Goal: Transaction & Acquisition: Download file/media

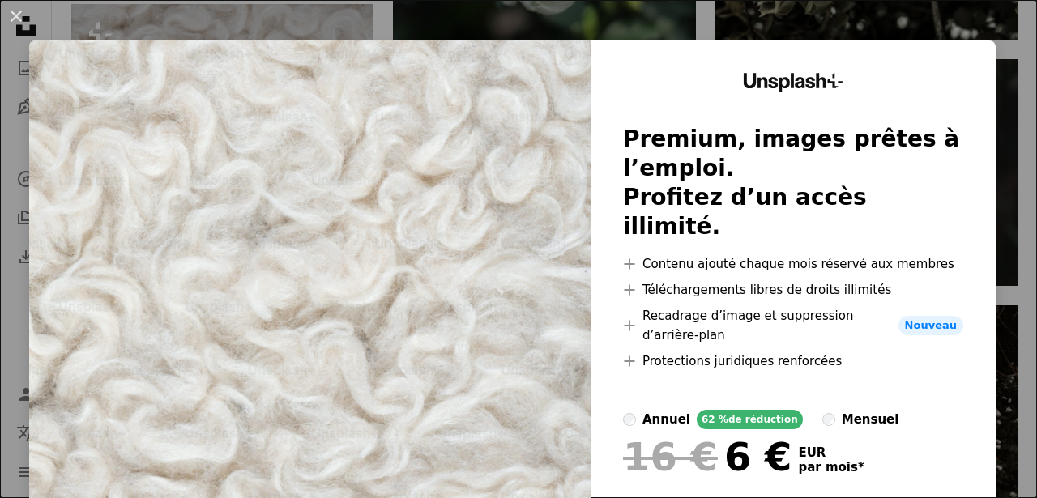
click at [14, 12] on button "An X shape" at bounding box center [15, 15] width 19 height 19
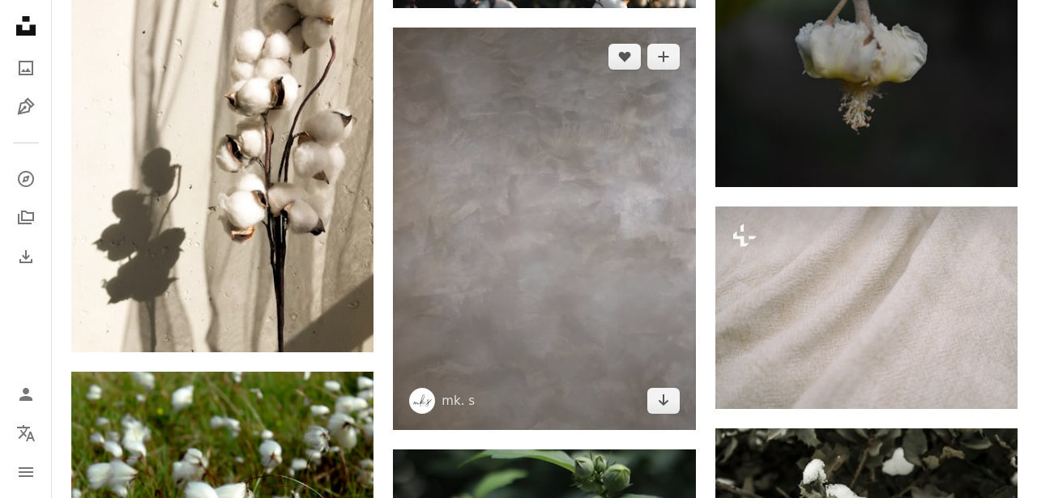
scroll to position [5560, 0]
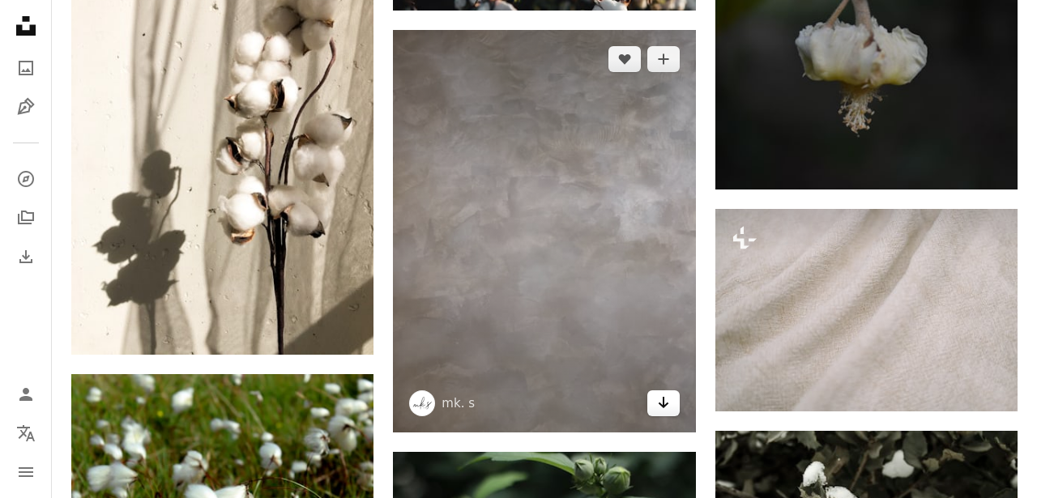
click at [664, 403] on icon "Arrow pointing down" at bounding box center [663, 402] width 13 height 19
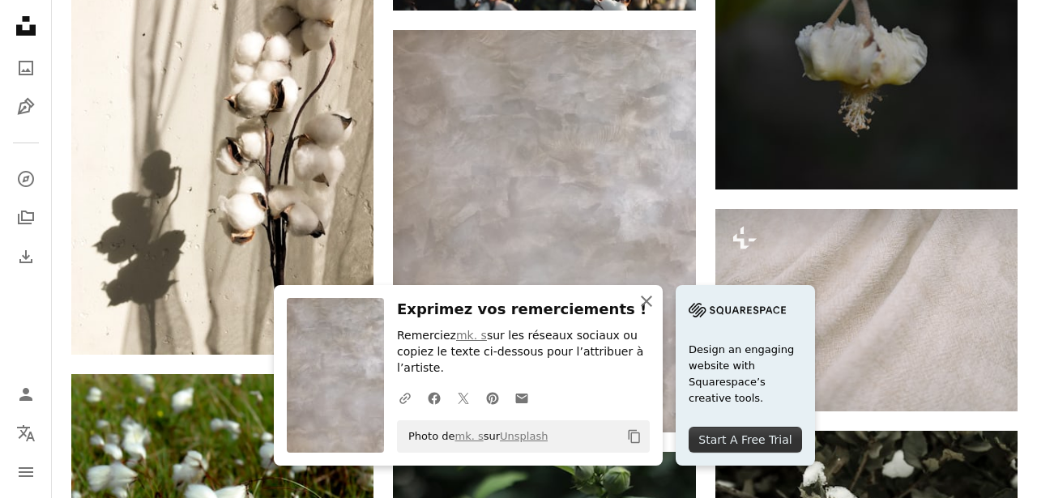
click at [647, 300] on icon "button" at bounding box center [646, 301] width 11 height 11
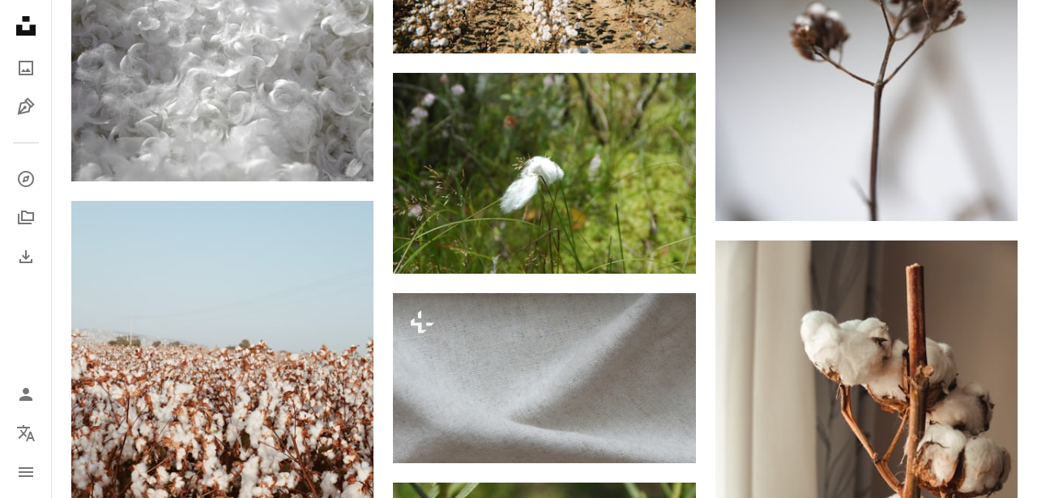
scroll to position [7774, 0]
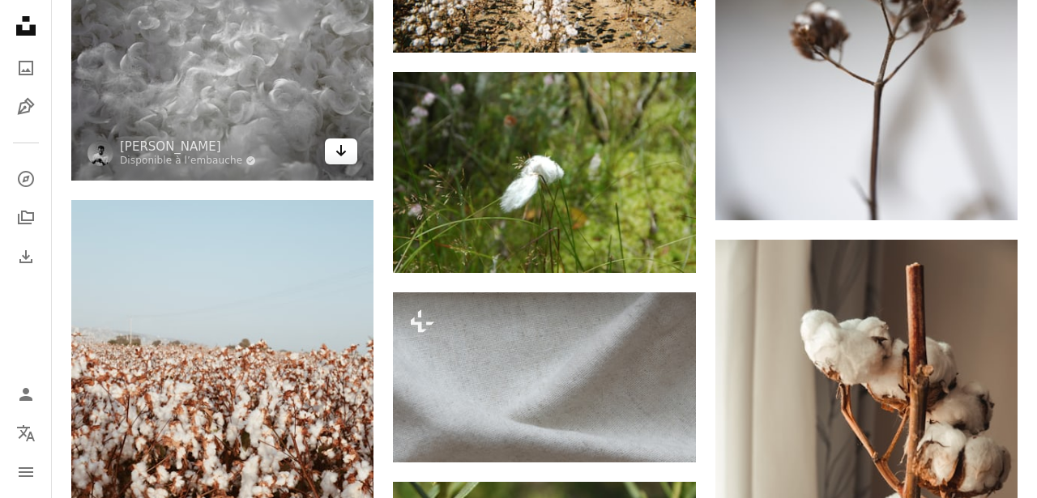
click at [339, 160] on icon "Arrow pointing down" at bounding box center [341, 150] width 13 height 19
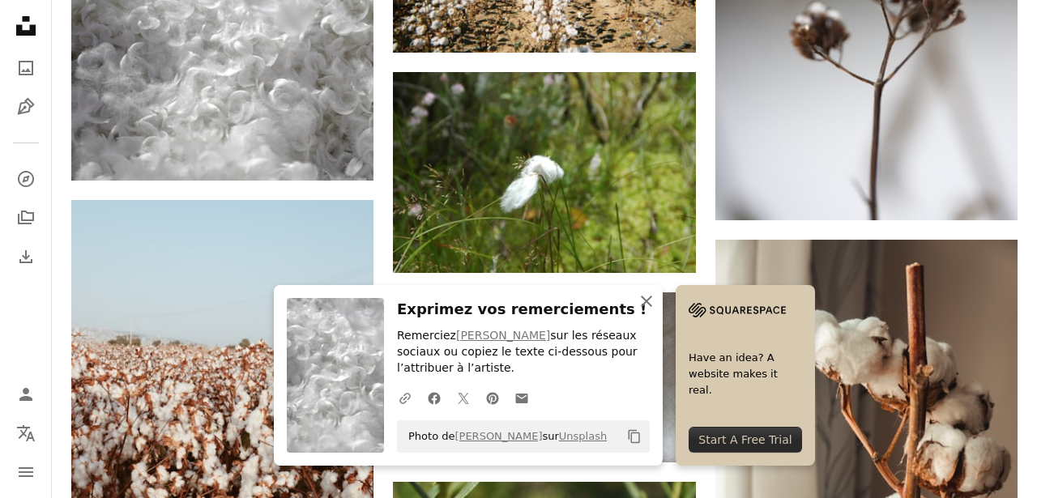
click at [649, 305] on icon "button" at bounding box center [646, 301] width 11 height 11
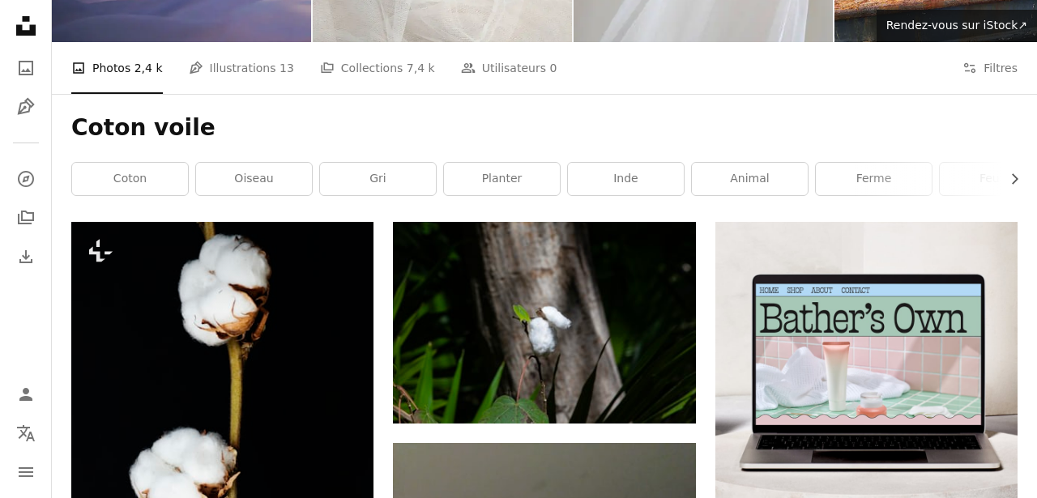
scroll to position [0, 0]
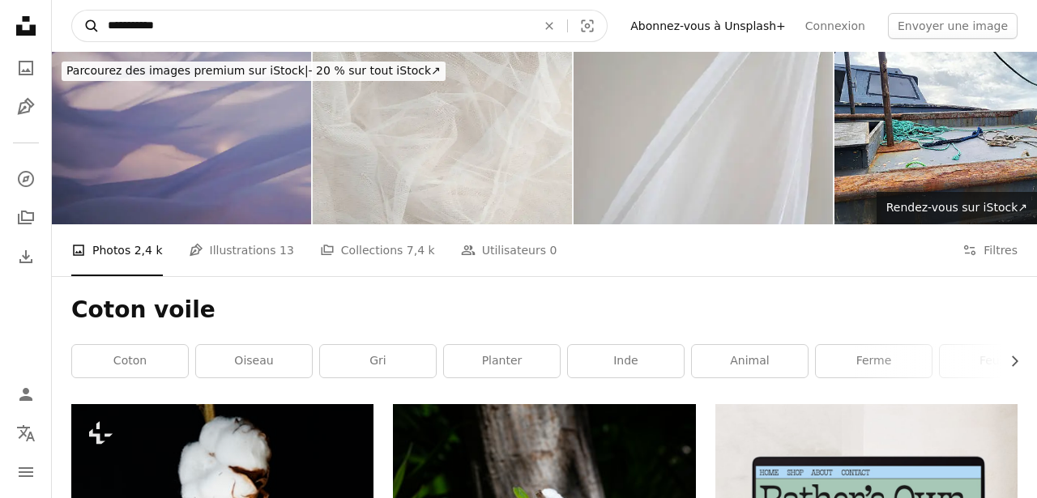
drag, startPoint x: 173, startPoint y: 27, endPoint x: 88, endPoint y: 23, distance: 85.2
click at [88, 23] on form "**********" at bounding box center [339, 26] width 536 height 32
type input "**********"
click at [72, 11] on button "A magnifying glass" at bounding box center [86, 26] width 28 height 31
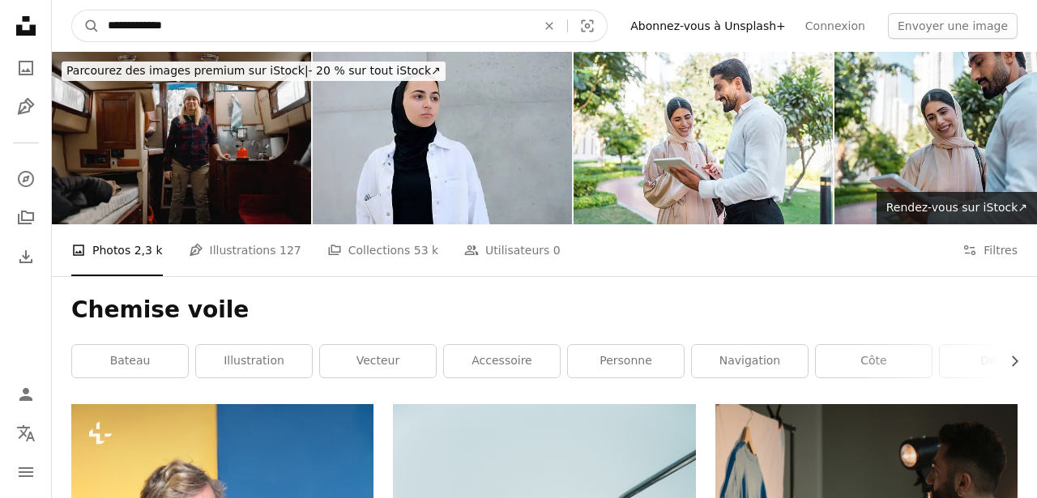
drag, startPoint x: 158, startPoint y: 27, endPoint x: 181, endPoint y: 28, distance: 23.5
click at [181, 28] on input "**********" at bounding box center [316, 26] width 432 height 31
type input "**********"
click button "A magnifying glass" at bounding box center [86, 26] width 28 height 31
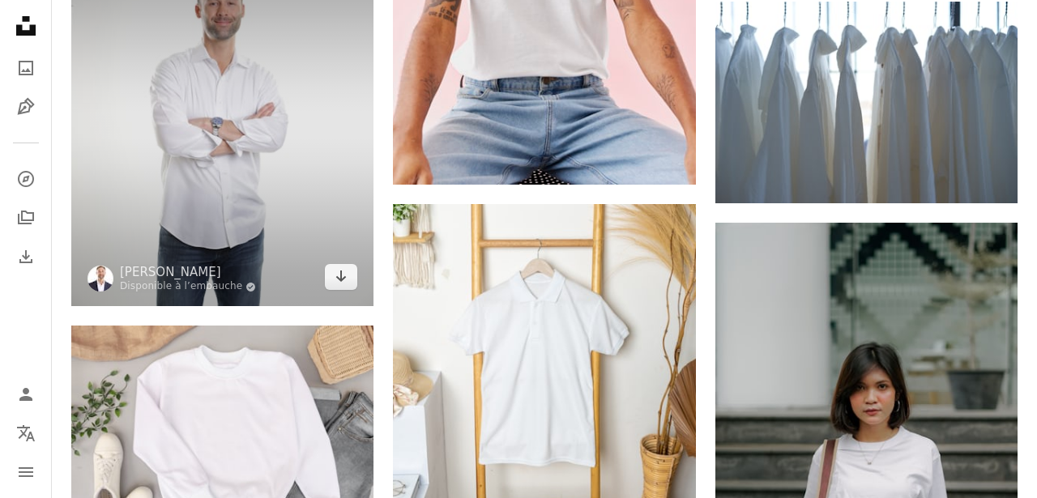
scroll to position [1602, 0]
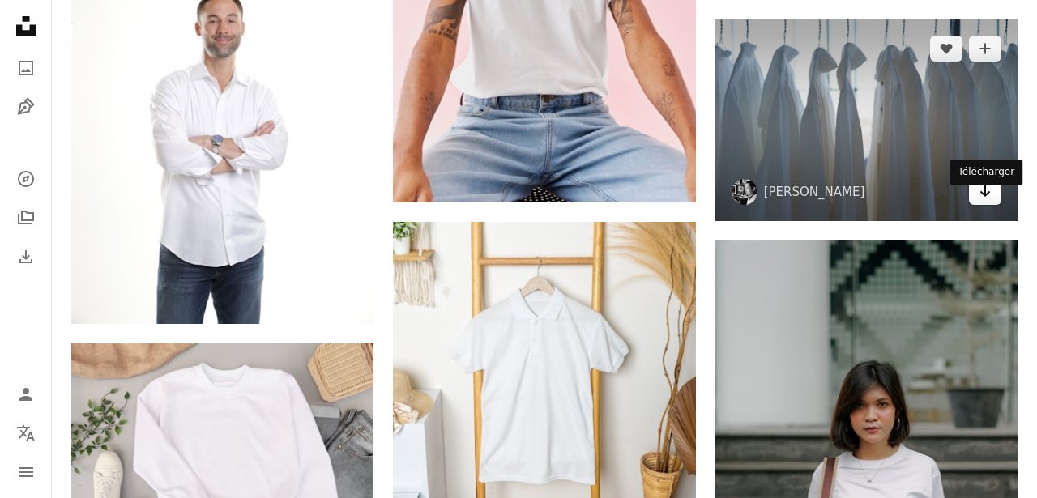
click at [991, 201] on icon "Arrow pointing down" at bounding box center [985, 190] width 13 height 19
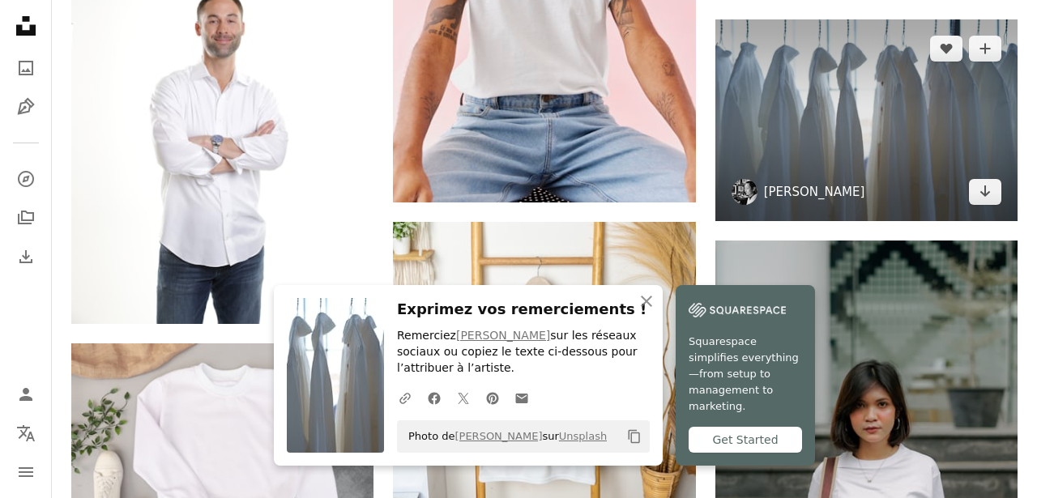
click at [785, 200] on link "[PERSON_NAME]" at bounding box center [814, 192] width 101 height 16
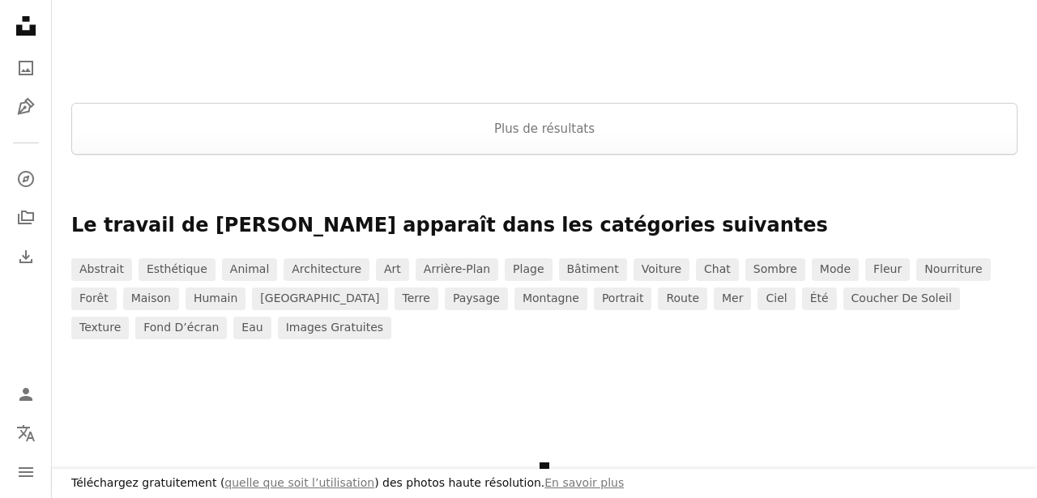
scroll to position [2377, 0]
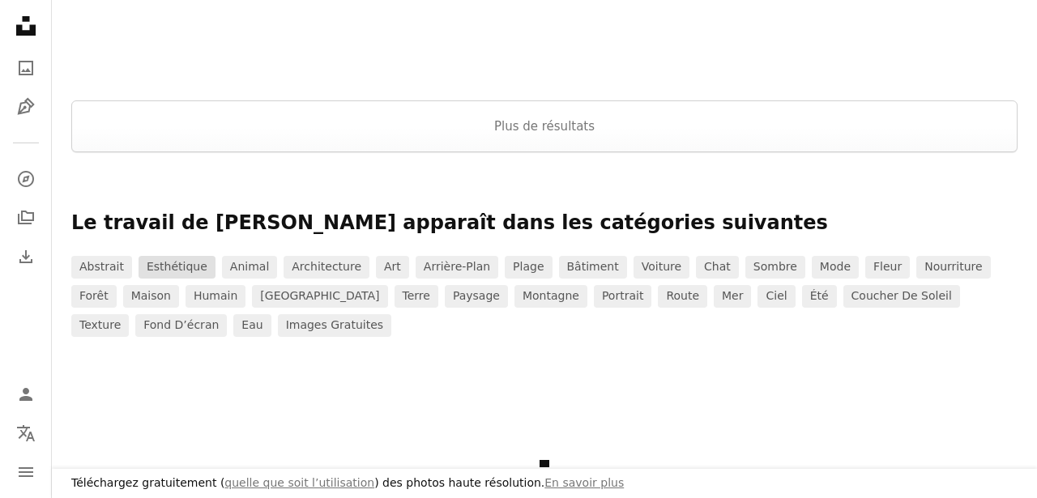
click at [169, 263] on link "esthétique" at bounding box center [177, 267] width 77 height 23
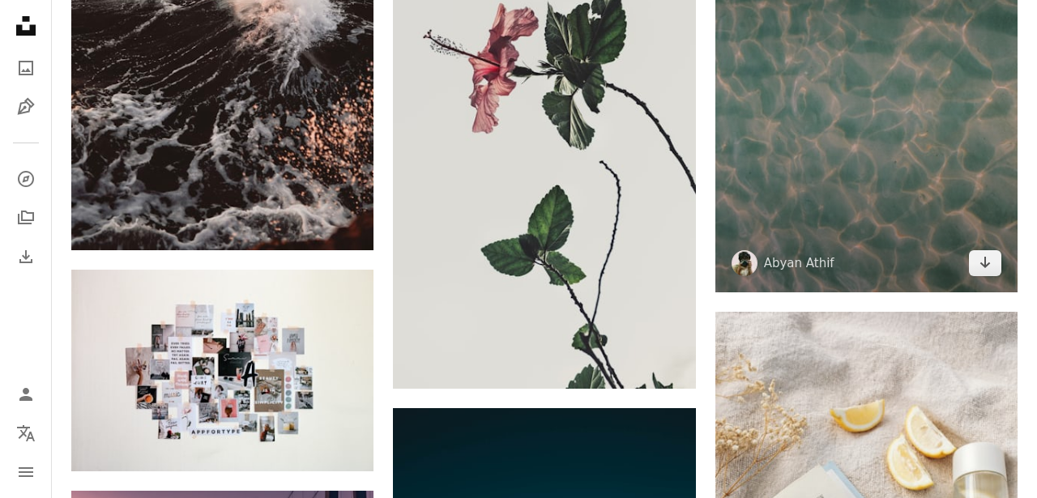
scroll to position [897, 0]
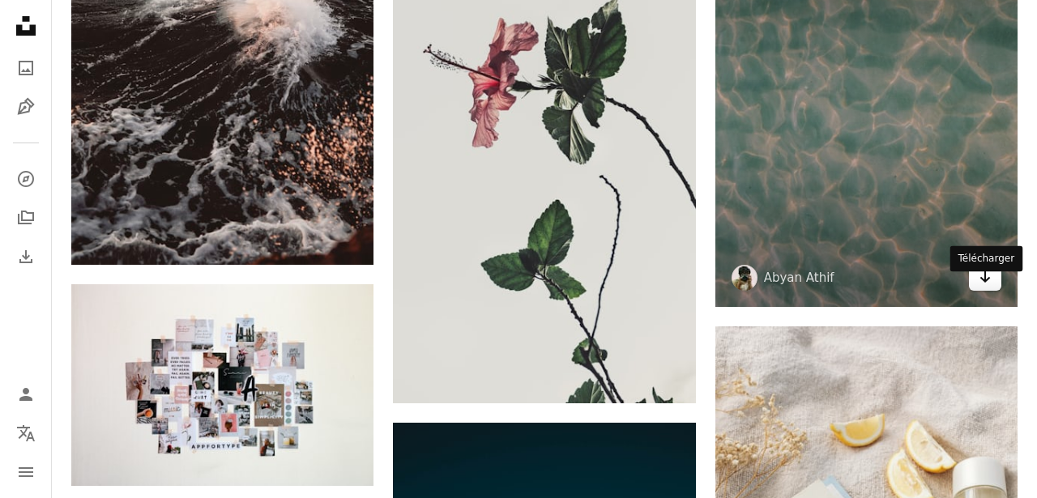
click at [990, 287] on icon "Arrow pointing down" at bounding box center [985, 276] width 13 height 19
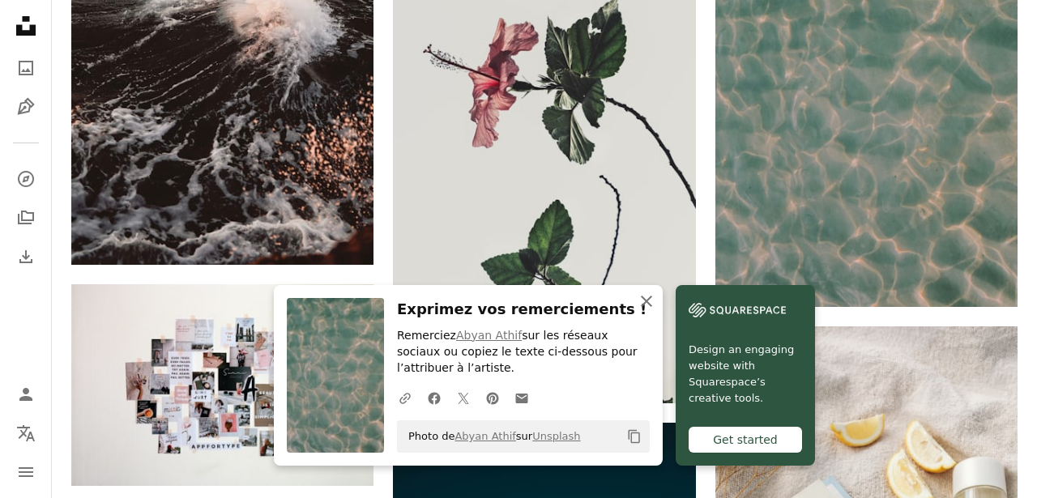
click at [647, 300] on icon "button" at bounding box center [646, 301] width 11 height 11
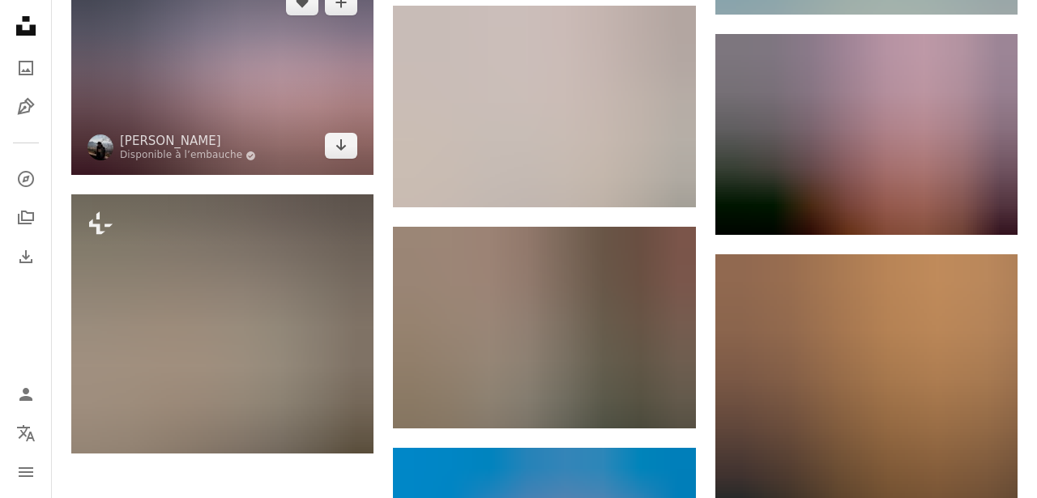
scroll to position [1881, 0]
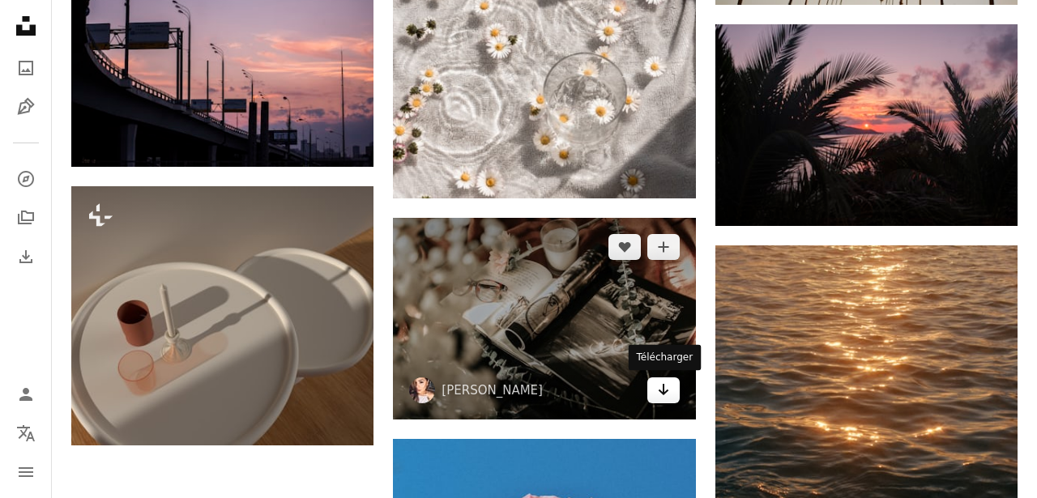
click at [666, 395] on icon "Arrow pointing down" at bounding box center [663, 389] width 13 height 19
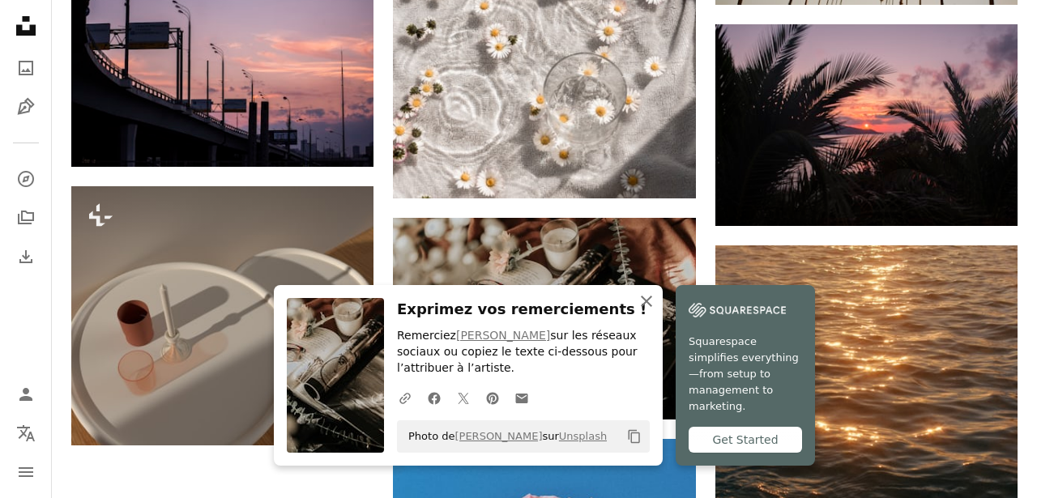
click at [648, 301] on icon "button" at bounding box center [646, 301] width 11 height 11
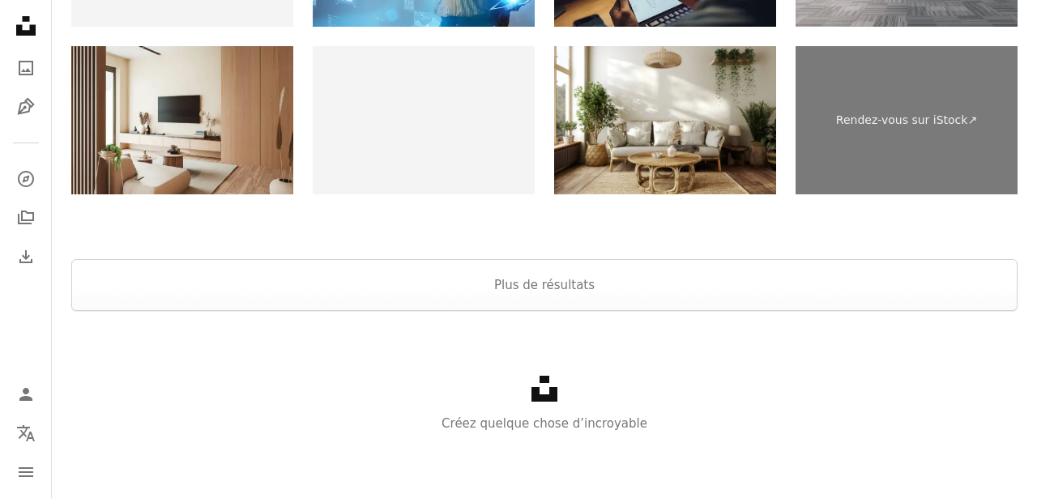
scroll to position [3242, 0]
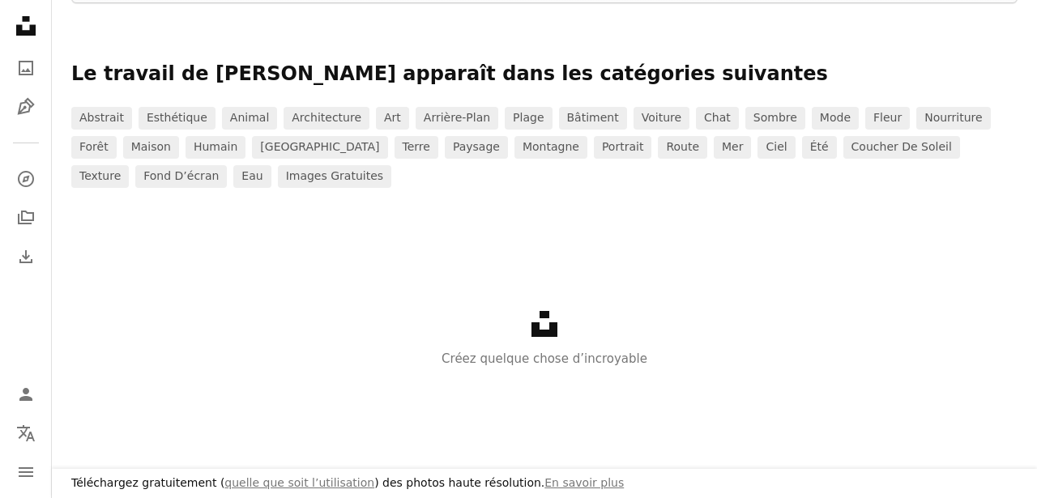
scroll to position [2377, 0]
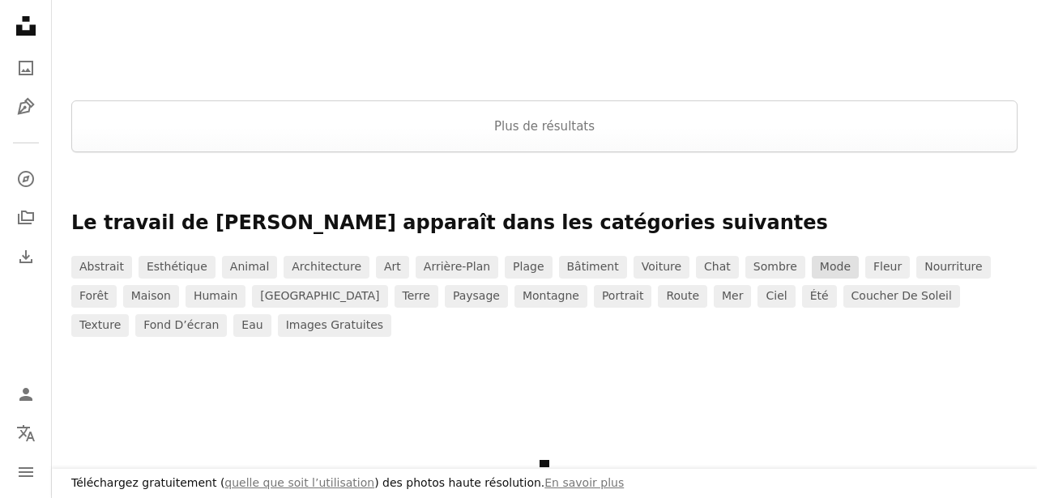
click at [812, 269] on link "mode" at bounding box center [835, 267] width 47 height 23
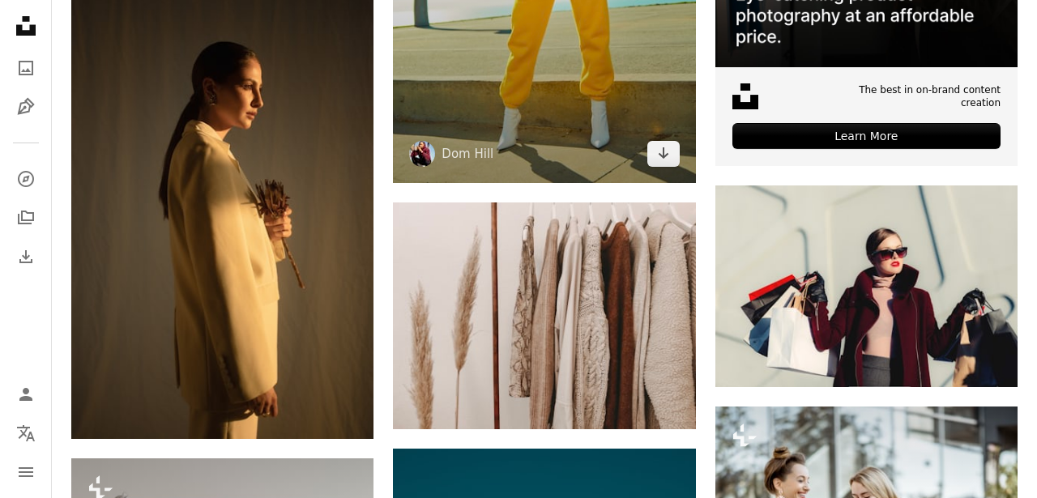
scroll to position [650, 0]
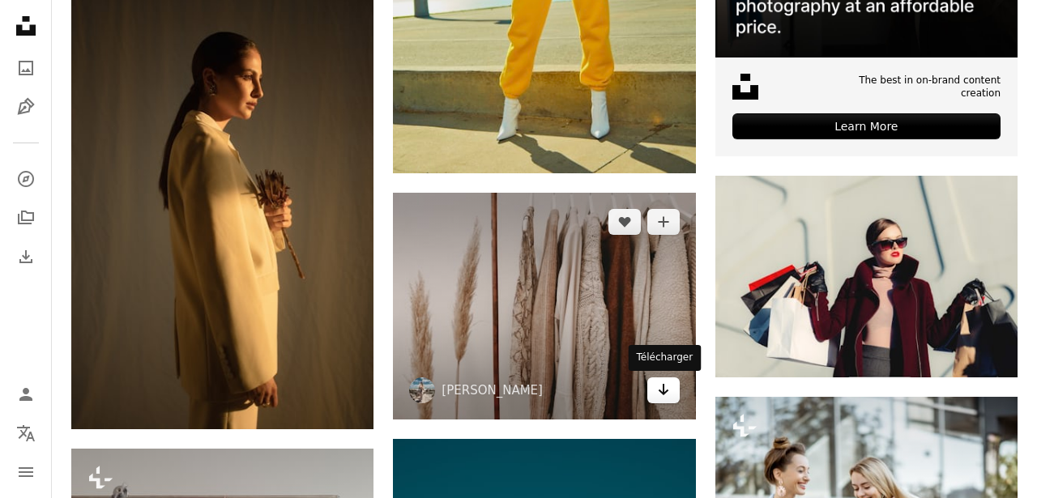
click at [660, 393] on icon "Arrow pointing down" at bounding box center [663, 389] width 13 height 19
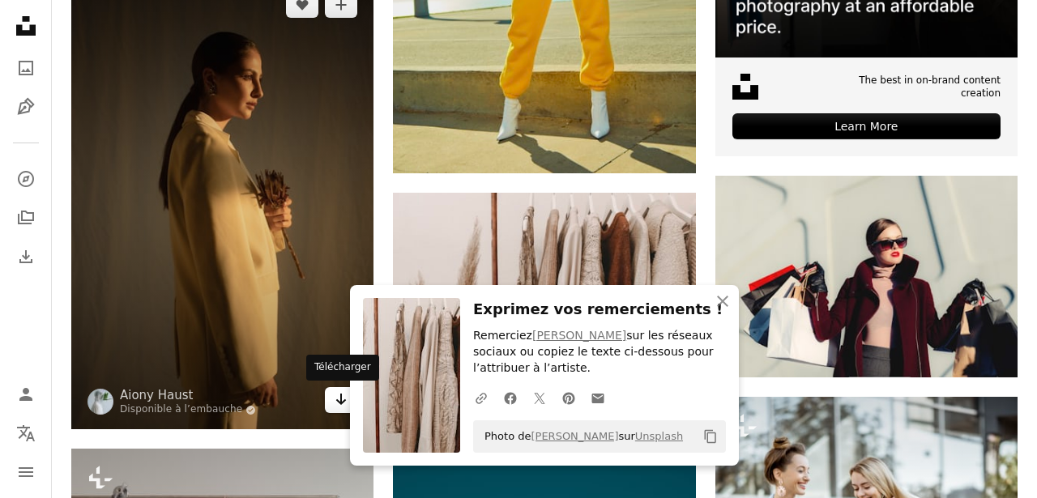
click at [332, 404] on link "Arrow pointing down" at bounding box center [341, 400] width 32 height 26
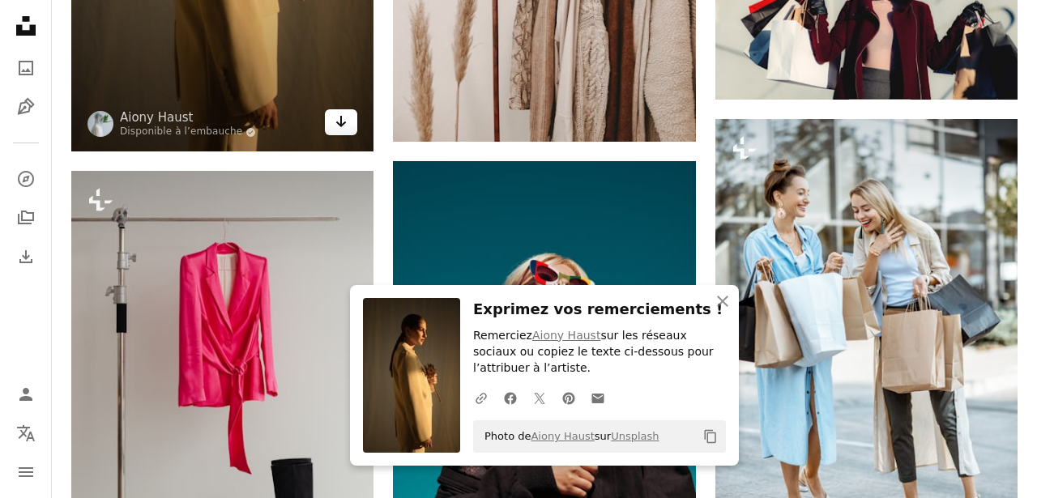
scroll to position [933, 0]
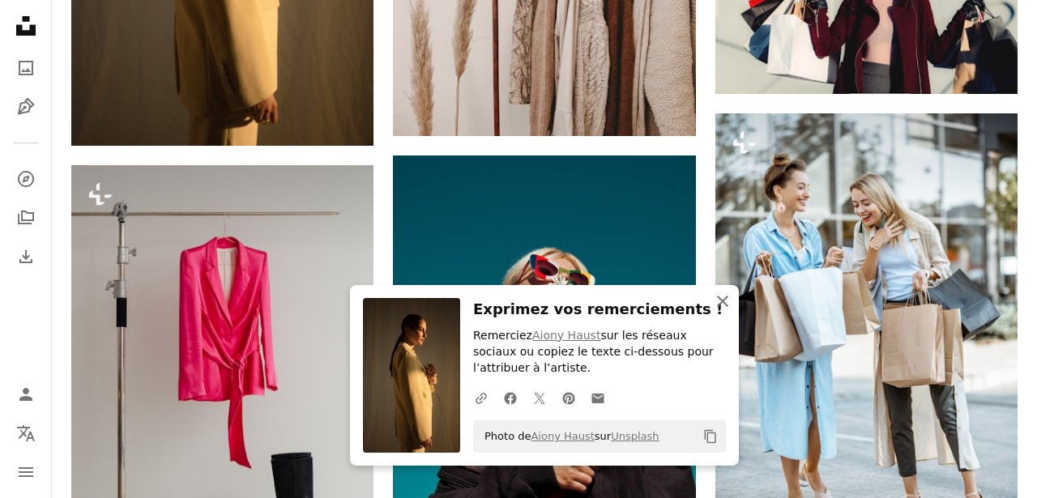
click at [722, 301] on icon "button" at bounding box center [722, 301] width 11 height 11
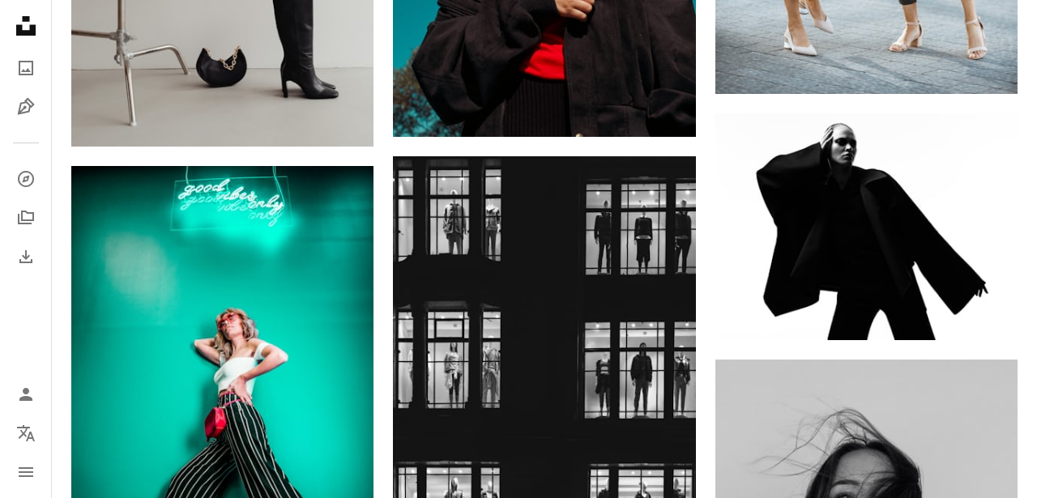
scroll to position [1411, 0]
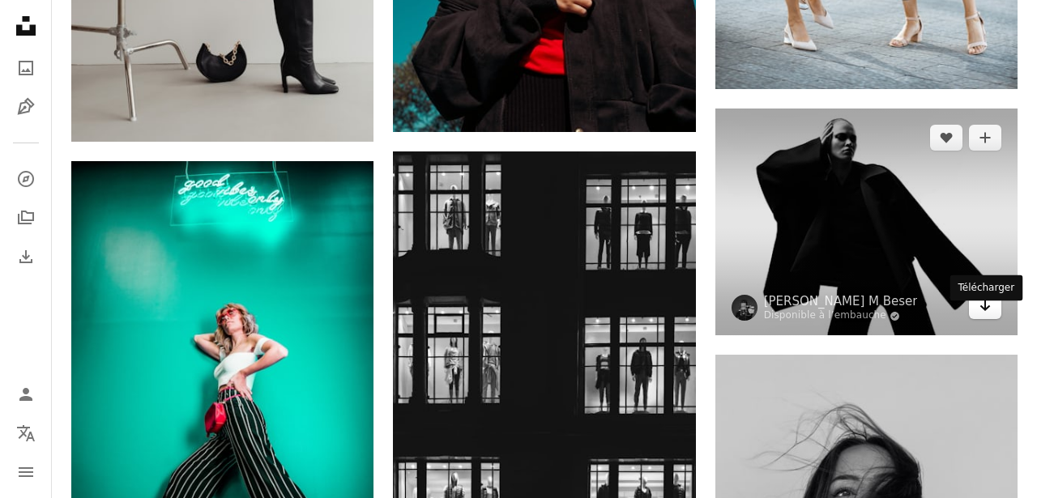
click at [992, 318] on link "Arrow pointing down" at bounding box center [985, 306] width 32 height 26
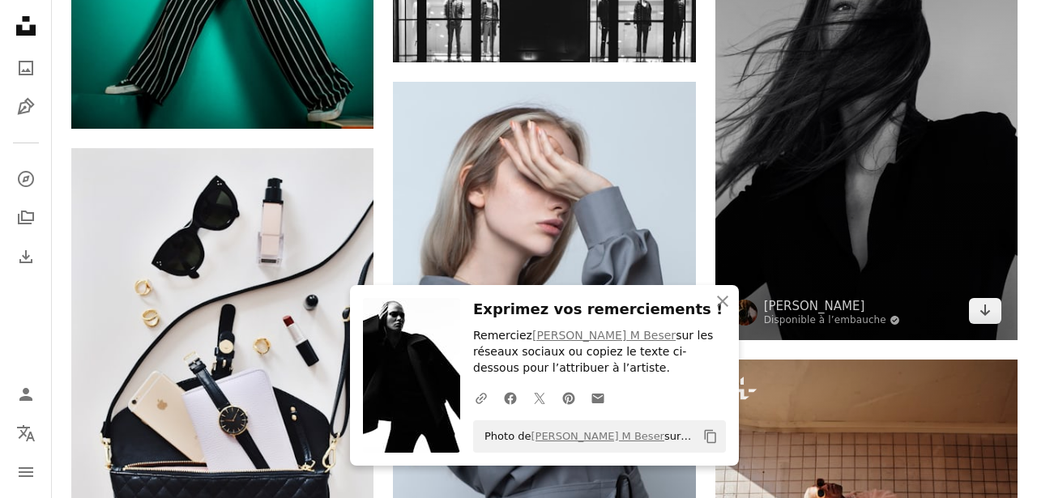
scroll to position [1906, 0]
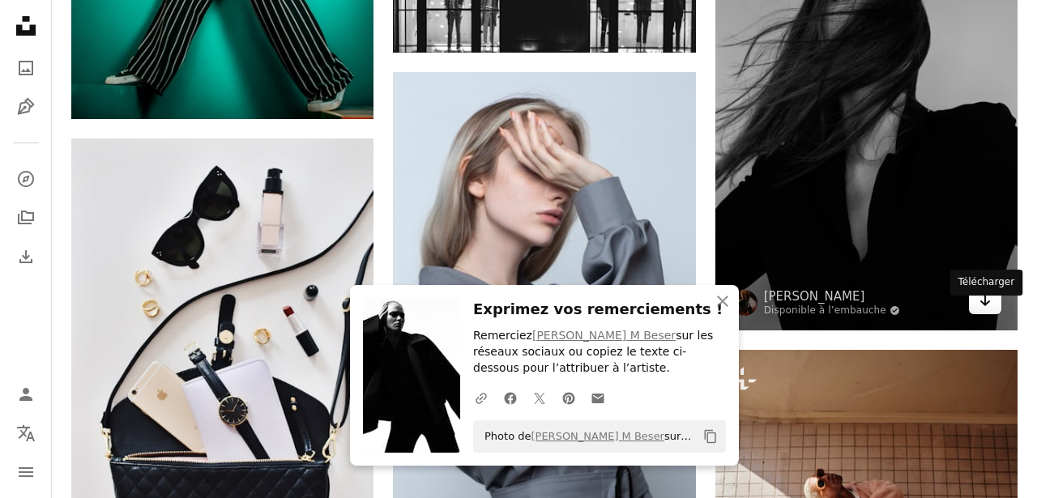
click at [990, 310] on icon "Arrow pointing down" at bounding box center [985, 300] width 13 height 19
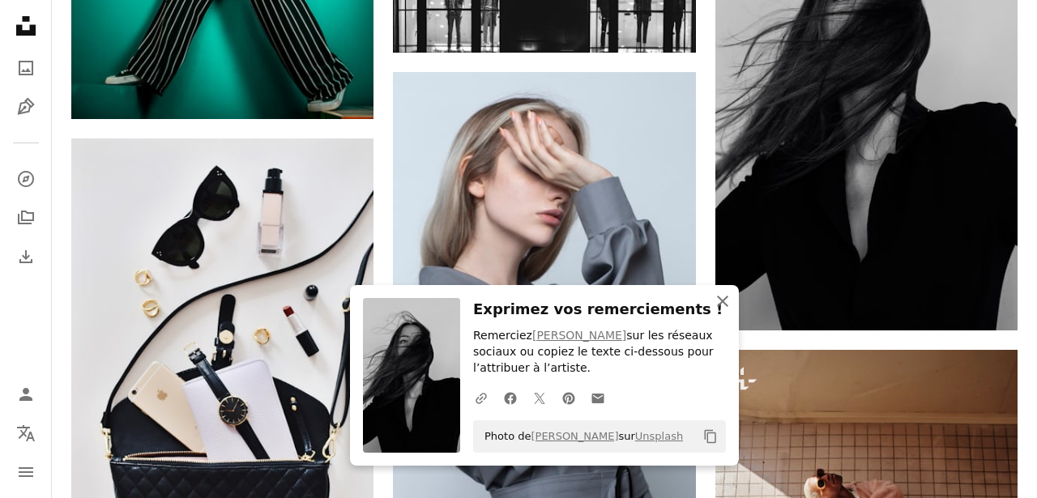
click at [723, 297] on icon "An X shape" at bounding box center [722, 301] width 19 height 19
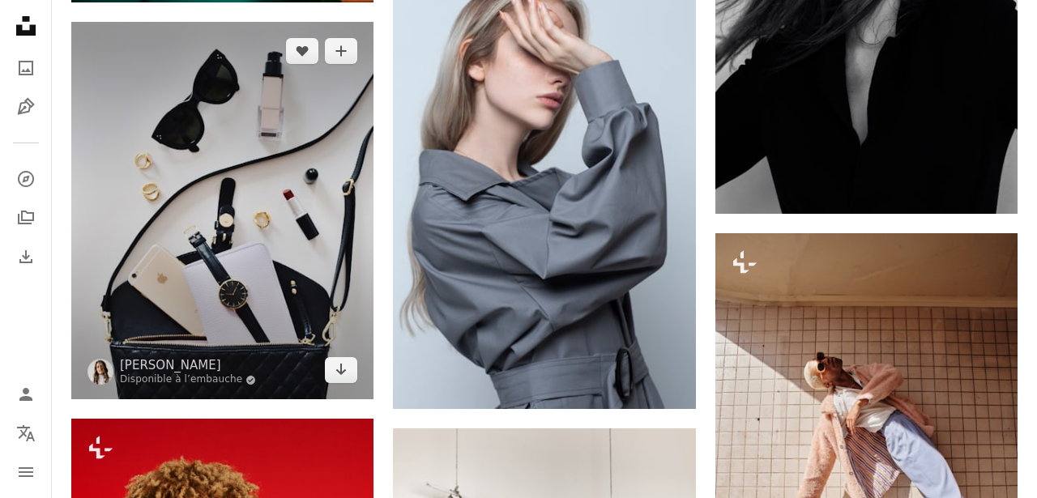
scroll to position [2030, 0]
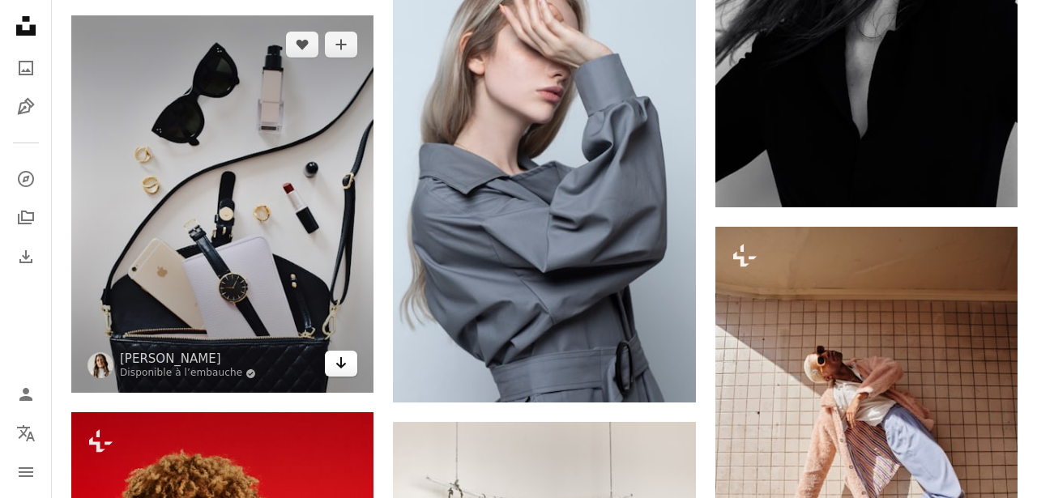
click at [344, 371] on icon "Arrow pointing down" at bounding box center [341, 362] width 13 height 19
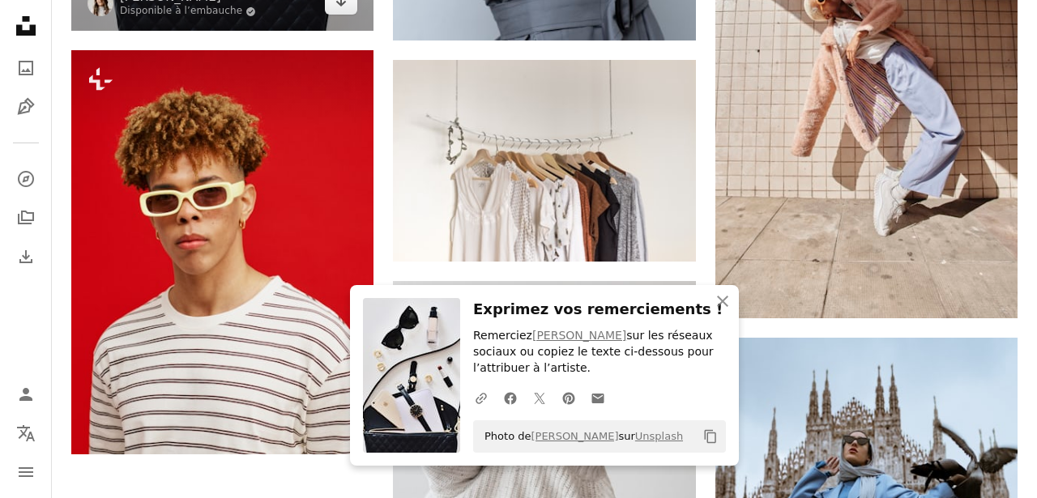
scroll to position [2429, 0]
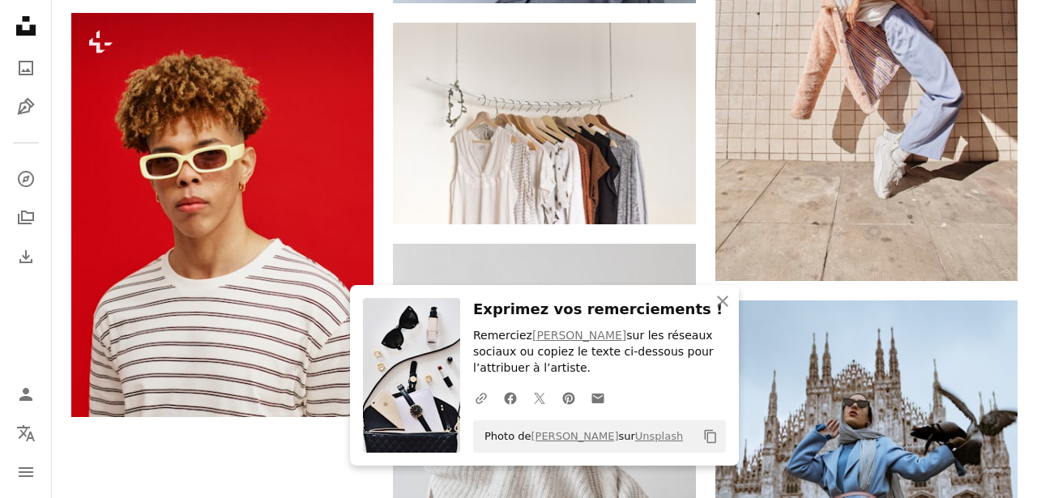
click at [719, 305] on icon "button" at bounding box center [722, 301] width 11 height 11
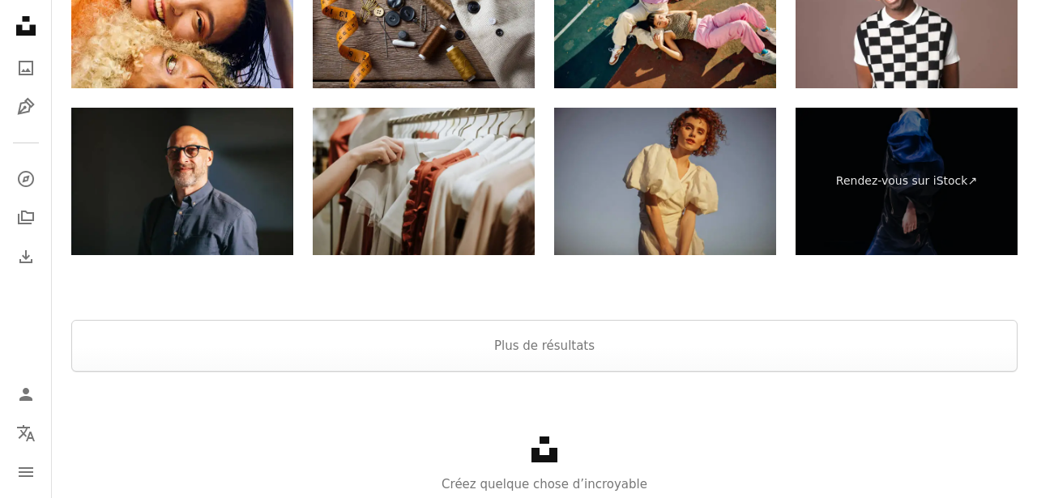
scroll to position [3589, 0]
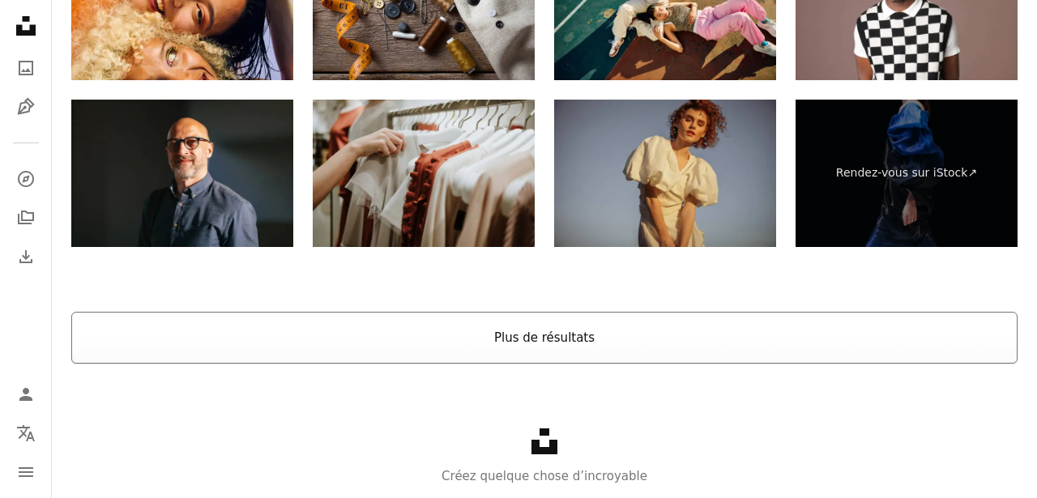
click at [625, 364] on button "Plus de résultats" at bounding box center [544, 338] width 946 height 52
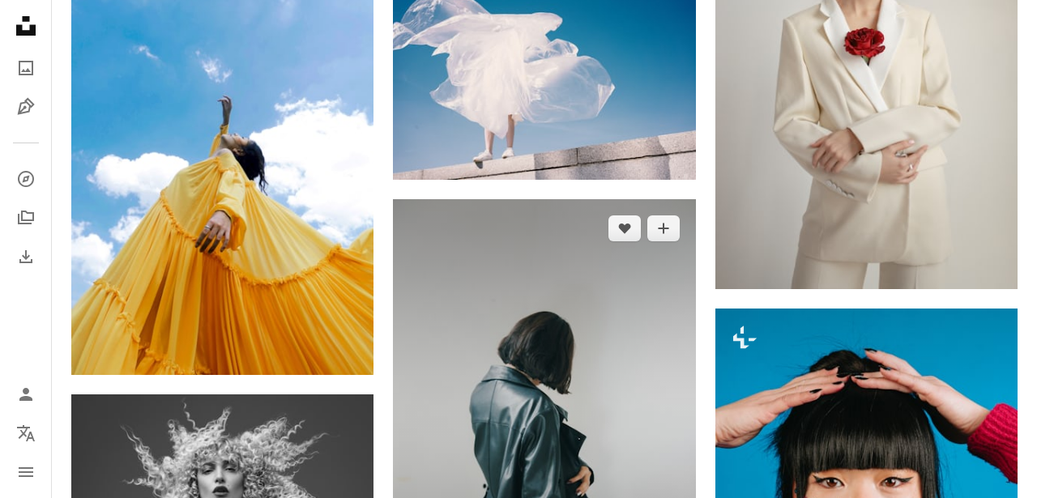
scroll to position [3575, 0]
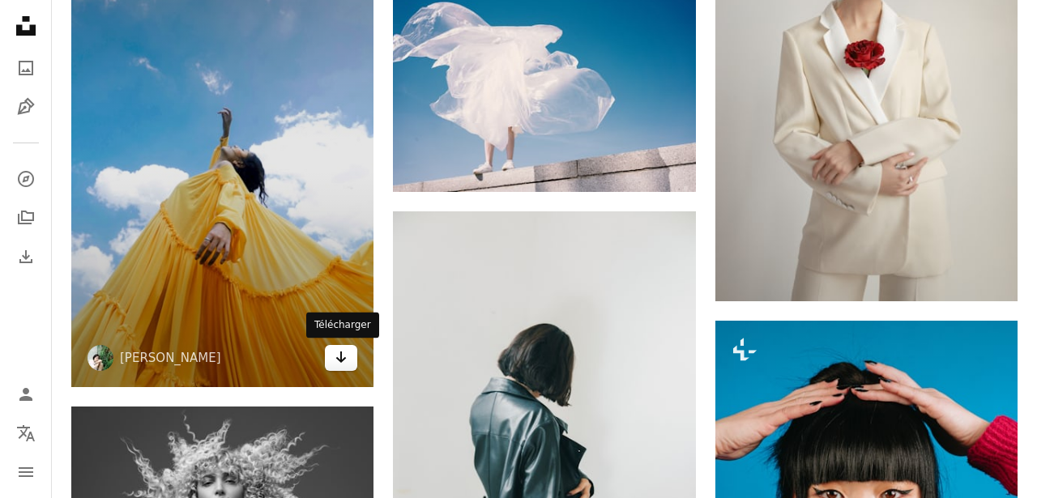
click at [331, 362] on link "Arrow pointing down" at bounding box center [341, 358] width 32 height 26
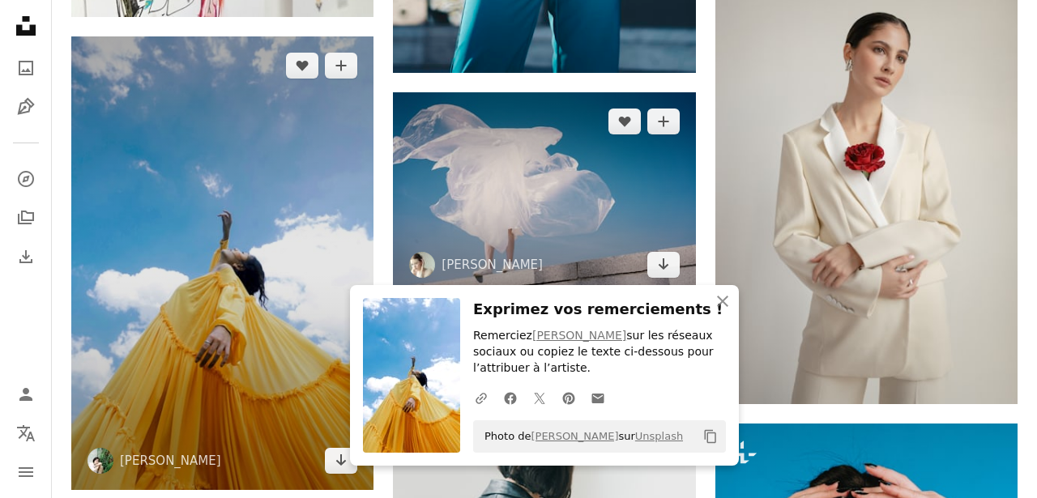
scroll to position [3485, 0]
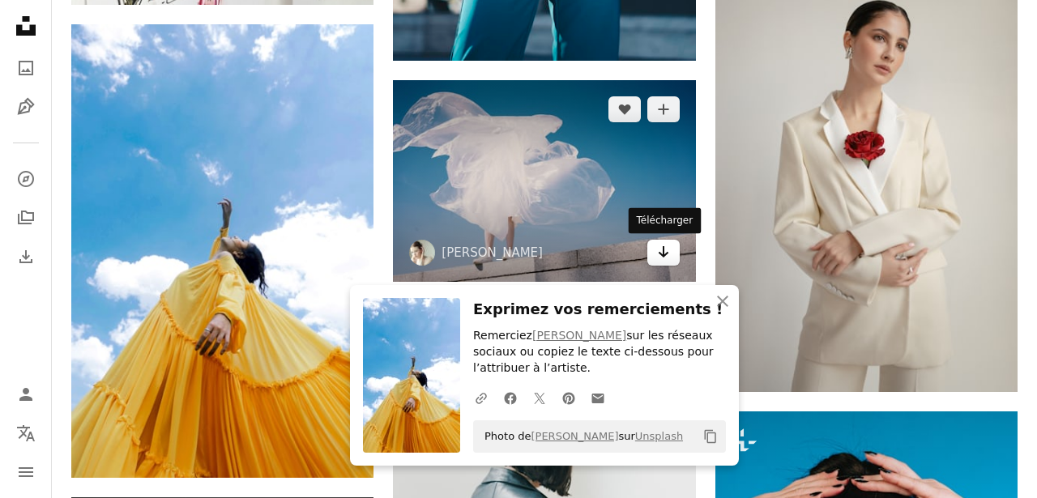
click at [663, 257] on icon "Télécharger" at bounding box center [663, 251] width 11 height 11
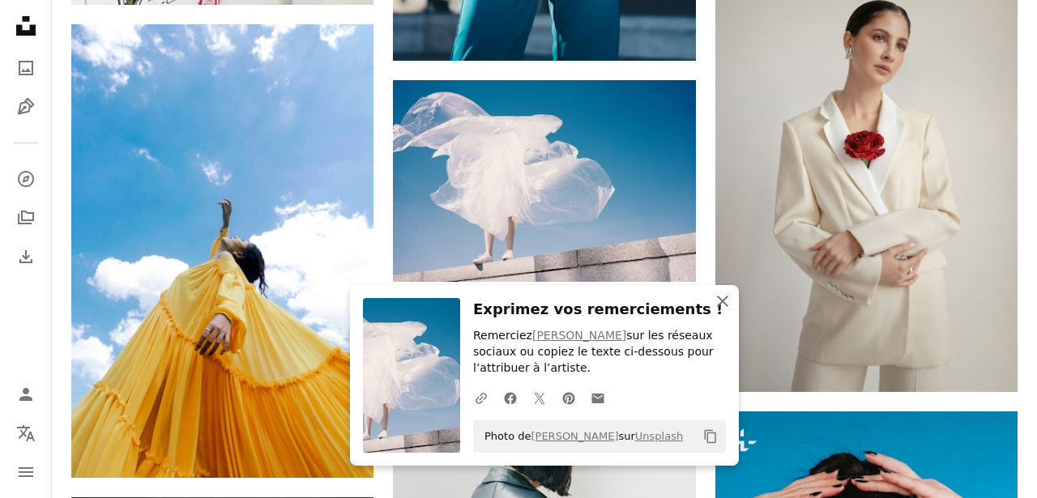
click at [719, 306] on icon "An X shape" at bounding box center [722, 301] width 19 height 19
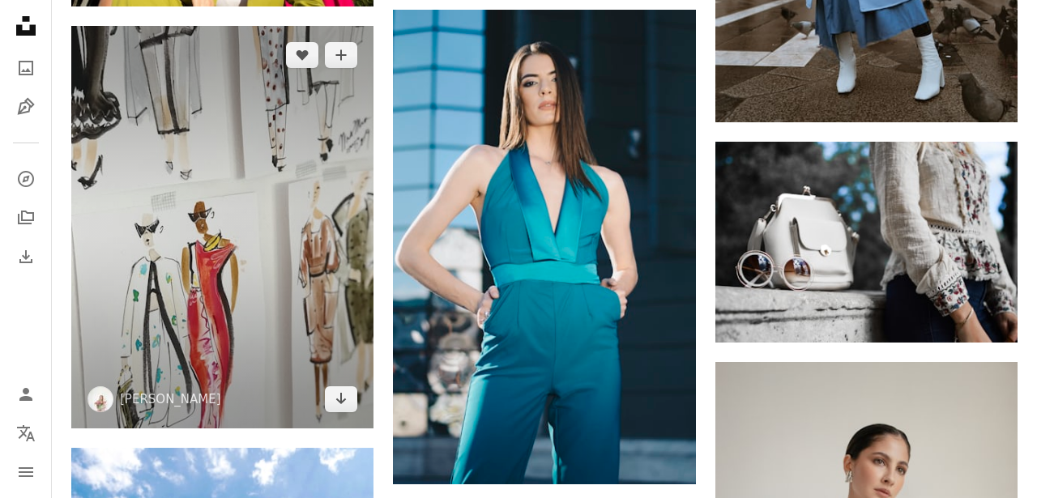
scroll to position [3081, 0]
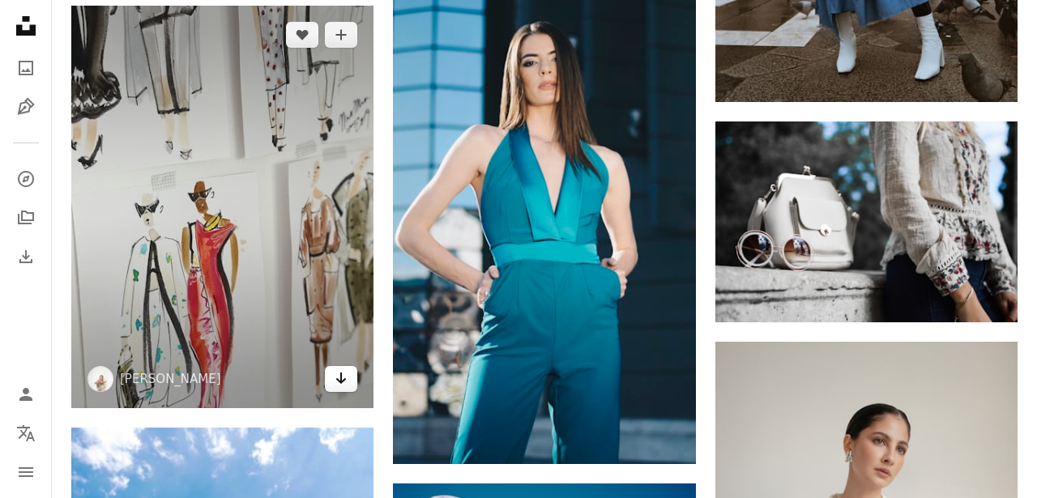
click at [335, 374] on icon "Arrow pointing down" at bounding box center [341, 378] width 13 height 19
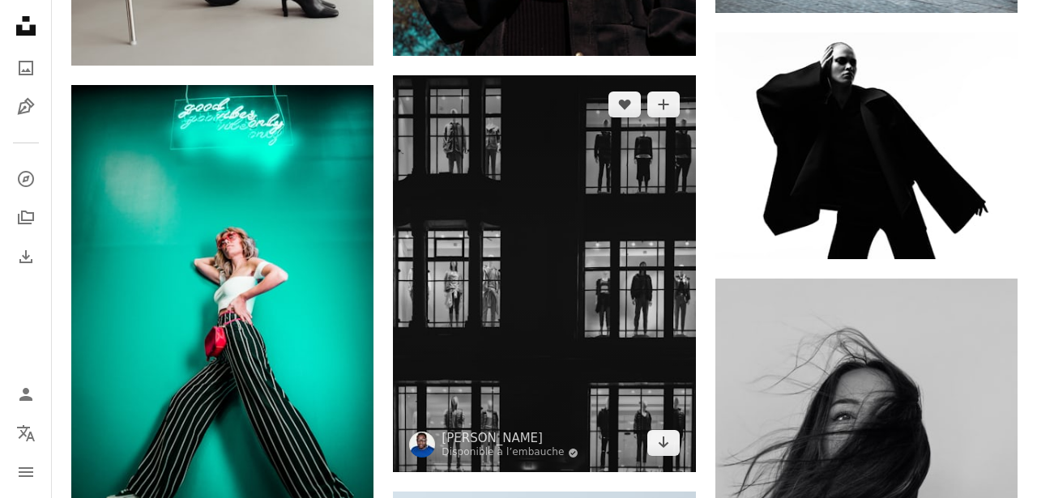
scroll to position [1482, 0]
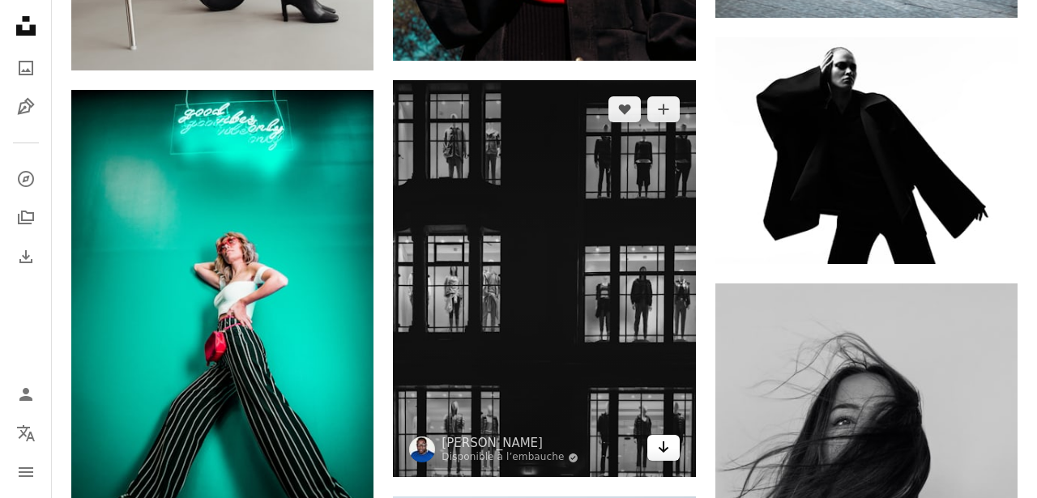
click at [666, 445] on icon "Arrow pointing down" at bounding box center [663, 447] width 13 height 19
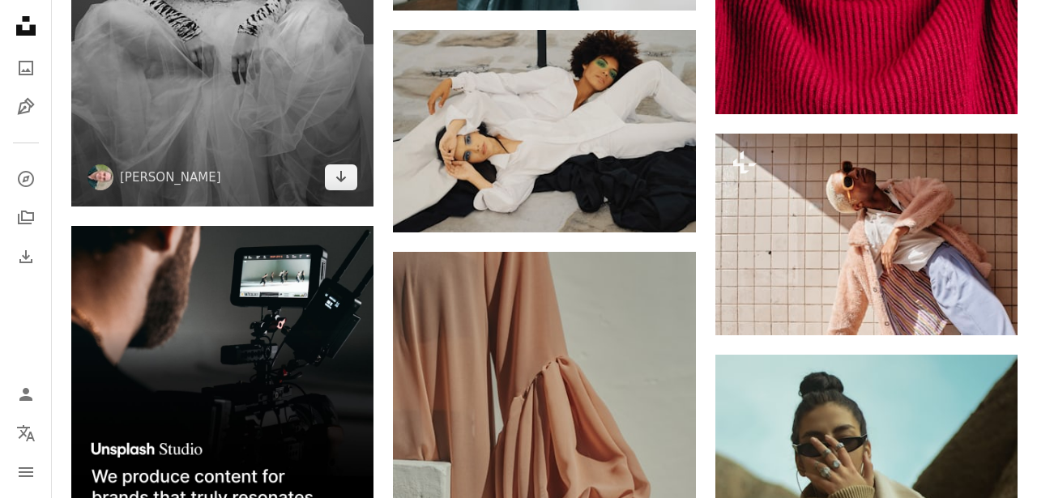
scroll to position [4233, 0]
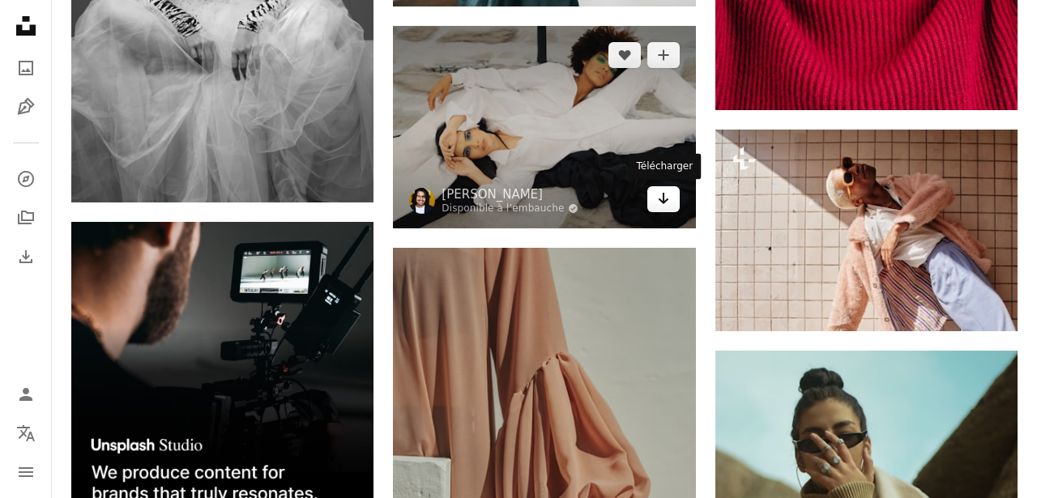
click at [664, 199] on icon "Arrow pointing down" at bounding box center [663, 198] width 13 height 19
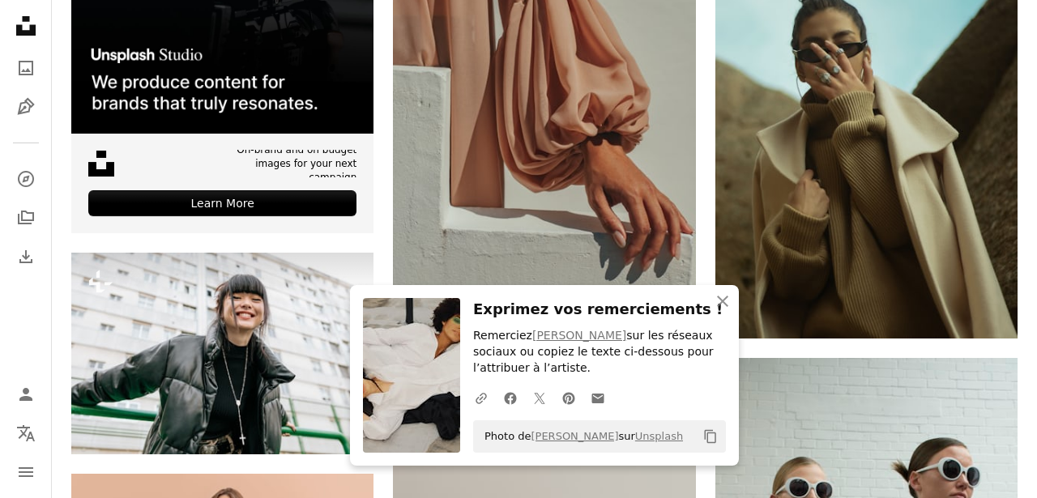
scroll to position [4628, 0]
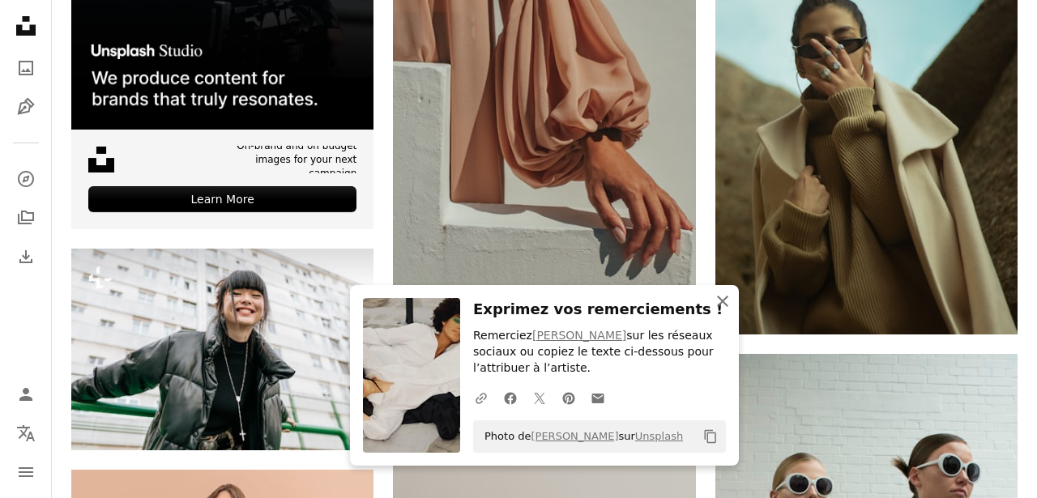
click at [719, 303] on icon "An X shape" at bounding box center [722, 301] width 19 height 19
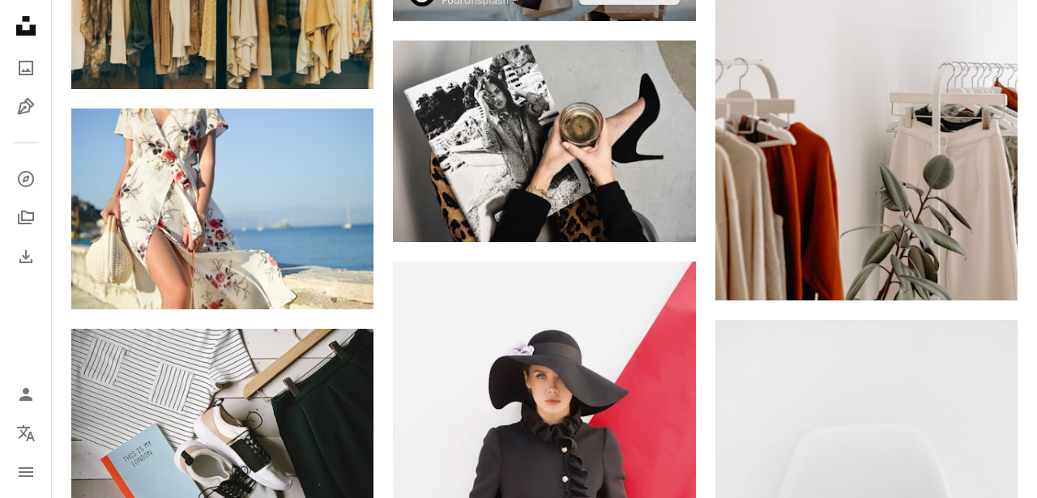
scroll to position [5622, 0]
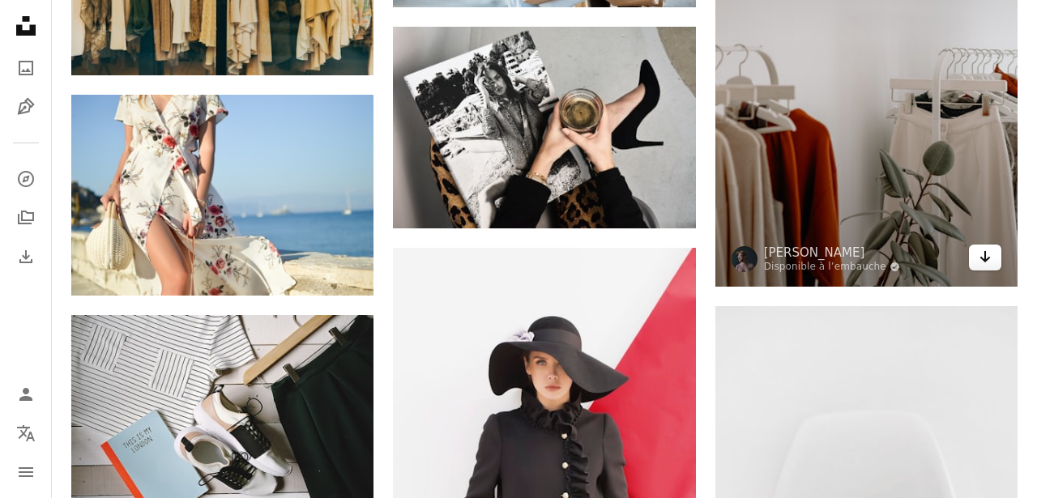
click at [993, 270] on link "Arrow pointing down" at bounding box center [985, 258] width 32 height 26
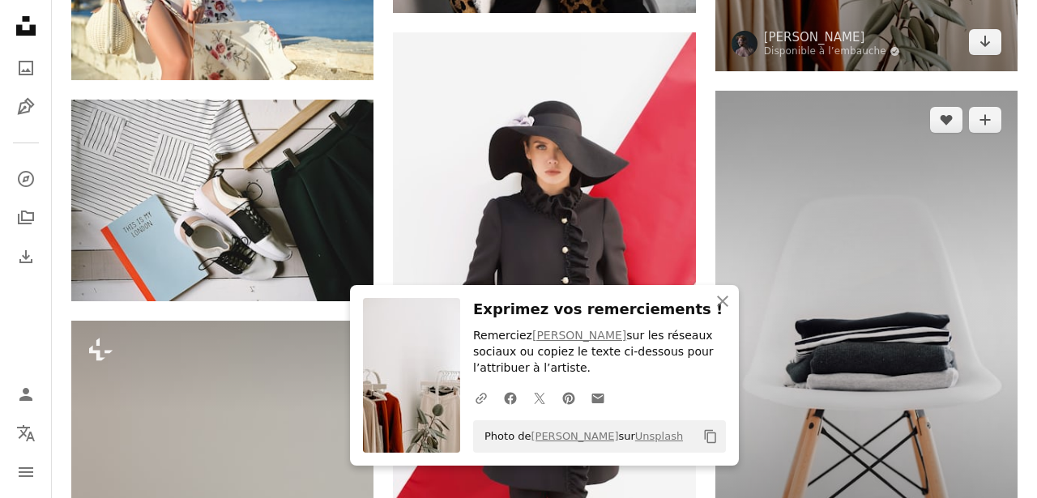
scroll to position [5872, 0]
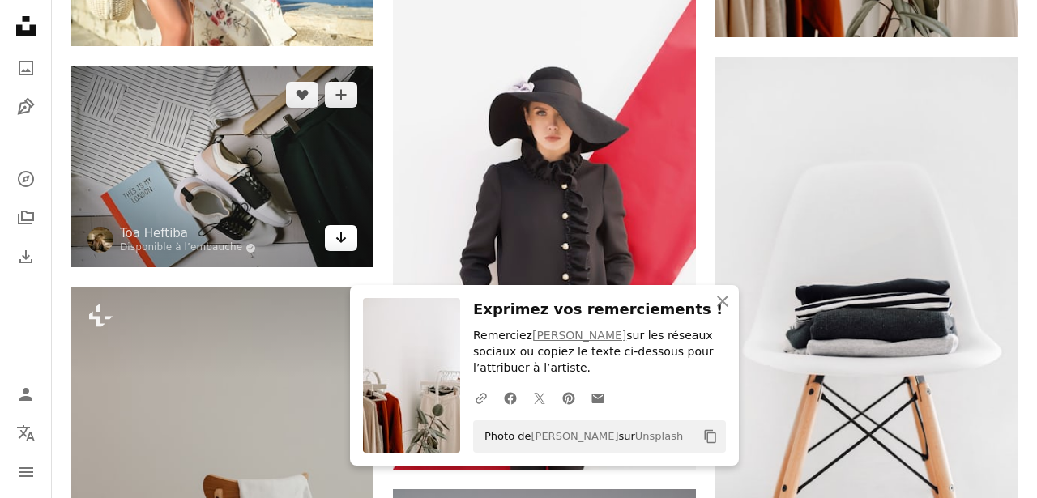
click at [344, 247] on icon "Arrow pointing down" at bounding box center [341, 237] width 13 height 19
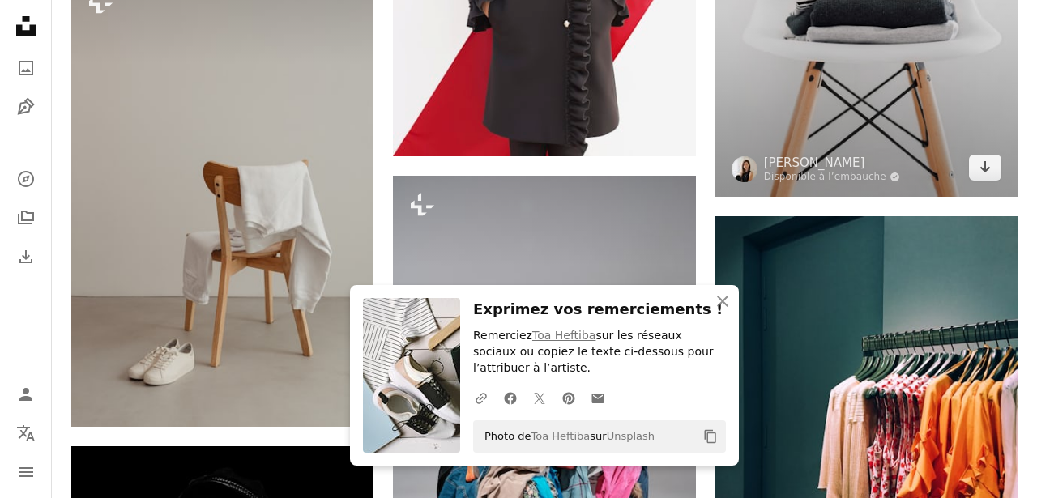
scroll to position [6111, 0]
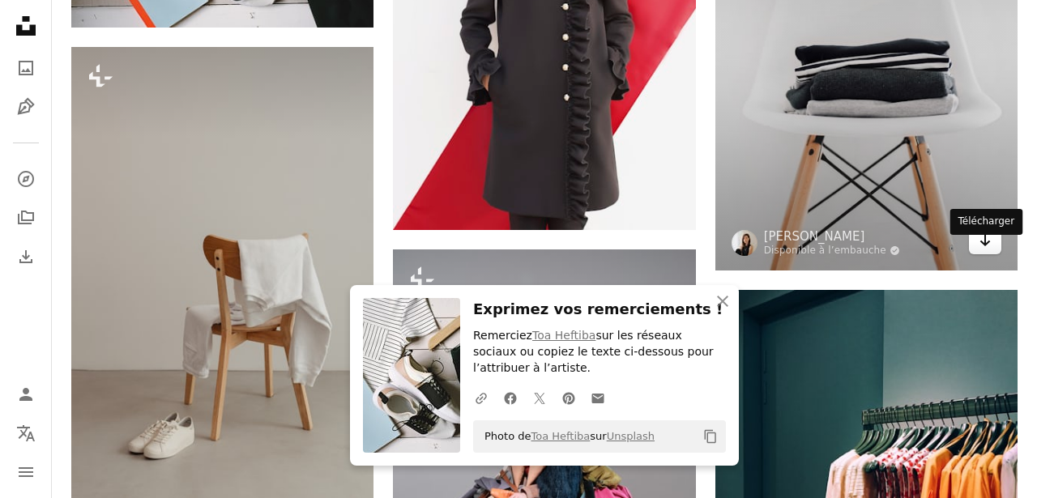
click at [981, 250] on icon "Arrow pointing down" at bounding box center [985, 240] width 13 height 19
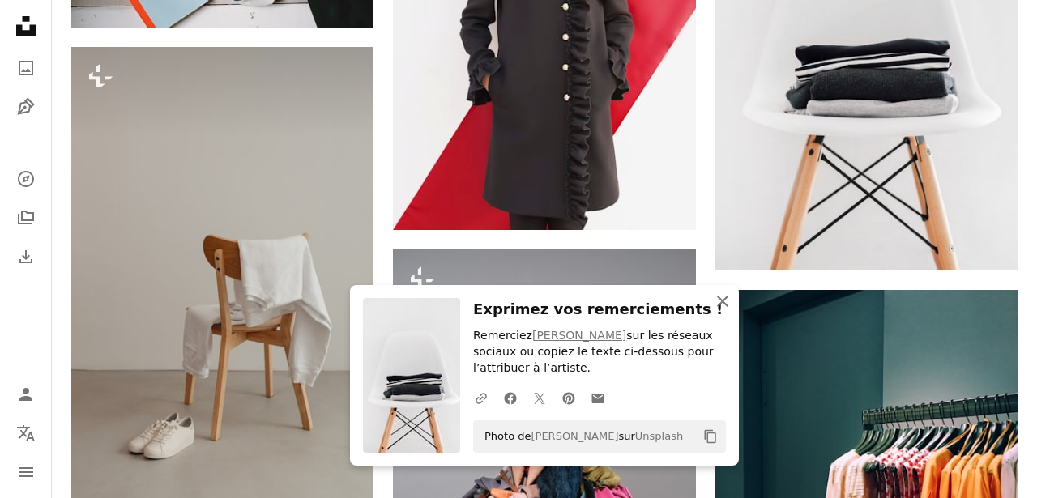
click at [721, 298] on icon "An X shape" at bounding box center [722, 301] width 19 height 19
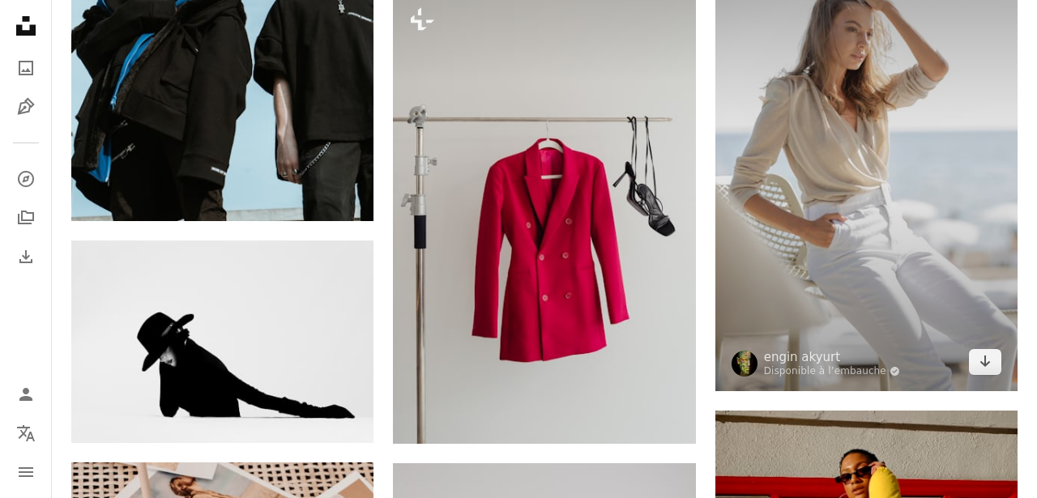
scroll to position [8291, 0]
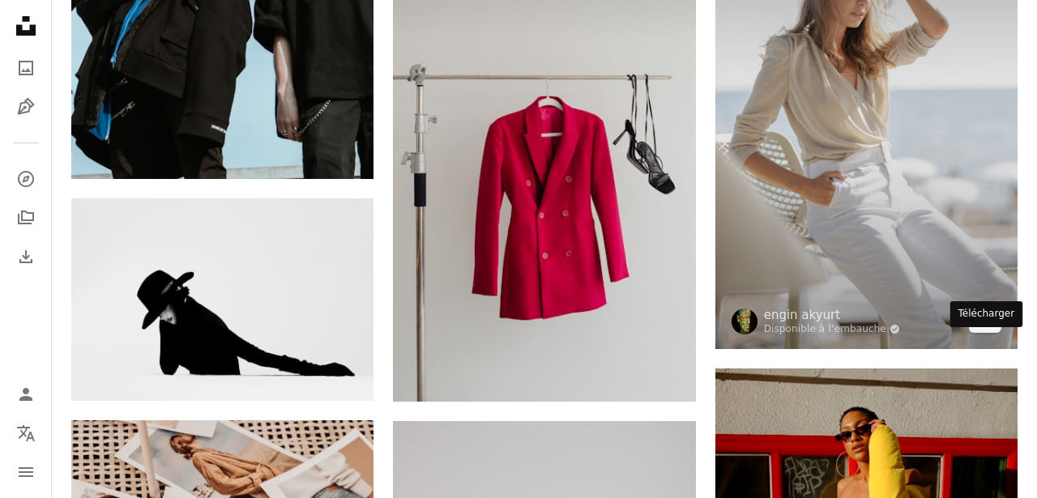
click at [984, 325] on icon "Télécharger" at bounding box center [985, 319] width 11 height 11
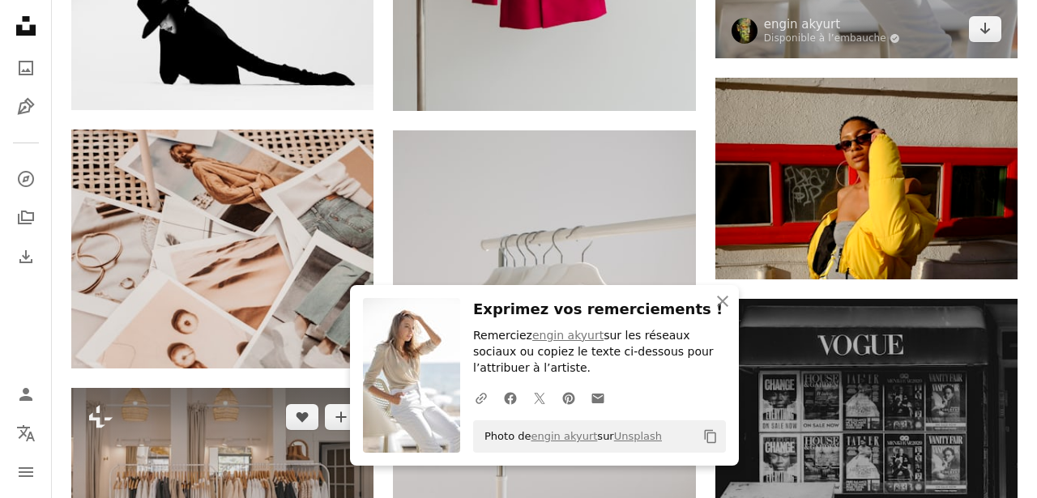
scroll to position [8581, 0]
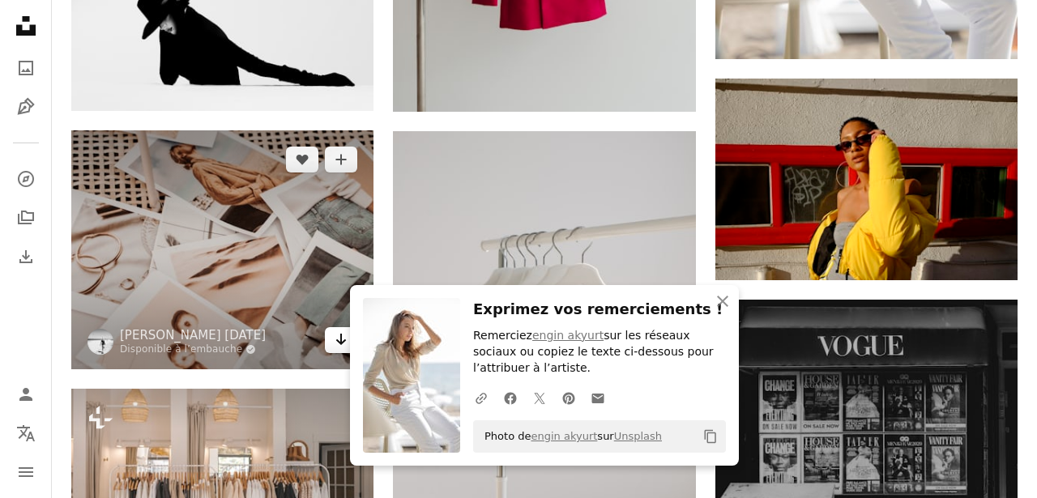
click at [335, 349] on icon "Arrow pointing down" at bounding box center [341, 339] width 13 height 19
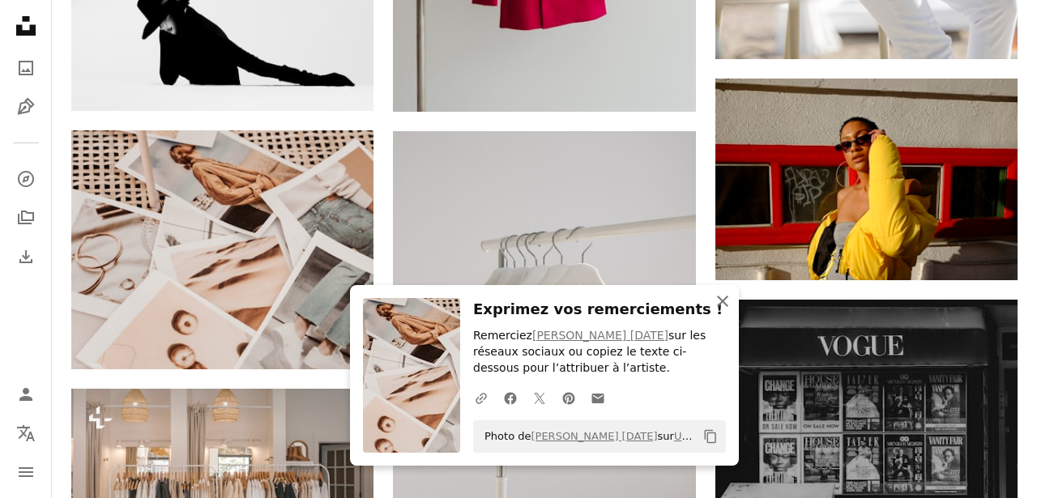
click at [723, 304] on icon "An X shape" at bounding box center [722, 301] width 19 height 19
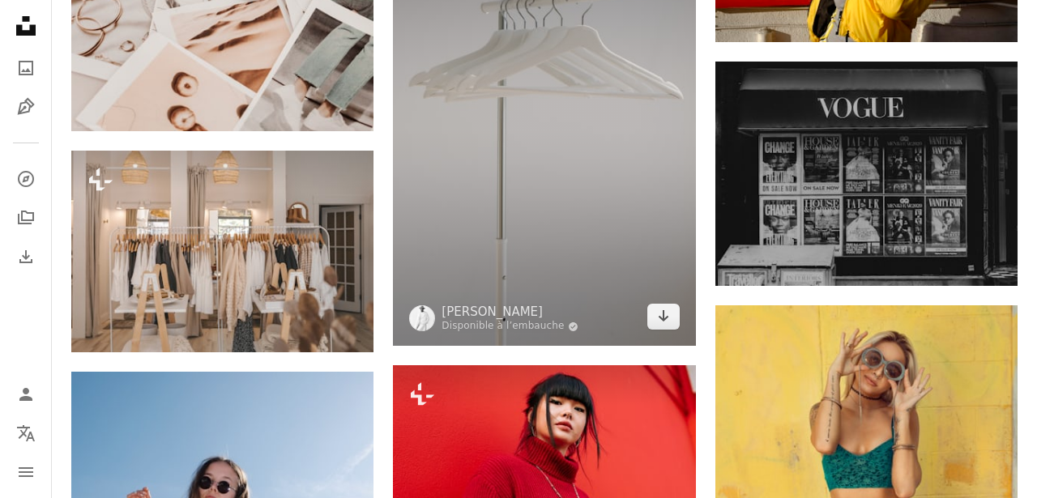
scroll to position [8858, 0]
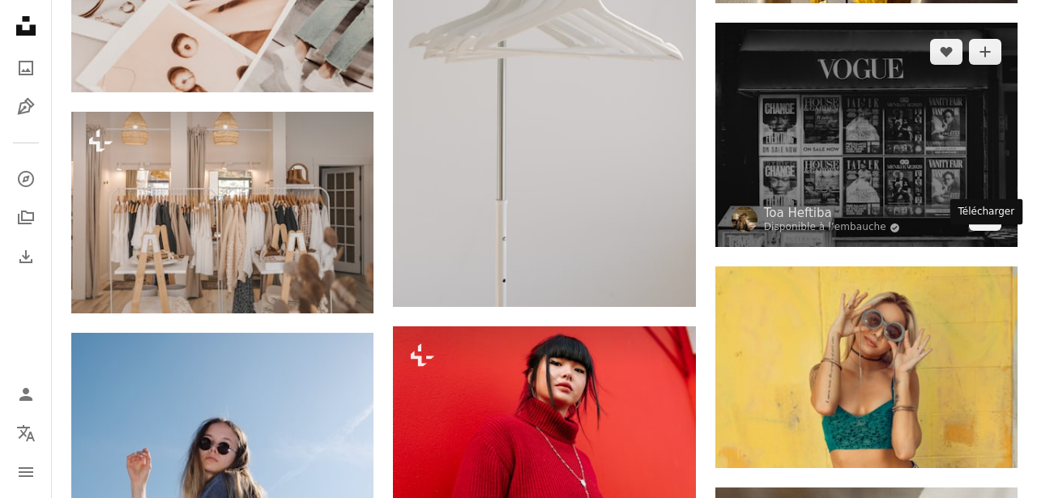
click at [986, 227] on icon "Arrow pointing down" at bounding box center [985, 216] width 13 height 19
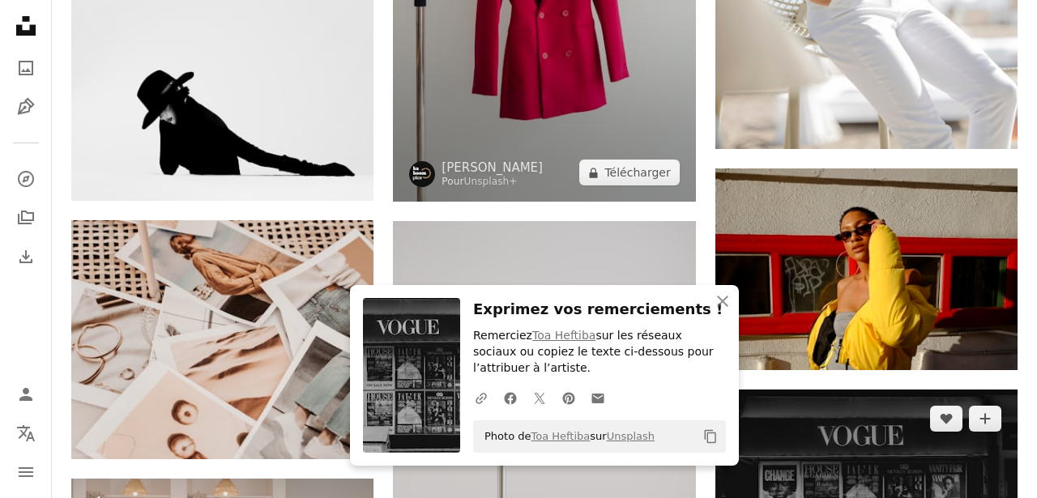
scroll to position [8485, 0]
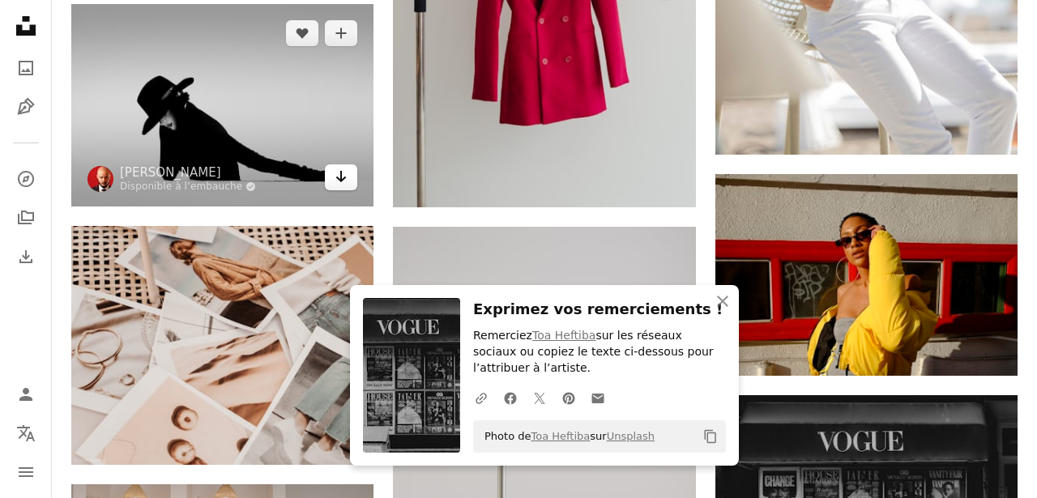
click at [347, 186] on icon "Arrow pointing down" at bounding box center [341, 176] width 13 height 19
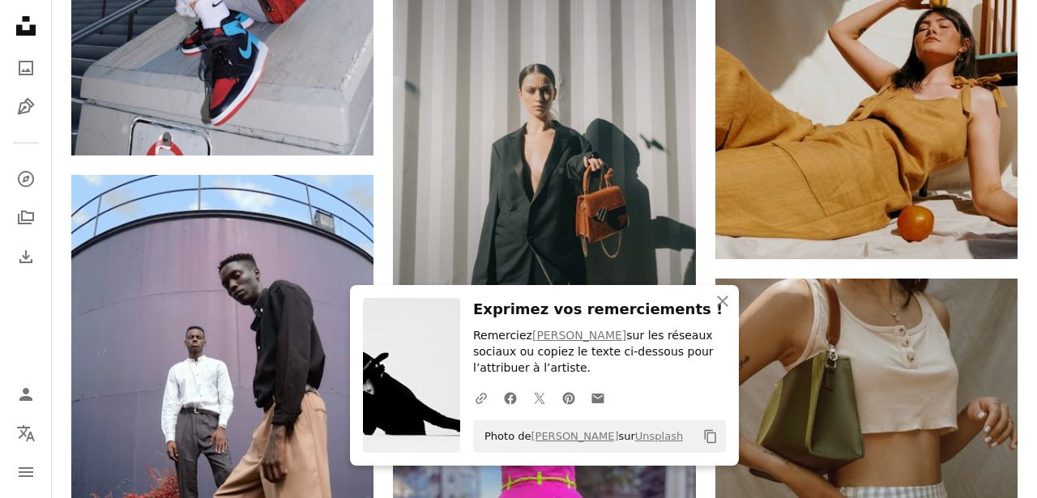
scroll to position [9488, 0]
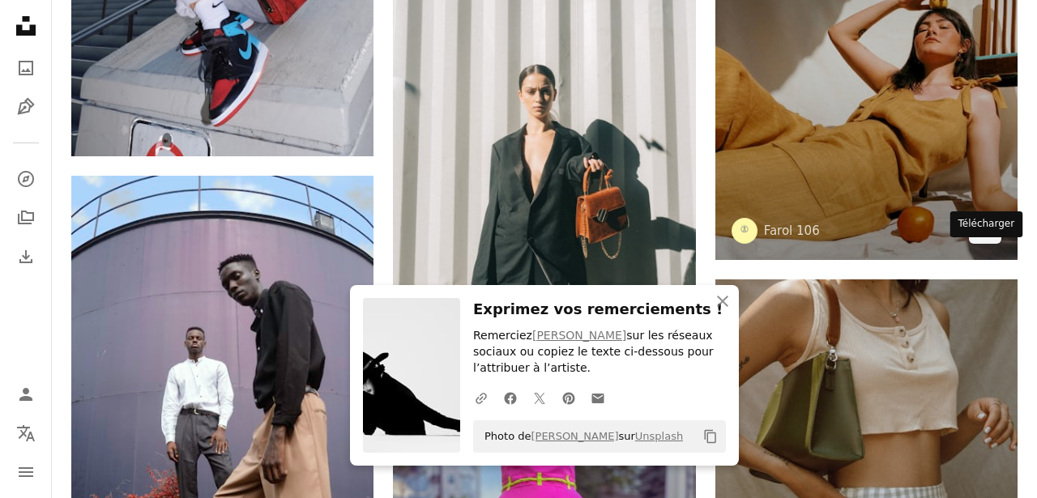
click at [989, 236] on icon "Télécharger" at bounding box center [985, 229] width 11 height 11
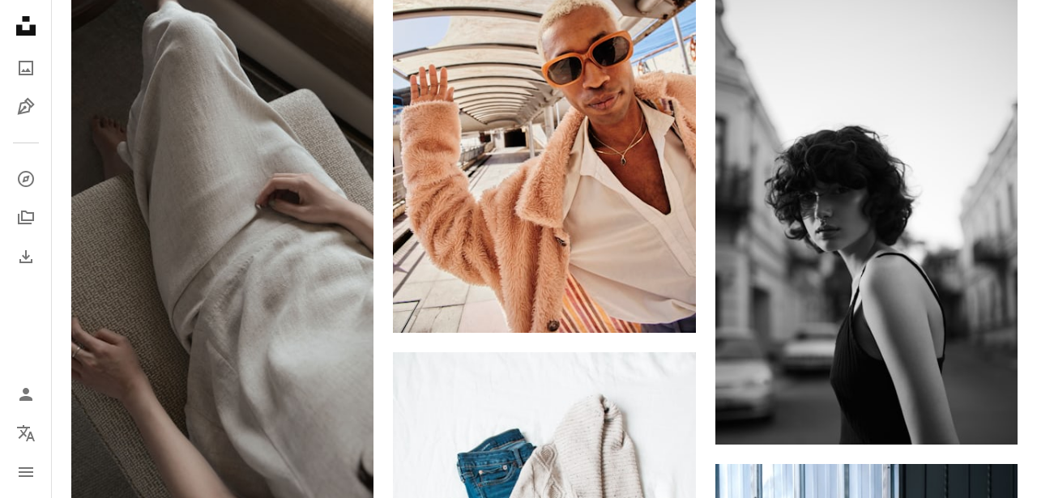
scroll to position [10968, 0]
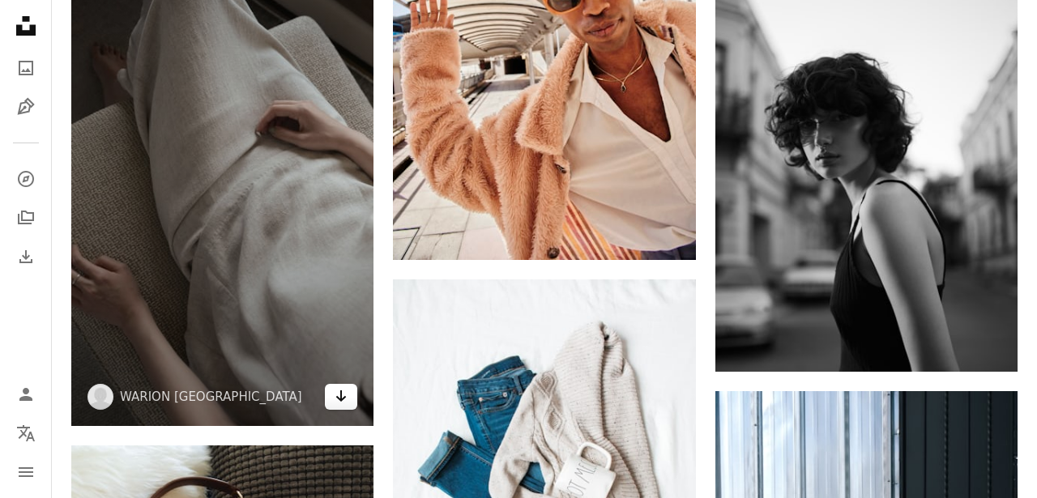
click at [340, 402] on icon "Télécharger" at bounding box center [341, 396] width 11 height 11
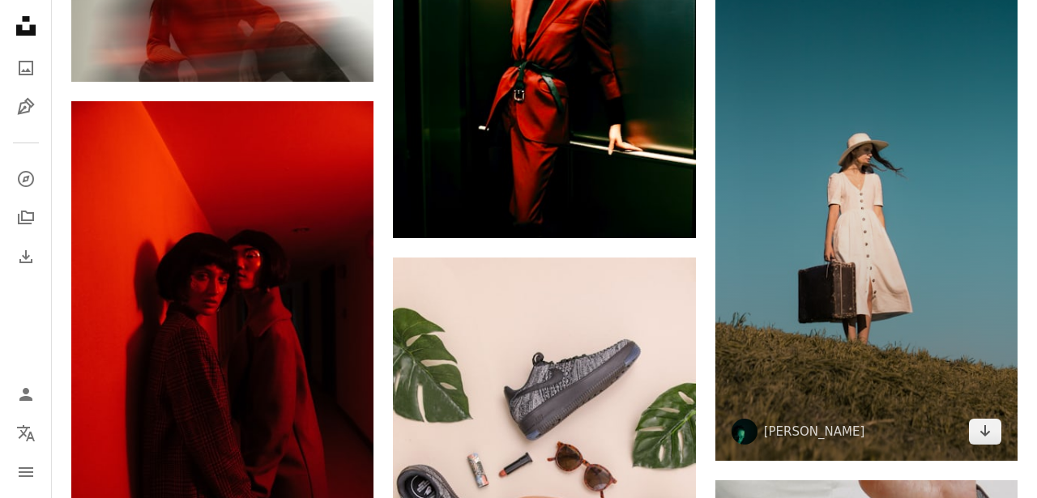
scroll to position [11936, 0]
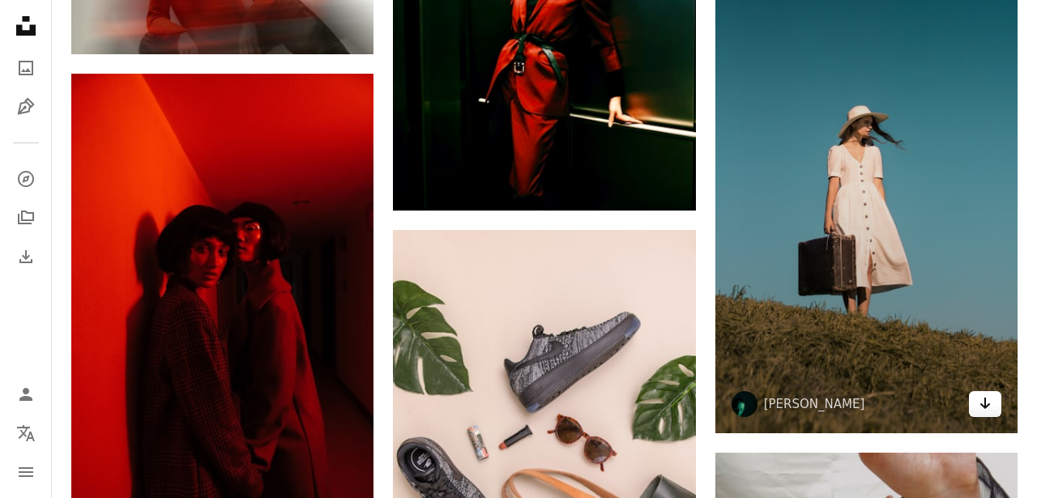
click at [986, 413] on icon "Arrow pointing down" at bounding box center [985, 403] width 13 height 19
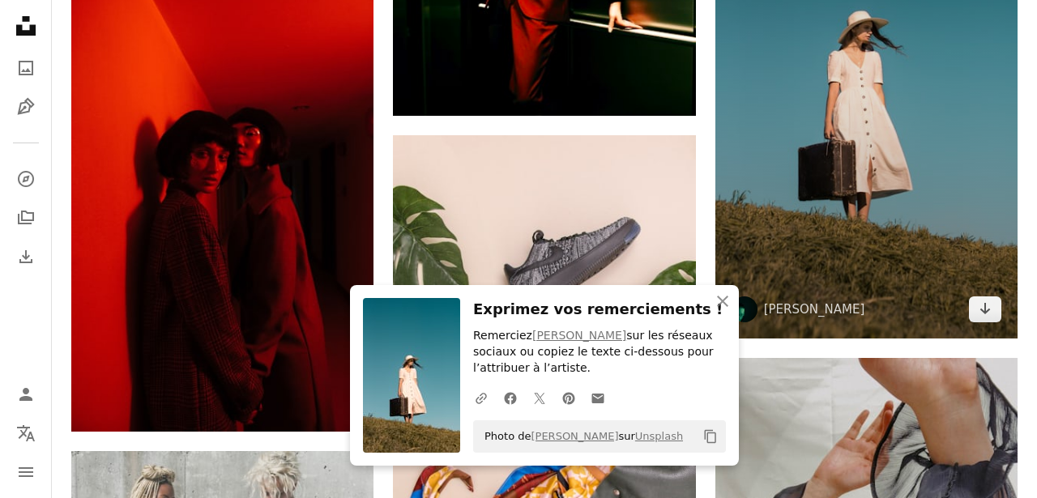
scroll to position [12052, 0]
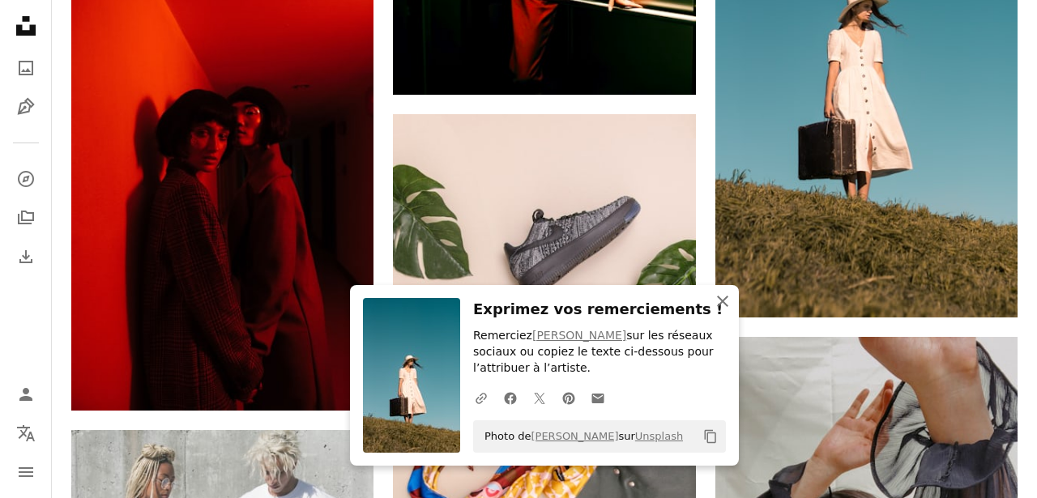
click at [726, 306] on icon "An X shape" at bounding box center [722, 301] width 19 height 19
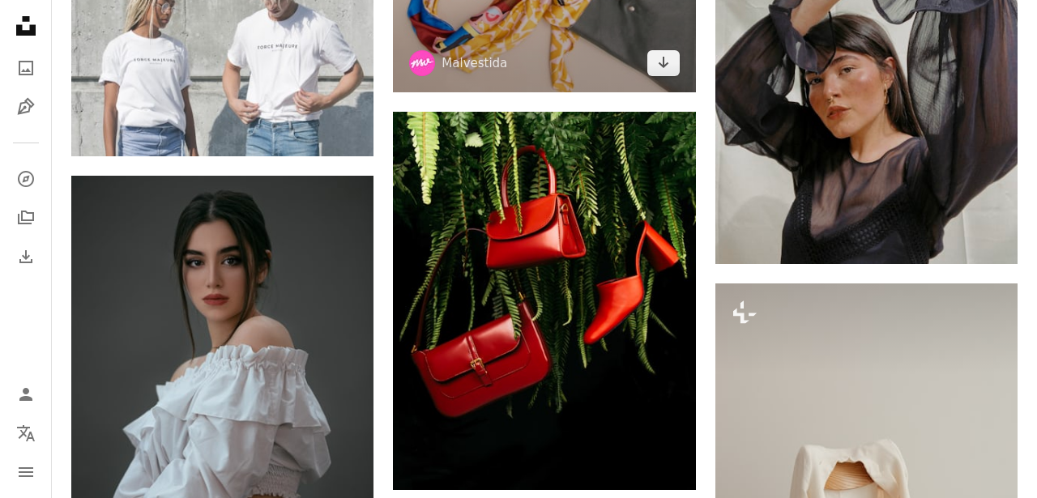
scroll to position [12502, 0]
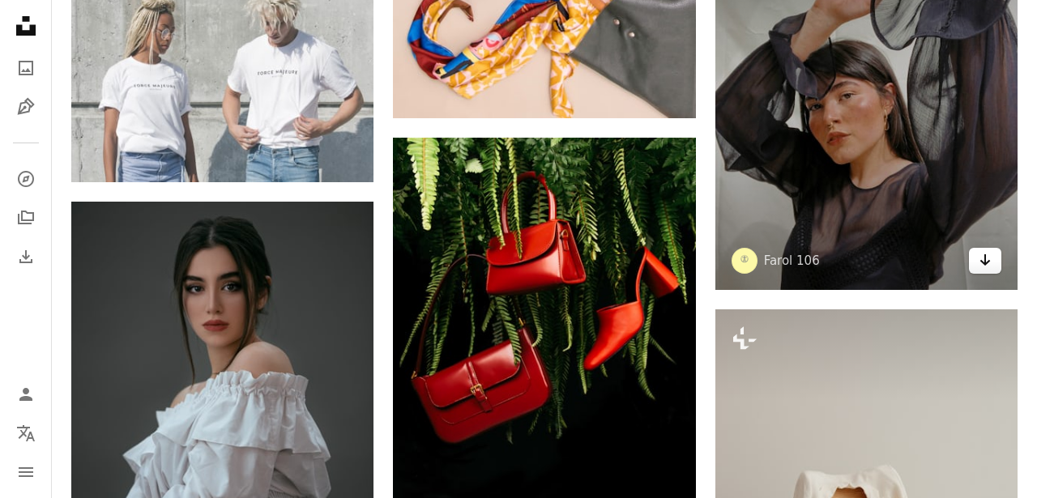
click at [993, 274] on link "Arrow pointing down" at bounding box center [985, 261] width 32 height 26
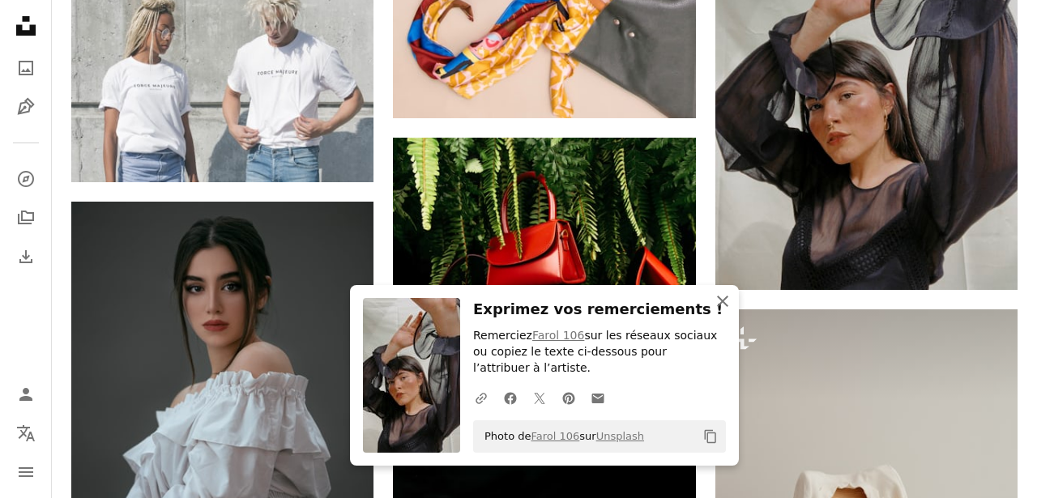
click at [719, 308] on icon "An X shape" at bounding box center [722, 301] width 19 height 19
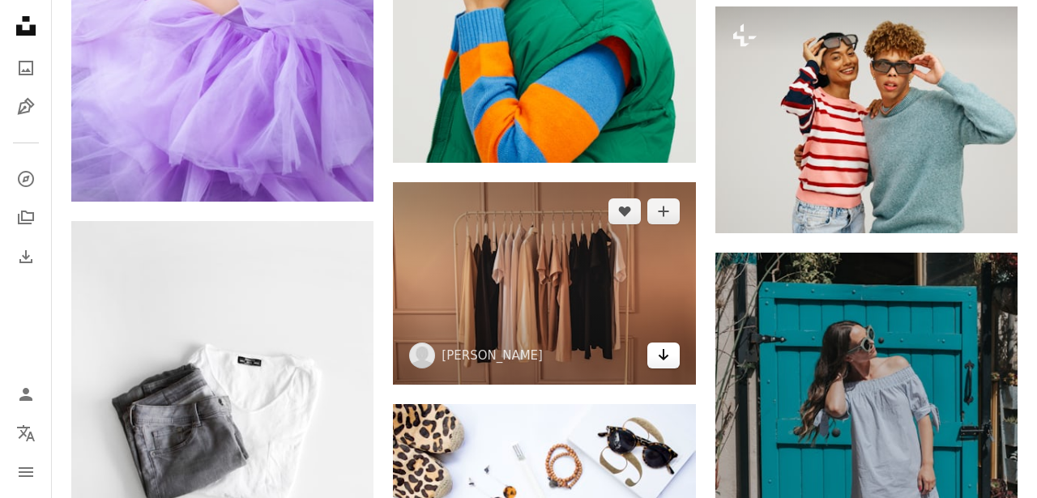
scroll to position [13285, 0]
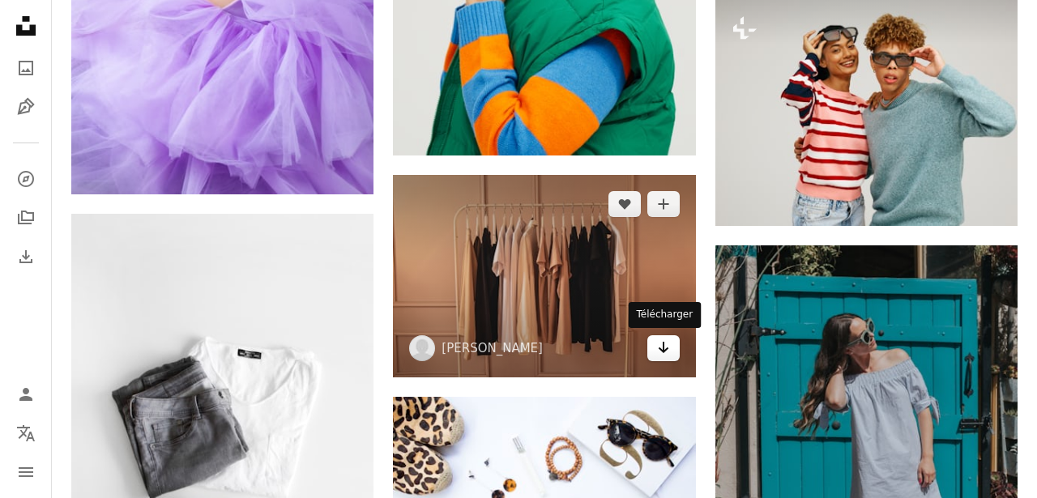
click at [666, 348] on icon "Télécharger" at bounding box center [663, 347] width 11 height 11
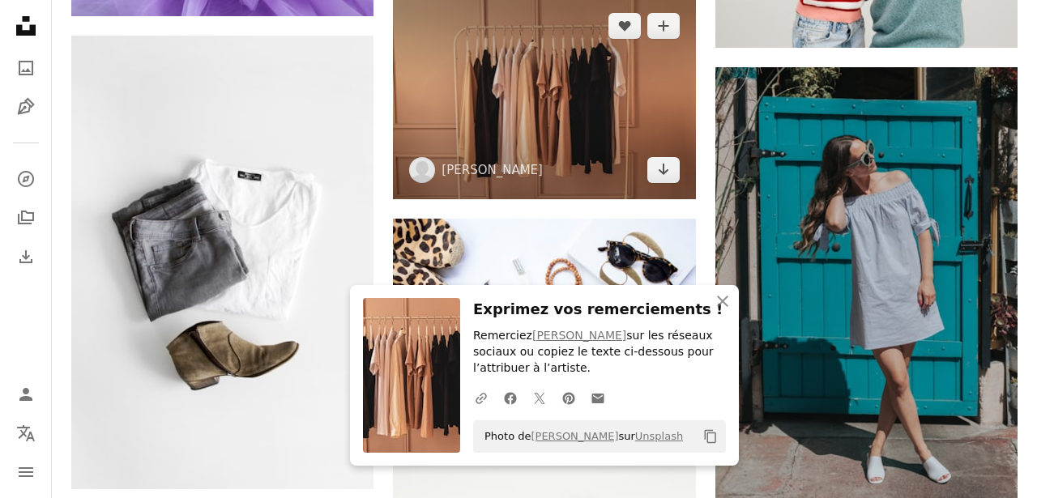
scroll to position [13488, 0]
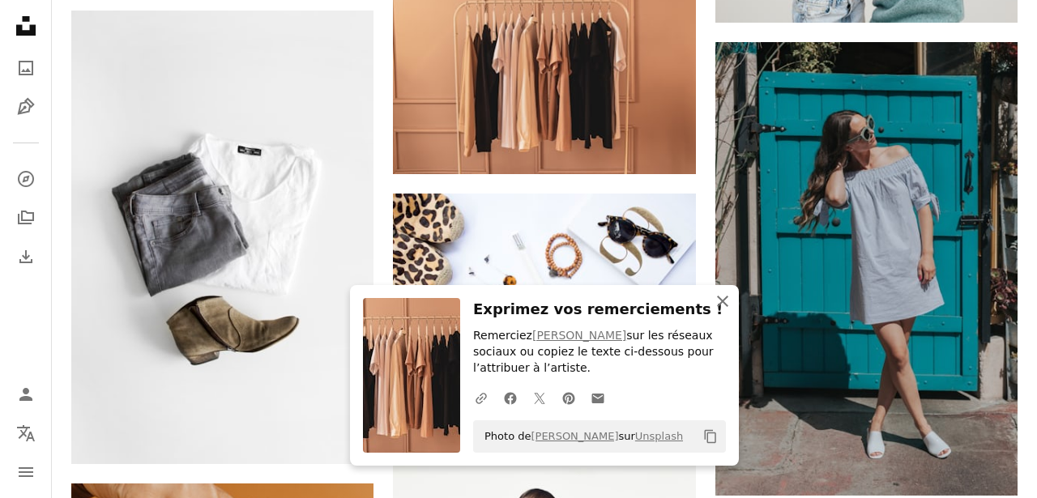
click at [725, 302] on icon "An X shape" at bounding box center [722, 301] width 19 height 19
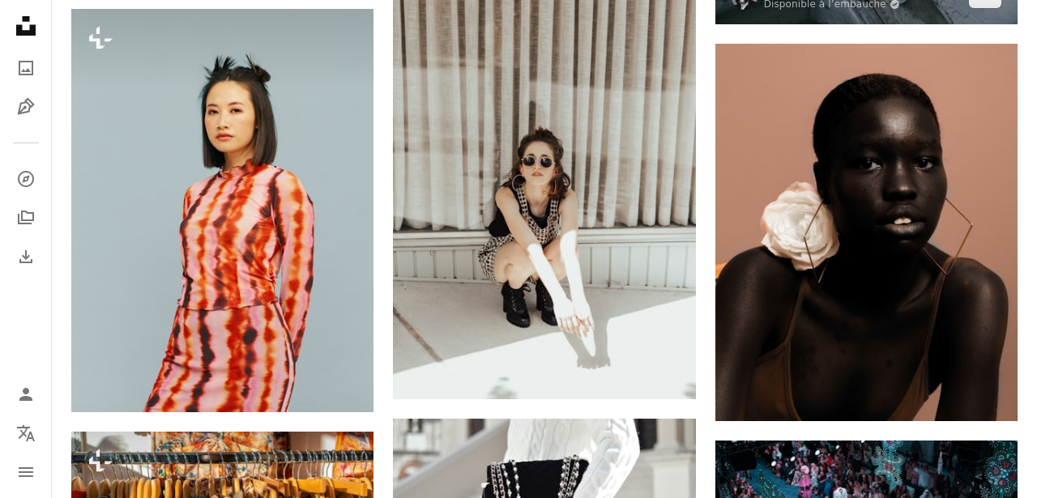
scroll to position [14521, 0]
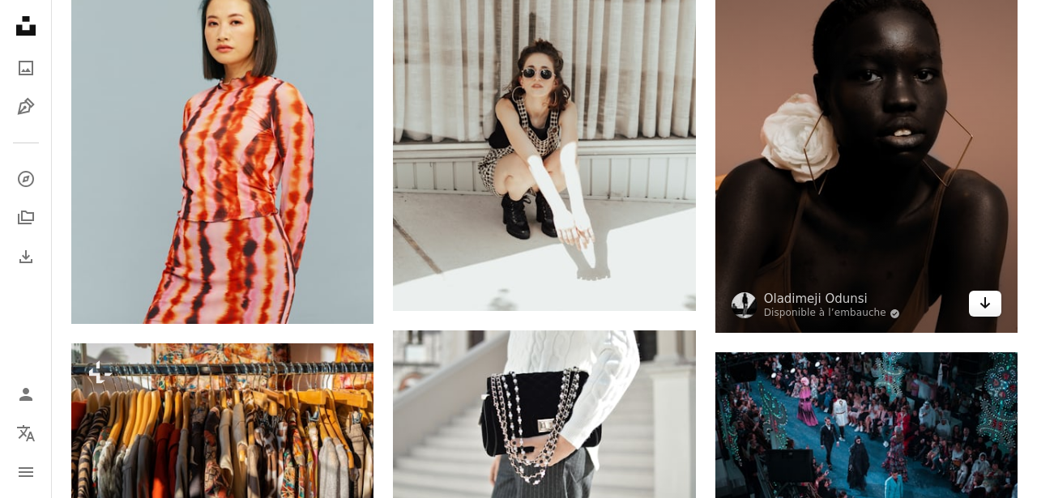
click at [981, 313] on icon "Arrow pointing down" at bounding box center [985, 302] width 13 height 19
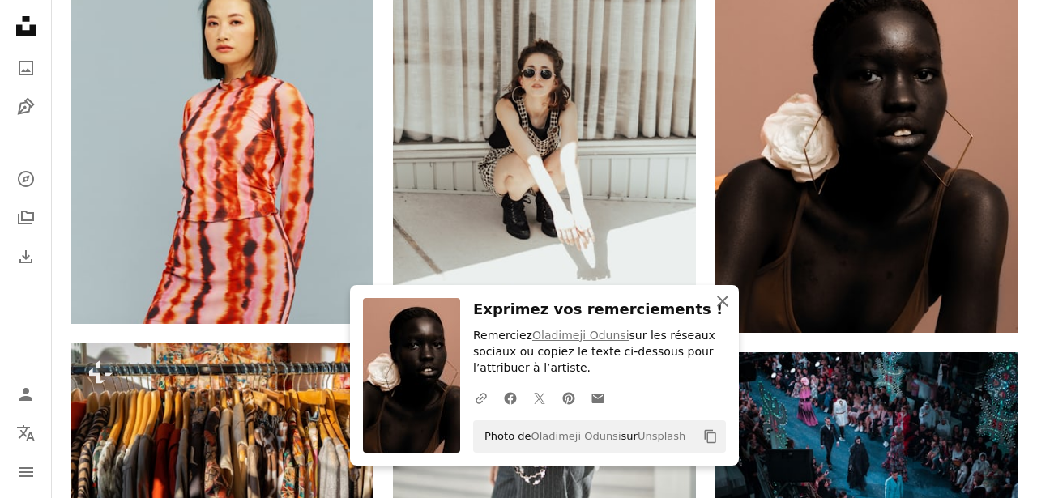
click at [720, 299] on icon "button" at bounding box center [722, 301] width 11 height 11
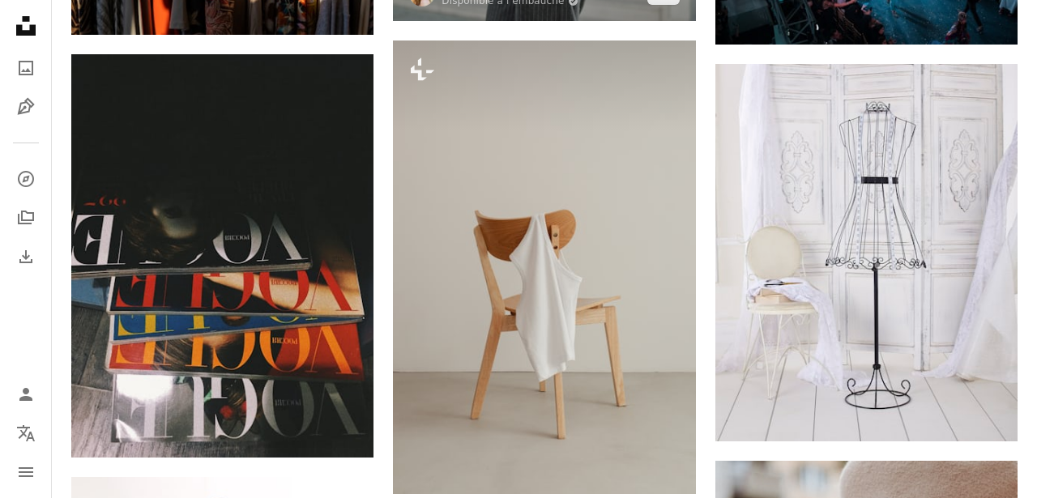
scroll to position [15067, 0]
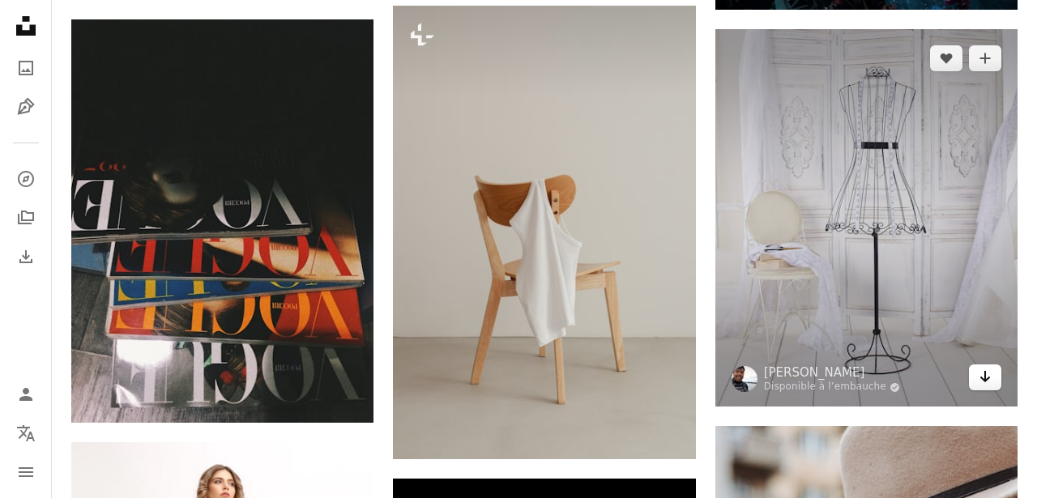
click at [989, 386] on icon "Arrow pointing down" at bounding box center [985, 376] width 13 height 19
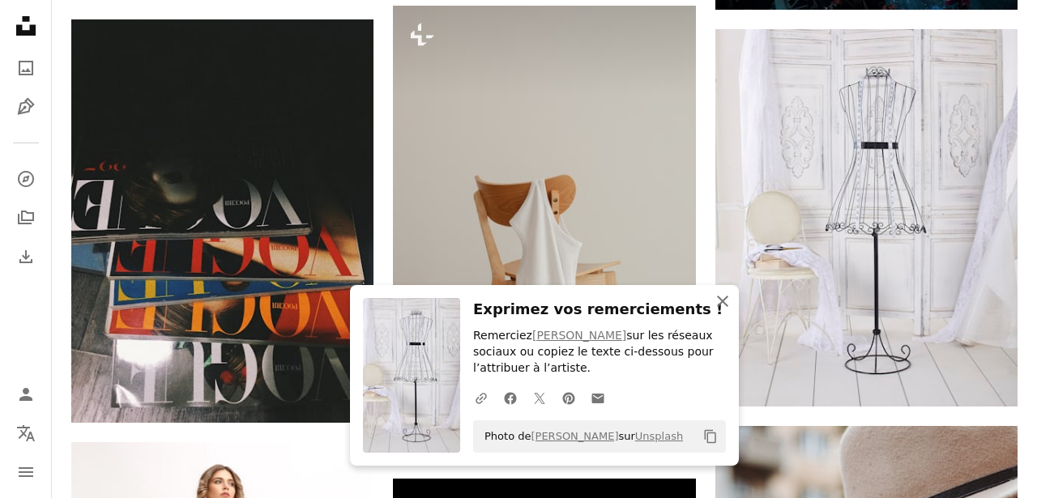
click at [723, 301] on icon "button" at bounding box center [722, 301] width 11 height 11
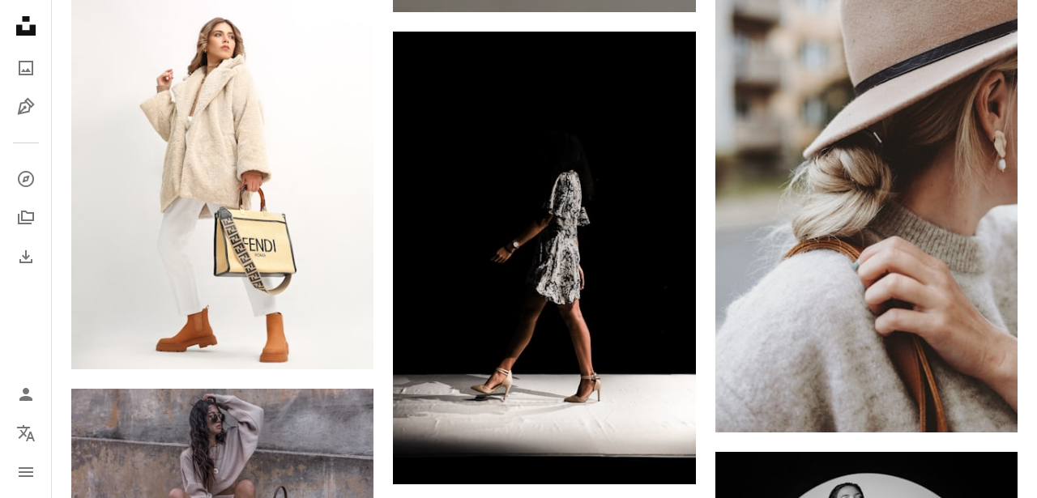
scroll to position [15518, 0]
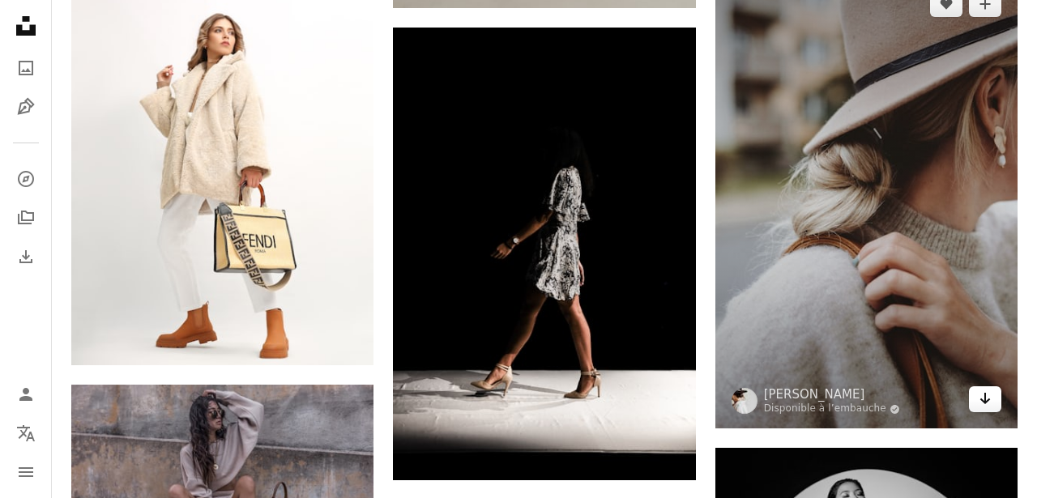
click at [987, 408] on icon "Arrow pointing down" at bounding box center [985, 398] width 13 height 19
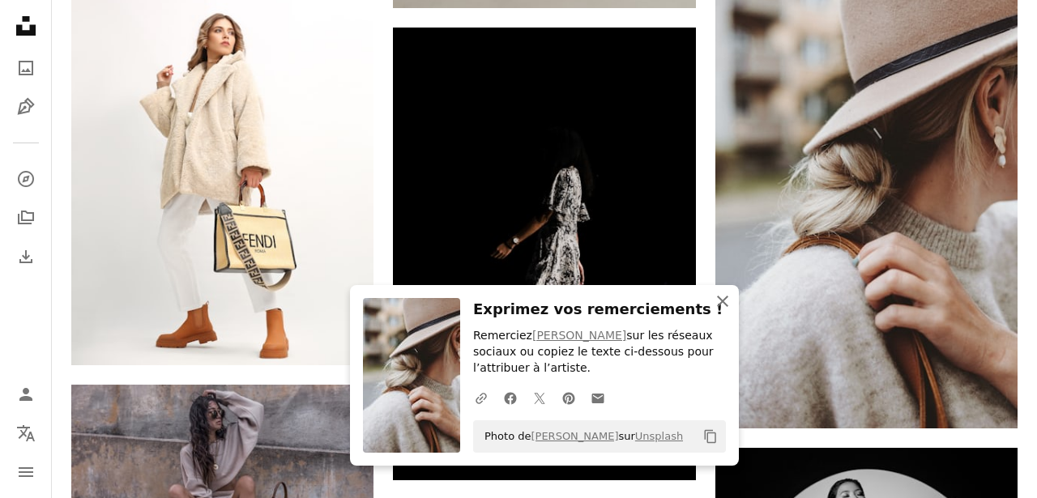
click at [724, 304] on icon "An X shape" at bounding box center [722, 301] width 19 height 19
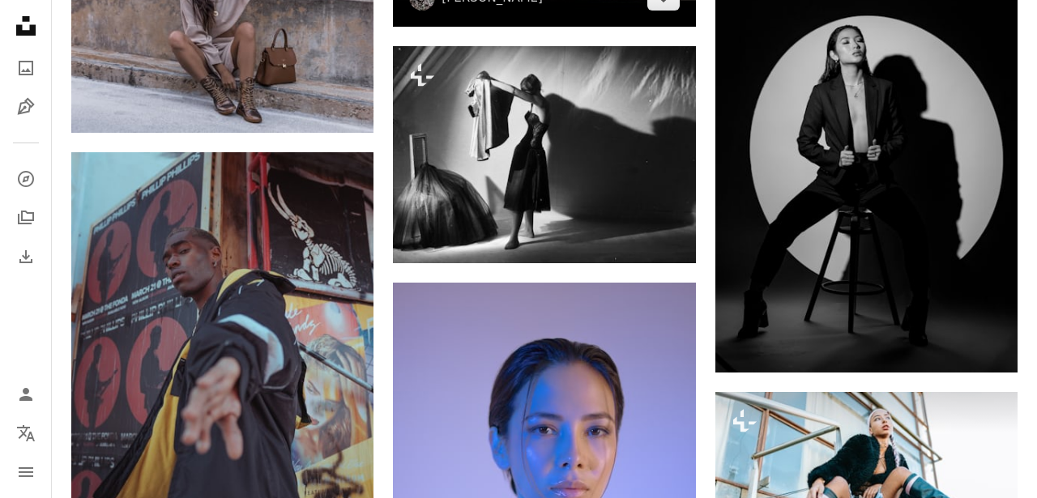
scroll to position [15978, 0]
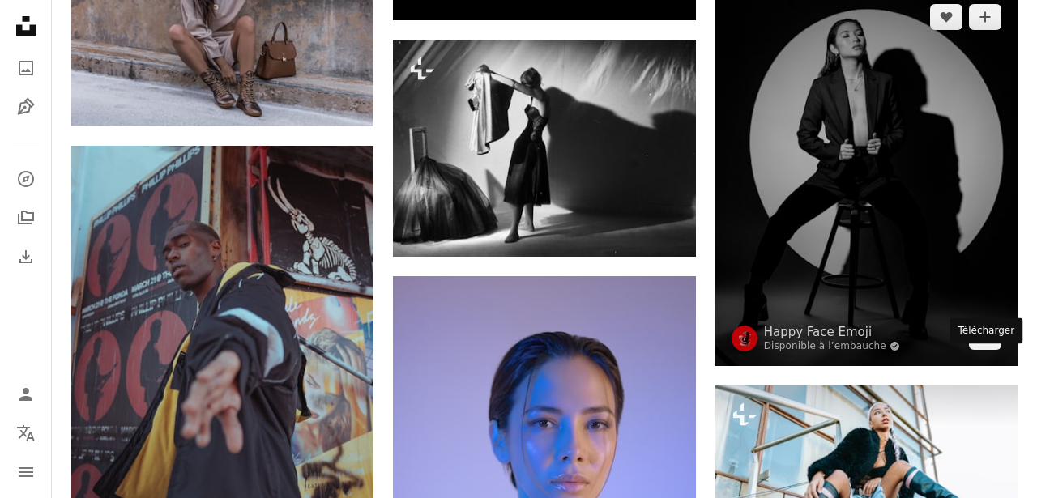
click at [993, 350] on link "Arrow pointing down" at bounding box center [985, 337] width 32 height 26
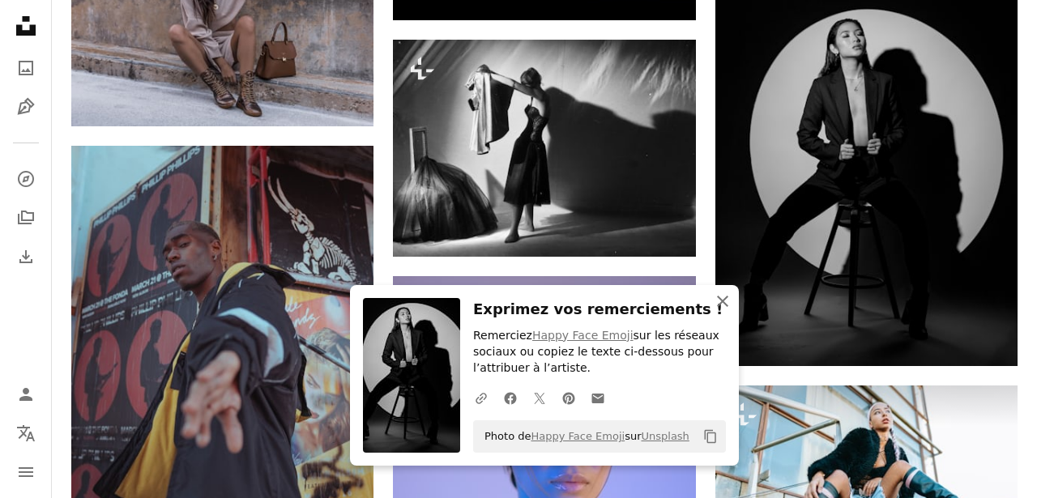
click at [723, 306] on icon "An X shape" at bounding box center [722, 301] width 19 height 19
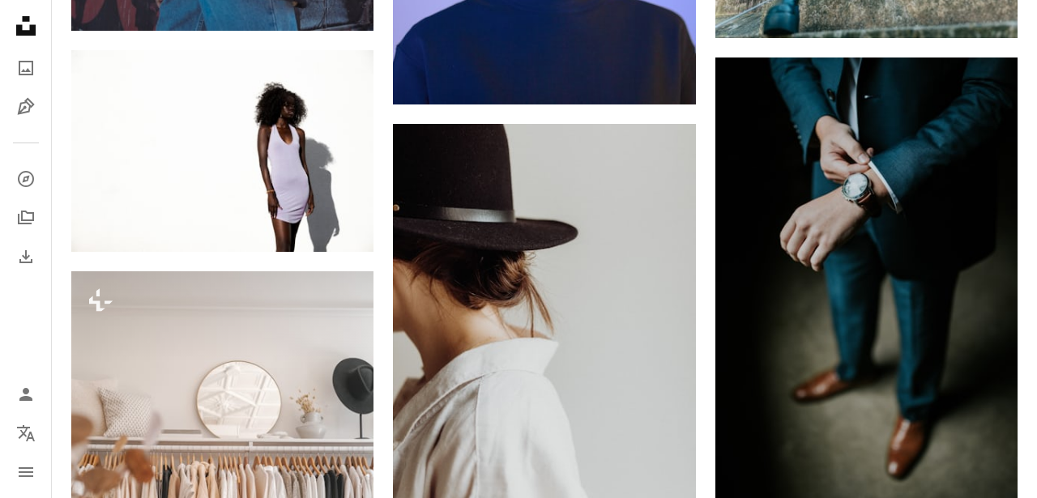
scroll to position [16536, 0]
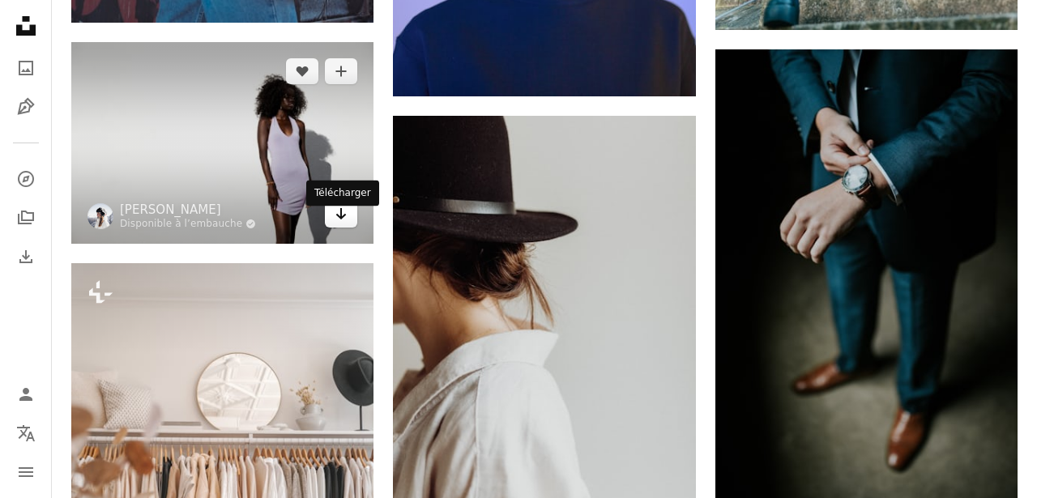
click at [344, 220] on icon "Télécharger" at bounding box center [341, 213] width 11 height 11
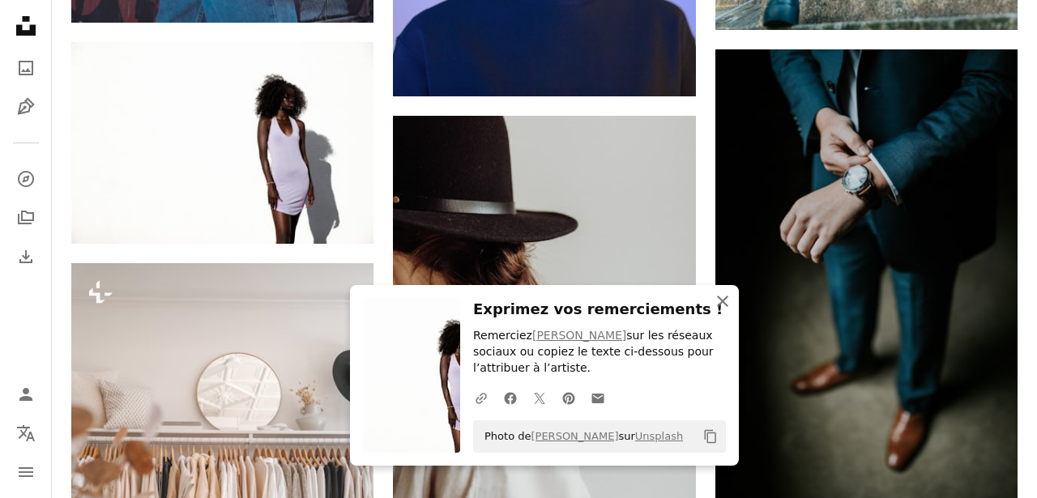
click at [723, 301] on icon "button" at bounding box center [722, 301] width 11 height 11
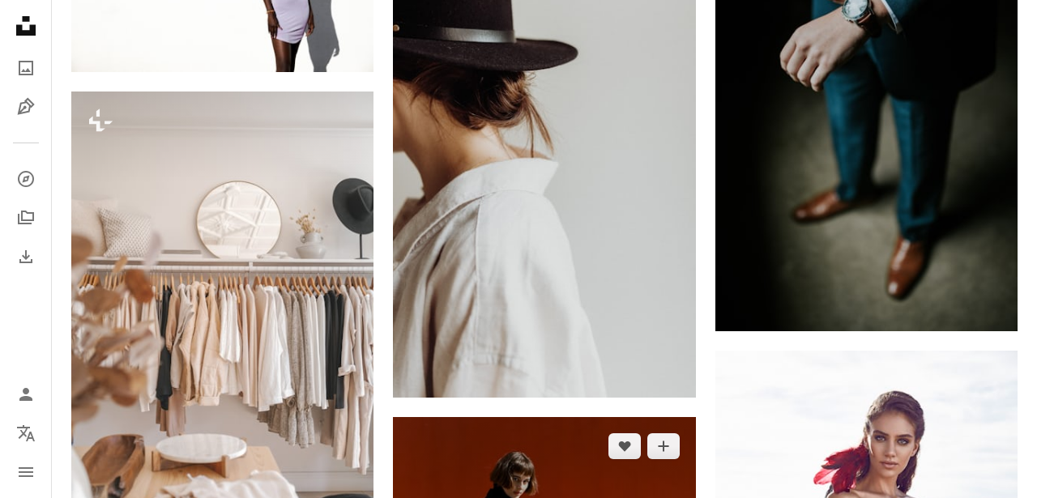
scroll to position [16702, 0]
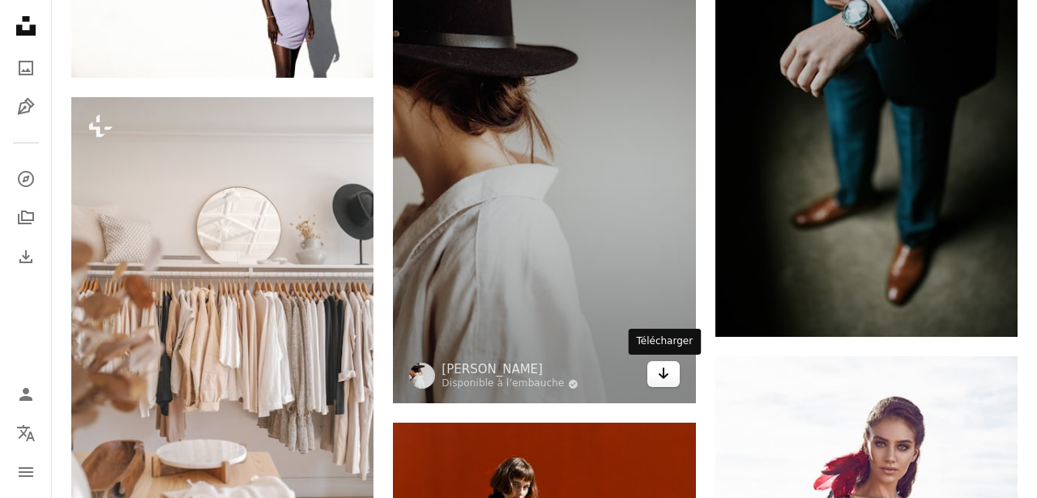
click at [664, 373] on icon "Arrow pointing down" at bounding box center [663, 373] width 13 height 19
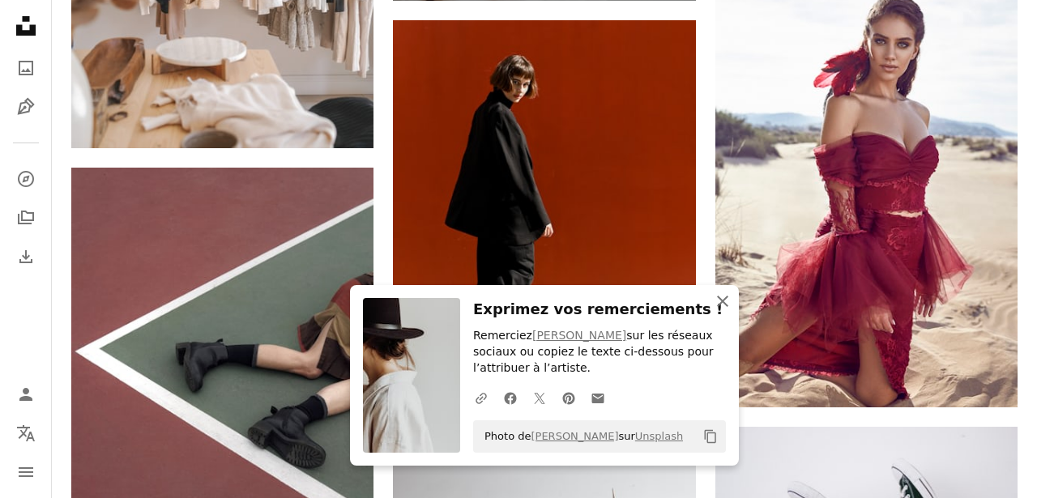
scroll to position [17113, 0]
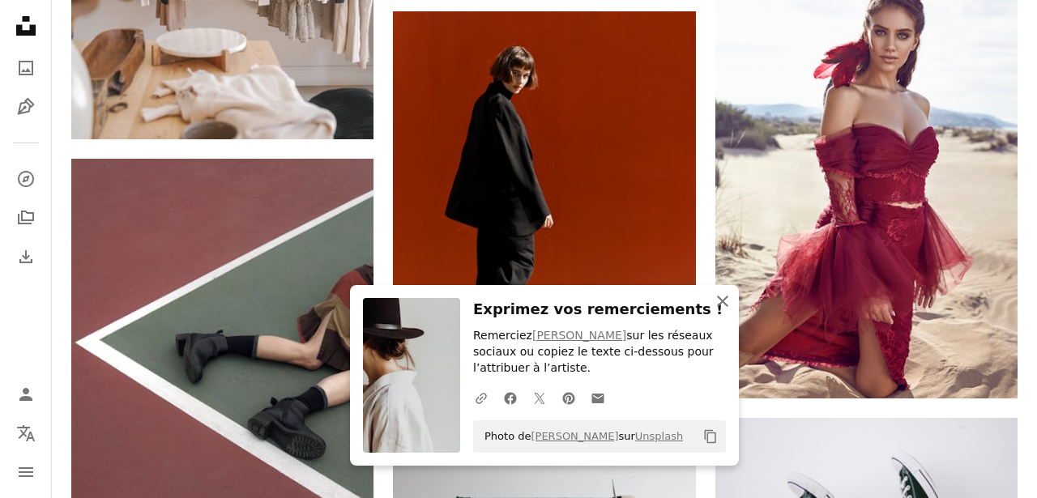
click at [722, 302] on icon "An X shape" at bounding box center [722, 301] width 19 height 19
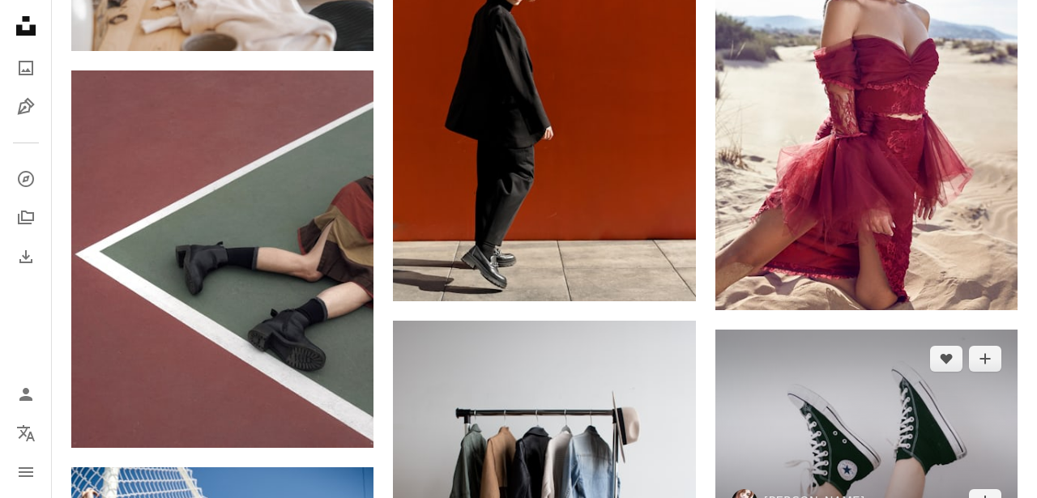
scroll to position [17206, 0]
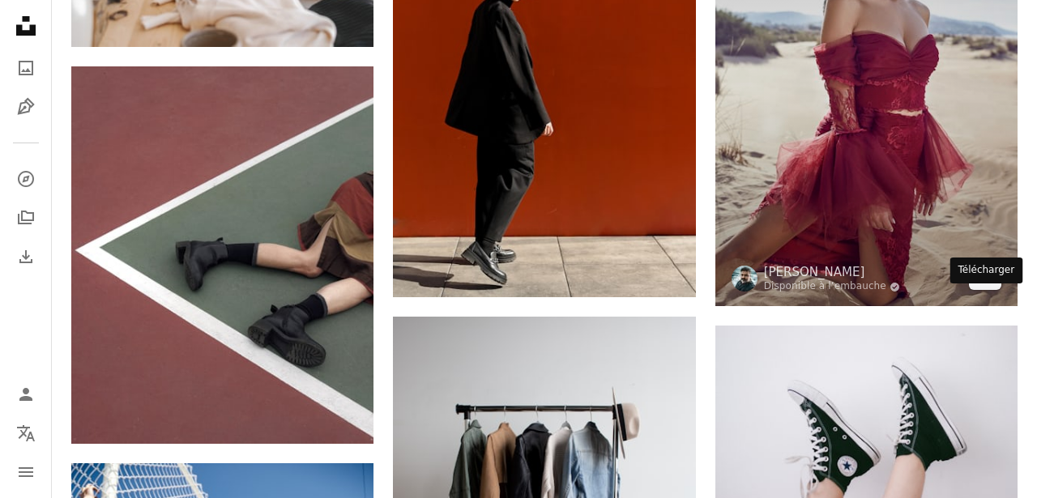
click at [984, 282] on icon "Télécharger" at bounding box center [985, 276] width 11 height 11
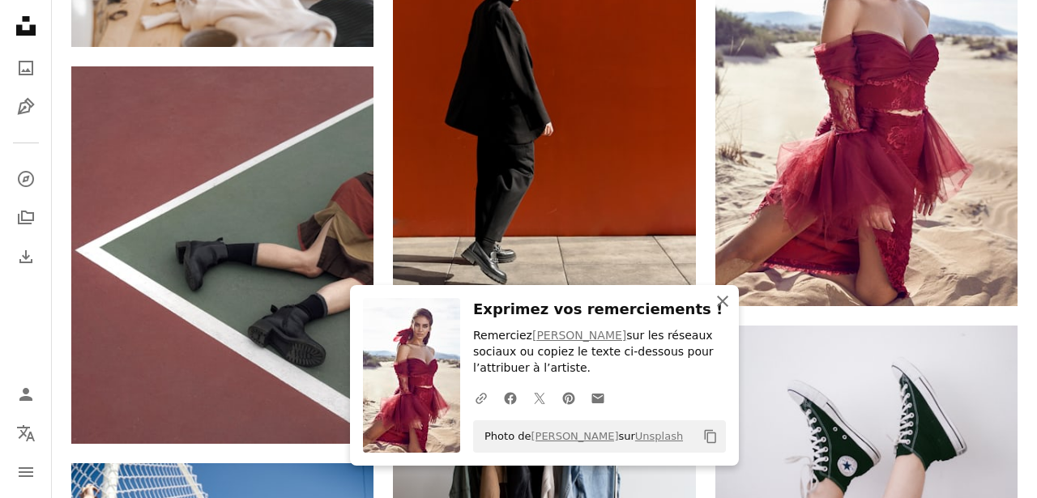
click at [723, 305] on icon "An X shape" at bounding box center [722, 301] width 19 height 19
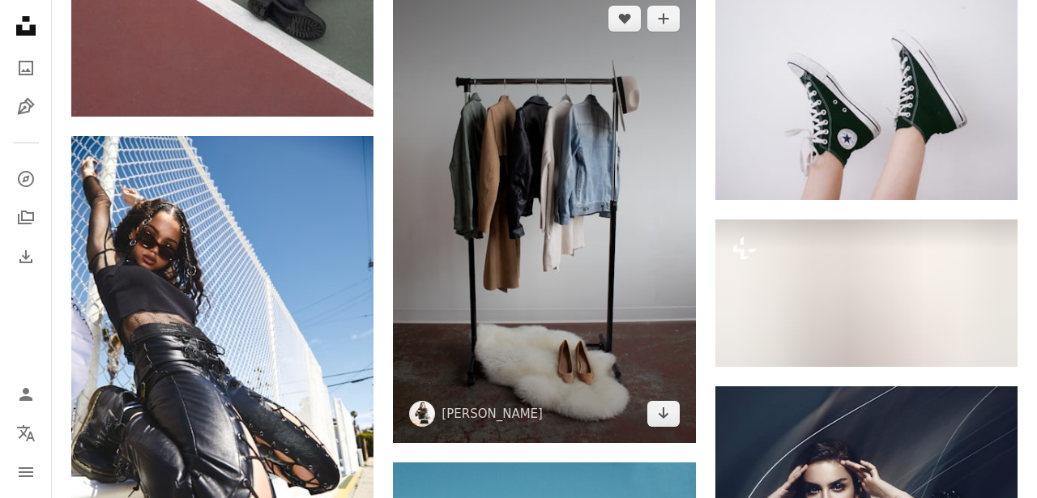
scroll to position [17588, 0]
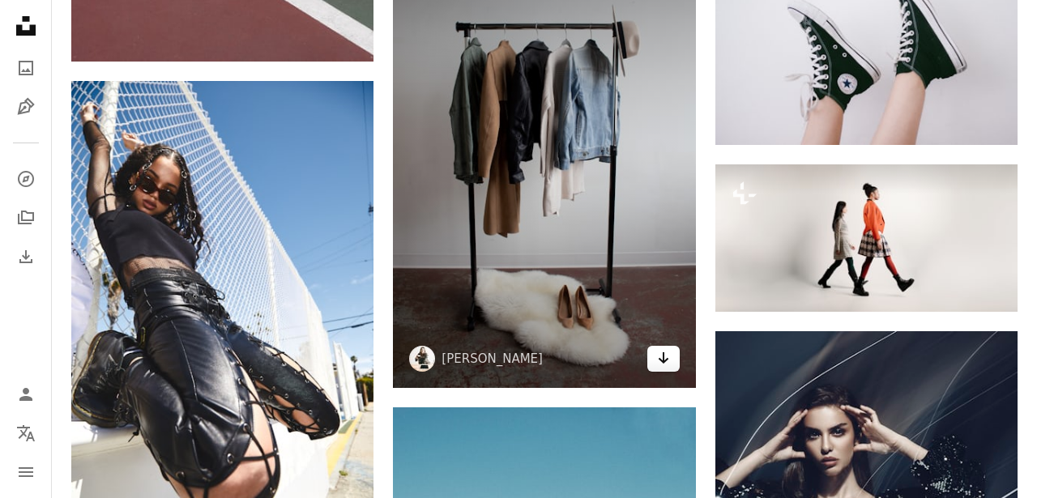
click at [665, 361] on icon "Télécharger" at bounding box center [663, 357] width 11 height 11
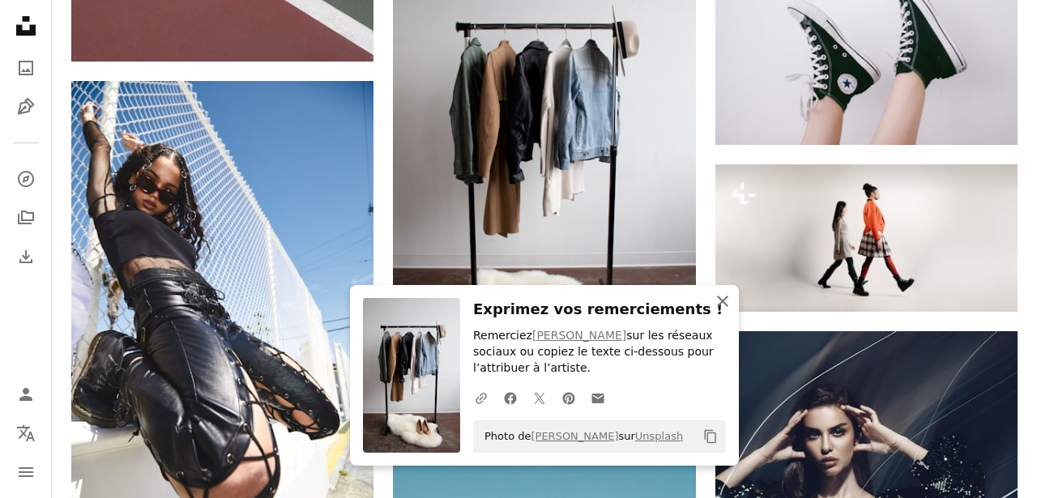
click at [724, 294] on icon "An X shape" at bounding box center [722, 301] width 19 height 19
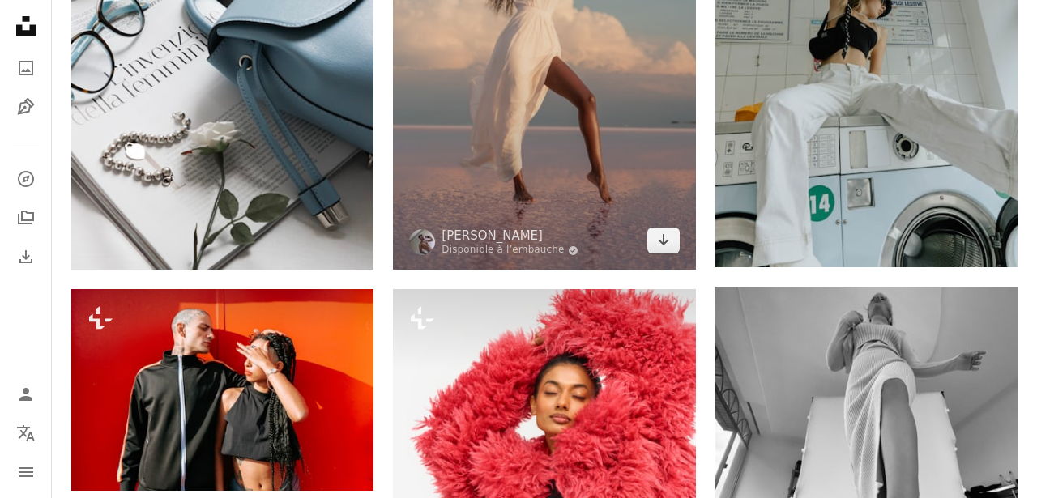
scroll to position [19238, 0]
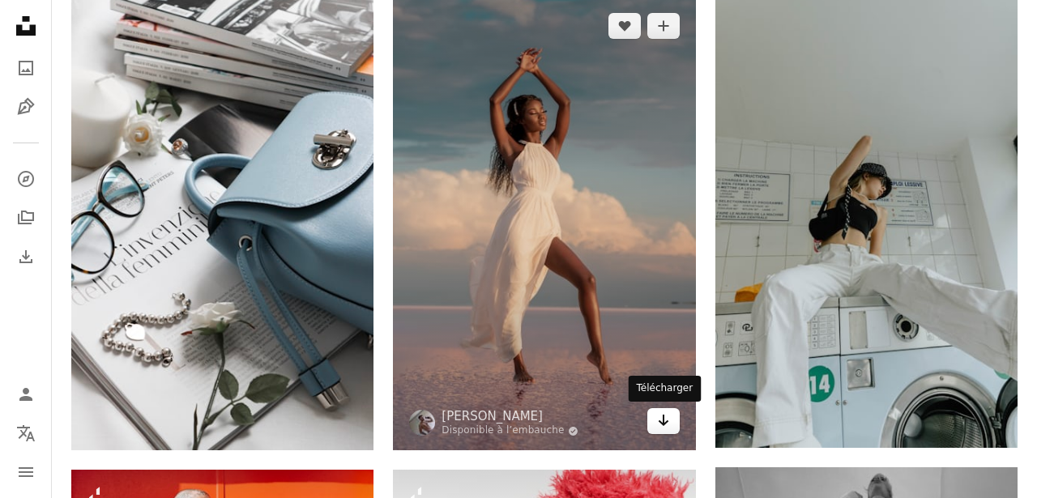
click at [662, 421] on icon "Télécharger" at bounding box center [663, 420] width 11 height 11
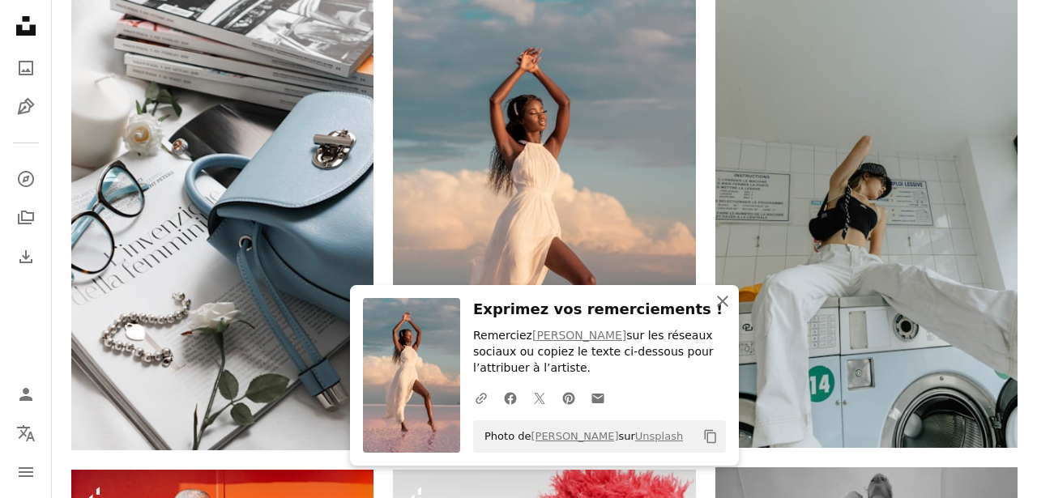
click at [719, 299] on icon "button" at bounding box center [722, 301] width 11 height 11
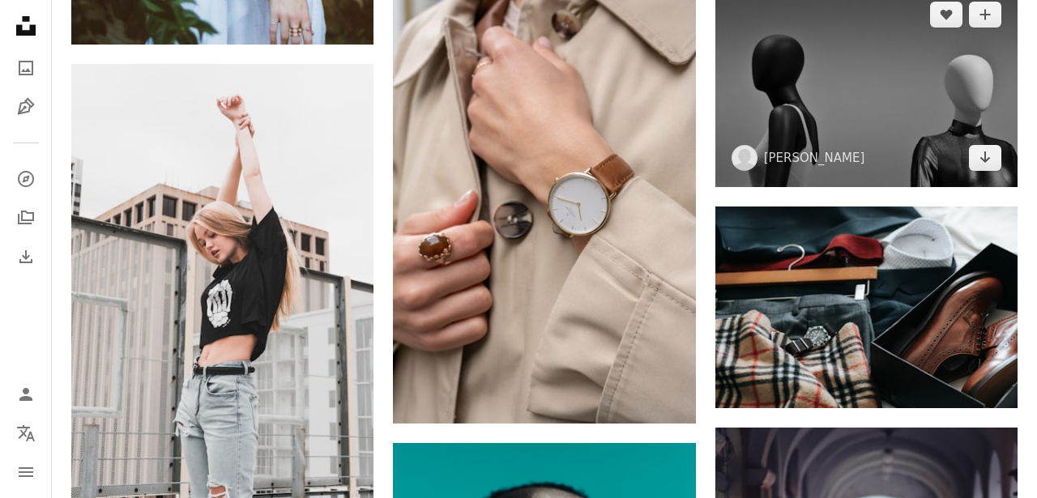
scroll to position [20561, 0]
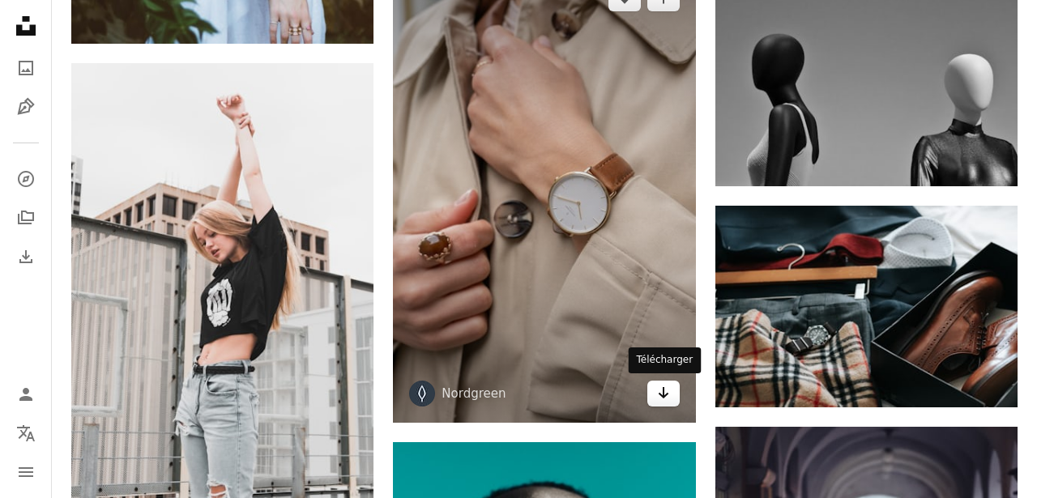
click at [668, 399] on icon "Arrow pointing down" at bounding box center [663, 392] width 13 height 19
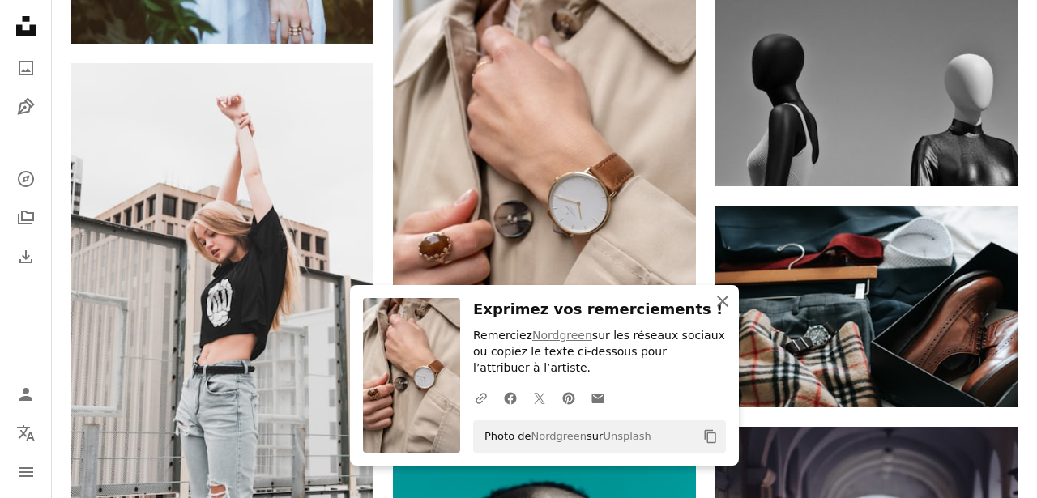
click at [720, 301] on icon "An X shape" at bounding box center [722, 301] width 19 height 19
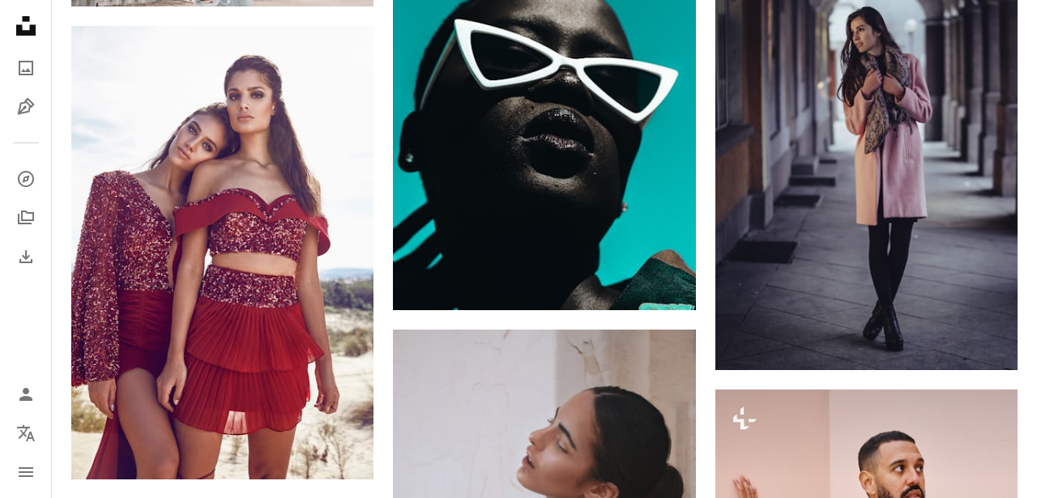
scroll to position [21075, 0]
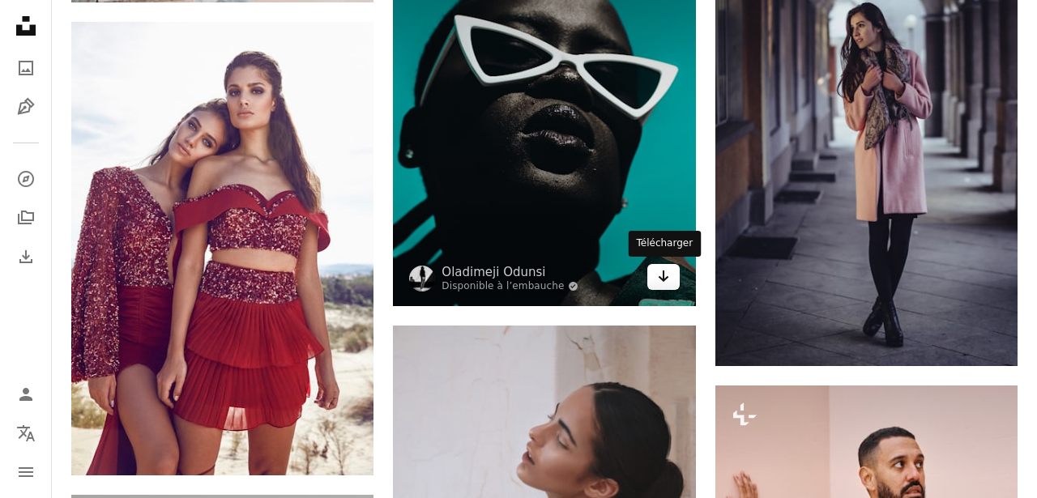
click at [667, 285] on link "Arrow pointing down" at bounding box center [663, 277] width 32 height 26
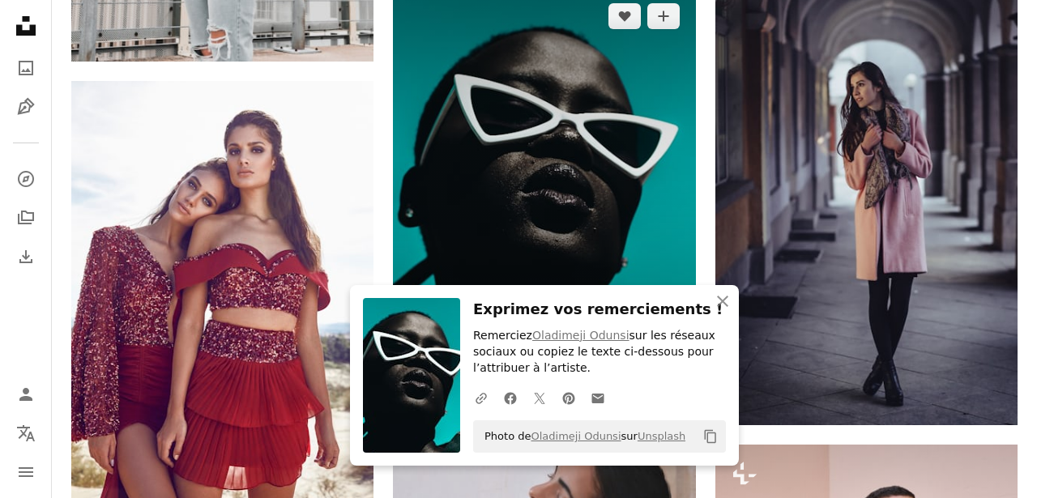
scroll to position [21014, 0]
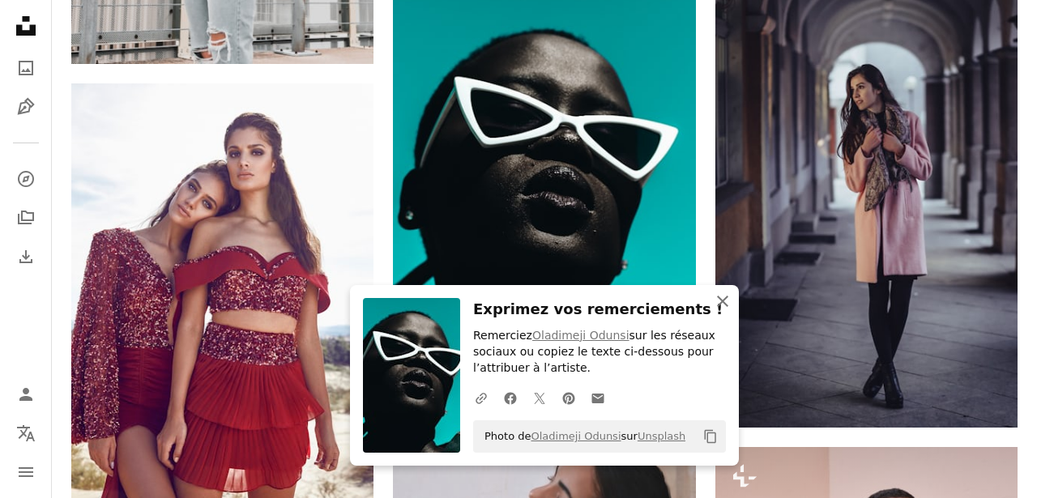
click at [730, 298] on icon "An X shape" at bounding box center [722, 301] width 19 height 19
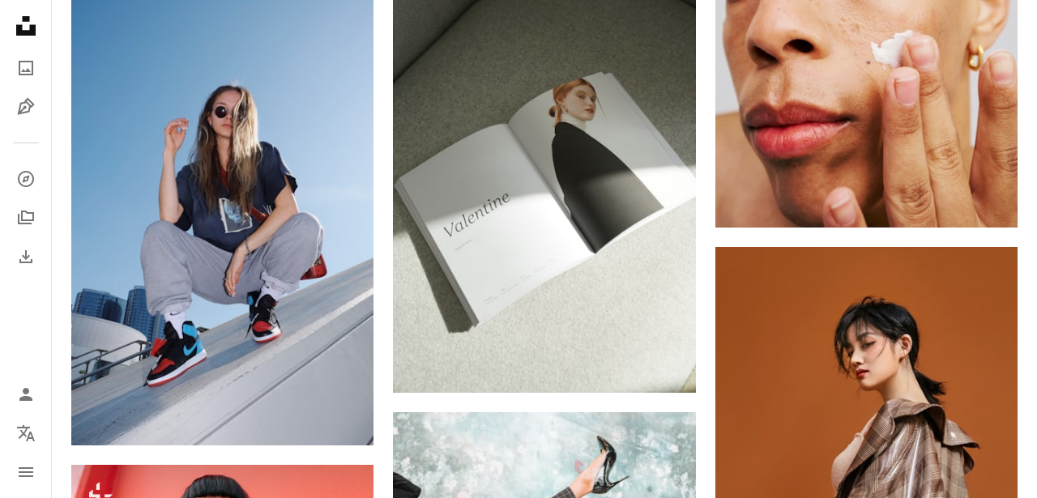
scroll to position [23474, 0]
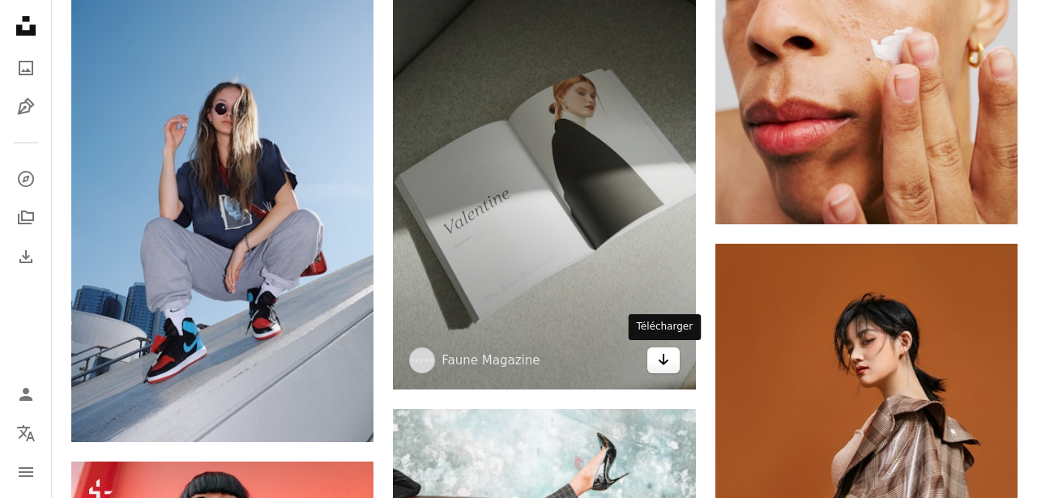
click at [658, 355] on icon "Arrow pointing down" at bounding box center [663, 359] width 13 height 19
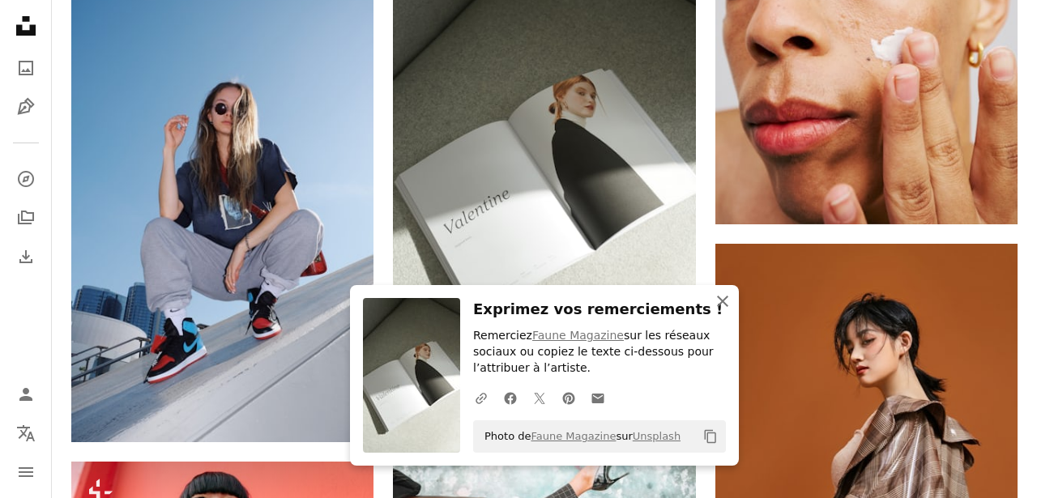
click at [725, 301] on icon "An X shape" at bounding box center [722, 301] width 19 height 19
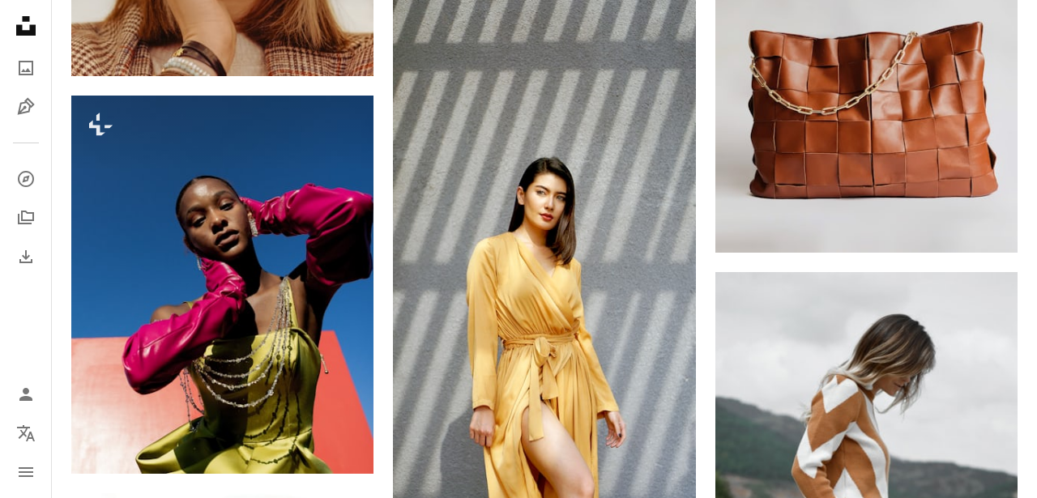
scroll to position [25476, 0]
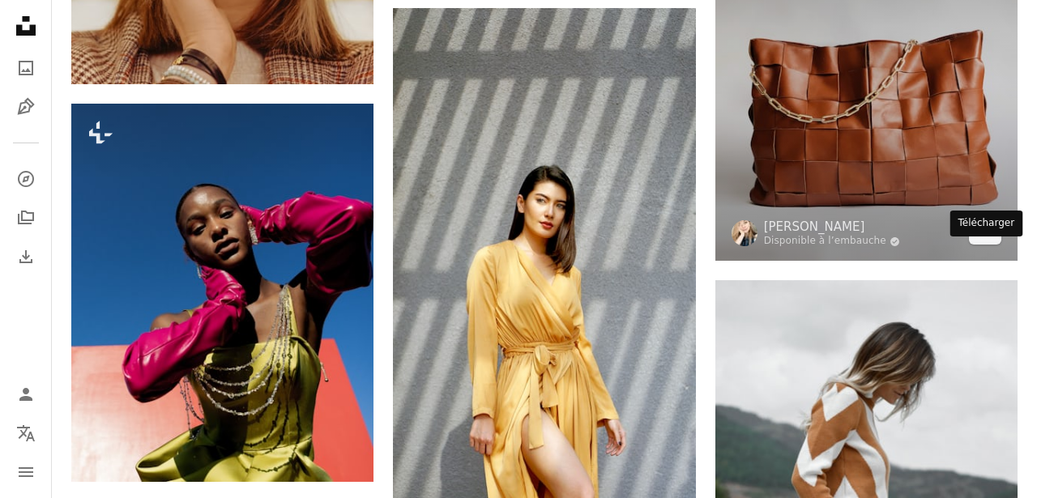
click at [984, 241] on icon "Arrow pointing down" at bounding box center [985, 230] width 13 height 19
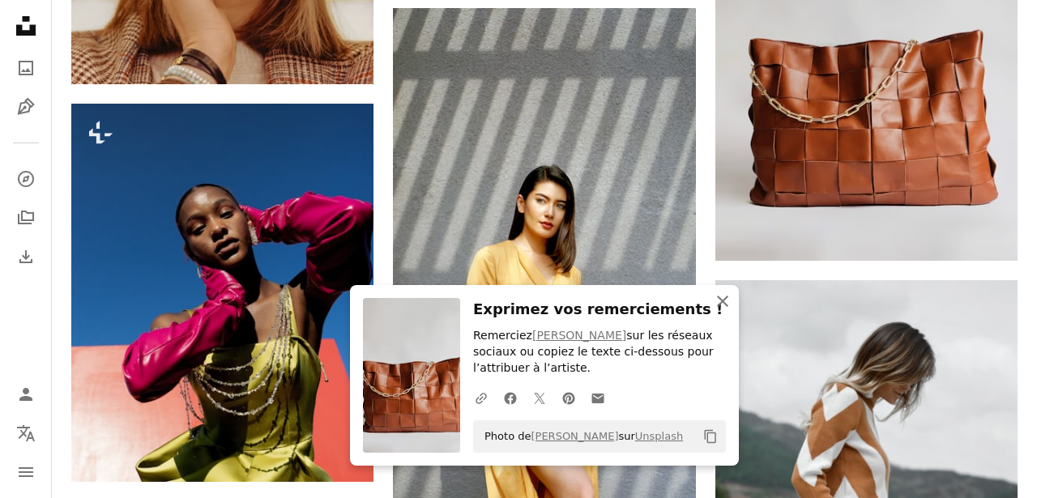
click at [728, 297] on icon "An X shape" at bounding box center [722, 301] width 19 height 19
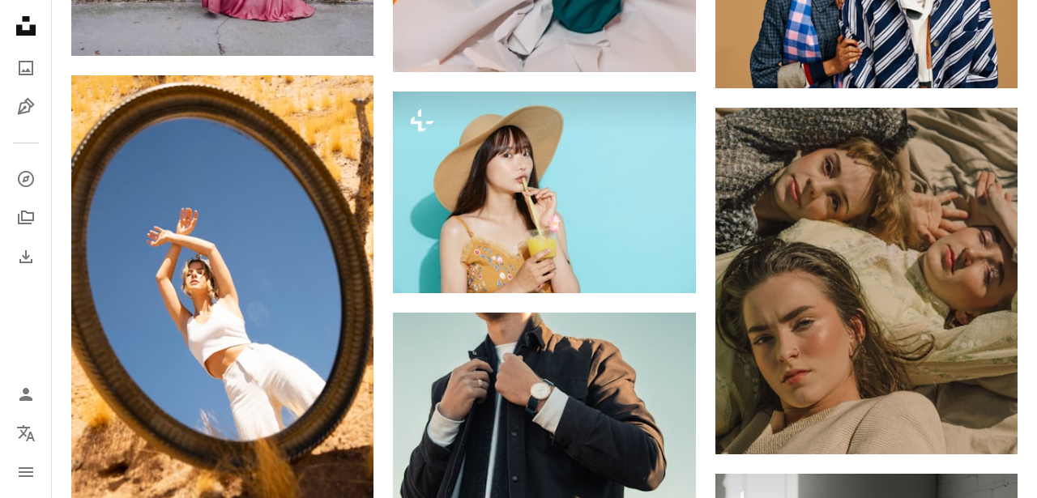
scroll to position [27735, 0]
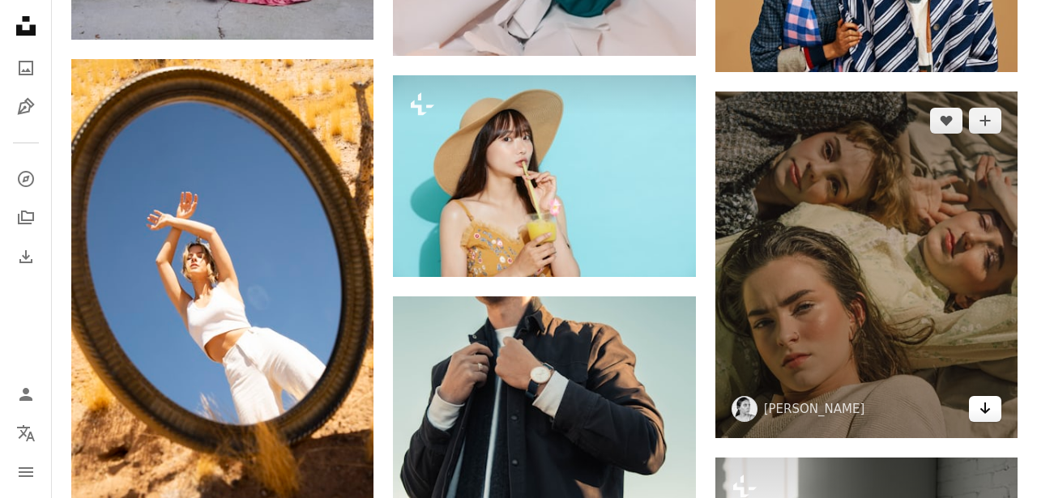
click at [988, 418] on icon "Arrow pointing down" at bounding box center [985, 408] width 13 height 19
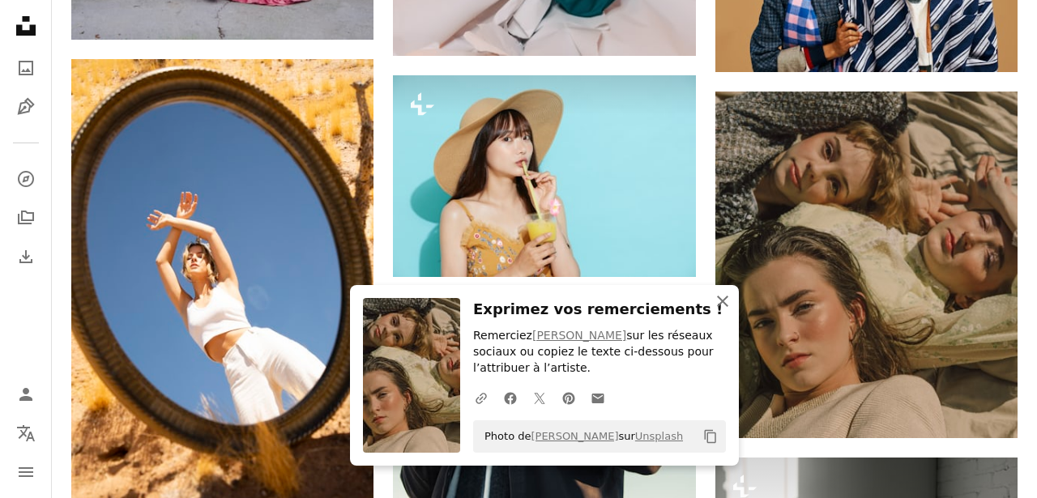
click at [721, 299] on icon "button" at bounding box center [722, 301] width 11 height 11
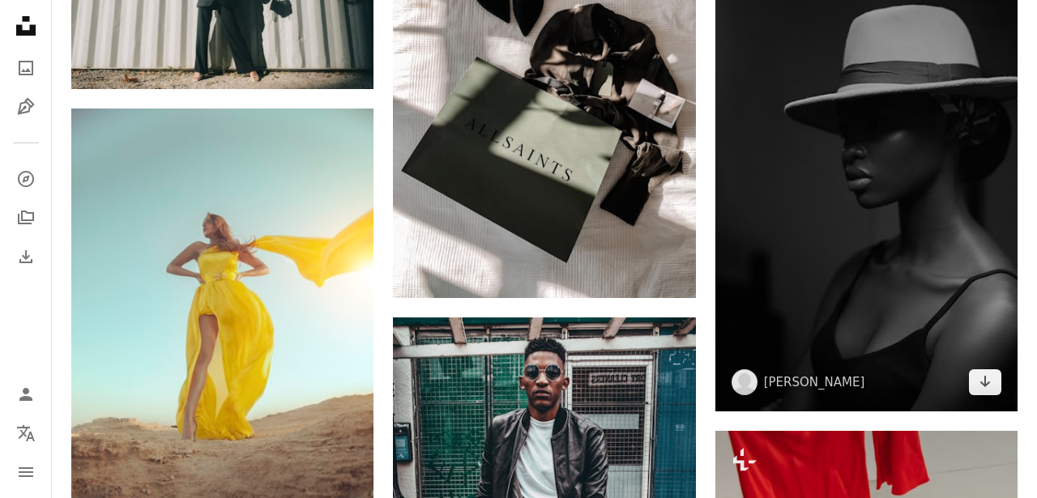
scroll to position [29685, 0]
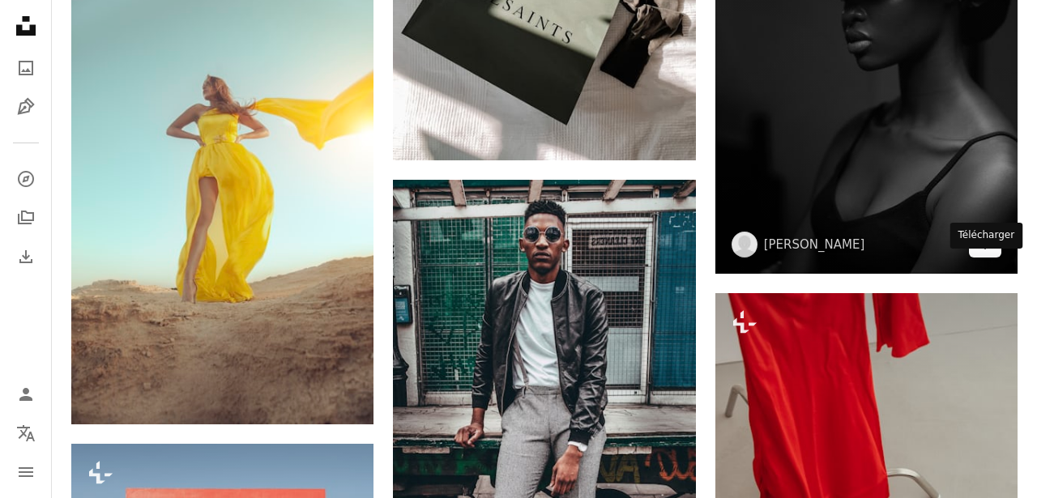
click at [989, 254] on icon "Arrow pointing down" at bounding box center [985, 243] width 13 height 19
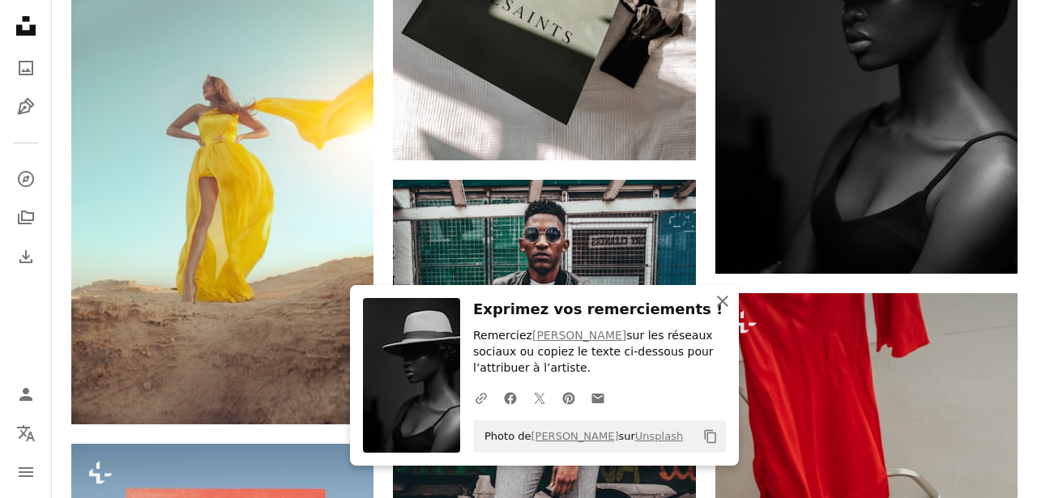
click at [724, 307] on icon "An X shape" at bounding box center [722, 301] width 19 height 19
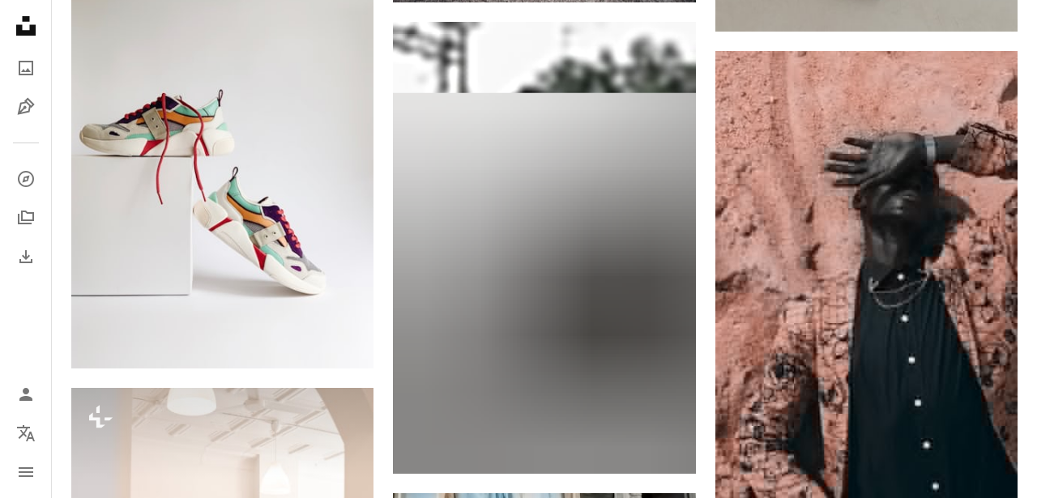
scroll to position [30480, 0]
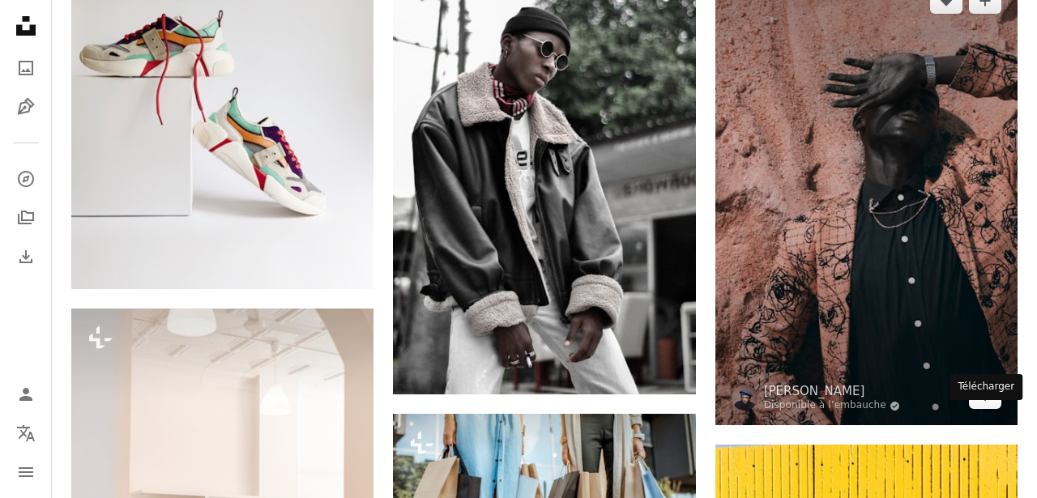
click at [985, 401] on icon "Télécharger" at bounding box center [985, 395] width 11 height 11
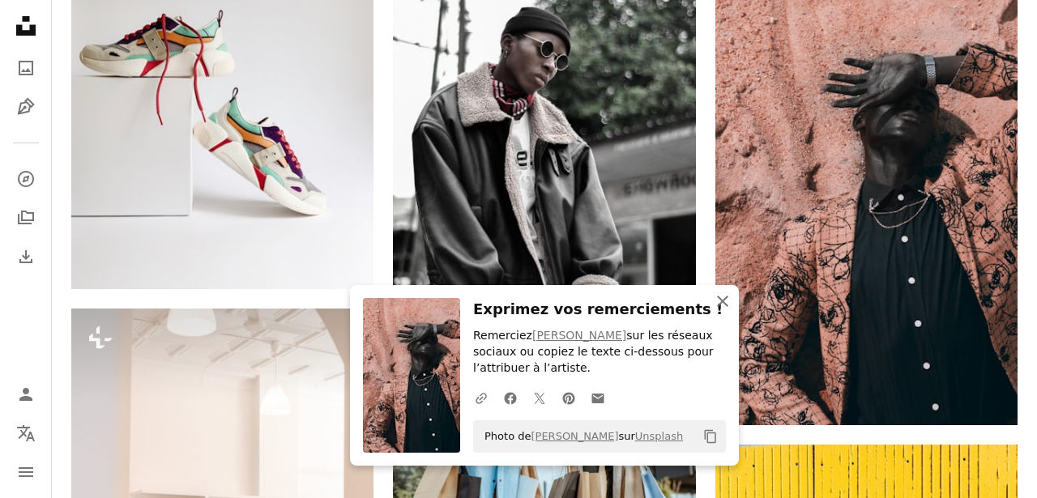
click at [718, 303] on icon "An X shape" at bounding box center [722, 301] width 19 height 19
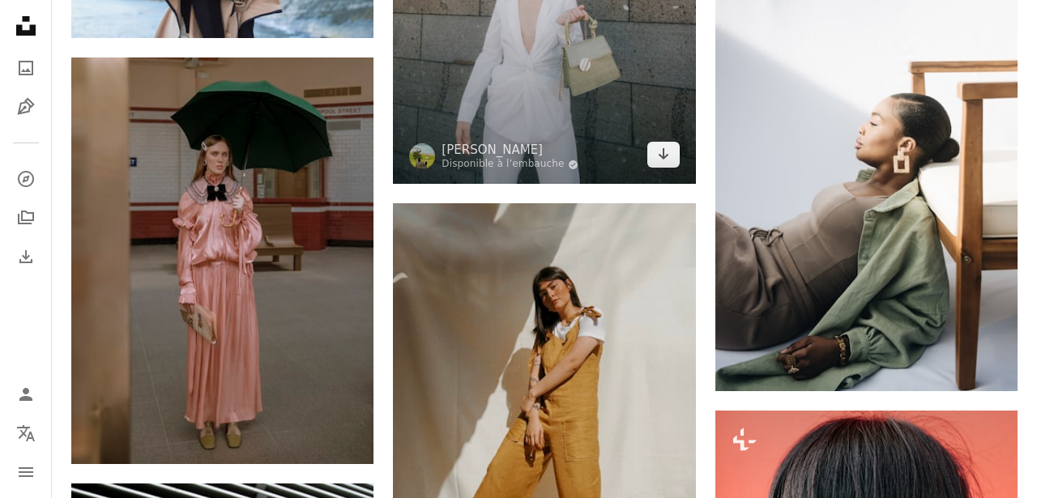
scroll to position [31911, 0]
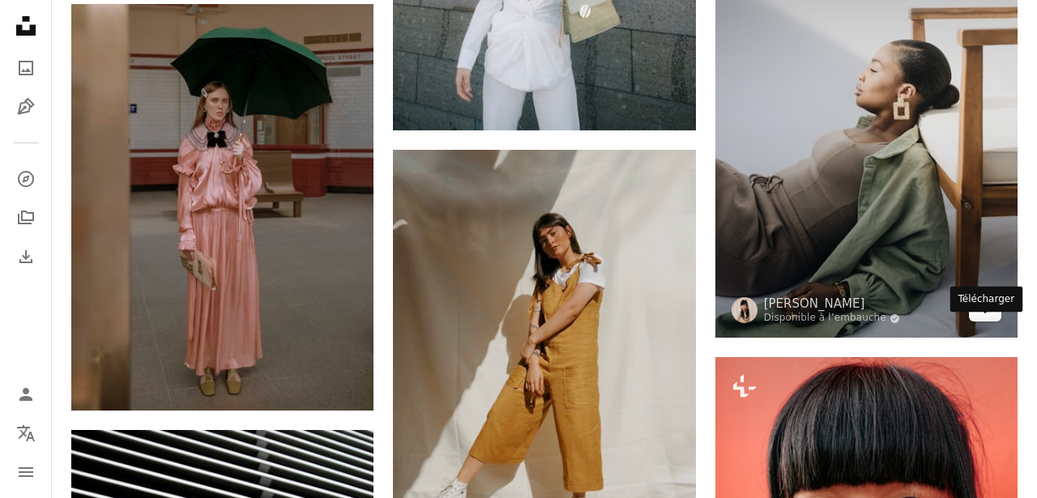
click at [984, 314] on icon "Télécharger" at bounding box center [985, 307] width 11 height 11
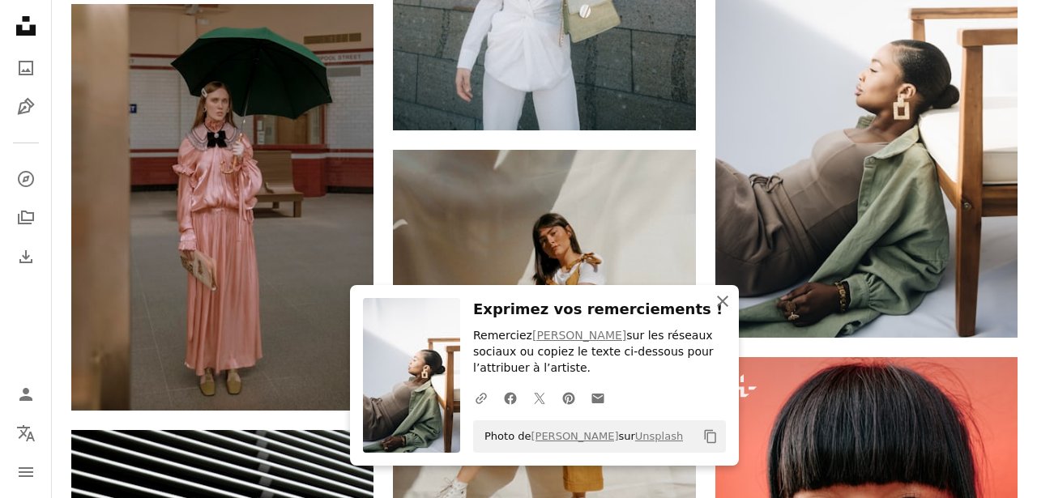
click at [719, 299] on icon "button" at bounding box center [722, 301] width 11 height 11
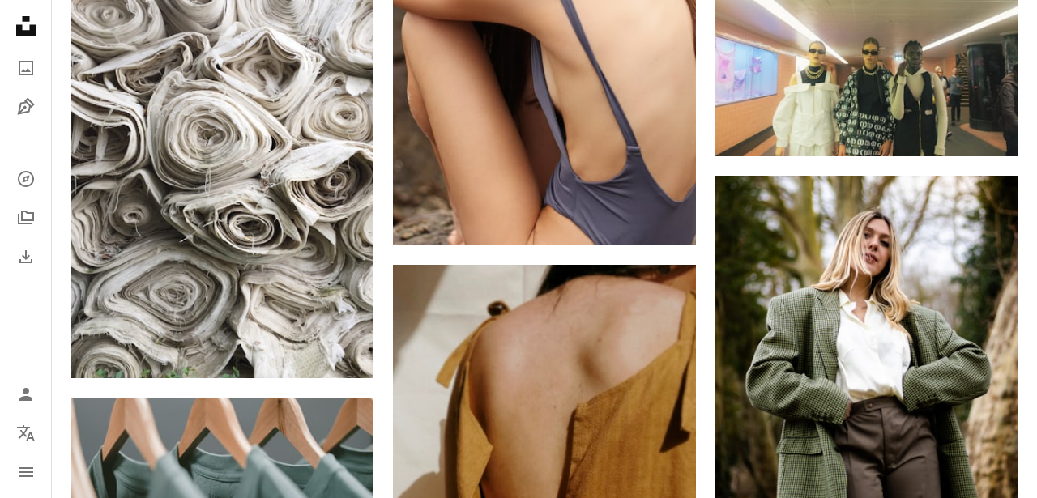
scroll to position [33294, 0]
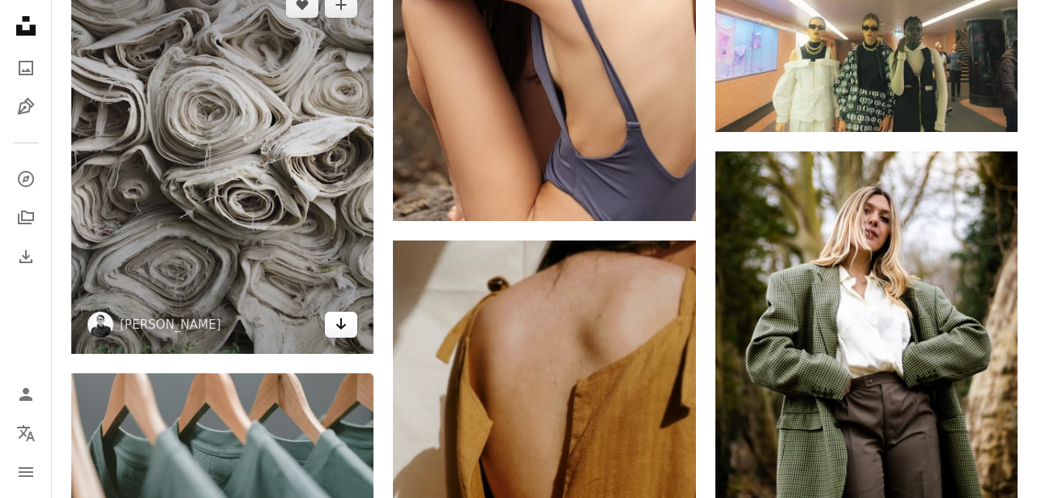
click at [348, 334] on icon "Arrow pointing down" at bounding box center [341, 323] width 13 height 19
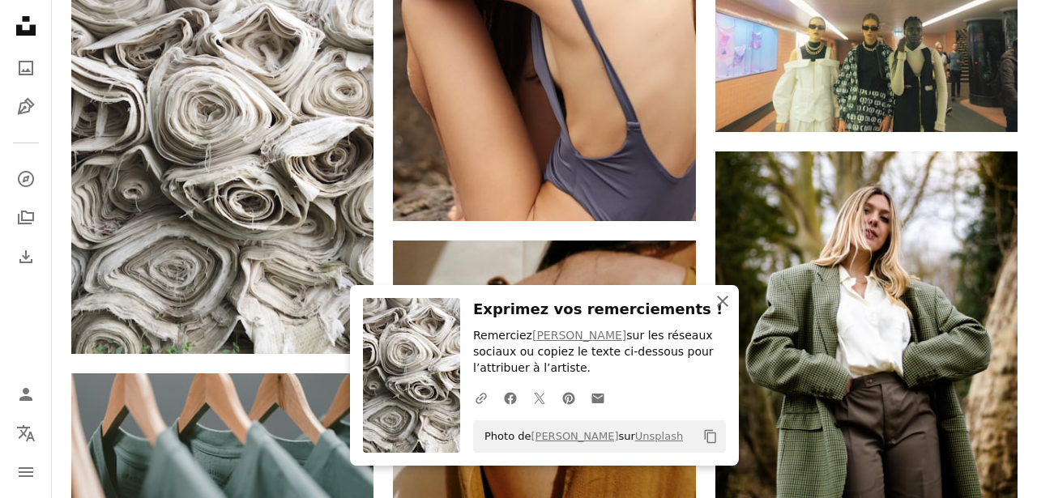
click at [726, 295] on icon "An X shape" at bounding box center [722, 301] width 19 height 19
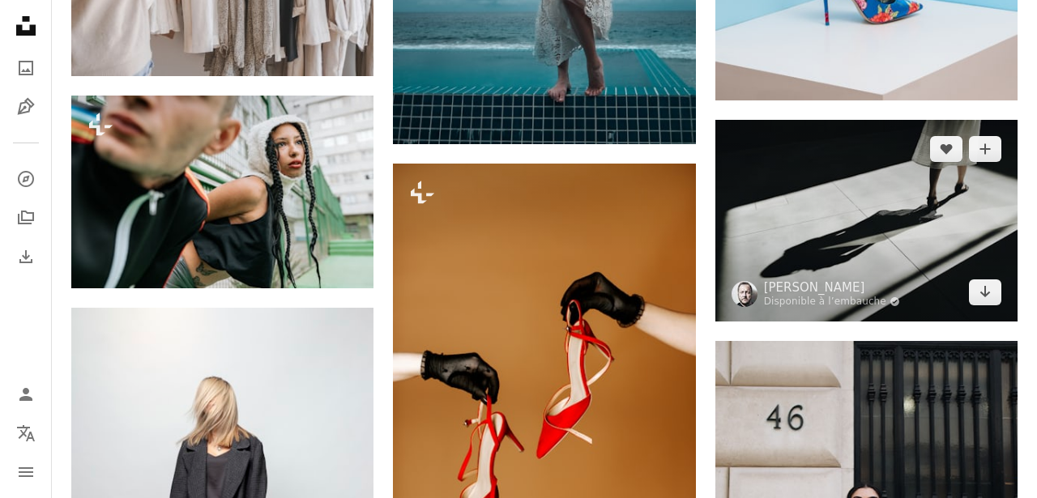
scroll to position [34279, 0]
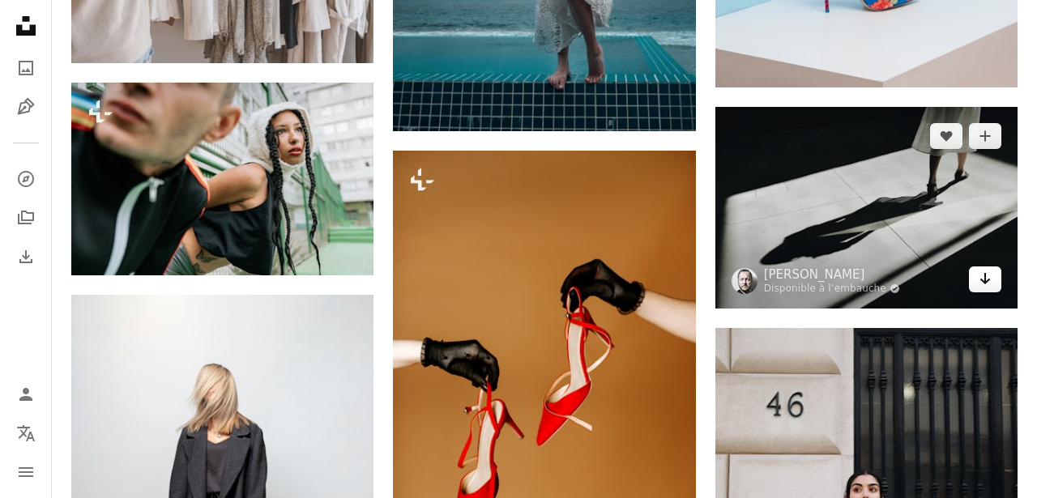
click at [986, 288] on icon "Arrow pointing down" at bounding box center [985, 278] width 13 height 19
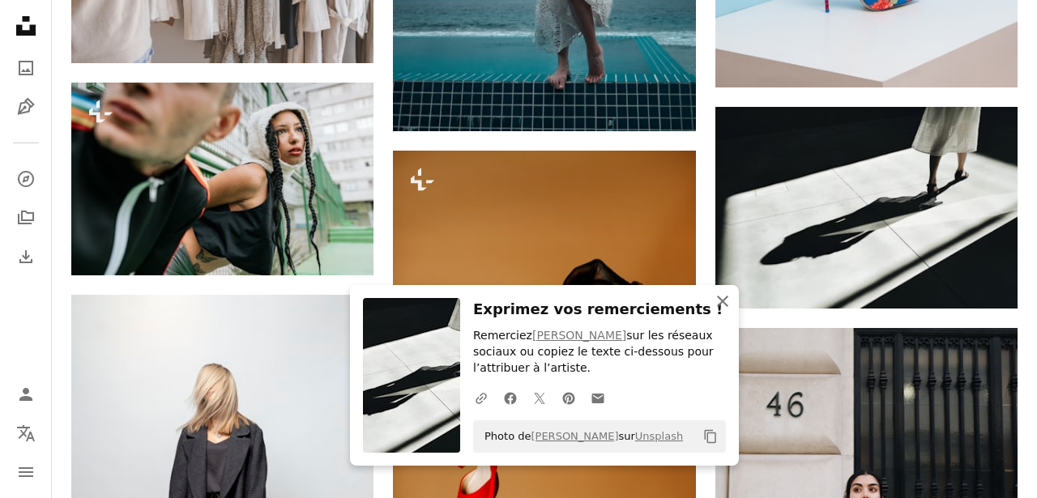
click at [728, 301] on icon "An X shape" at bounding box center [722, 301] width 19 height 19
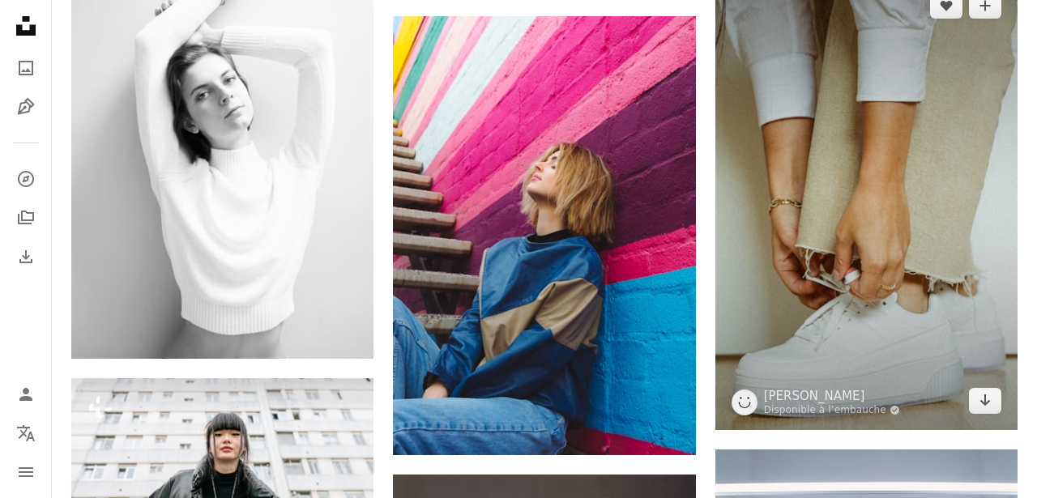
scroll to position [35141, 0]
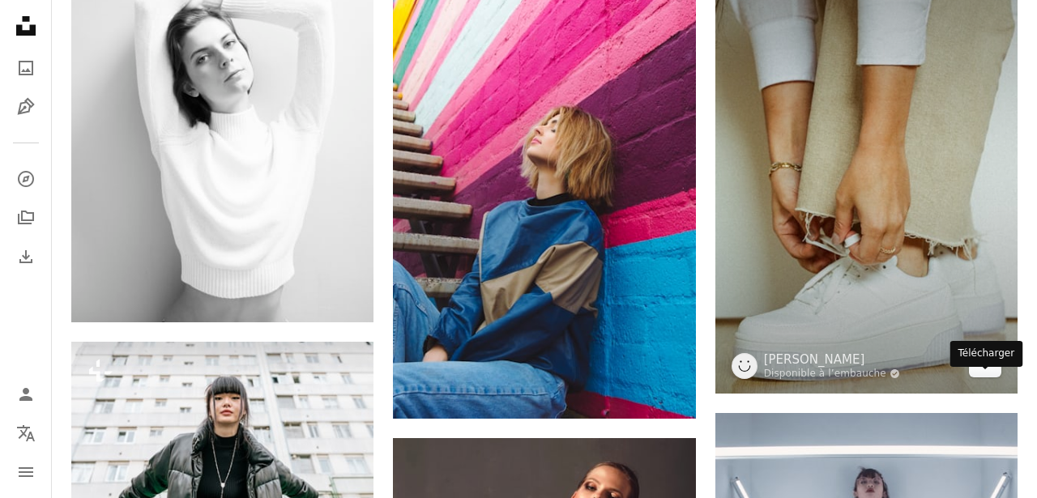
click at [984, 374] on icon "Arrow pointing down" at bounding box center [985, 363] width 13 height 19
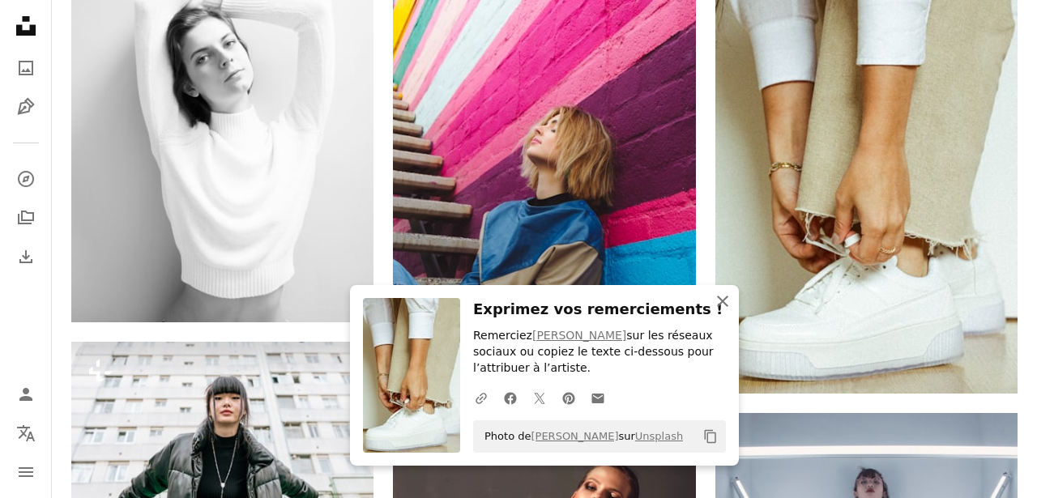
click at [720, 305] on icon "An X shape" at bounding box center [722, 301] width 19 height 19
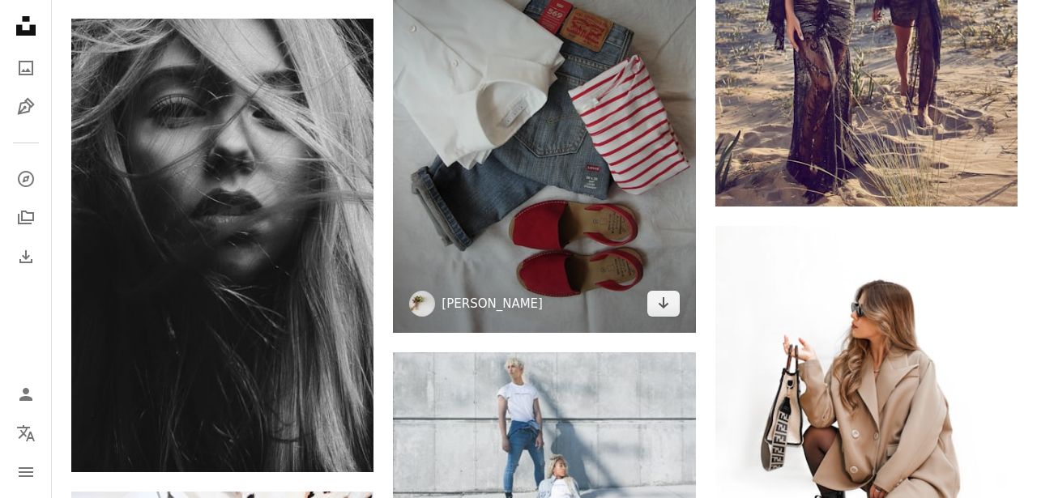
scroll to position [37309, 0]
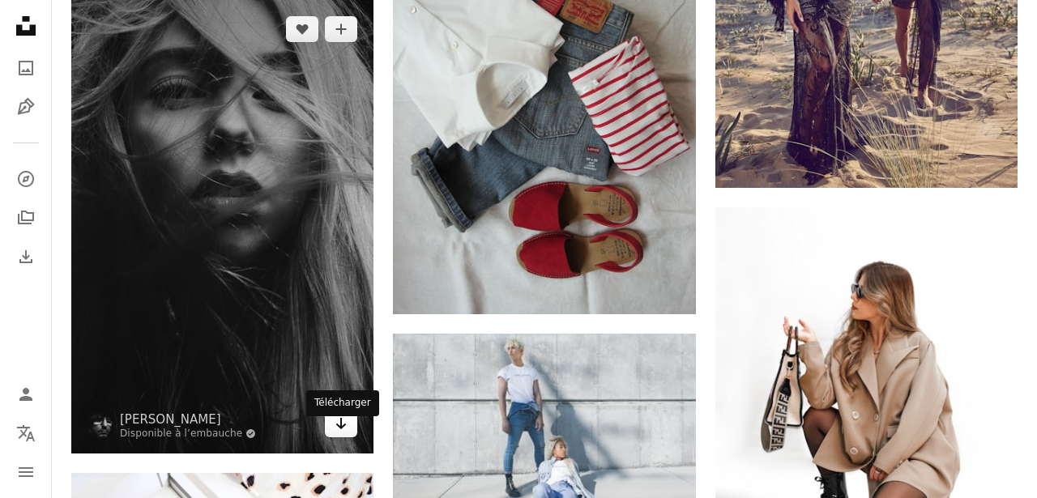
click at [339, 431] on icon "Arrow pointing down" at bounding box center [341, 423] width 13 height 19
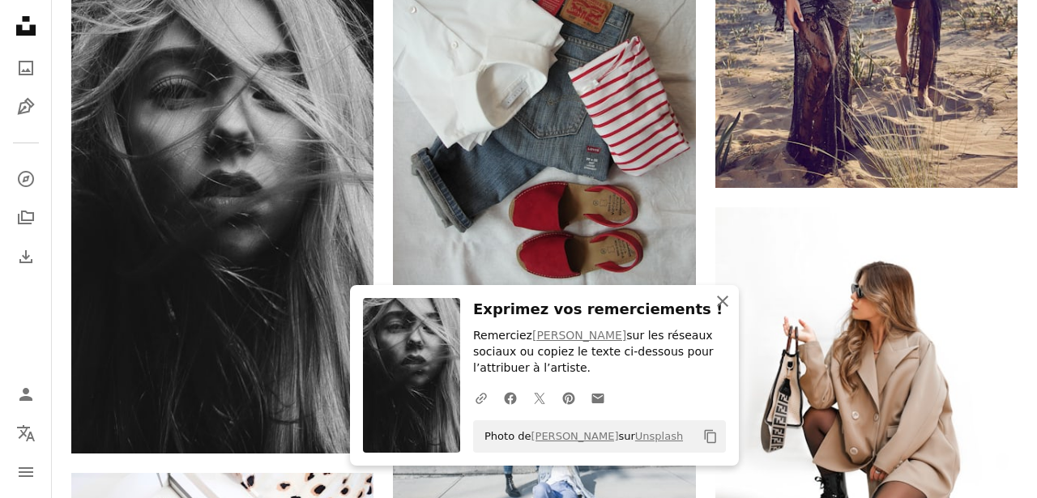
click at [723, 300] on icon "button" at bounding box center [722, 301] width 11 height 11
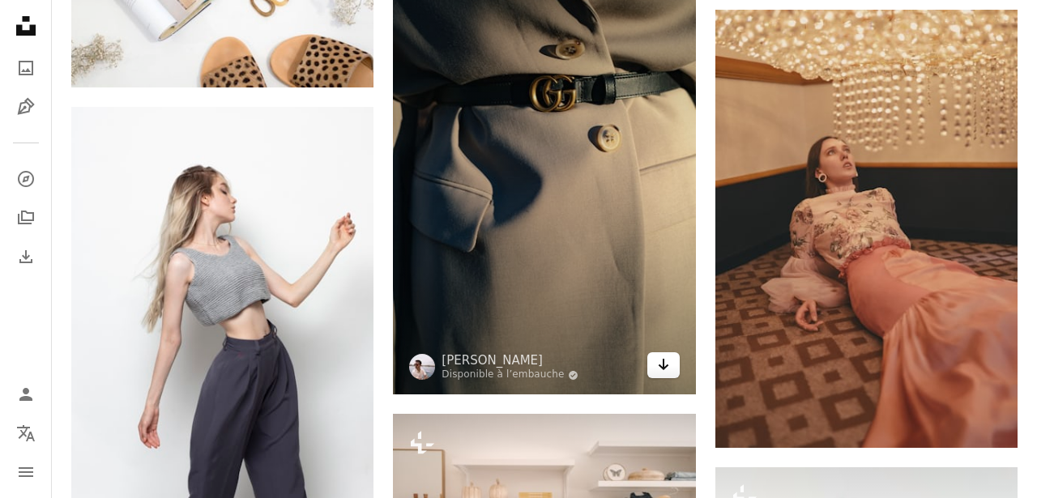
scroll to position [37940, 0]
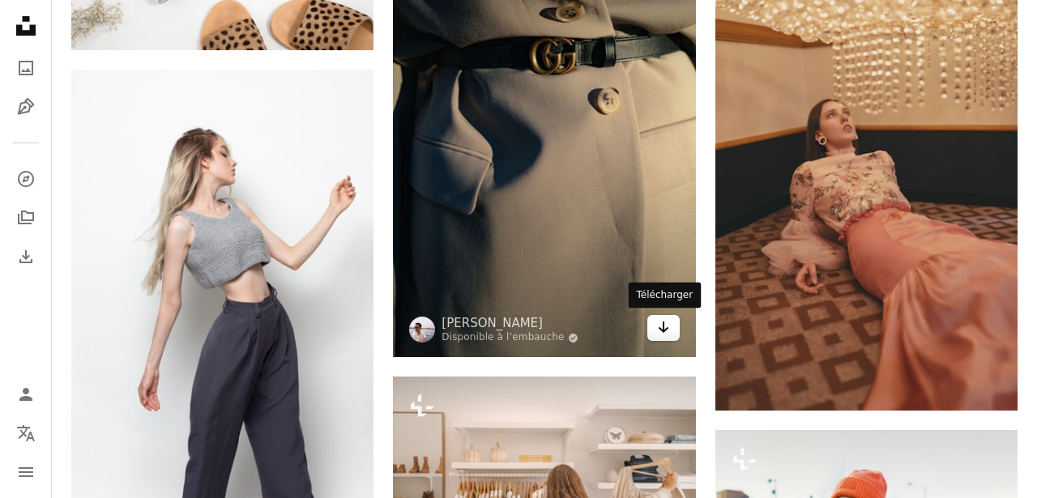
click at [660, 330] on icon "Arrow pointing down" at bounding box center [663, 327] width 13 height 19
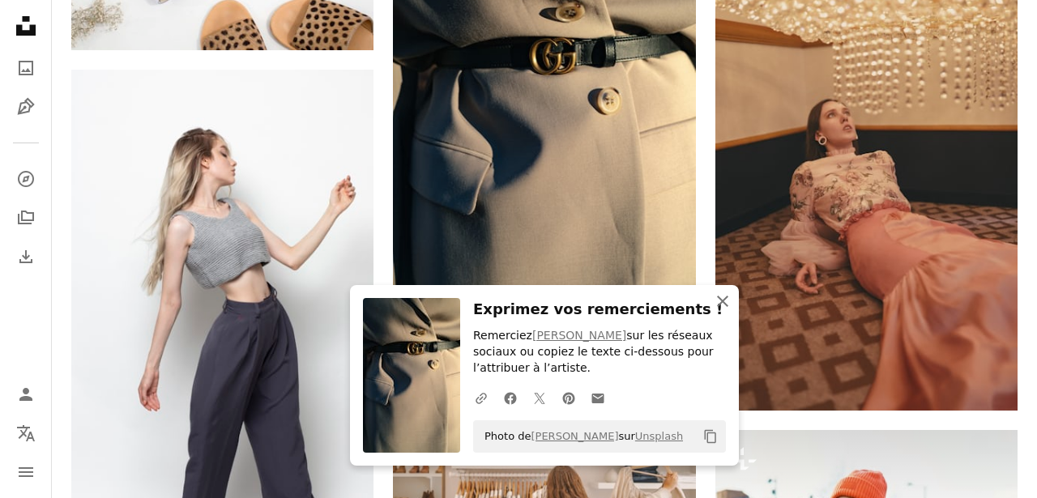
click at [724, 302] on icon "button" at bounding box center [722, 301] width 11 height 11
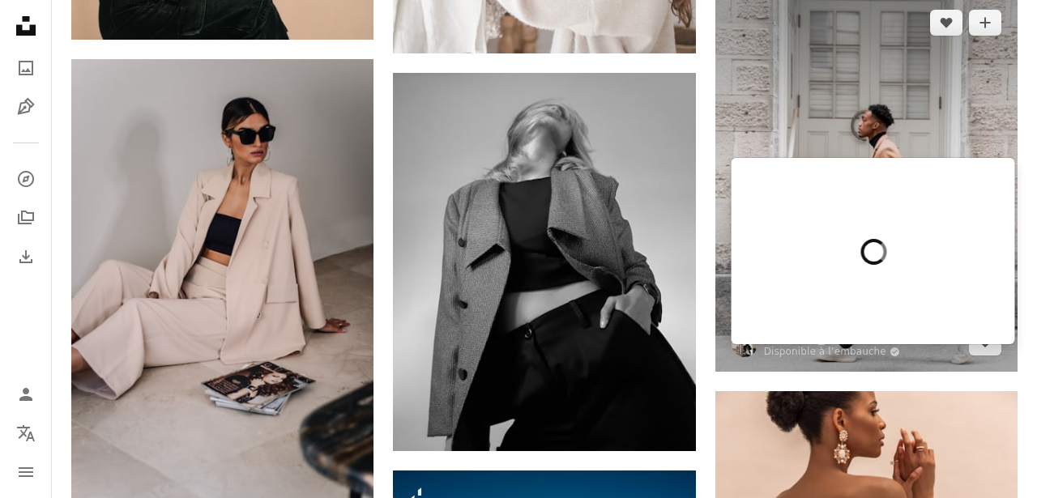
scroll to position [40013, 0]
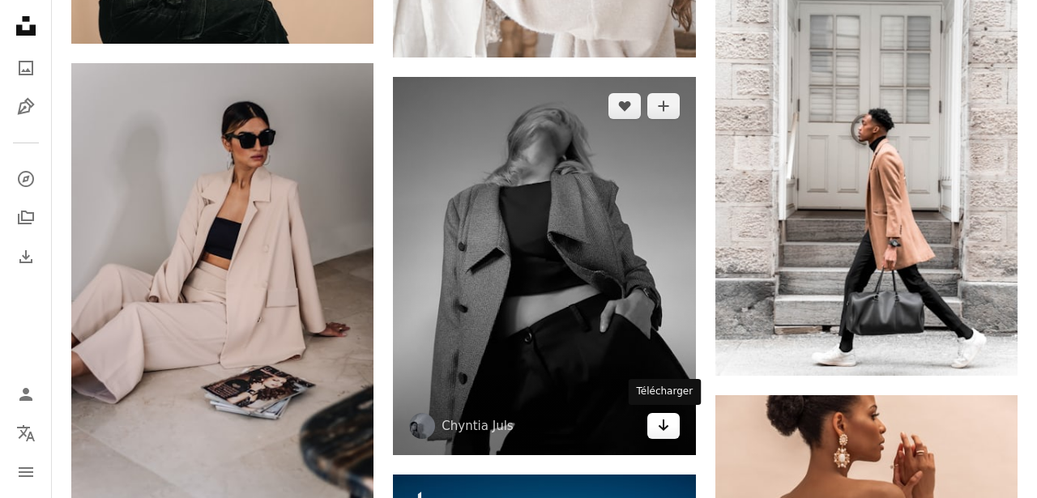
click at [666, 429] on icon "Arrow pointing down" at bounding box center [663, 425] width 13 height 19
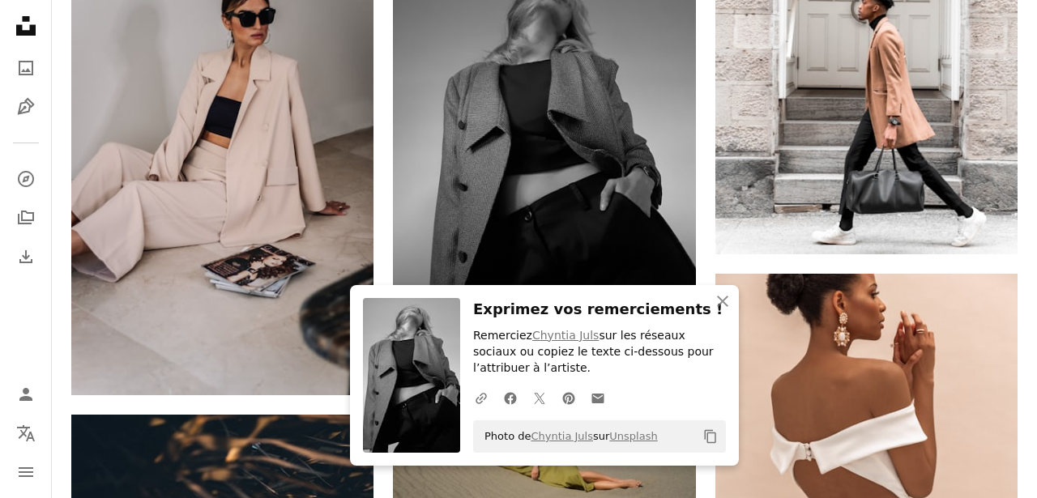
scroll to position [40189, 0]
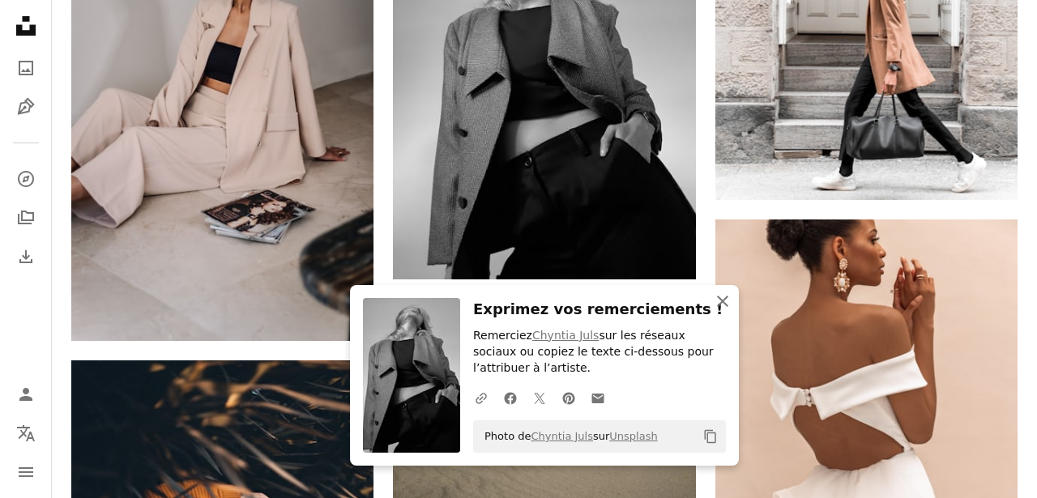
click at [726, 301] on icon "An X shape" at bounding box center [722, 301] width 19 height 19
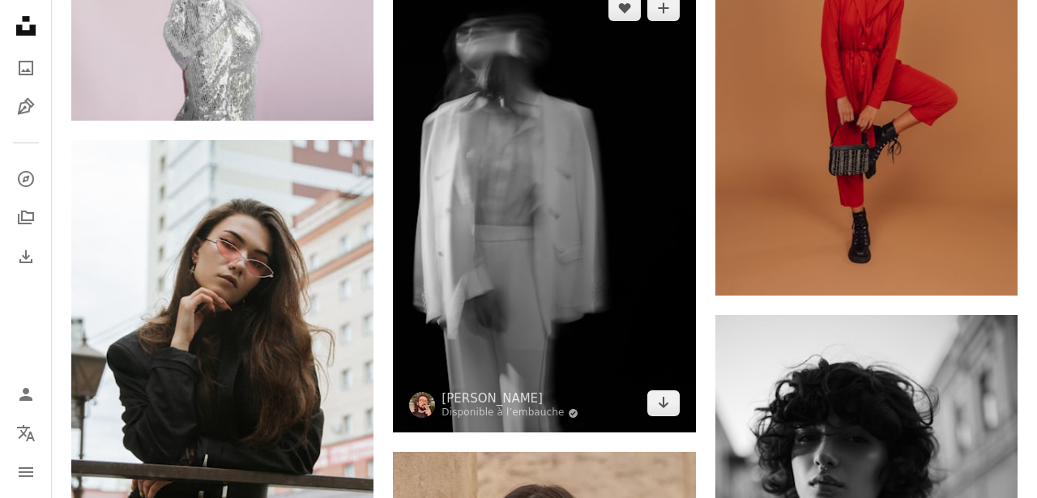
scroll to position [42797, 0]
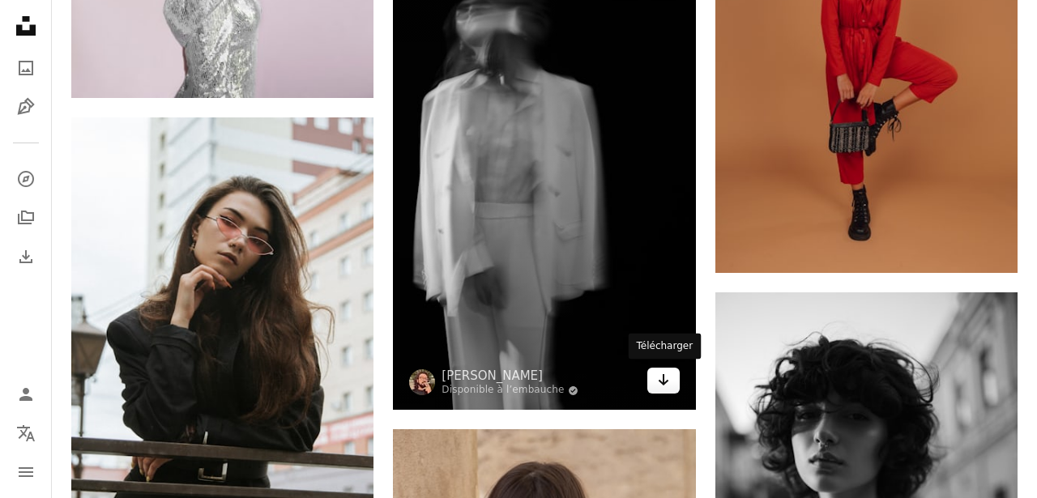
click at [661, 381] on icon "Télécharger" at bounding box center [663, 379] width 11 height 11
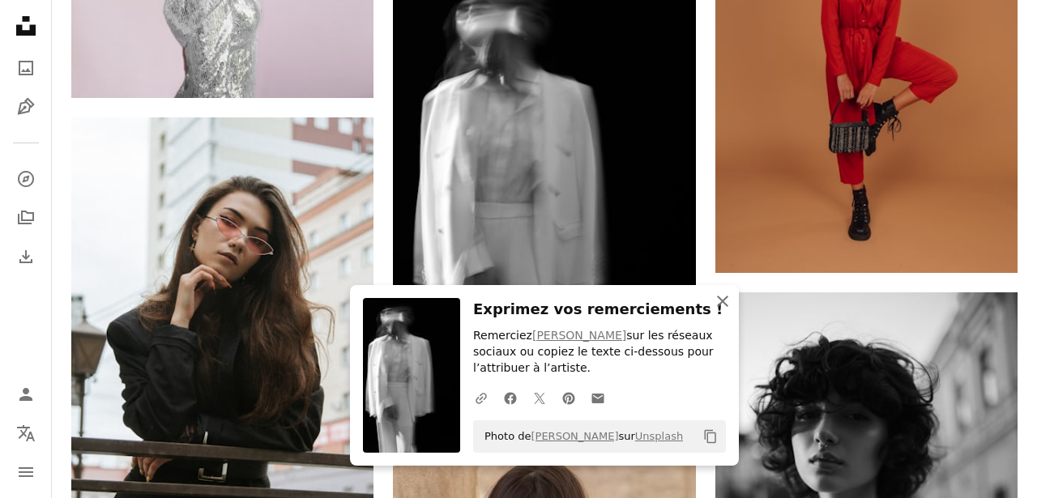
click at [721, 301] on icon "button" at bounding box center [722, 301] width 11 height 11
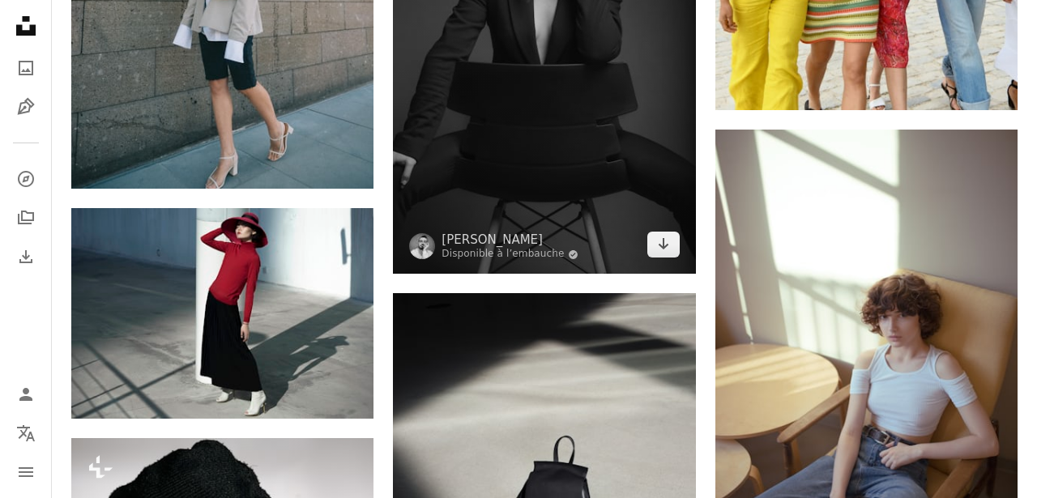
scroll to position [44350, 0]
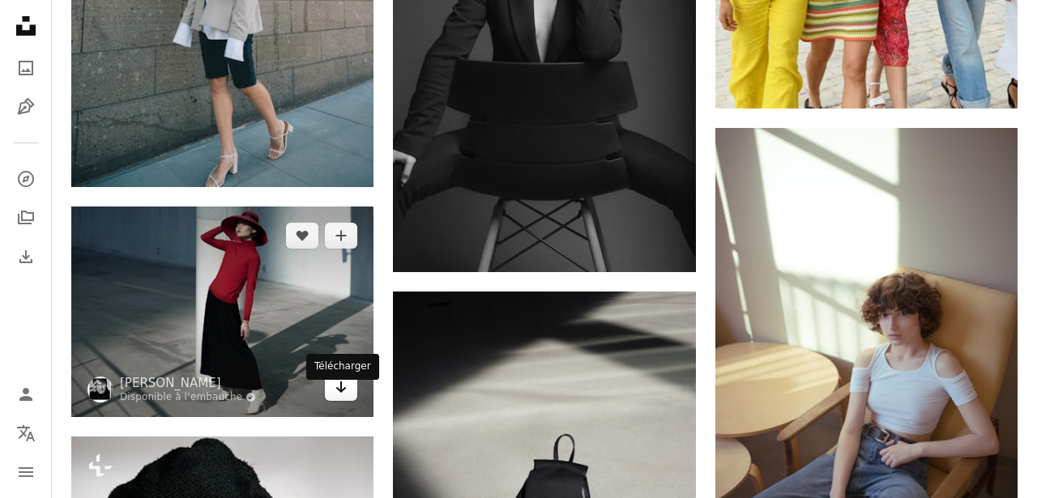
click at [351, 399] on link "Arrow pointing down" at bounding box center [341, 388] width 32 height 26
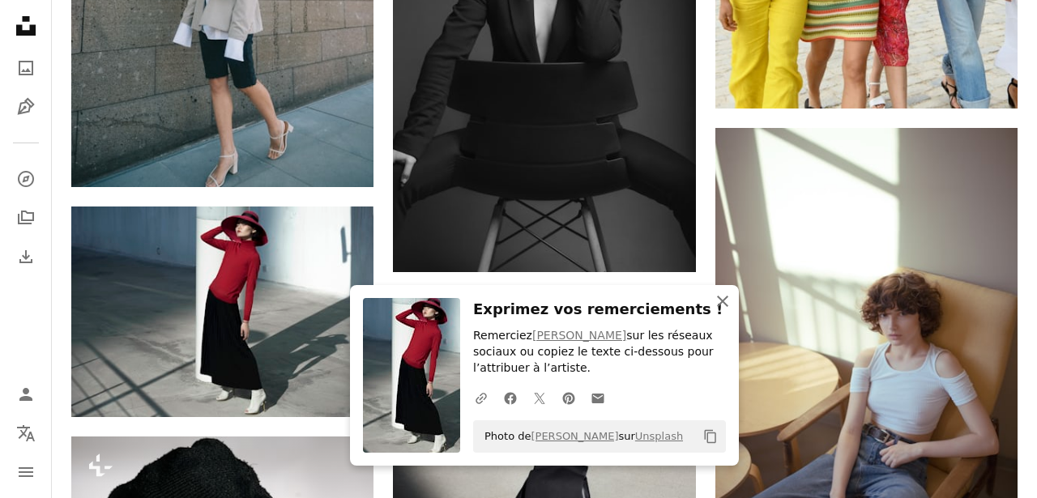
click at [720, 294] on icon "An X shape" at bounding box center [722, 301] width 19 height 19
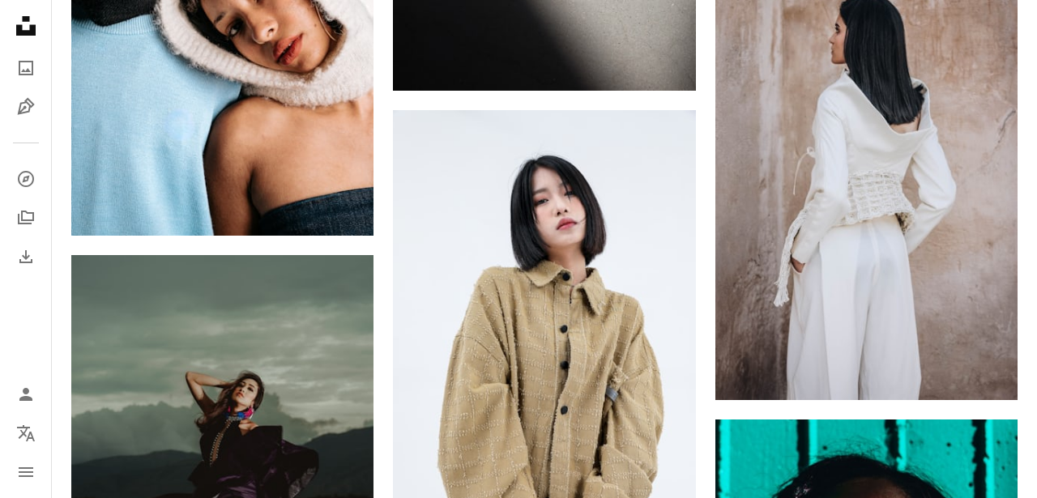
scroll to position [45027, 0]
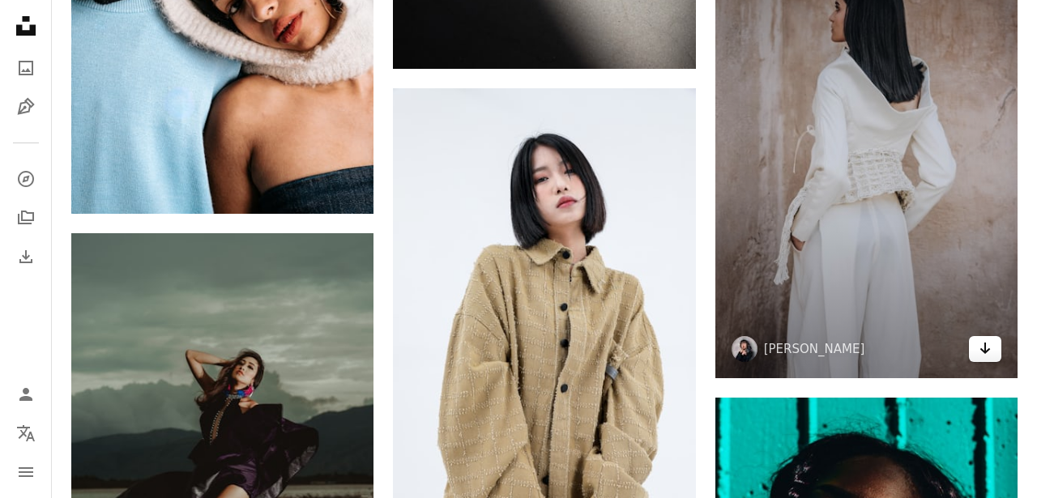
click at [993, 362] on link "Arrow pointing down" at bounding box center [985, 349] width 32 height 26
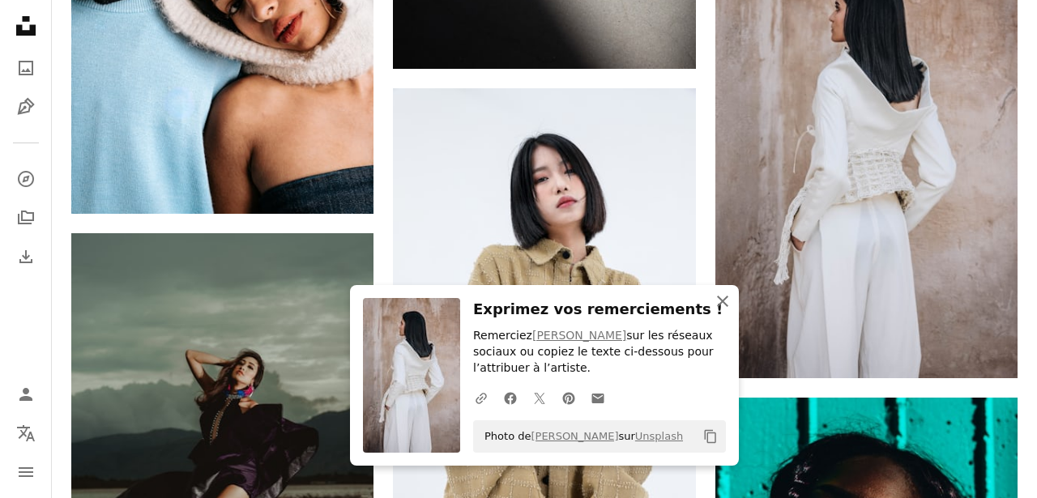
click at [724, 301] on icon "button" at bounding box center [722, 301] width 11 height 11
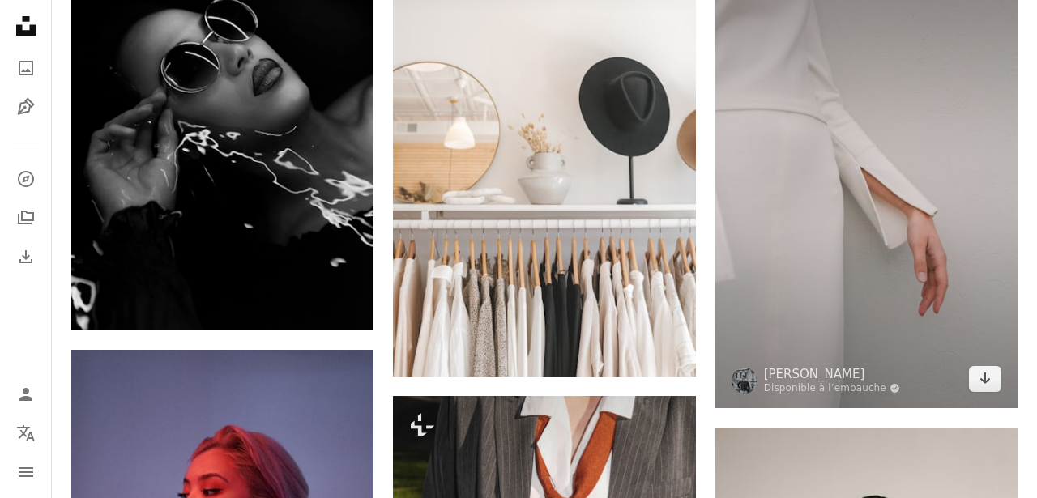
scroll to position [46327, 0]
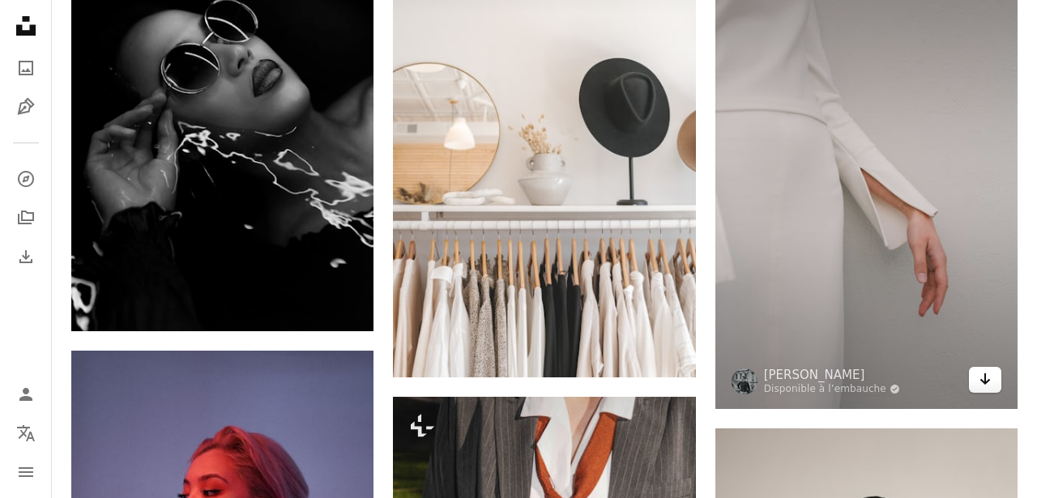
click at [984, 389] on icon "Arrow pointing down" at bounding box center [985, 378] width 13 height 19
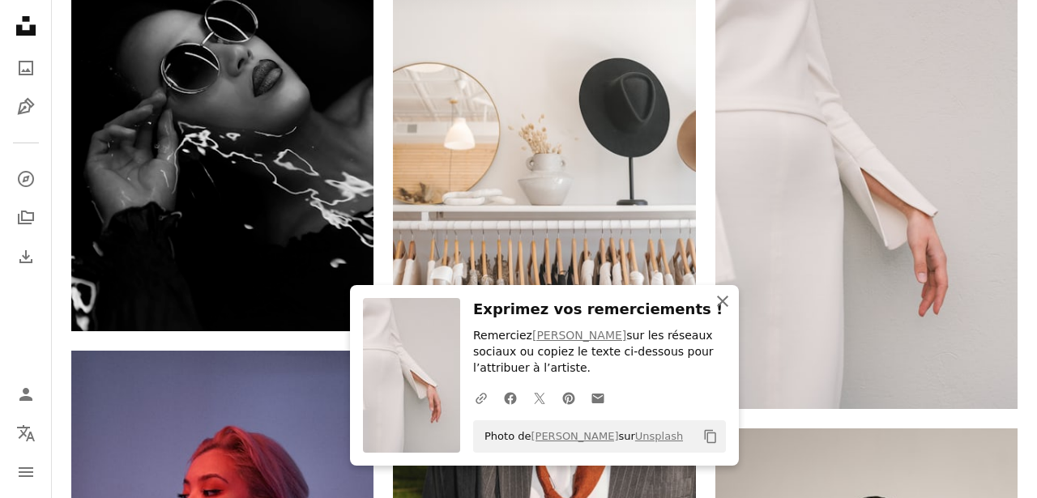
click at [728, 297] on icon "An X shape" at bounding box center [722, 301] width 19 height 19
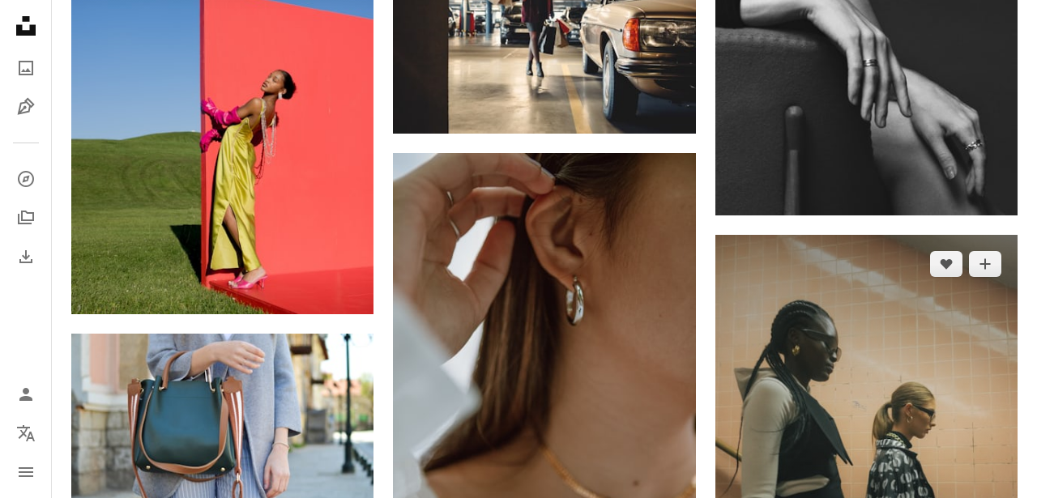
scroll to position [47692, 0]
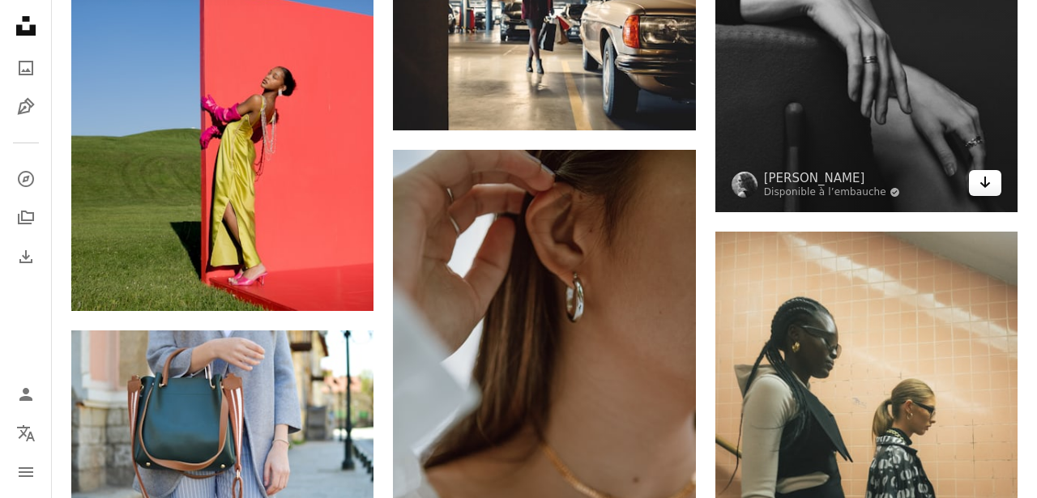
click at [993, 196] on link "Arrow pointing down" at bounding box center [985, 183] width 32 height 26
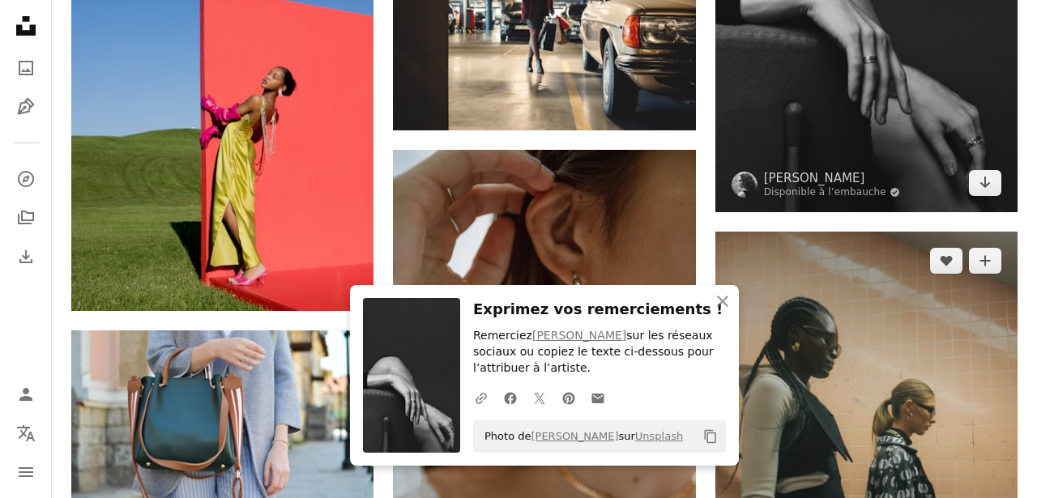
scroll to position [47726, 0]
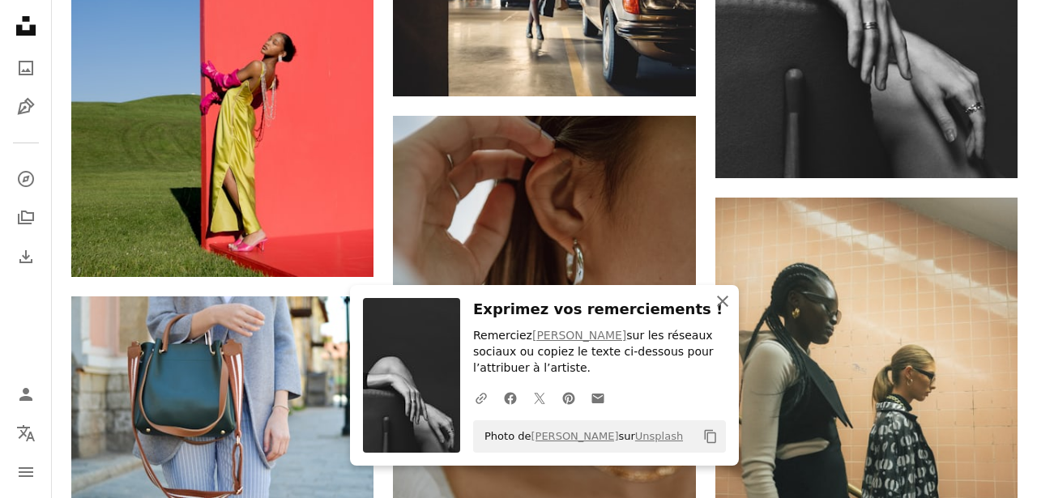
click at [724, 300] on icon "An X shape" at bounding box center [722, 301] width 19 height 19
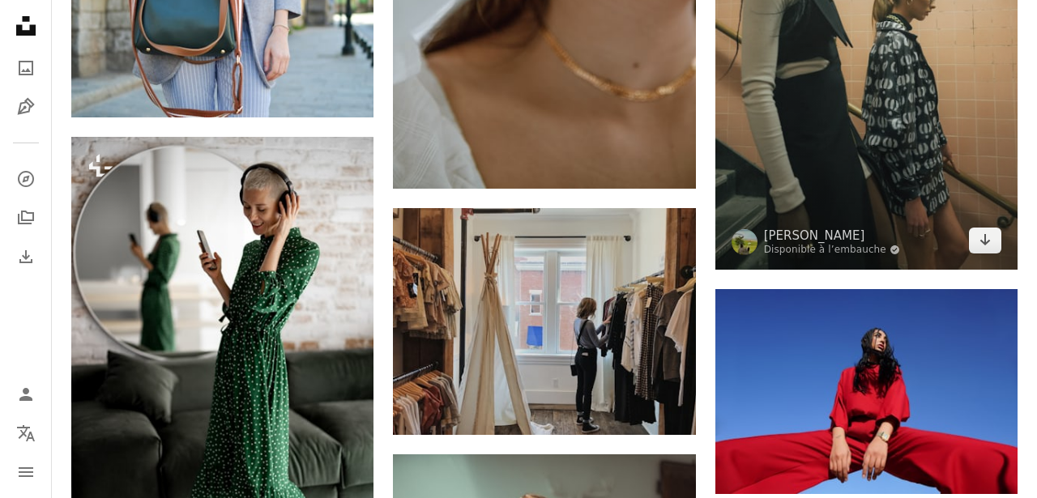
scroll to position [48106, 0]
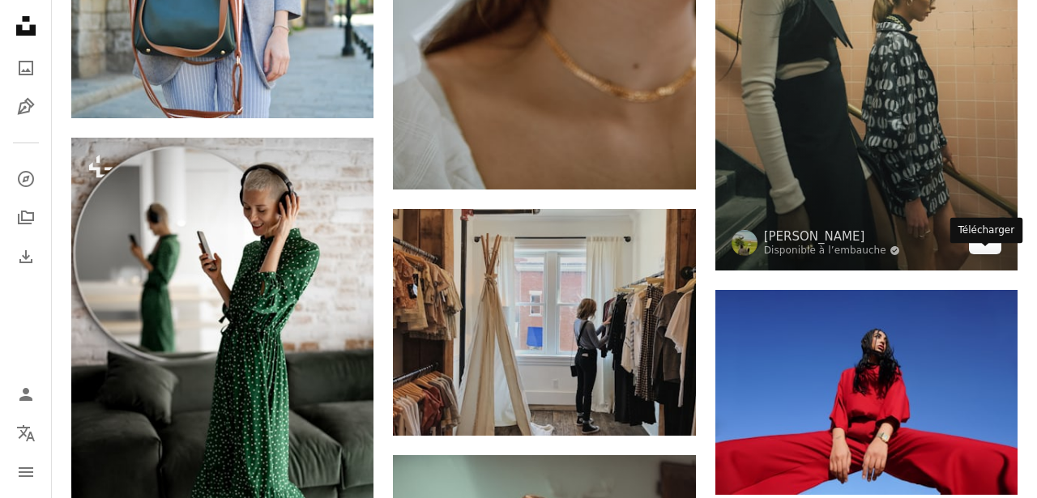
click at [988, 250] on icon "Arrow pointing down" at bounding box center [985, 240] width 13 height 19
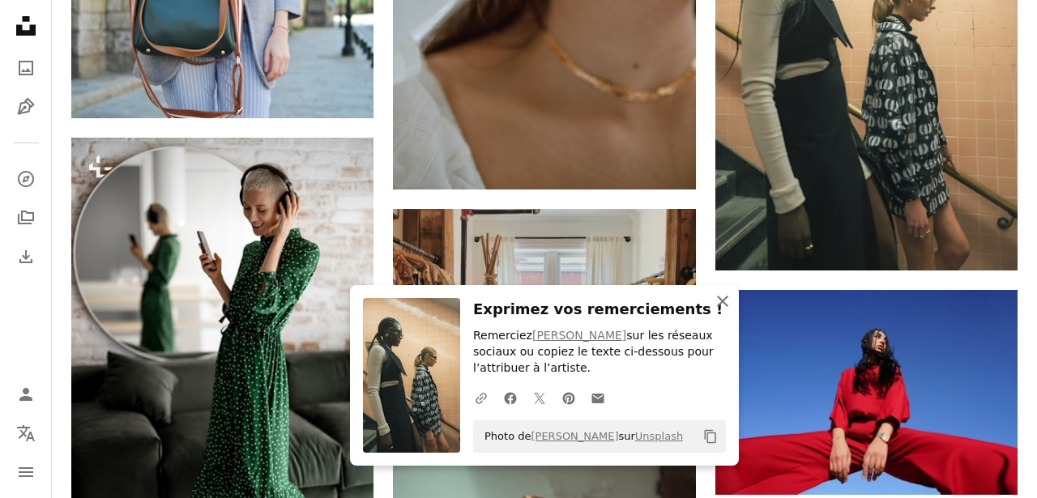
click at [722, 304] on icon "An X shape" at bounding box center [722, 301] width 19 height 19
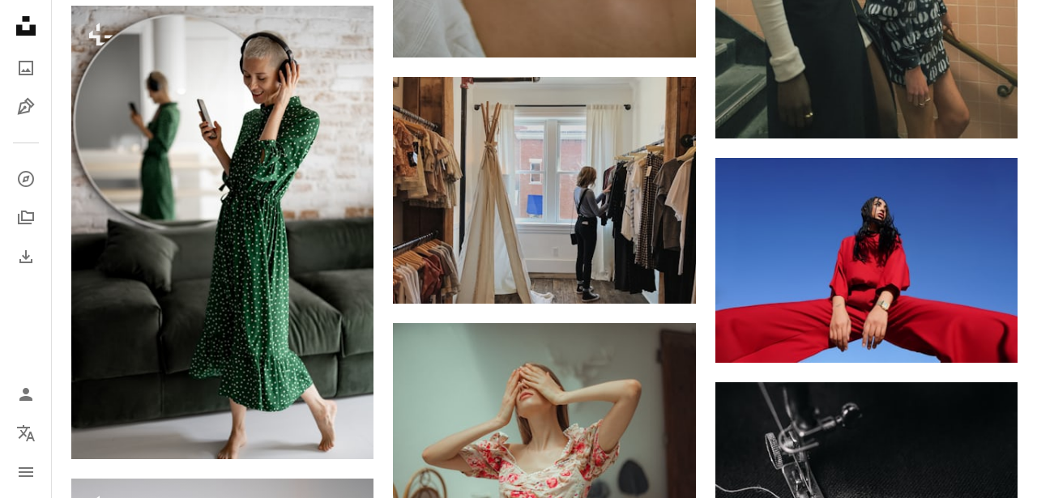
scroll to position [48311, 0]
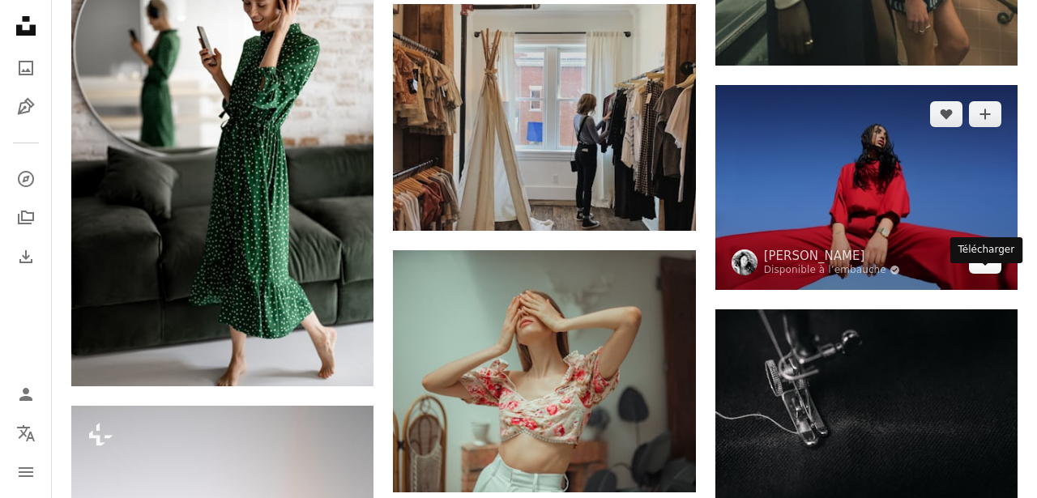
click at [988, 270] on icon "Arrow pointing down" at bounding box center [985, 259] width 13 height 19
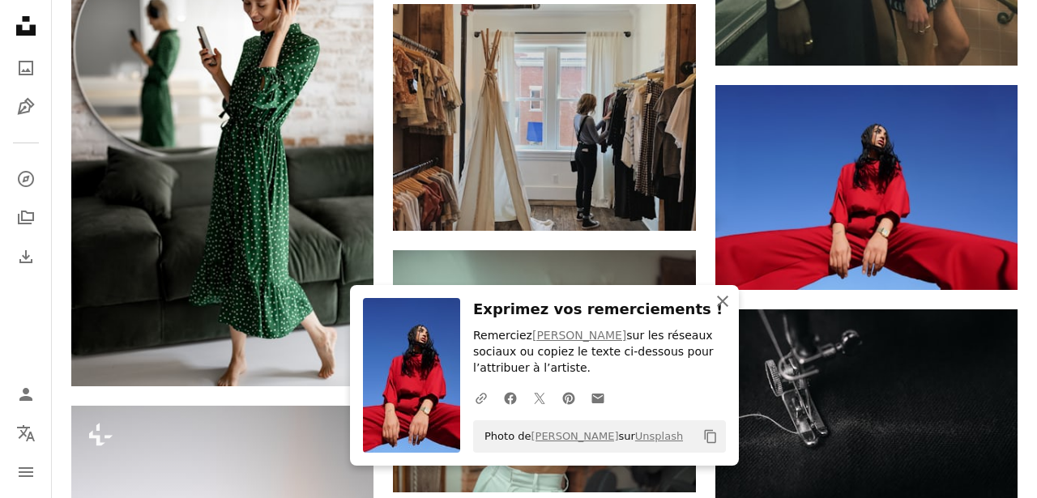
click at [728, 298] on icon "An X shape" at bounding box center [722, 301] width 19 height 19
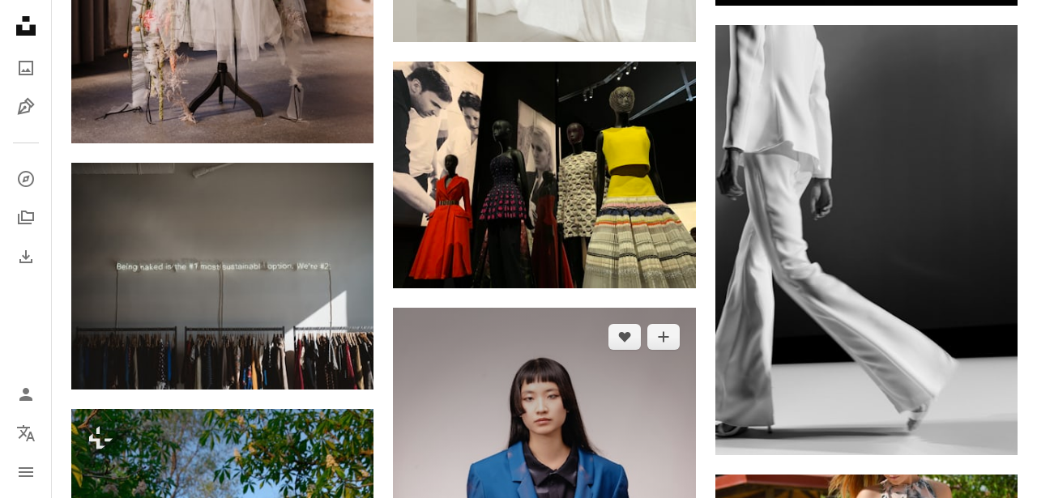
scroll to position [51184, 0]
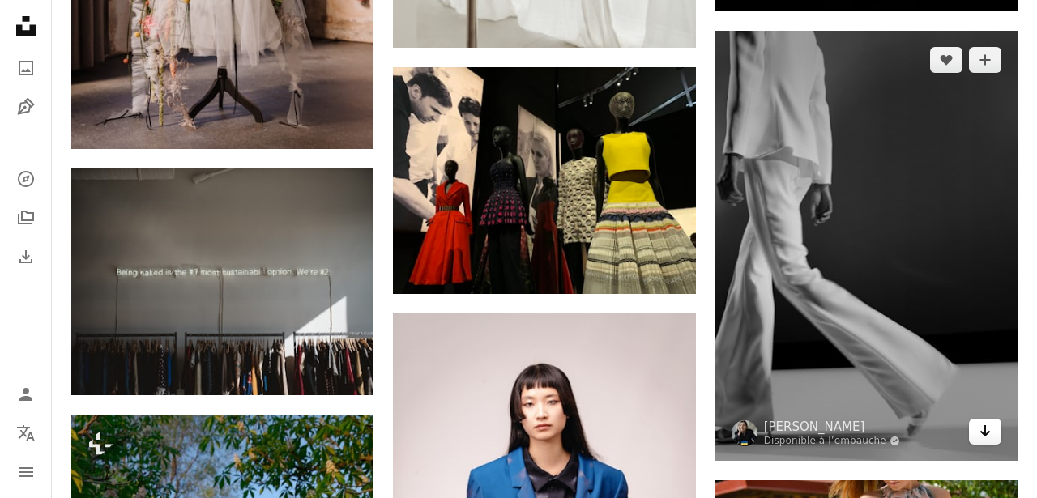
click at [976, 445] on link "Arrow pointing down" at bounding box center [985, 432] width 32 height 26
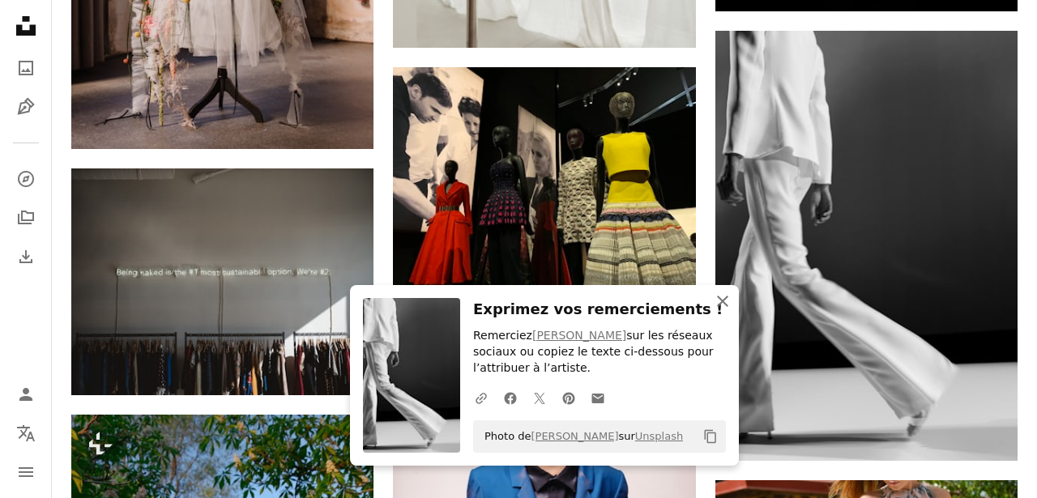
click at [725, 301] on icon "An X shape" at bounding box center [722, 301] width 19 height 19
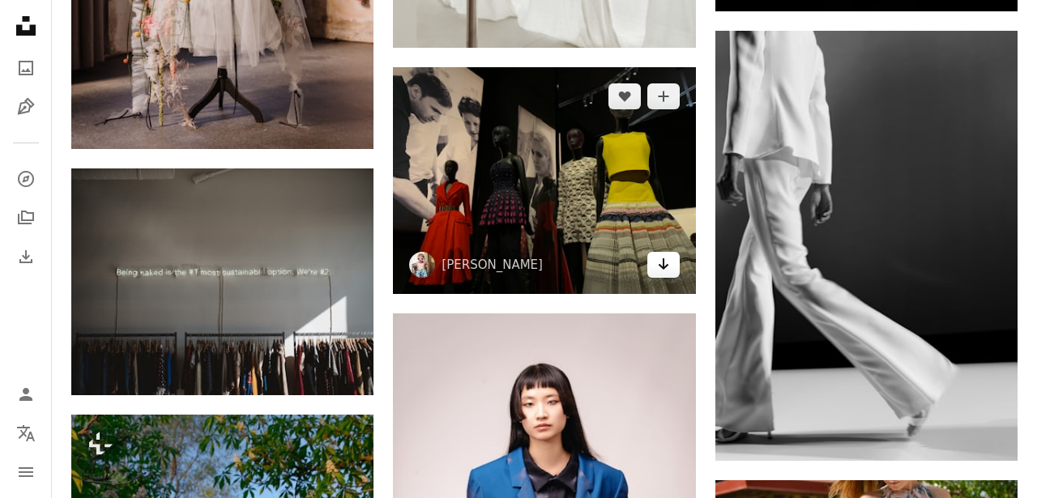
click at [669, 270] on link "Arrow pointing down" at bounding box center [663, 265] width 32 height 26
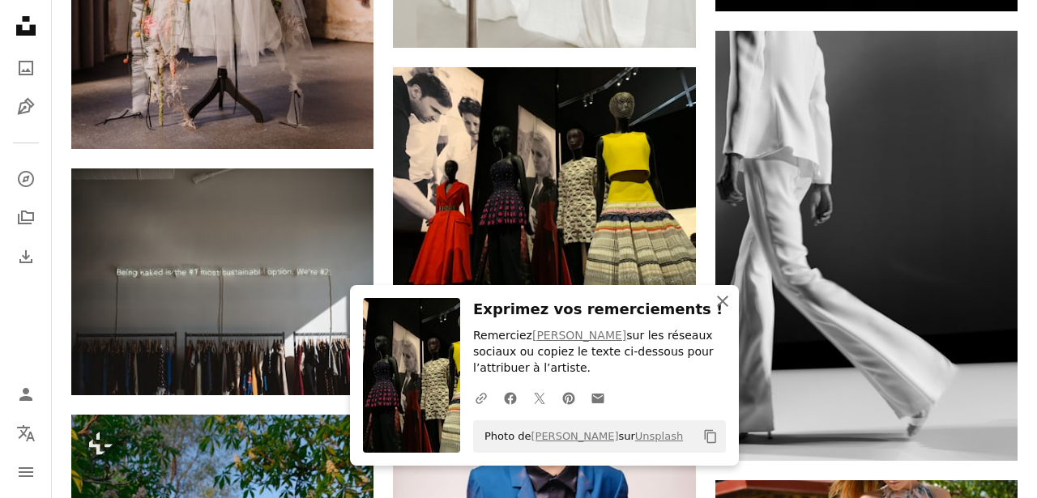
click at [723, 300] on icon "button" at bounding box center [722, 301] width 11 height 11
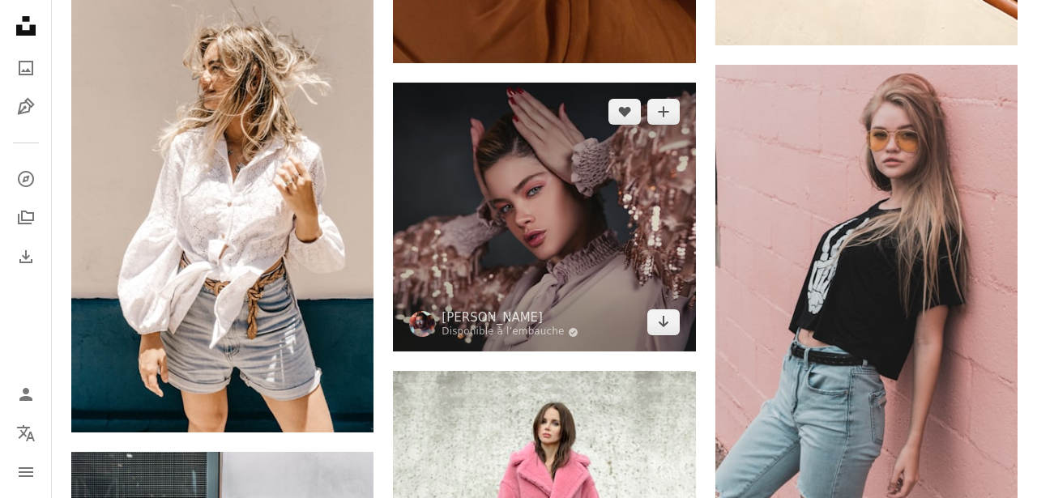
scroll to position [56917, 0]
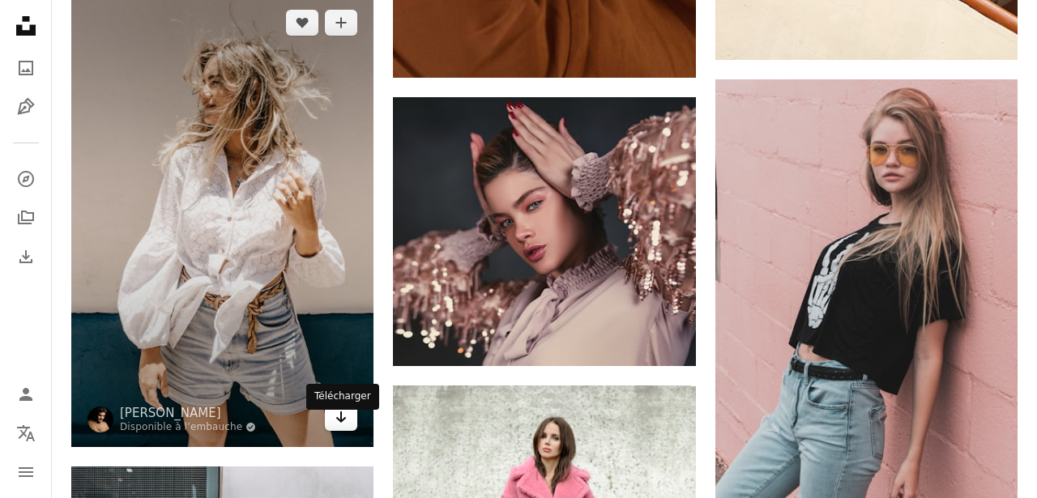
click at [339, 427] on icon "Arrow pointing down" at bounding box center [341, 417] width 13 height 19
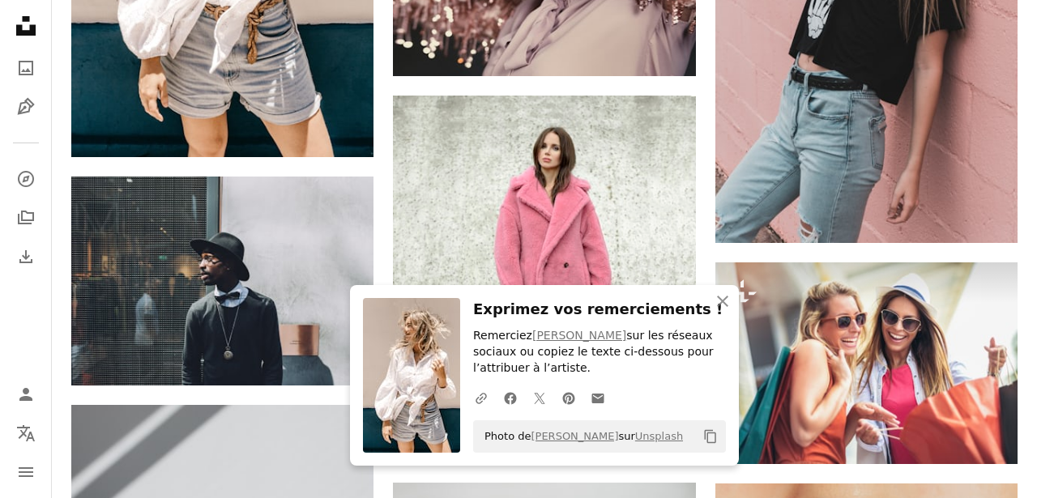
scroll to position [57281, 0]
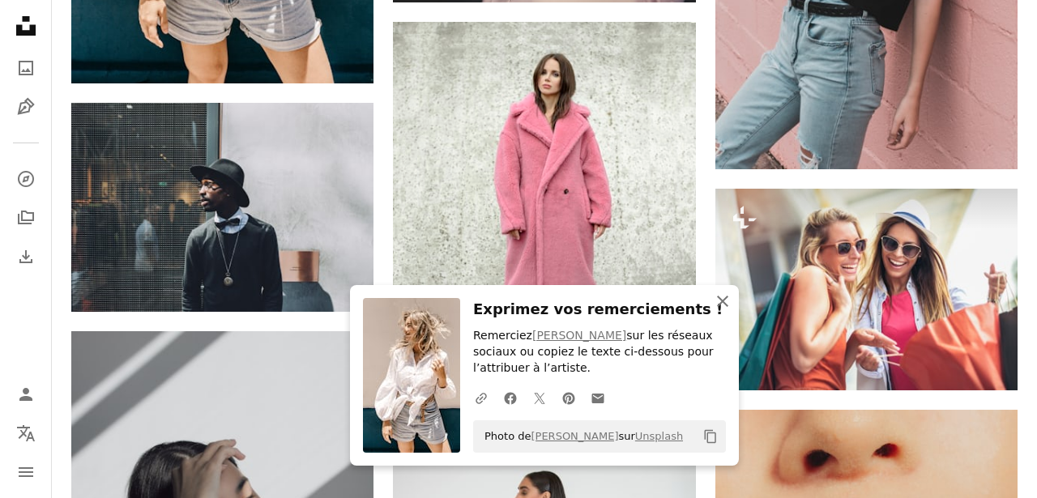
click at [720, 301] on icon "An X shape" at bounding box center [722, 301] width 19 height 19
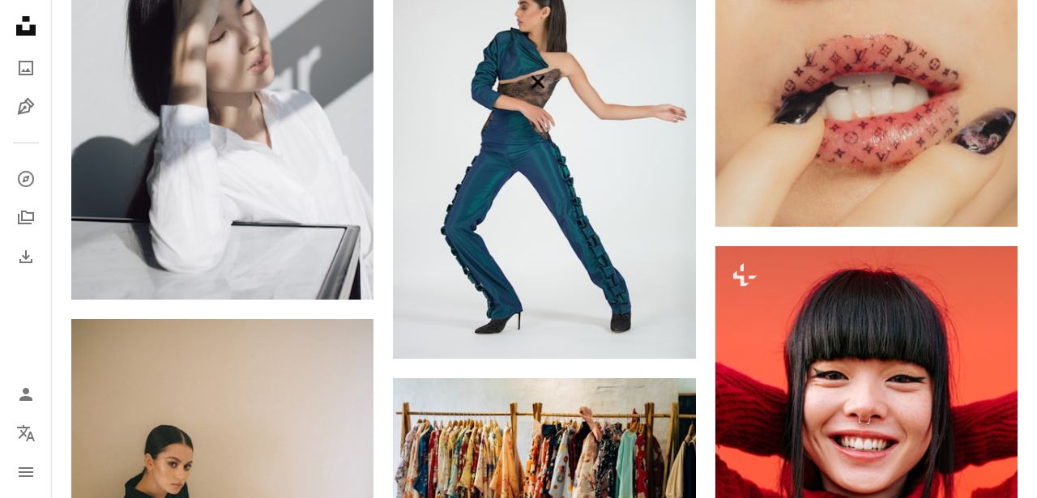
scroll to position [57775, 0]
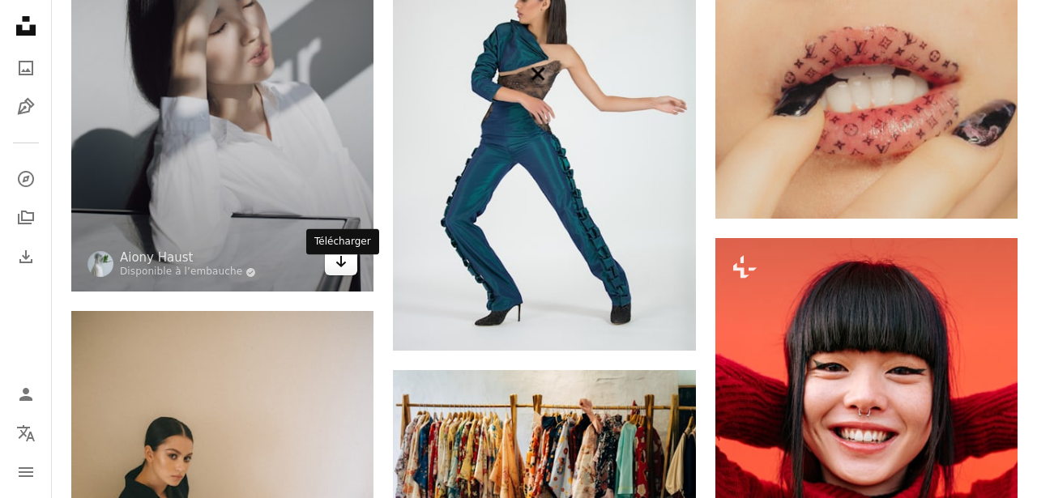
click at [340, 271] on icon "Arrow pointing down" at bounding box center [341, 261] width 13 height 19
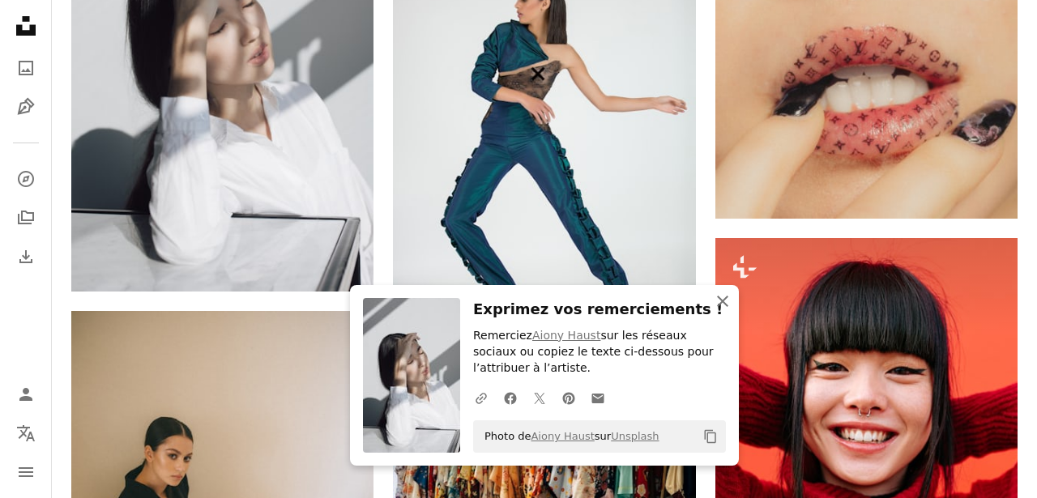
click at [728, 296] on icon "An X shape" at bounding box center [722, 301] width 19 height 19
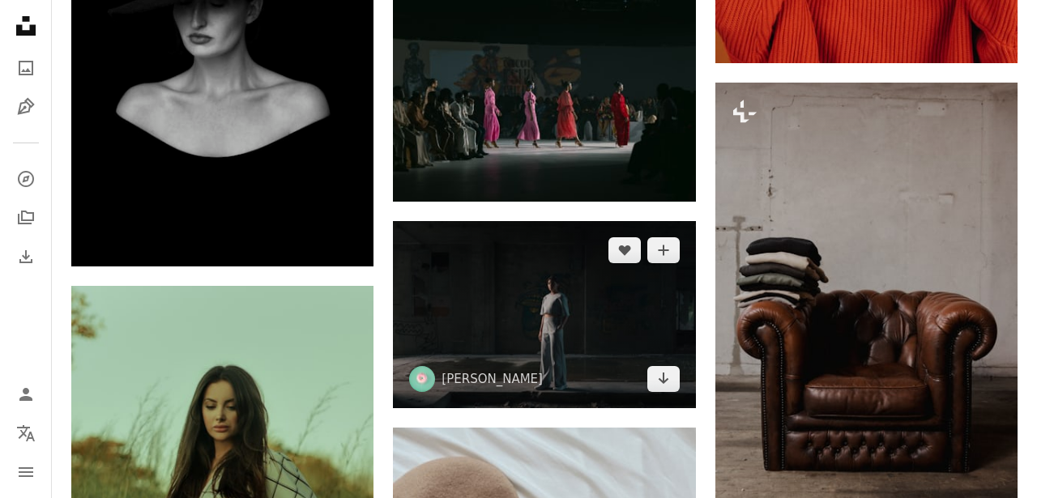
scroll to position [60986, 0]
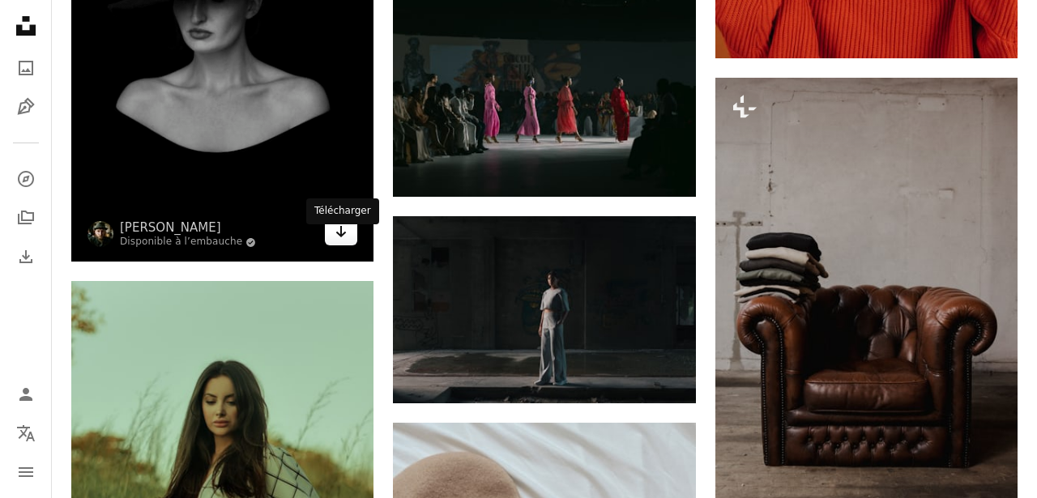
click at [340, 241] on icon "Arrow pointing down" at bounding box center [341, 231] width 13 height 19
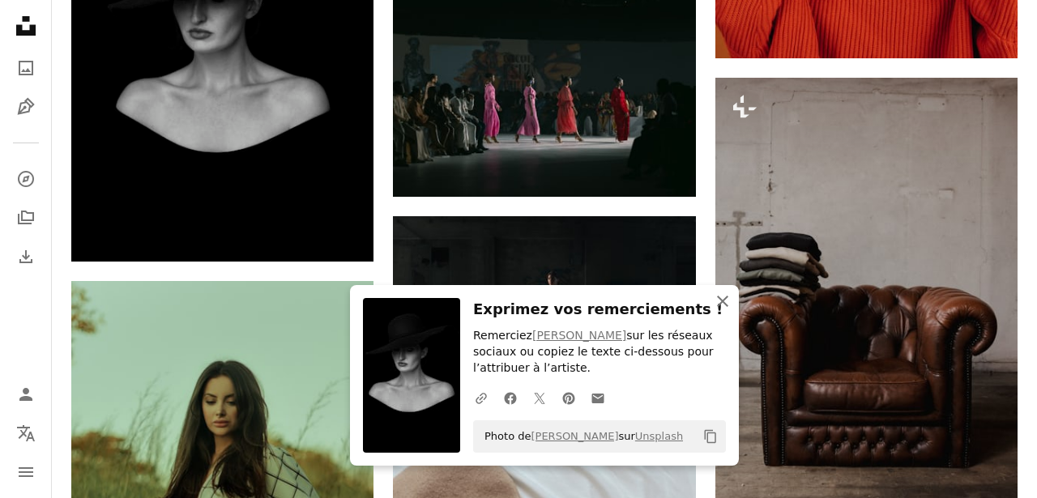
click at [724, 298] on icon "An X shape" at bounding box center [722, 301] width 19 height 19
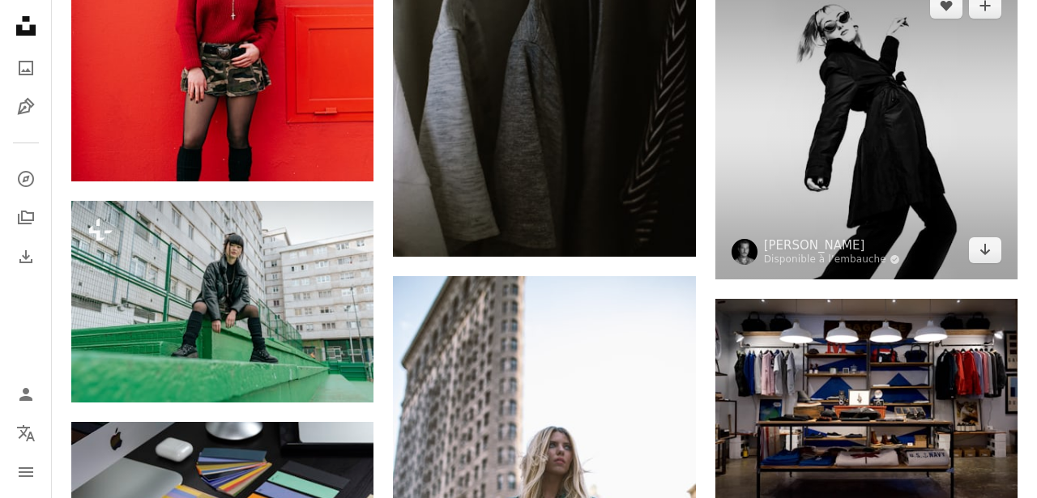
scroll to position [62715, 0]
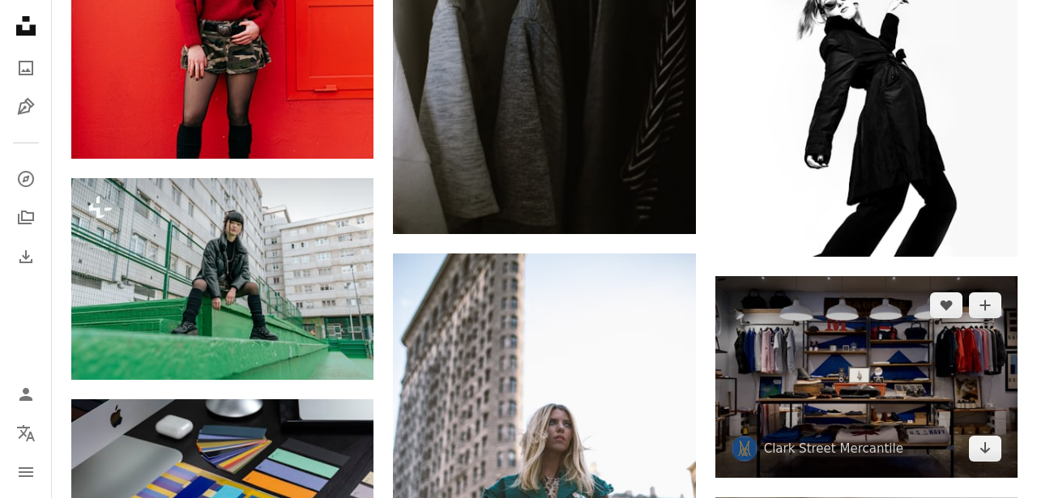
click at [979, 334] on img at bounding box center [866, 377] width 302 height 202
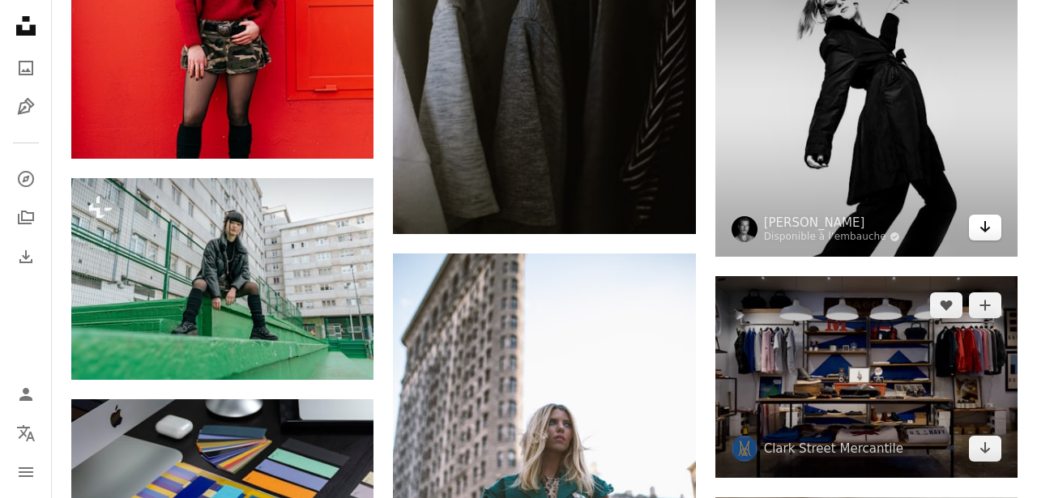
scroll to position [62630, 0]
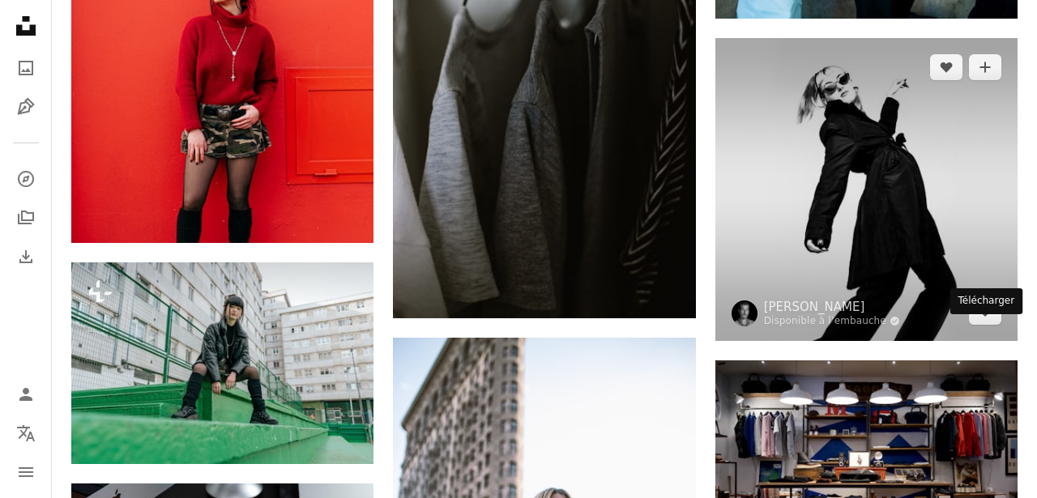
click at [990, 321] on icon "Arrow pointing down" at bounding box center [985, 310] width 13 height 19
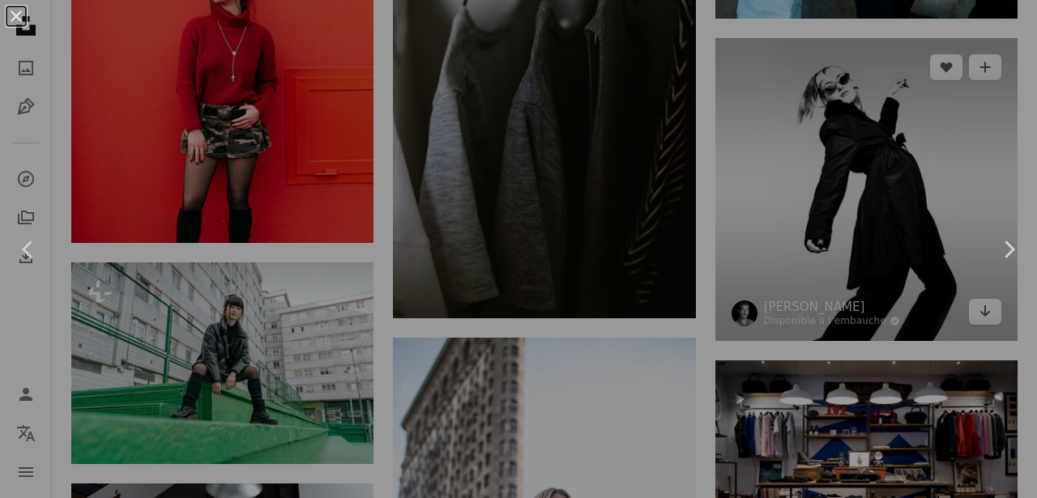
click at [723, 296] on div "An X shape Chevron left Chevron right" at bounding box center [518, 249] width 1037 height 498
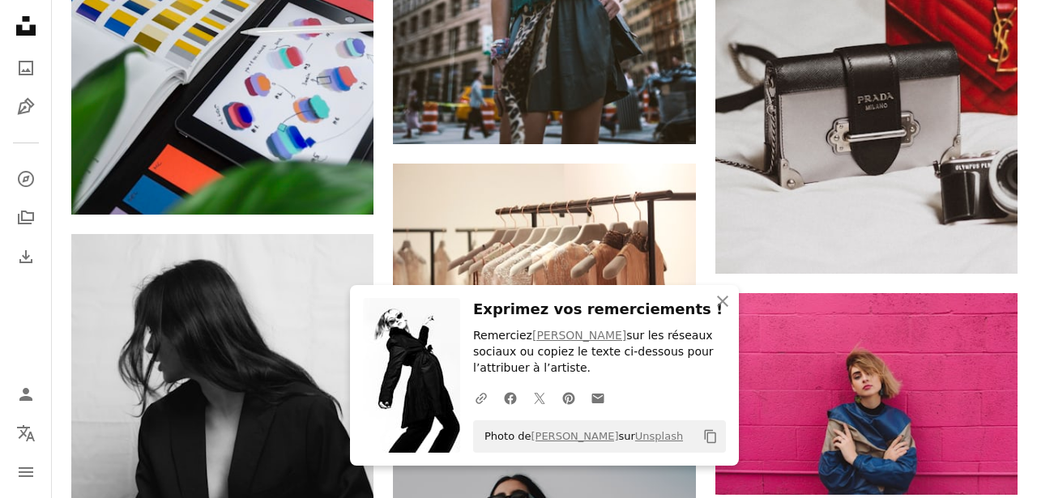
scroll to position [63292, 0]
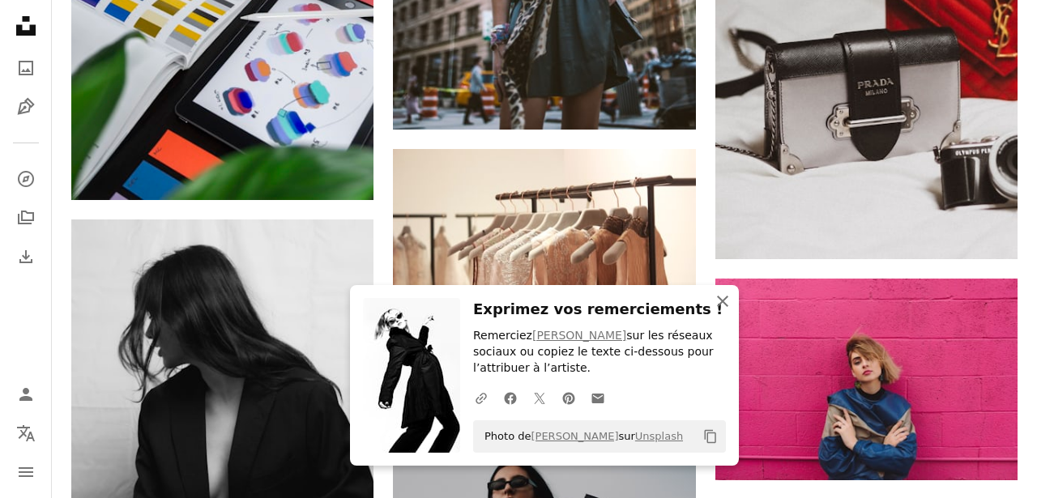
click at [720, 301] on icon "An X shape" at bounding box center [722, 301] width 19 height 19
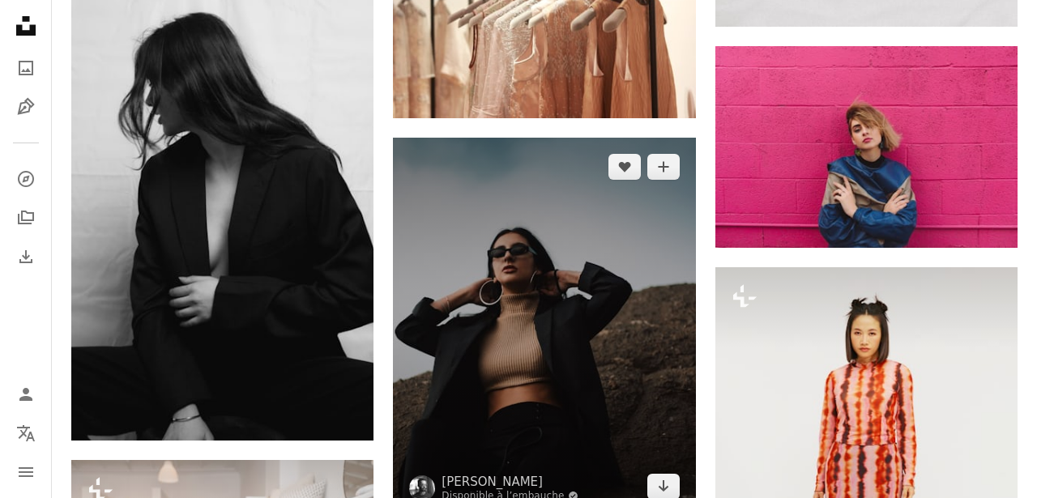
scroll to position [63546, 0]
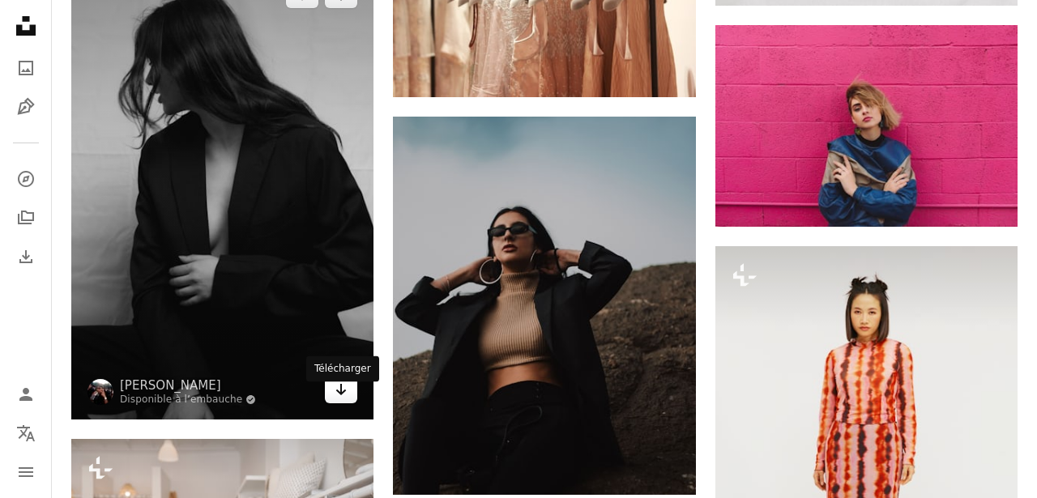
click at [344, 399] on icon "Arrow pointing down" at bounding box center [341, 389] width 13 height 19
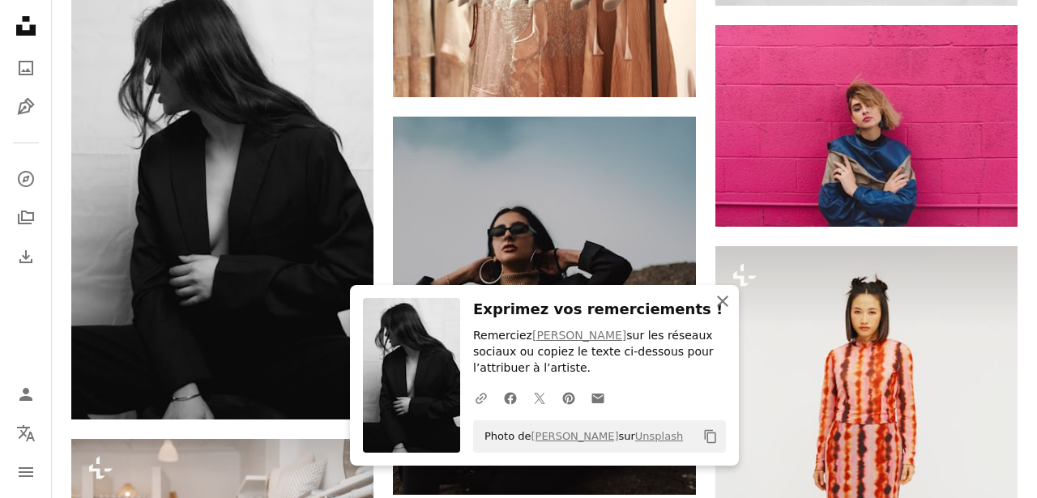
click at [723, 304] on icon "An X shape" at bounding box center [722, 301] width 19 height 19
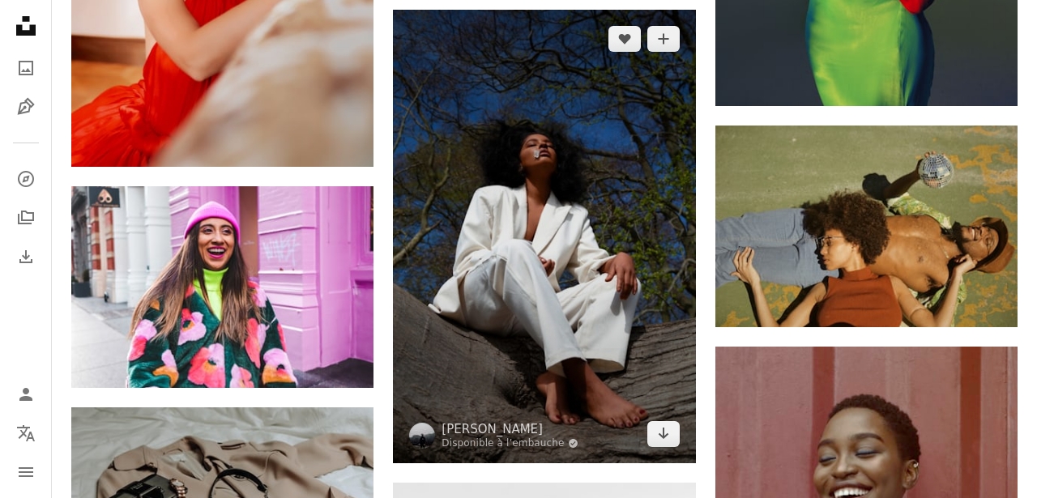
scroll to position [64974, 0]
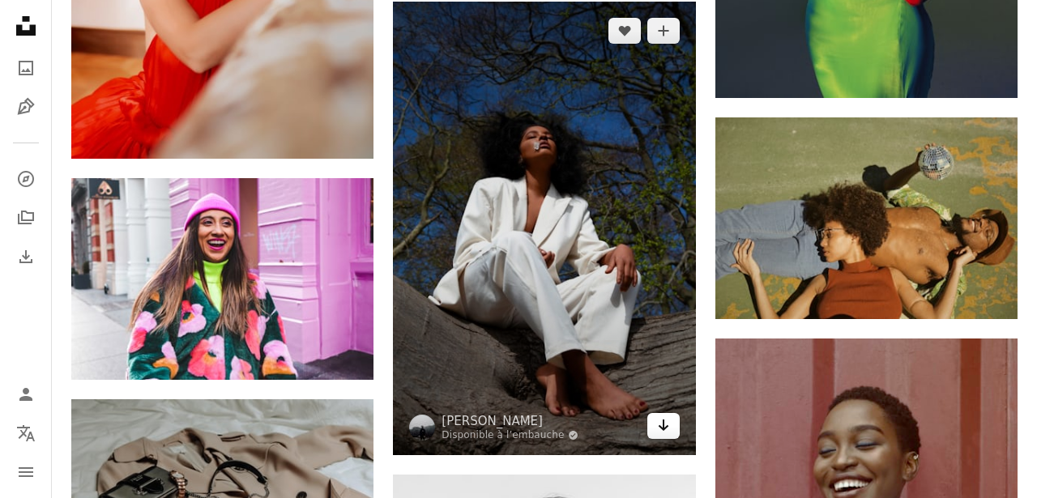
click at [661, 430] on icon "Arrow pointing down" at bounding box center [663, 425] width 13 height 19
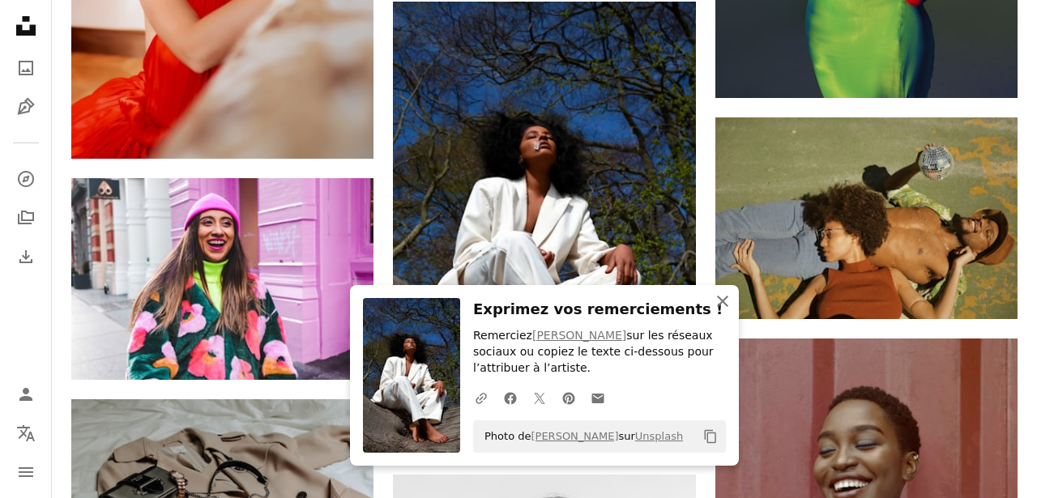
click at [723, 297] on icon "An X shape" at bounding box center [722, 301] width 19 height 19
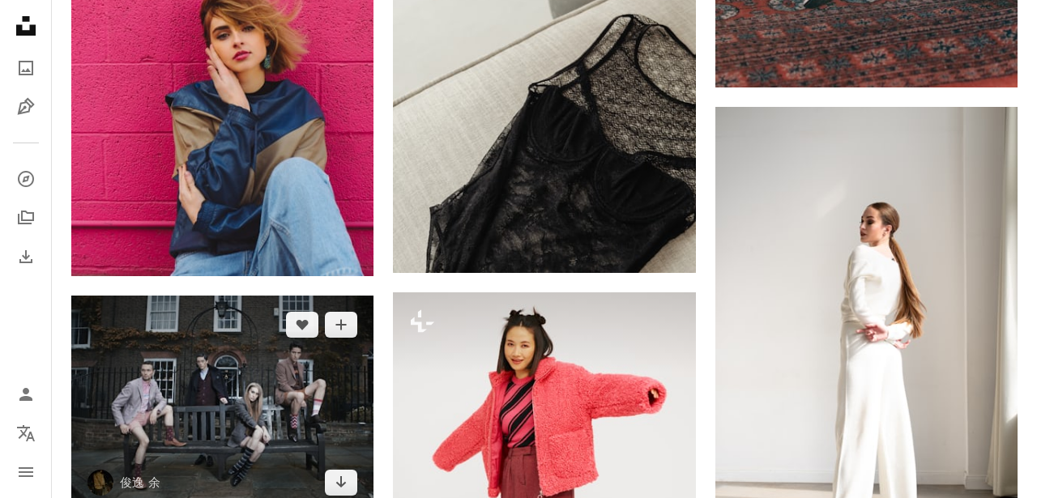
scroll to position [67341, 0]
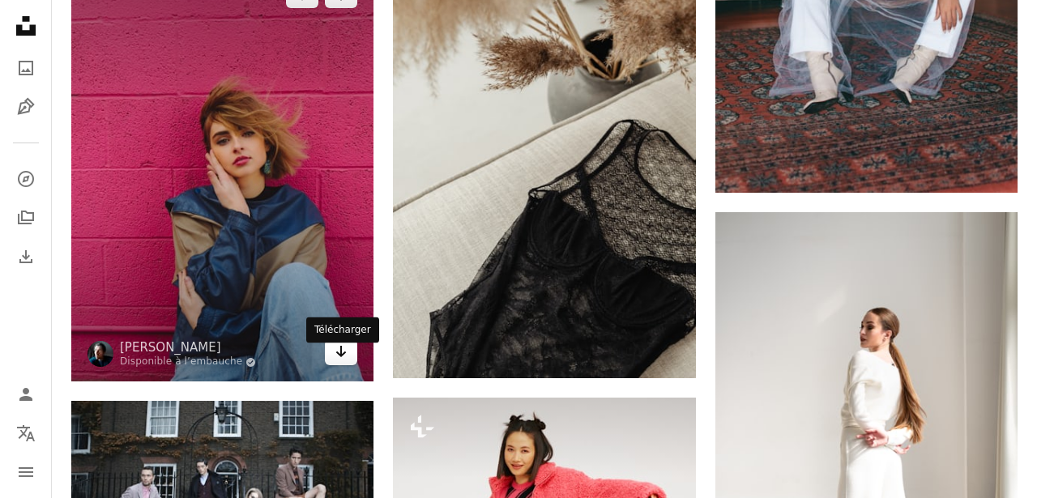
click at [343, 361] on icon "Arrow pointing down" at bounding box center [341, 351] width 13 height 19
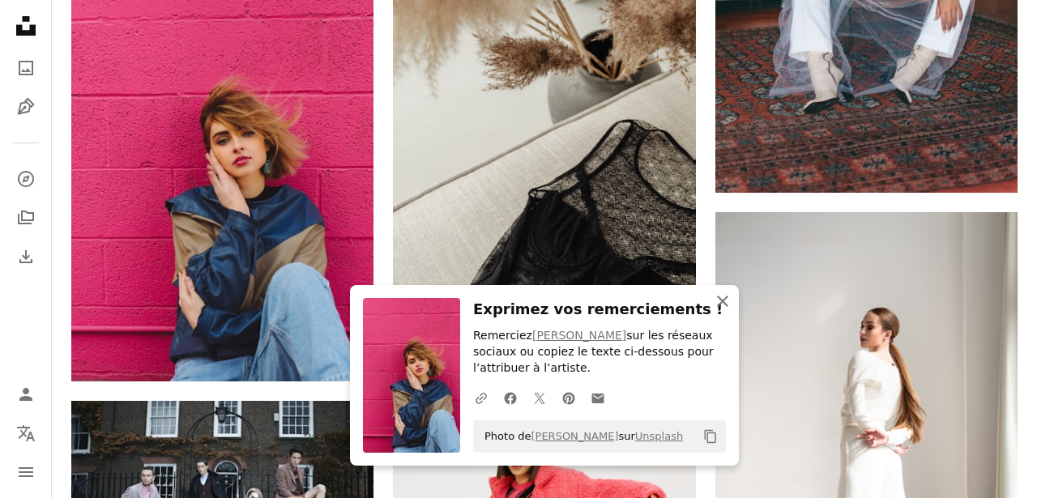
click at [727, 303] on icon "An X shape" at bounding box center [722, 301] width 19 height 19
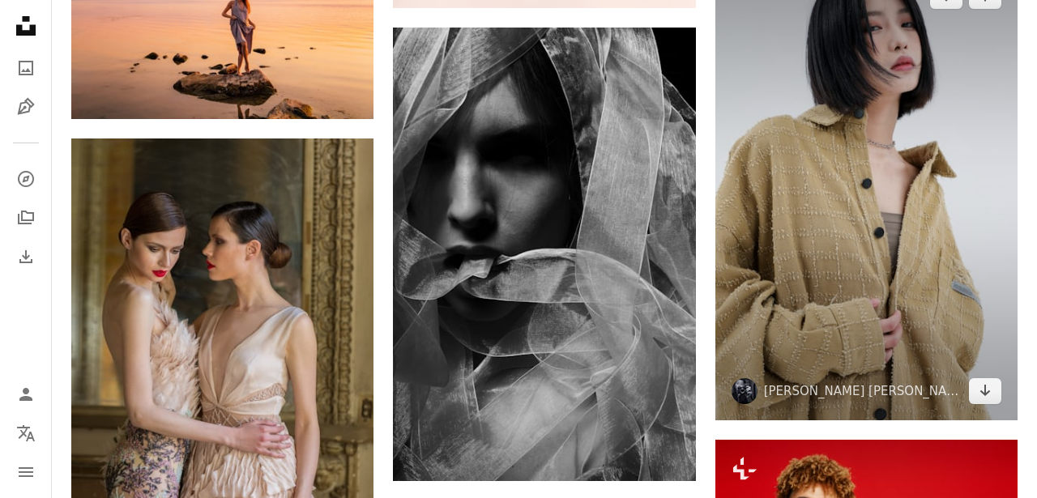
scroll to position [68535, 0]
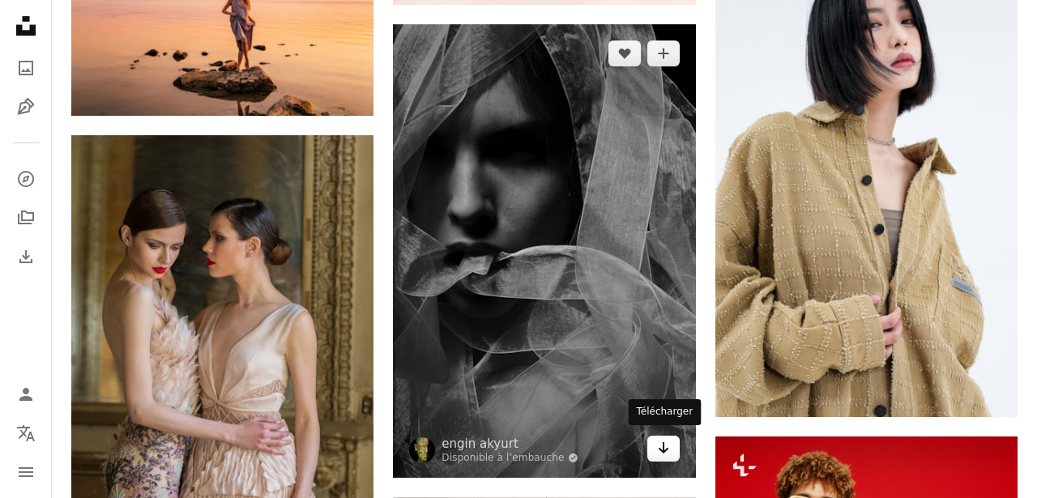
click at [657, 451] on icon "Arrow pointing down" at bounding box center [663, 447] width 13 height 19
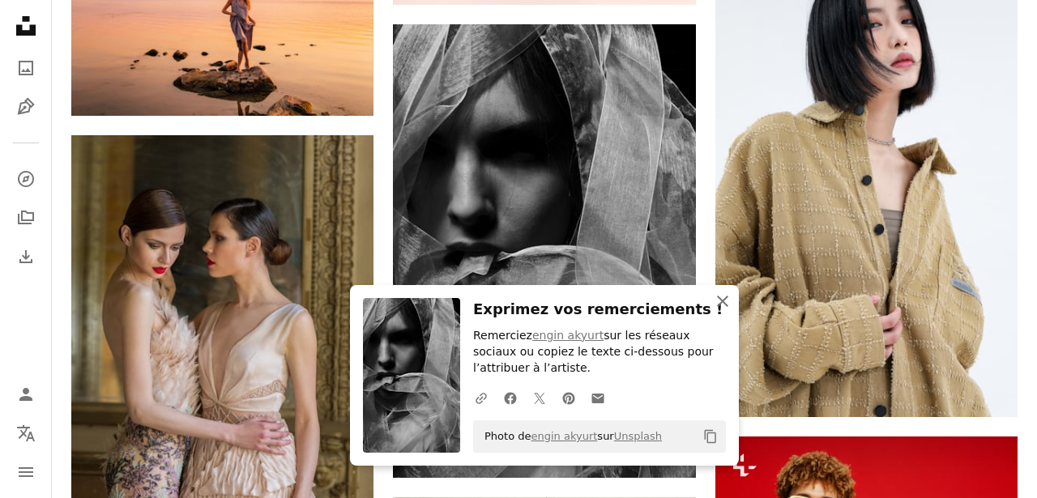
click at [719, 301] on icon "An X shape" at bounding box center [722, 301] width 19 height 19
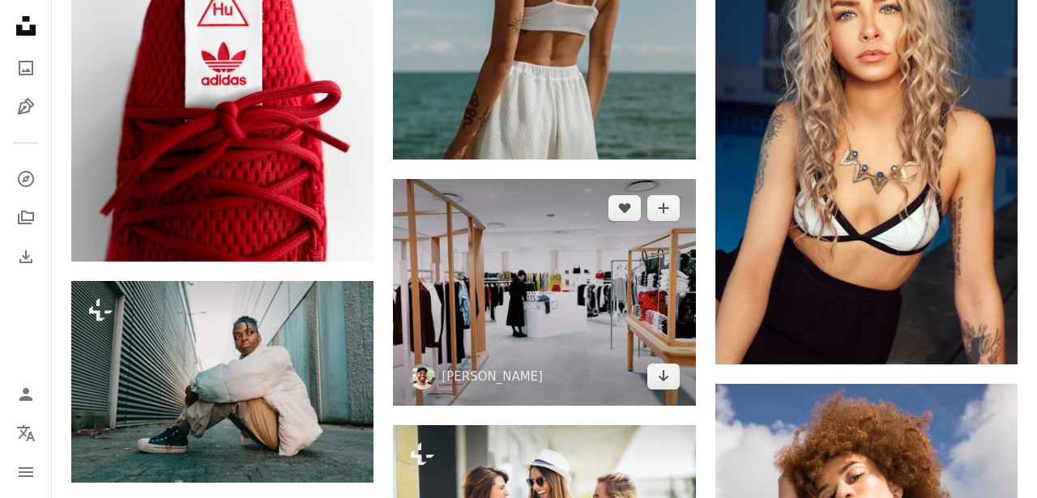
scroll to position [71370, 0]
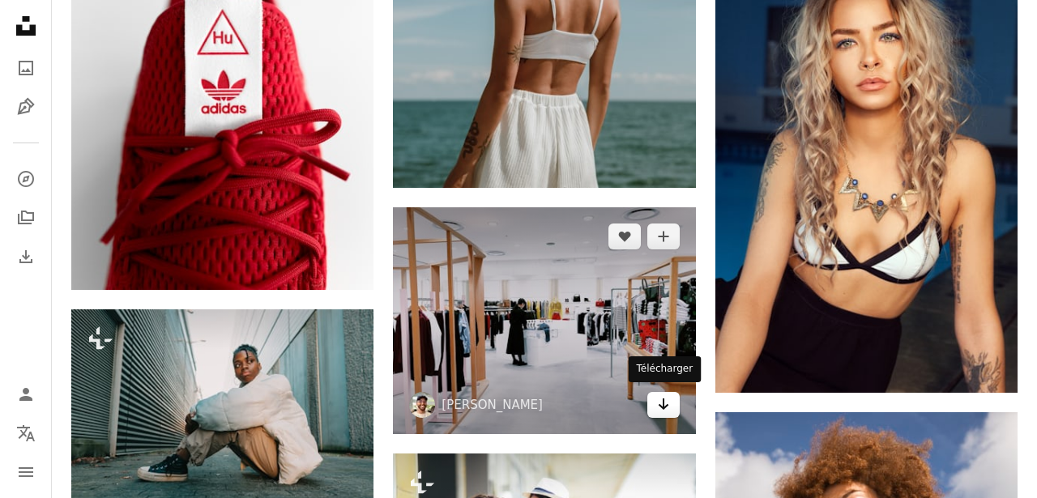
click at [660, 404] on icon "Arrow pointing down" at bounding box center [663, 404] width 13 height 19
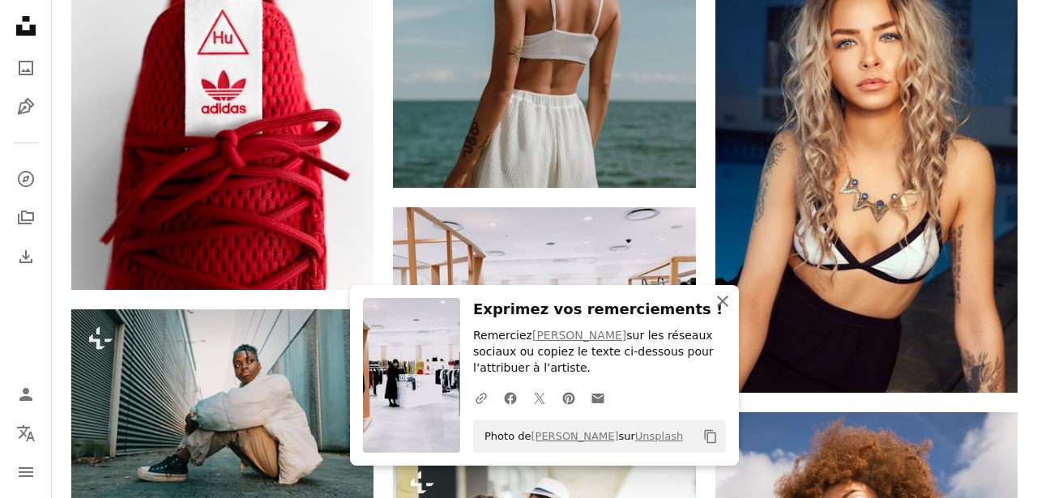
click at [723, 300] on icon "button" at bounding box center [722, 301] width 11 height 11
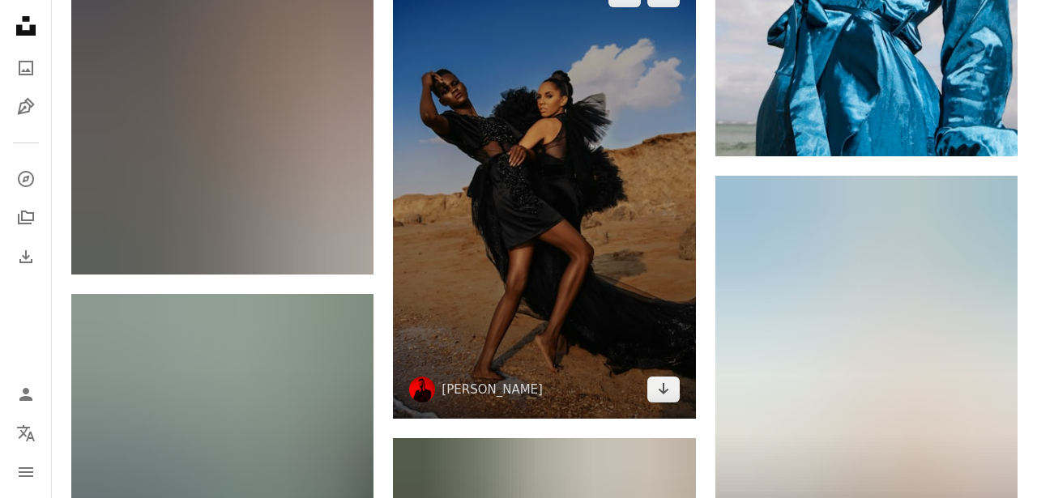
scroll to position [72079, 0]
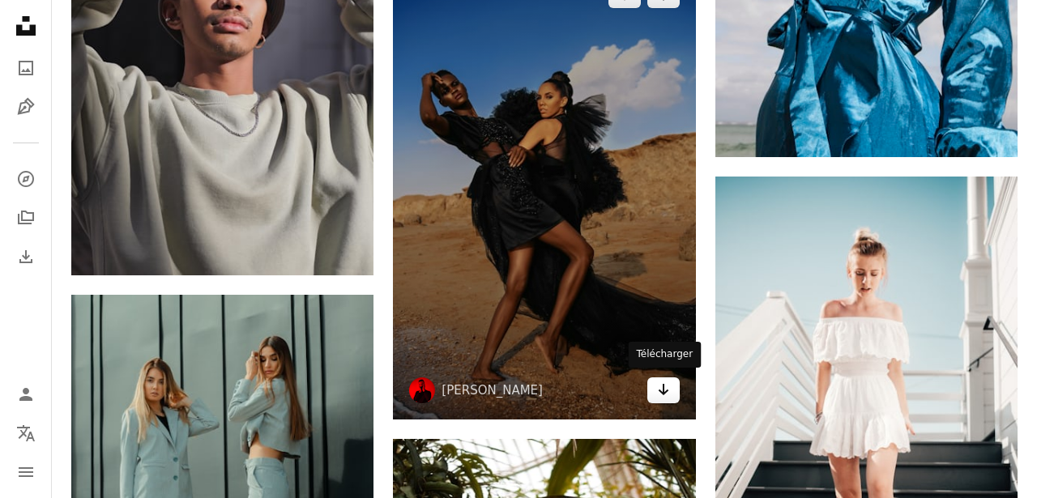
click at [662, 391] on icon "Arrow pointing down" at bounding box center [663, 389] width 13 height 19
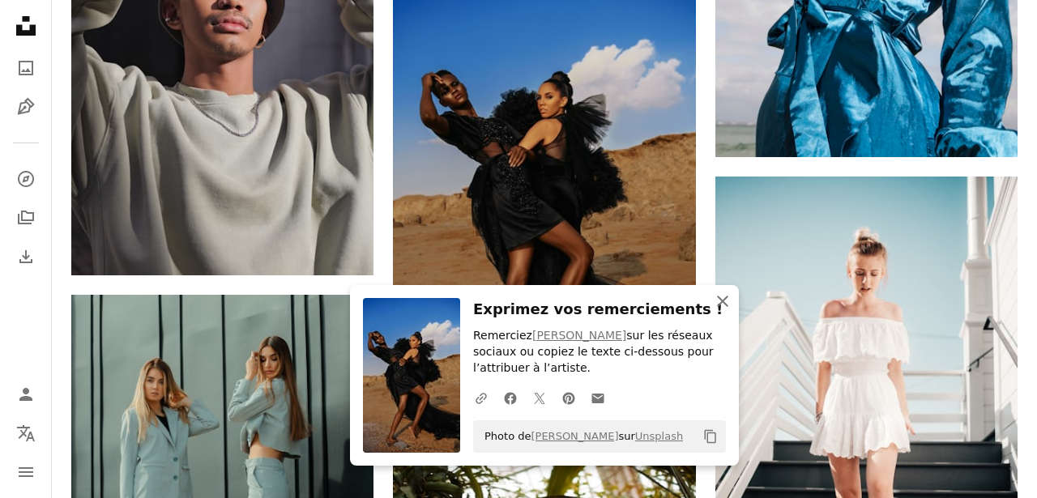
click at [722, 301] on icon "button" at bounding box center [722, 301] width 11 height 11
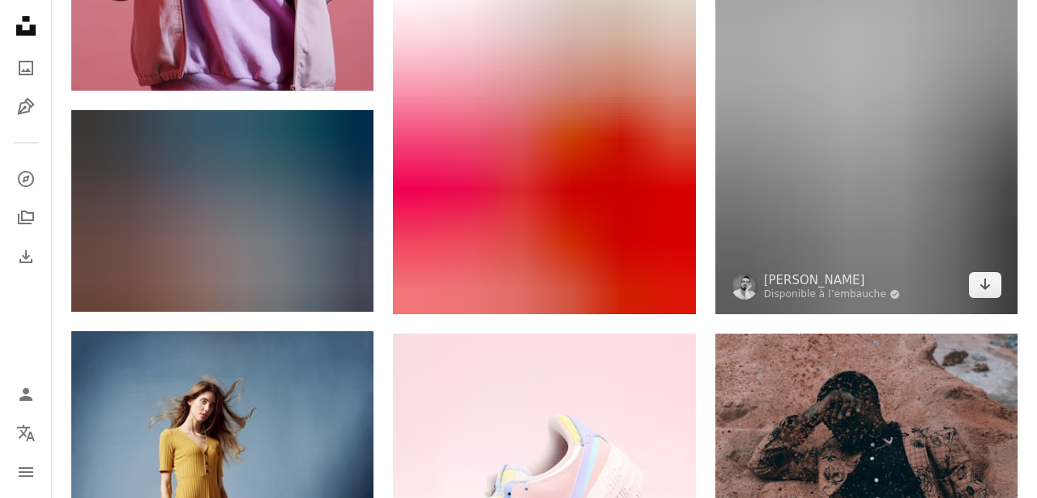
scroll to position [73541, 0]
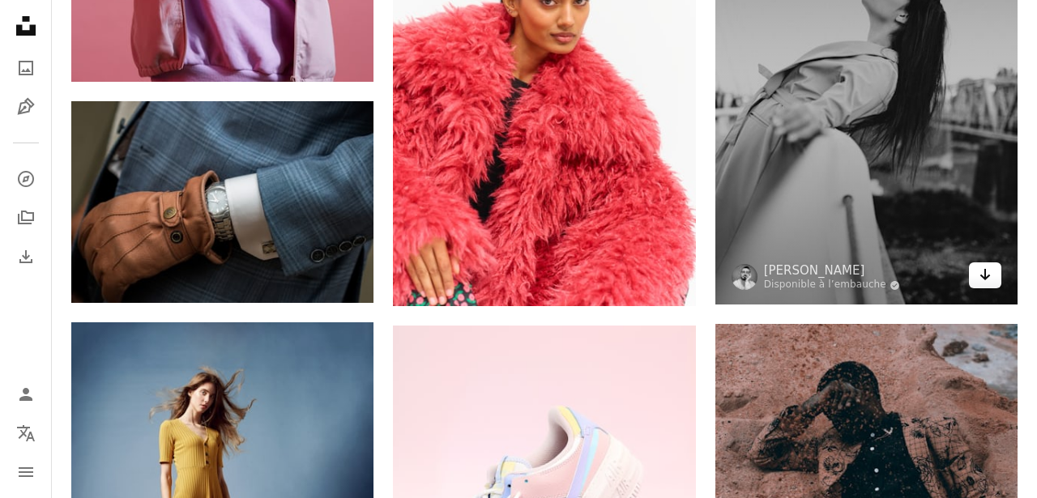
click at [994, 288] on link "Arrow pointing down" at bounding box center [985, 276] width 32 height 26
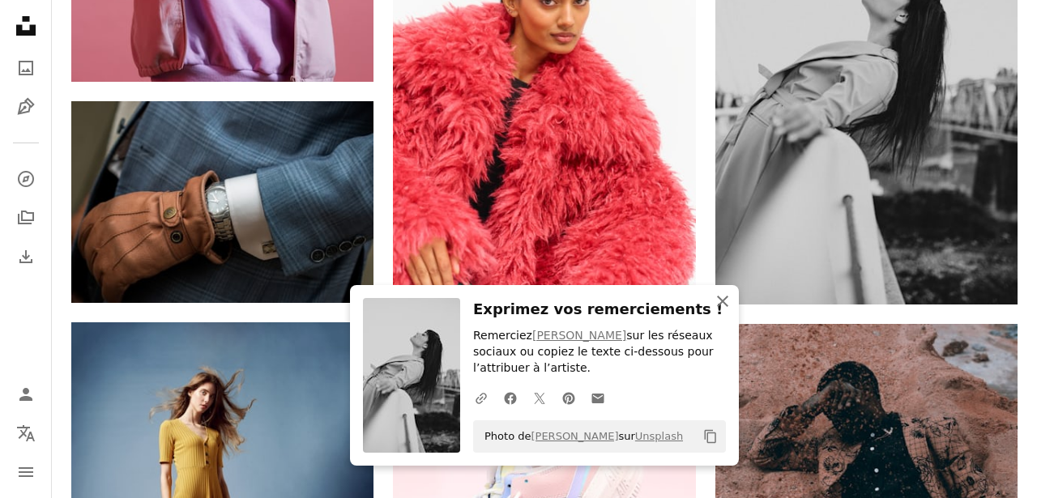
click at [720, 301] on icon "An X shape" at bounding box center [722, 301] width 19 height 19
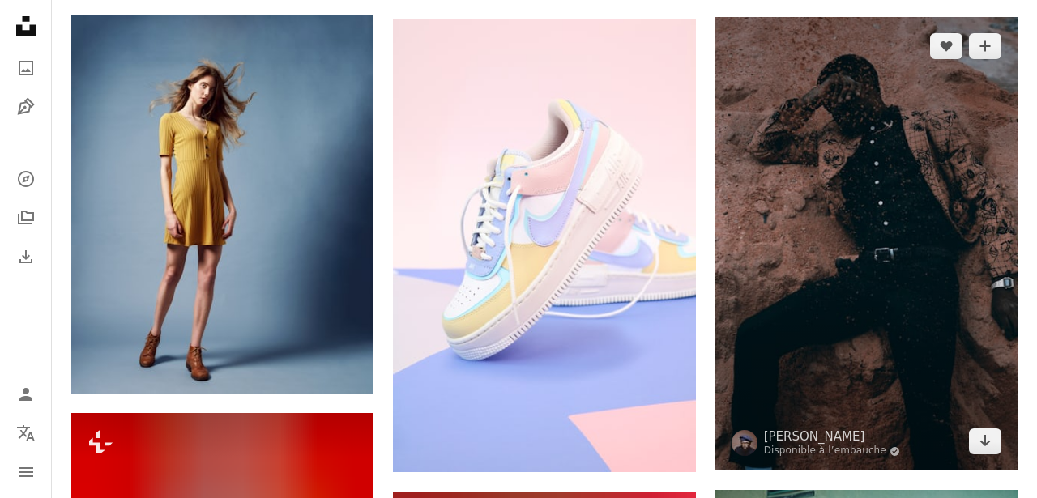
scroll to position [73897, 0]
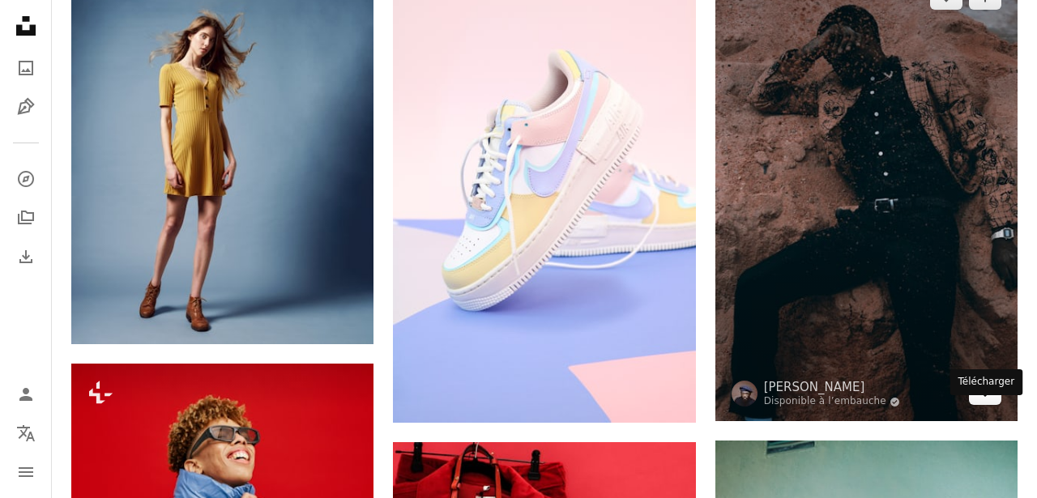
click at [980, 401] on icon "Arrow pointing down" at bounding box center [985, 391] width 13 height 19
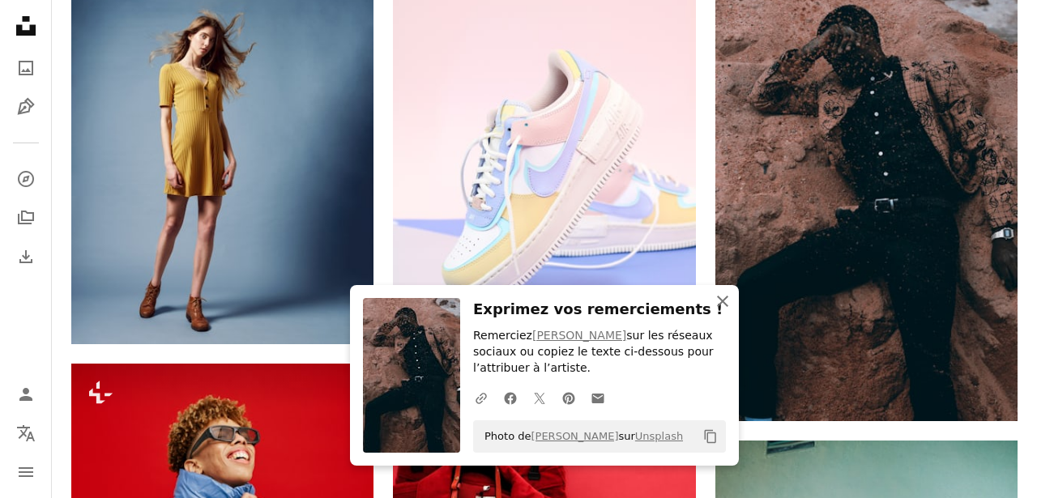
click at [725, 302] on icon "An X shape" at bounding box center [722, 301] width 19 height 19
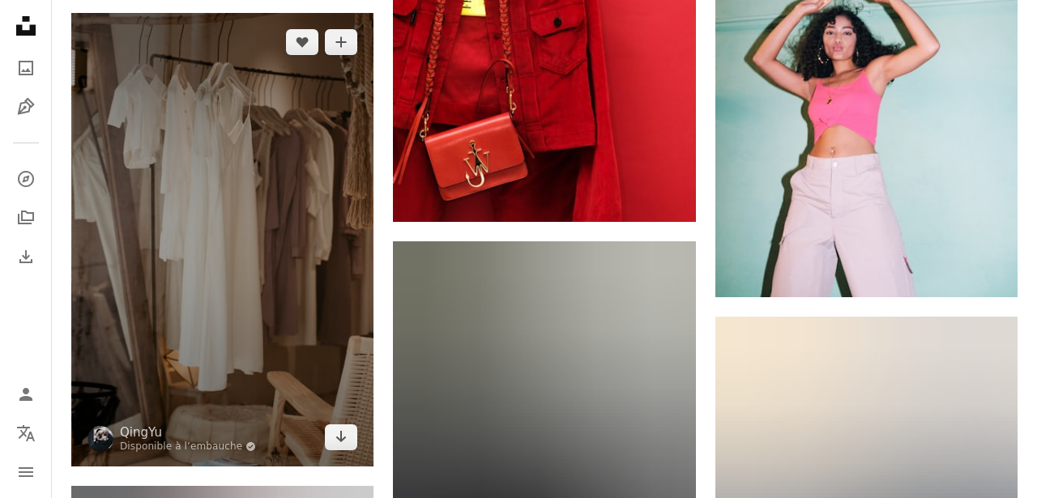
scroll to position [74505, 0]
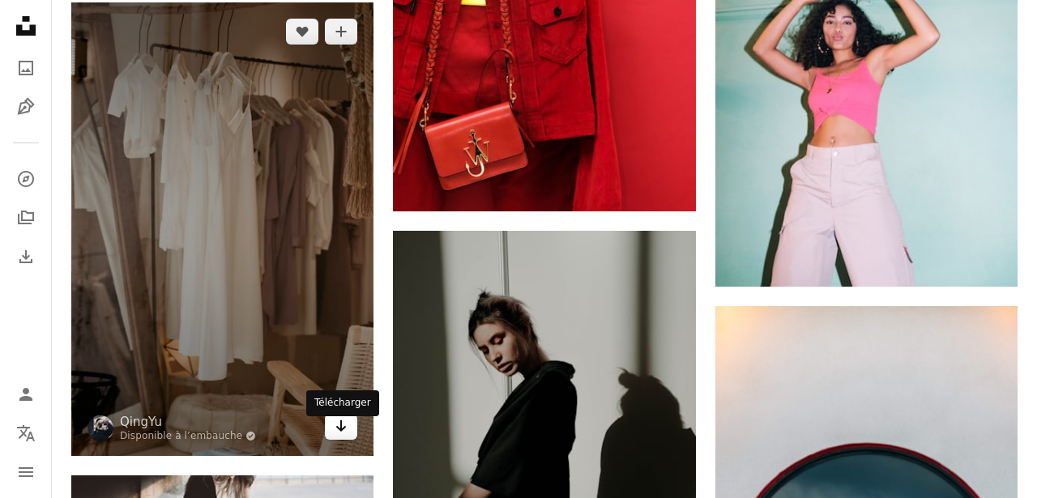
click at [345, 436] on icon "Arrow pointing down" at bounding box center [341, 425] width 13 height 19
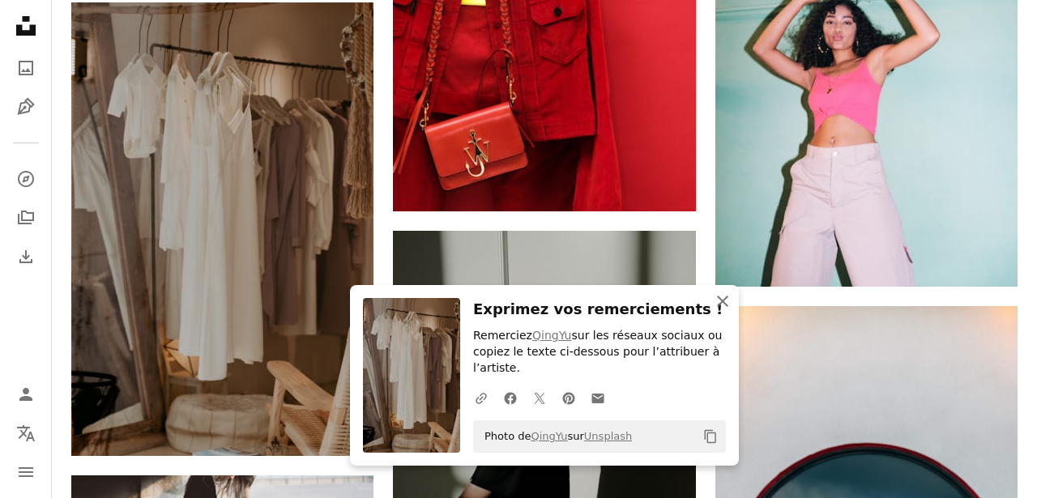
click at [720, 306] on icon "An X shape" at bounding box center [722, 301] width 19 height 19
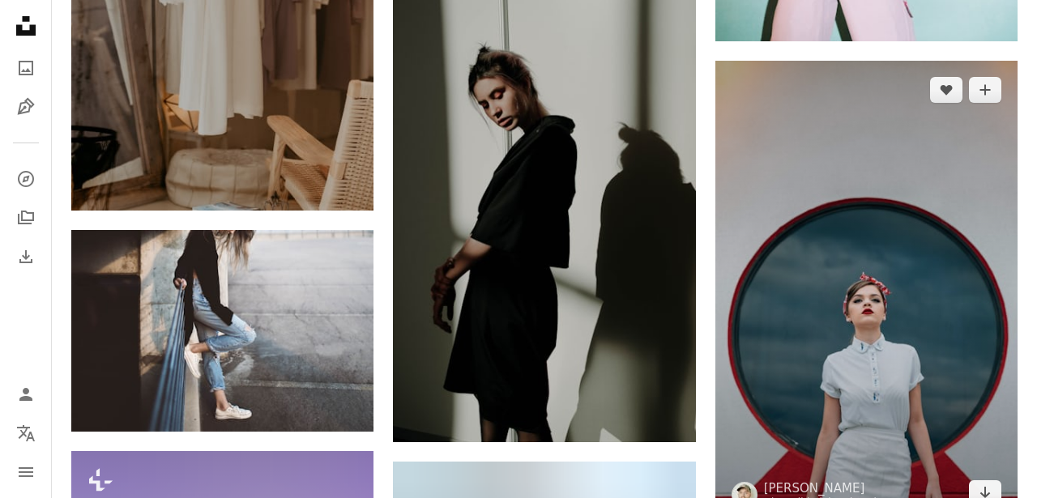
scroll to position [74763, 0]
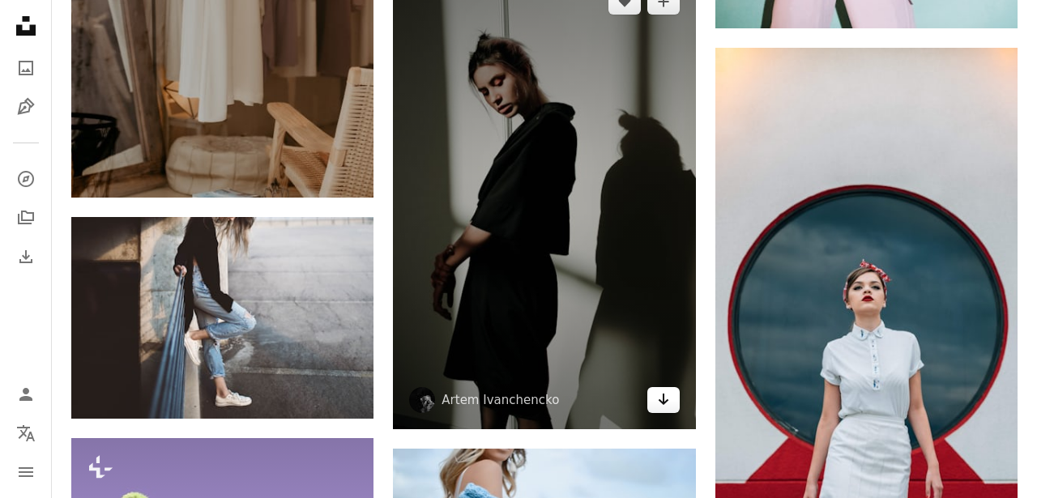
click at [662, 394] on icon "Télécharger" at bounding box center [663, 399] width 11 height 11
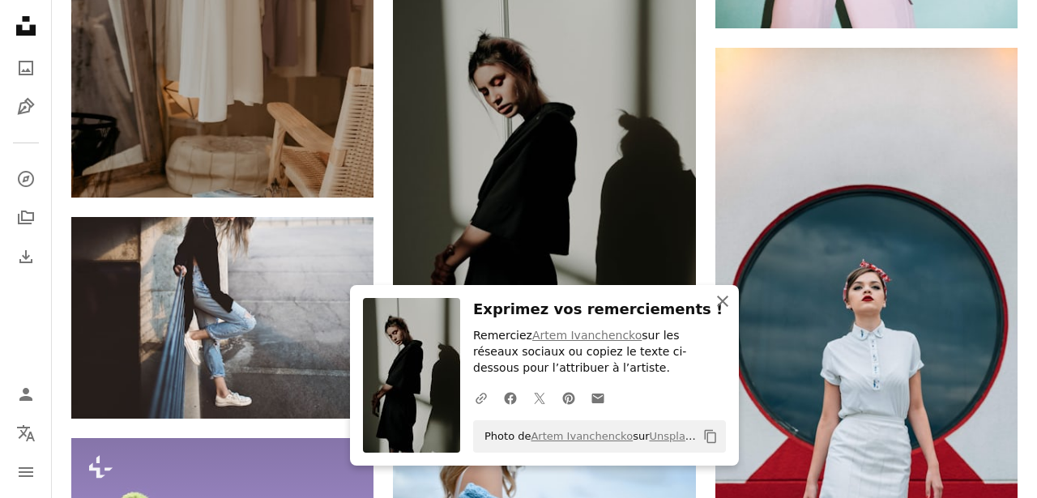
click at [721, 305] on icon "An X shape" at bounding box center [722, 301] width 19 height 19
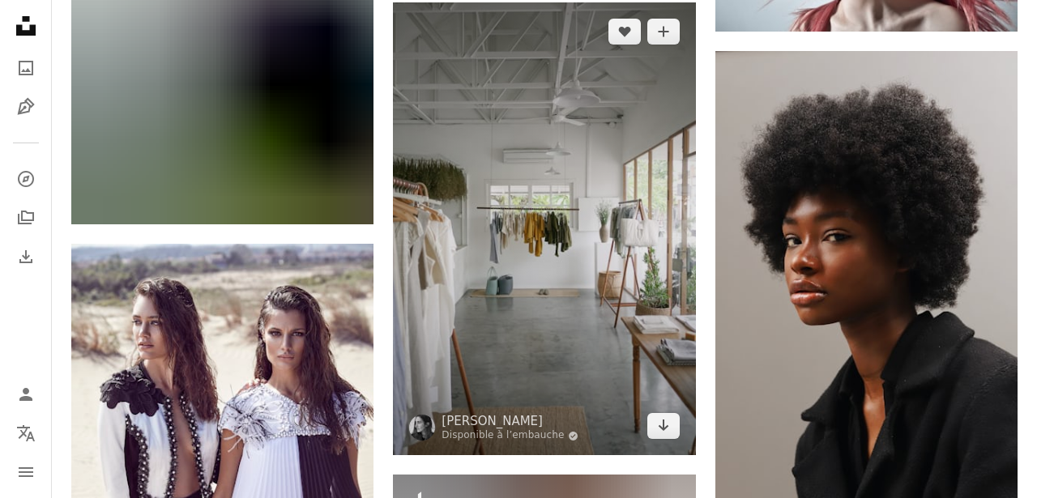
scroll to position [75900, 0]
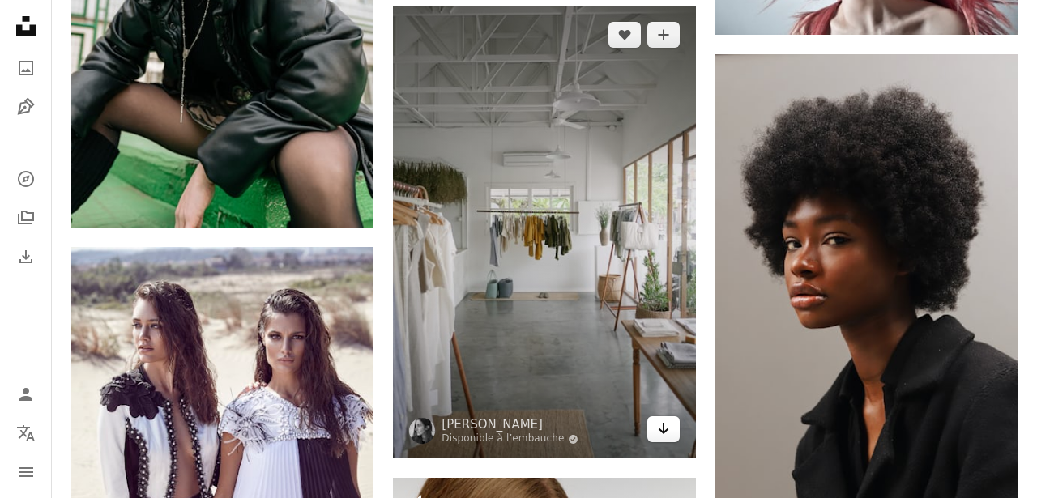
click at [667, 424] on icon "Arrow pointing down" at bounding box center [663, 428] width 13 height 19
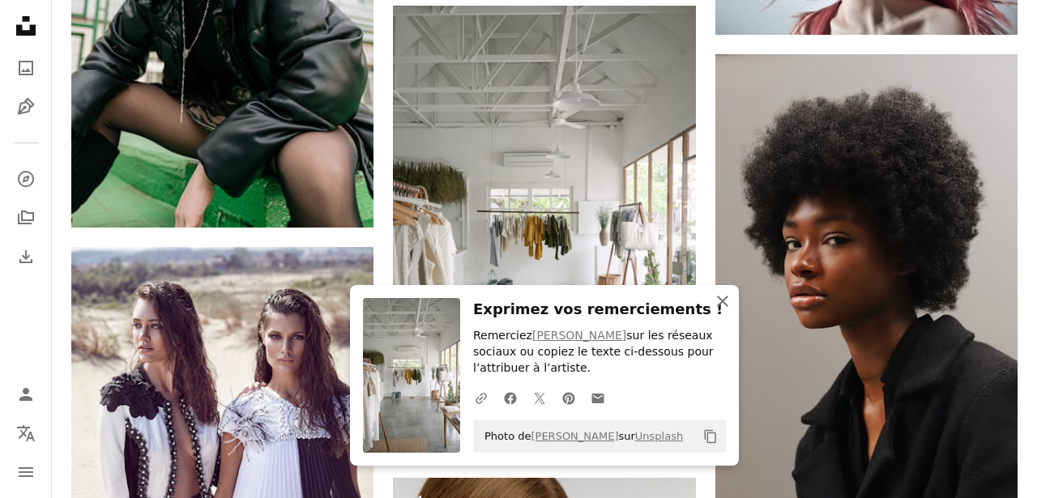
click at [724, 299] on icon "button" at bounding box center [722, 301] width 11 height 11
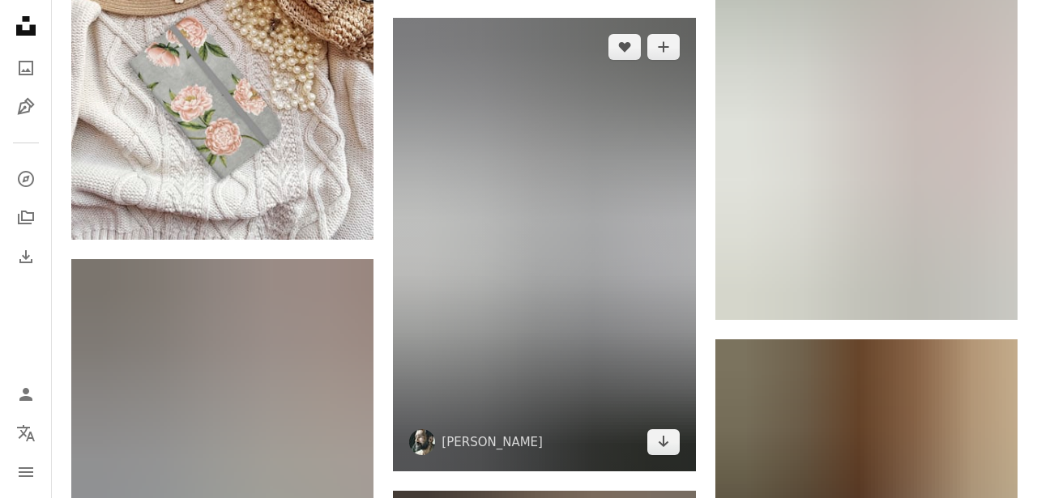
scroll to position [76786, 0]
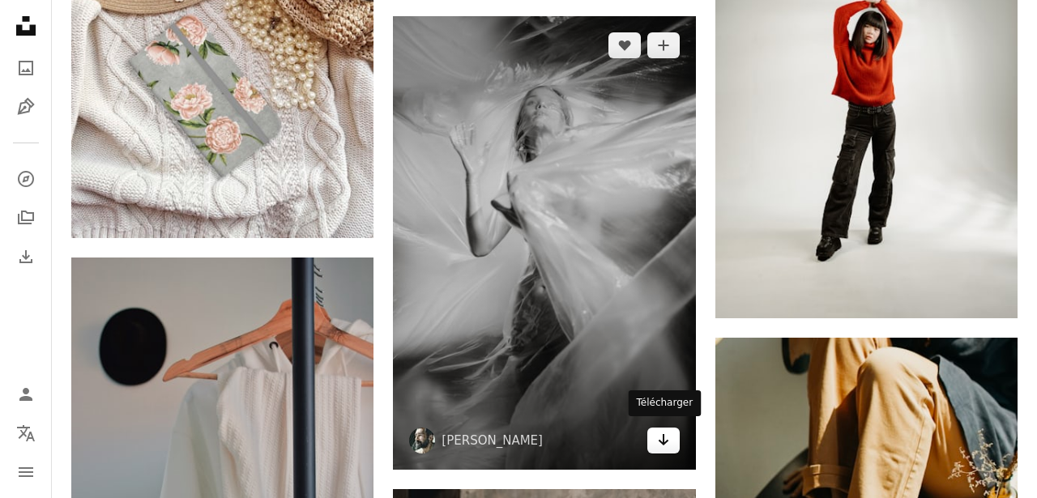
click at [660, 439] on icon "Arrow pointing down" at bounding box center [663, 439] width 13 height 19
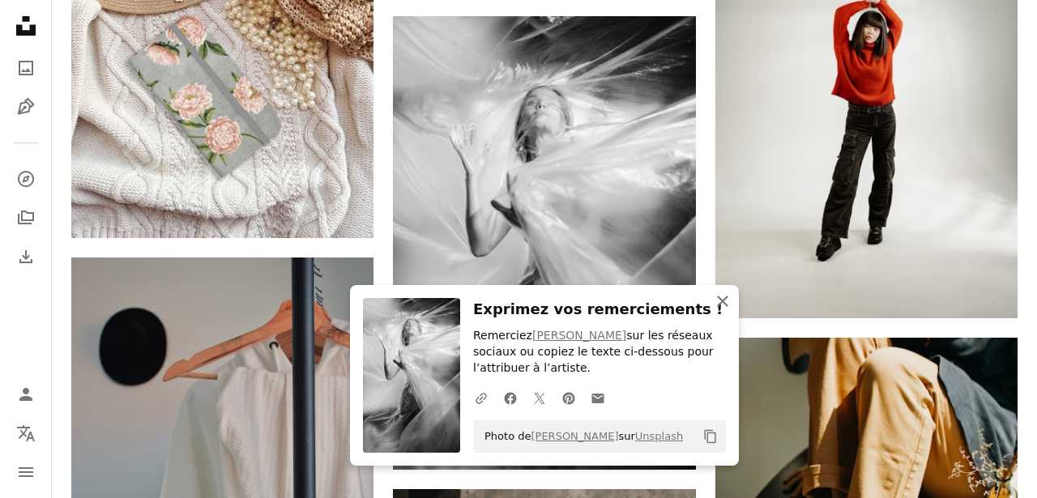
click at [722, 305] on icon "An X shape" at bounding box center [722, 301] width 19 height 19
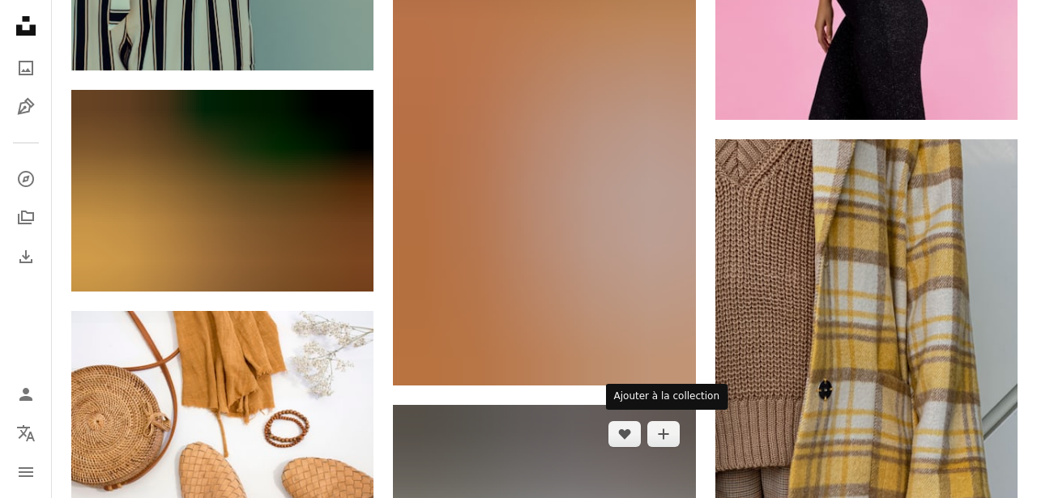
scroll to position [80384, 0]
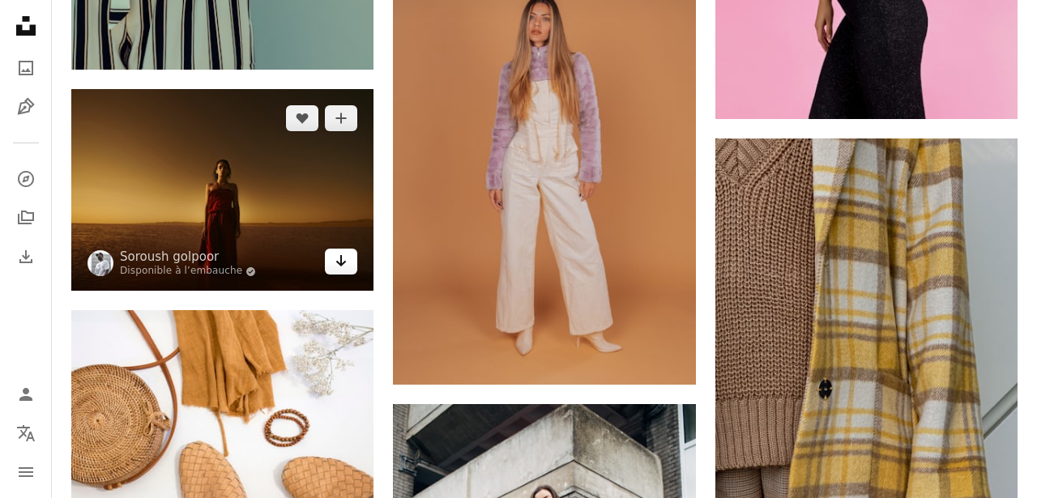
click at [351, 264] on link "Arrow pointing down" at bounding box center [341, 262] width 32 height 26
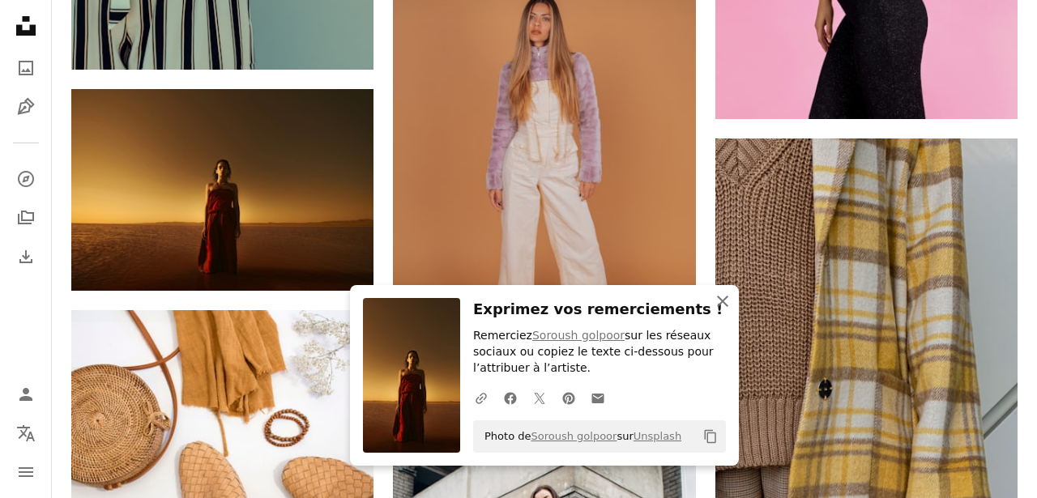
click at [719, 307] on icon "An X shape" at bounding box center [722, 301] width 19 height 19
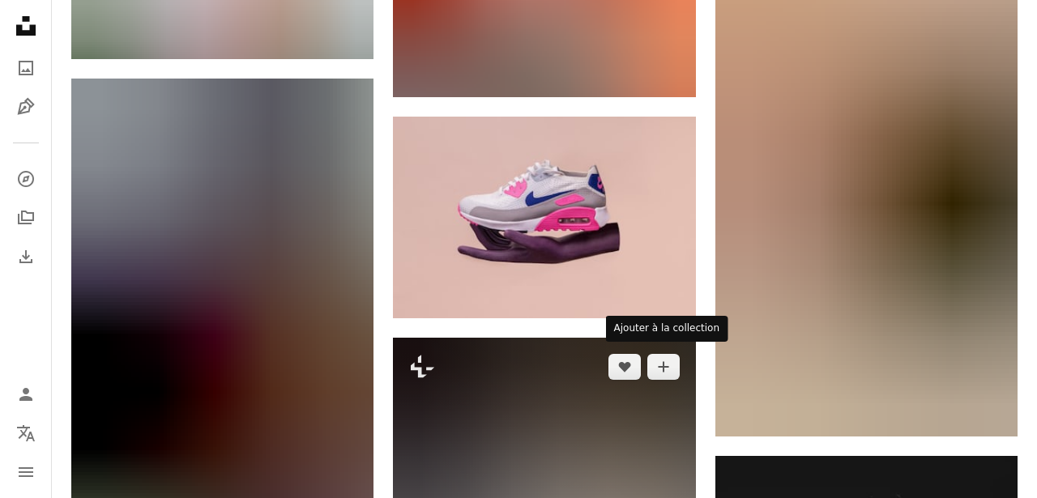
scroll to position [81555, 0]
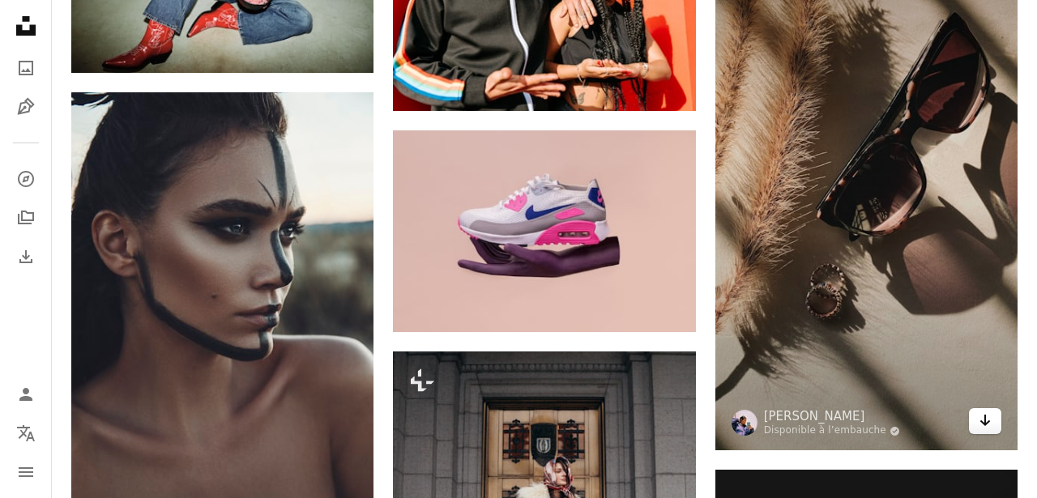
click at [984, 426] on icon "Télécharger" at bounding box center [985, 420] width 11 height 11
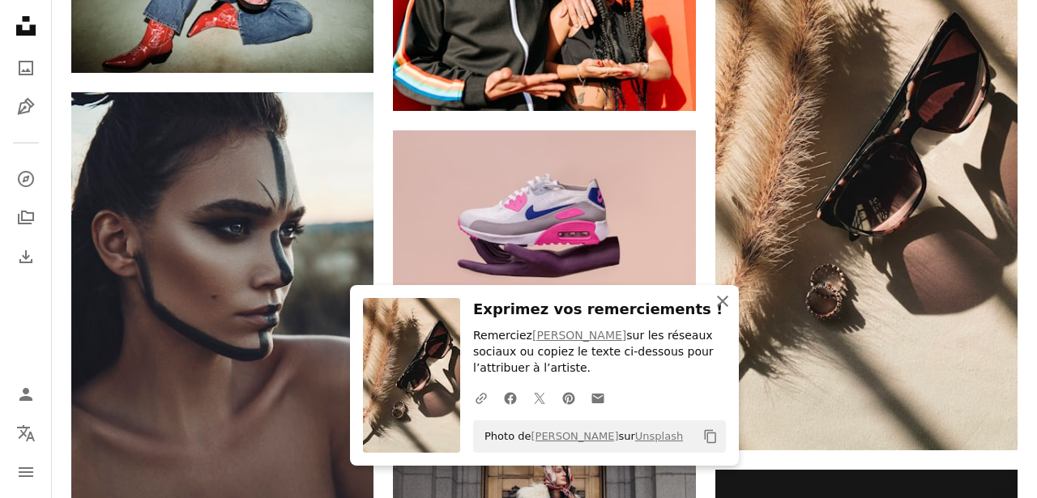
click at [720, 309] on icon "An X shape" at bounding box center [722, 301] width 19 height 19
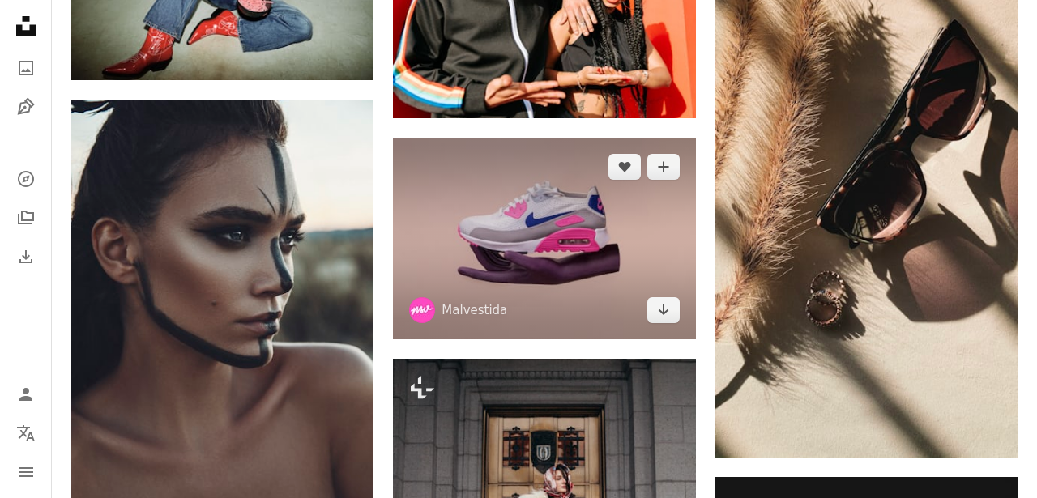
scroll to position [81511, 0]
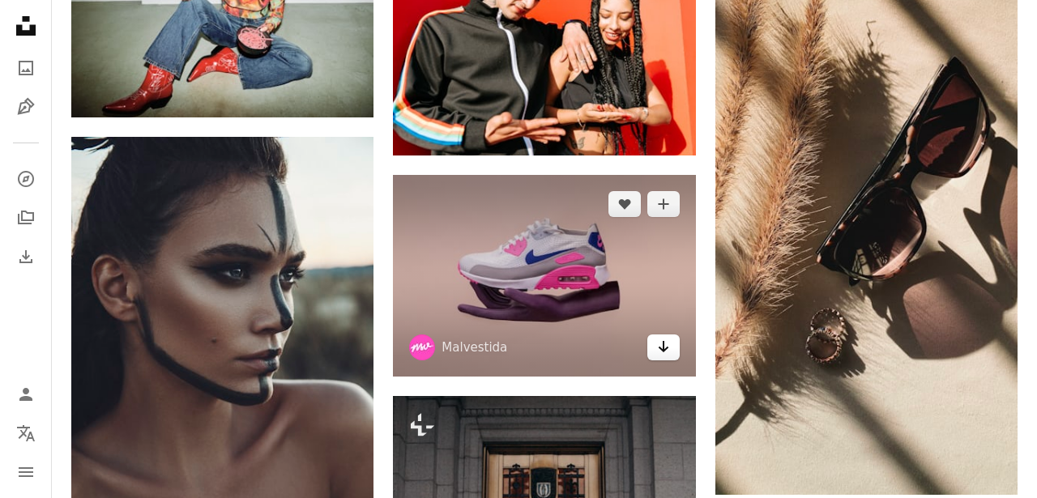
click at [659, 353] on link "Arrow pointing down" at bounding box center [663, 348] width 32 height 26
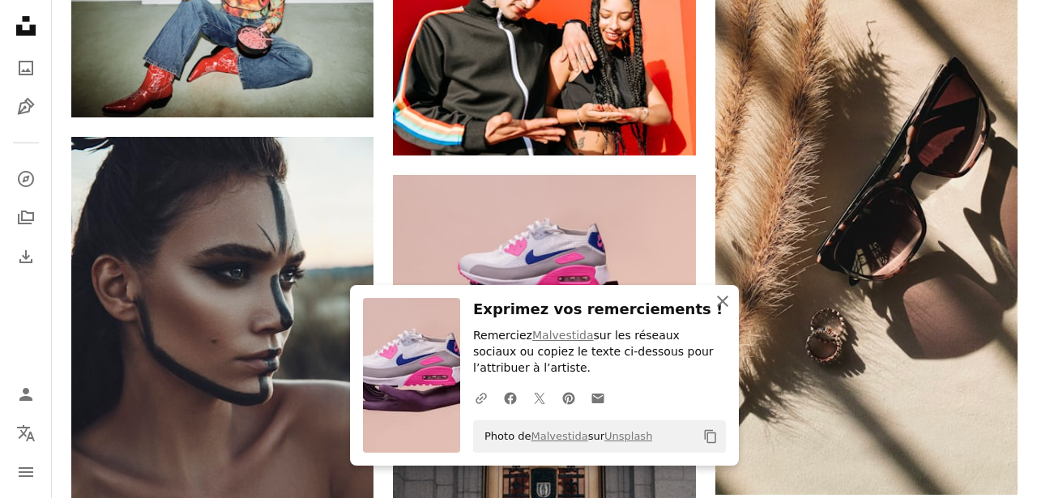
click at [720, 305] on icon "An X shape" at bounding box center [722, 301] width 19 height 19
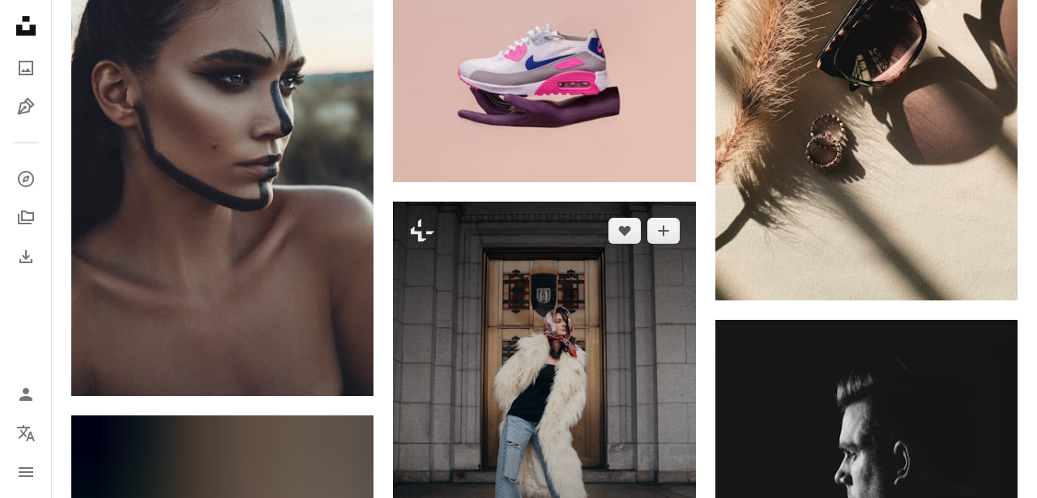
scroll to position [81740, 0]
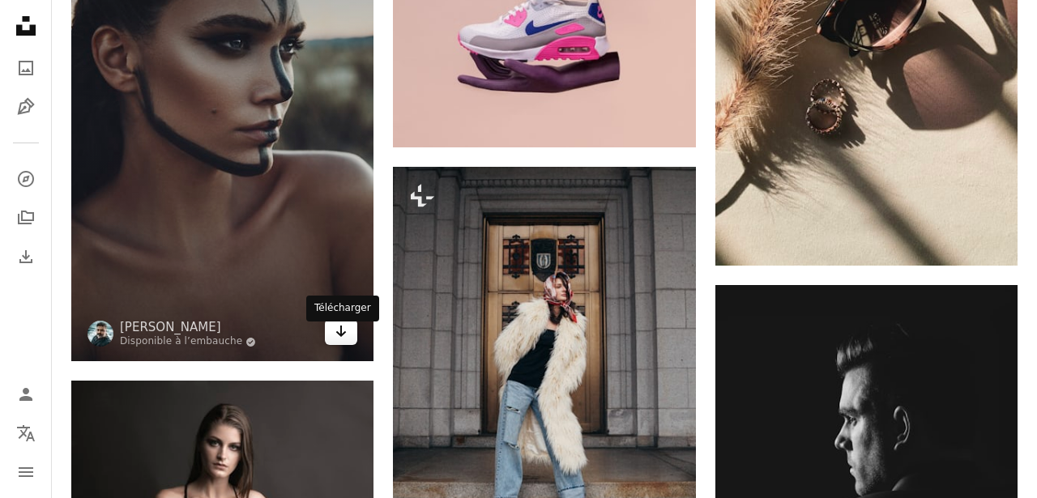
click at [348, 340] on link "Arrow pointing down" at bounding box center [341, 332] width 32 height 26
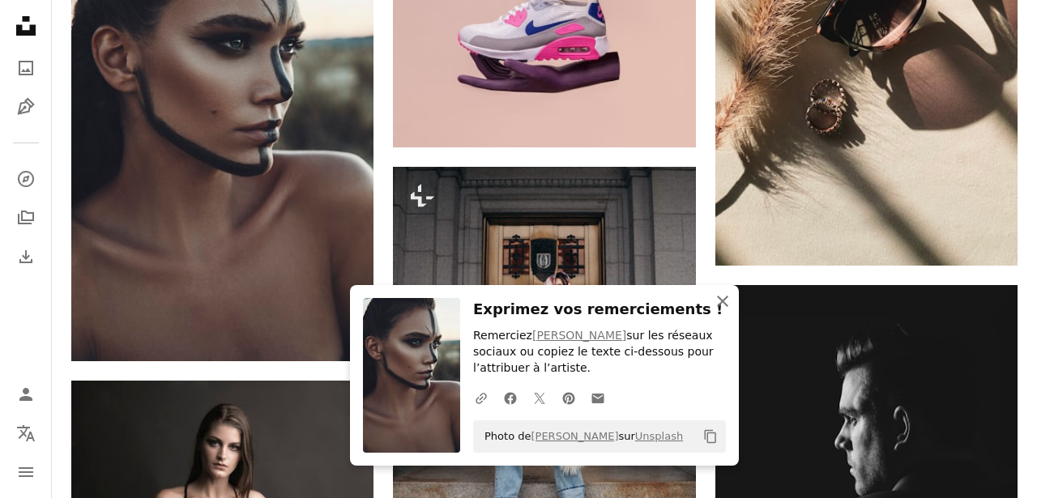
click at [726, 301] on icon "An X shape" at bounding box center [722, 301] width 19 height 19
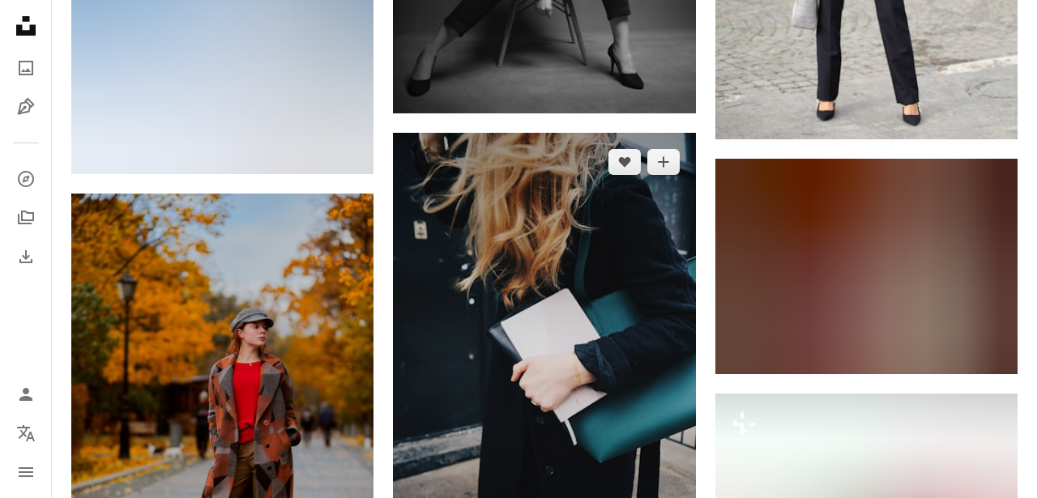
scroll to position [82915, 0]
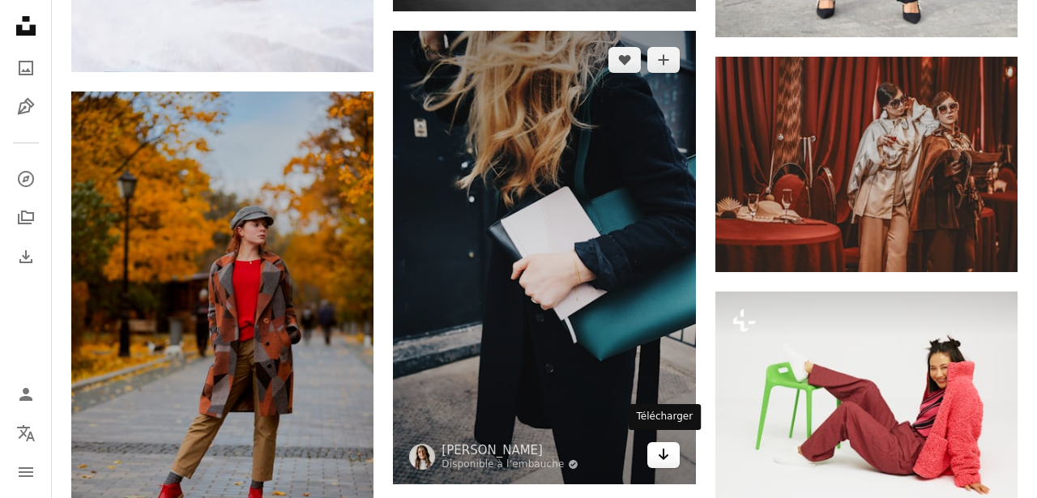
click at [661, 453] on icon "Arrow pointing down" at bounding box center [663, 454] width 13 height 19
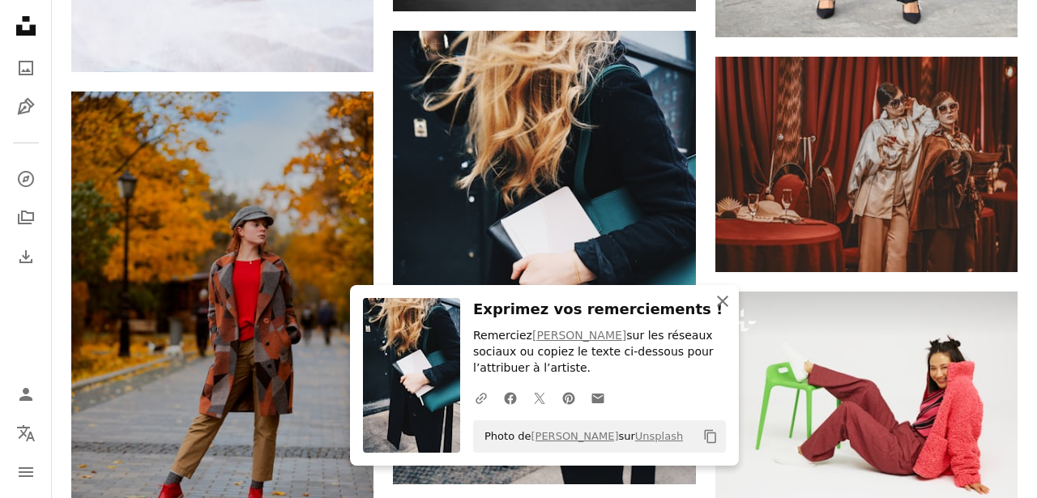
click at [727, 308] on icon "An X shape" at bounding box center [722, 301] width 19 height 19
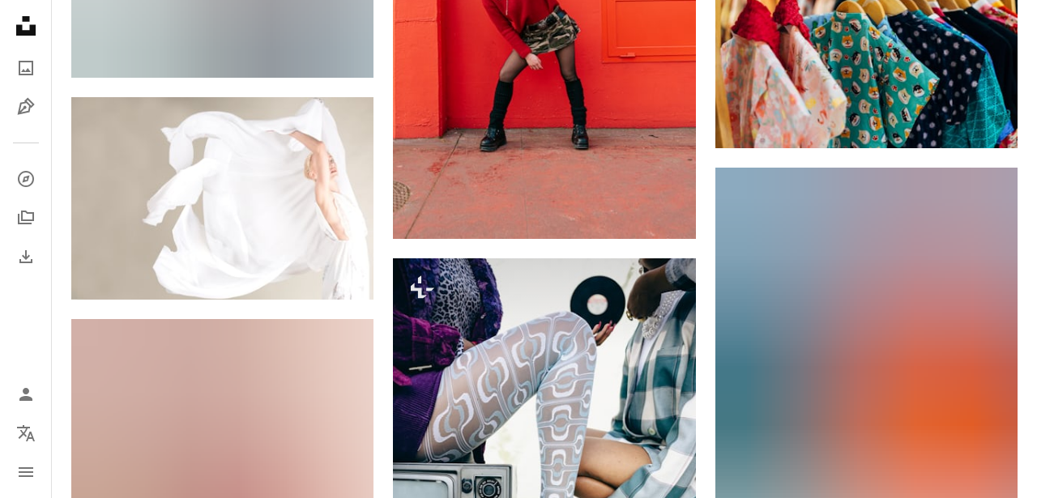
scroll to position [84553, 0]
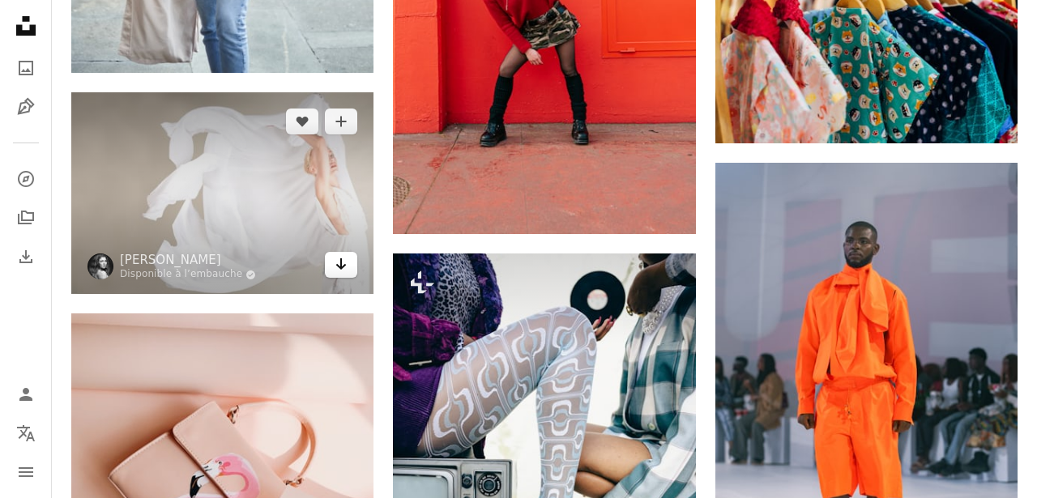
click at [341, 270] on icon "Télécharger" at bounding box center [341, 263] width 11 height 11
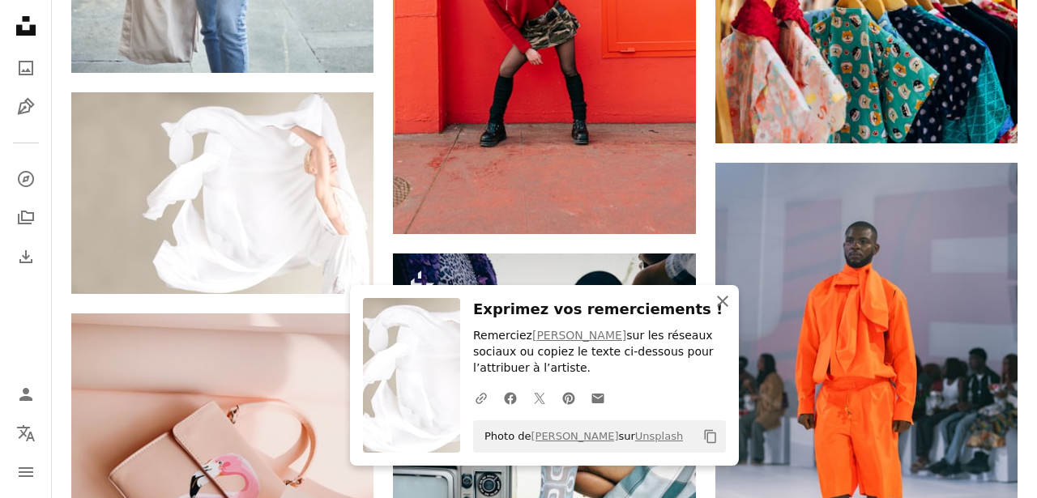
click at [727, 305] on icon "button" at bounding box center [722, 301] width 11 height 11
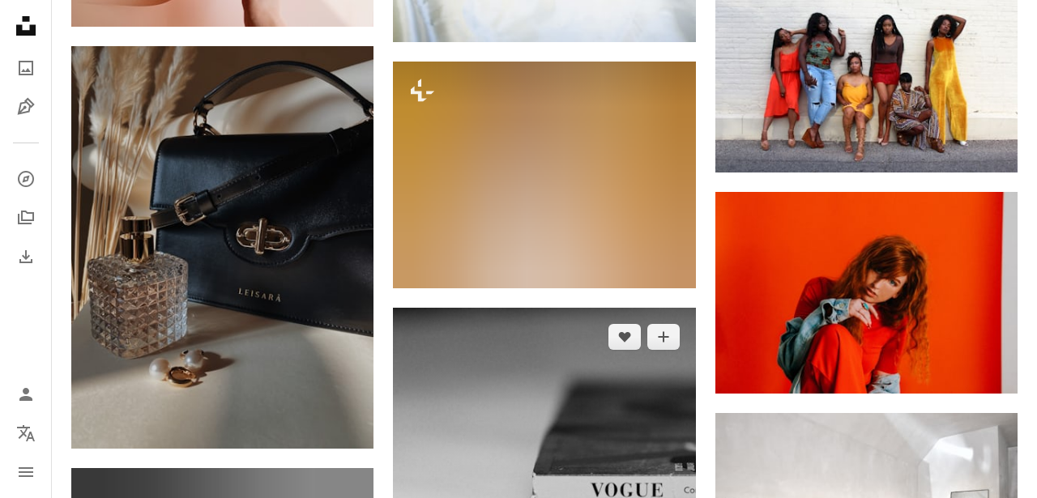
scroll to position [85548, 0]
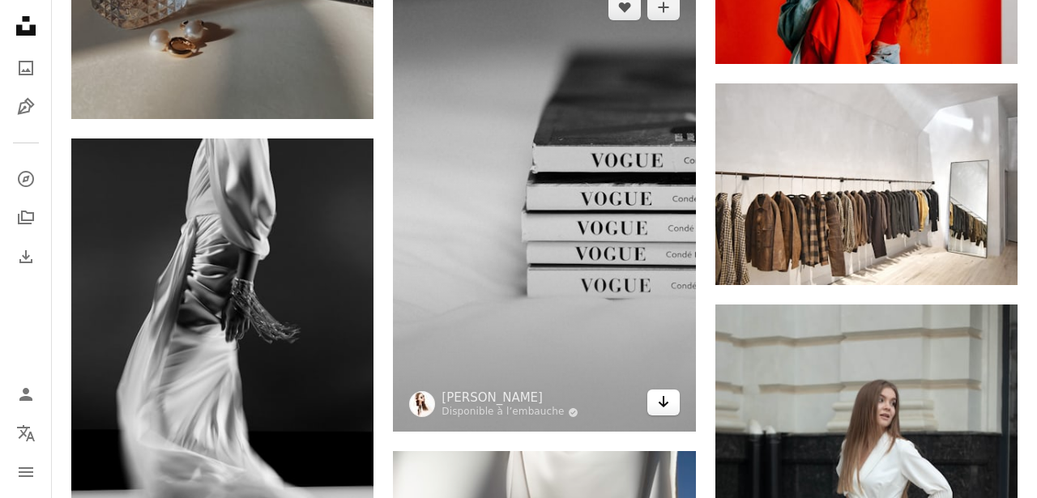
click at [662, 396] on icon "Arrow pointing down" at bounding box center [663, 401] width 13 height 19
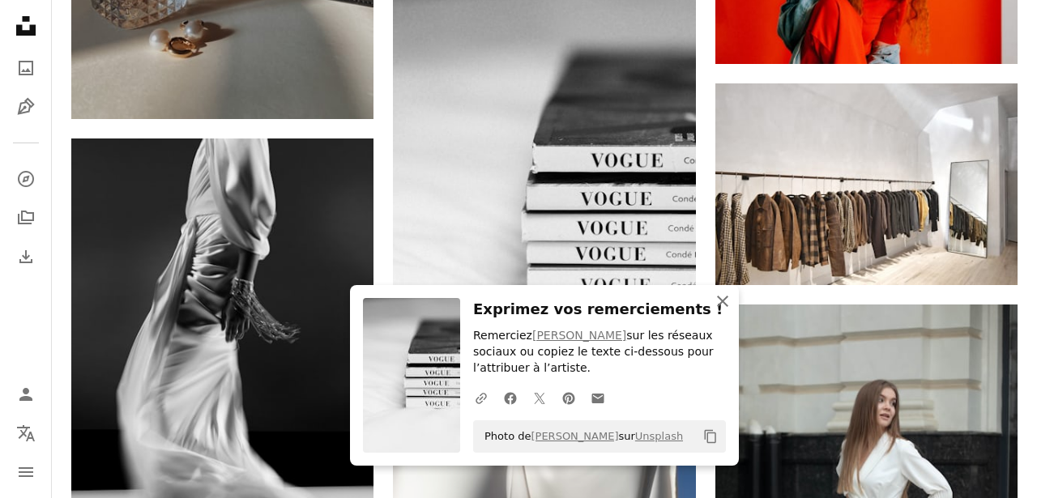
click at [716, 303] on icon "An X shape" at bounding box center [722, 301] width 19 height 19
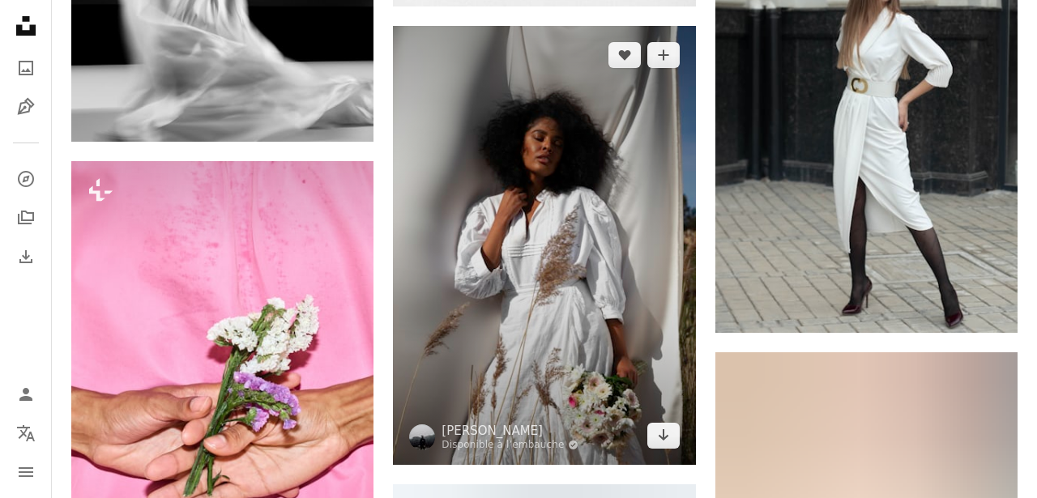
scroll to position [85976, 0]
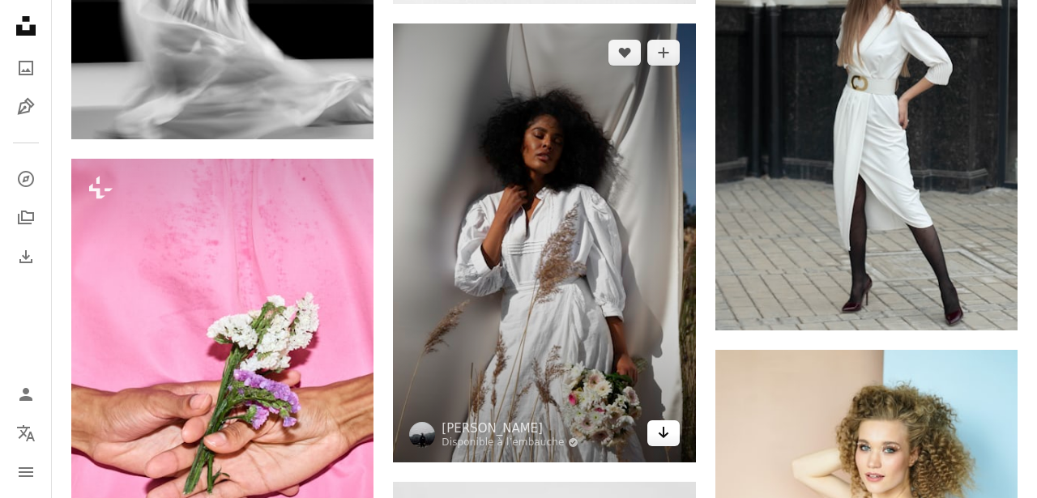
click at [664, 429] on icon "Arrow pointing down" at bounding box center [663, 432] width 13 height 19
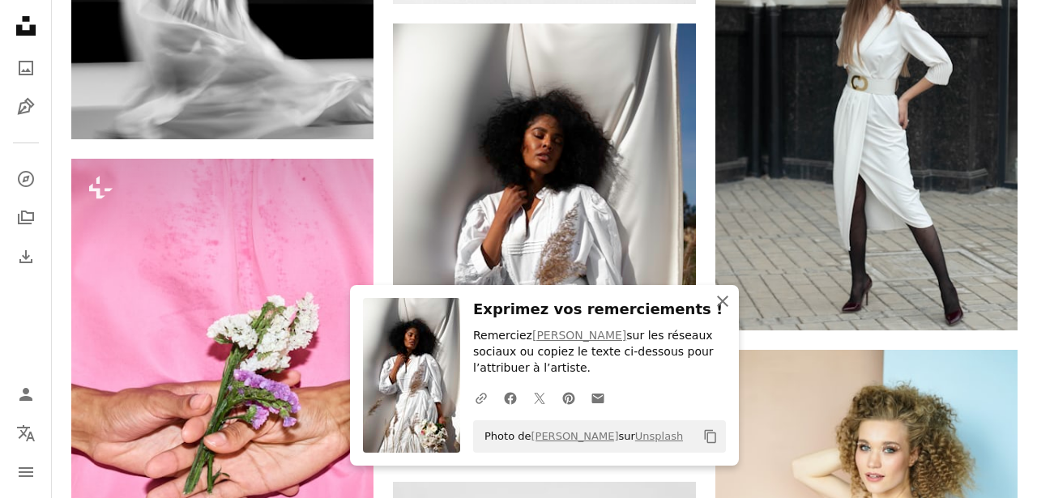
click at [719, 310] on icon "An X shape" at bounding box center [722, 301] width 19 height 19
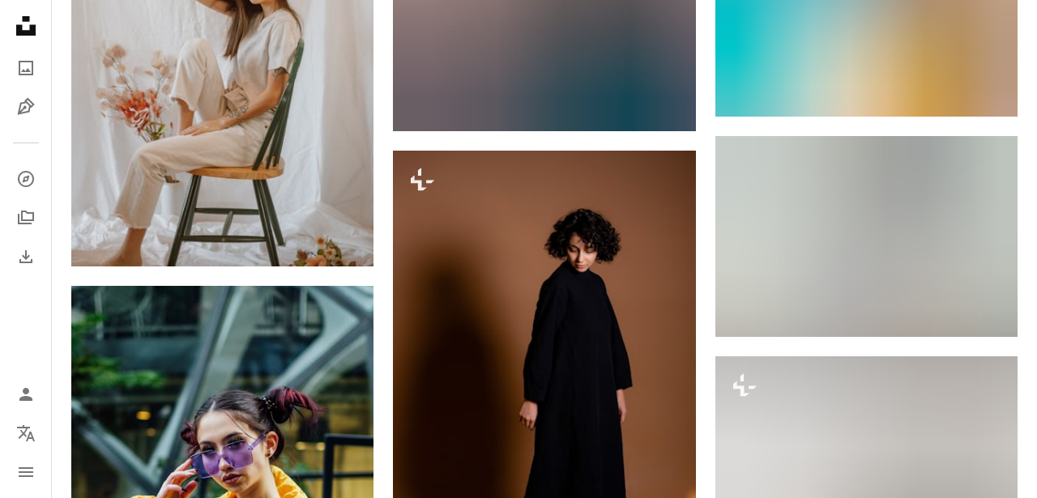
scroll to position [88473, 0]
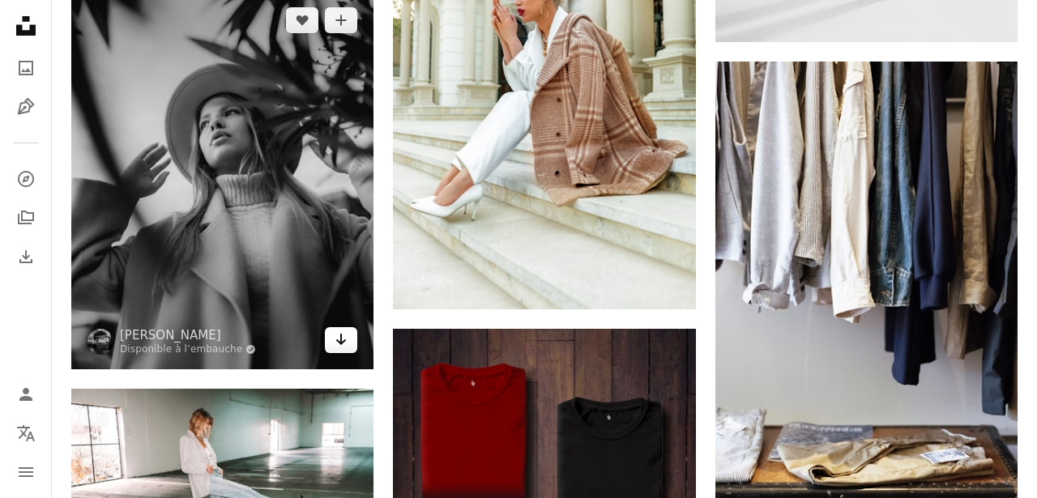
click at [344, 345] on icon "Télécharger" at bounding box center [341, 339] width 11 height 11
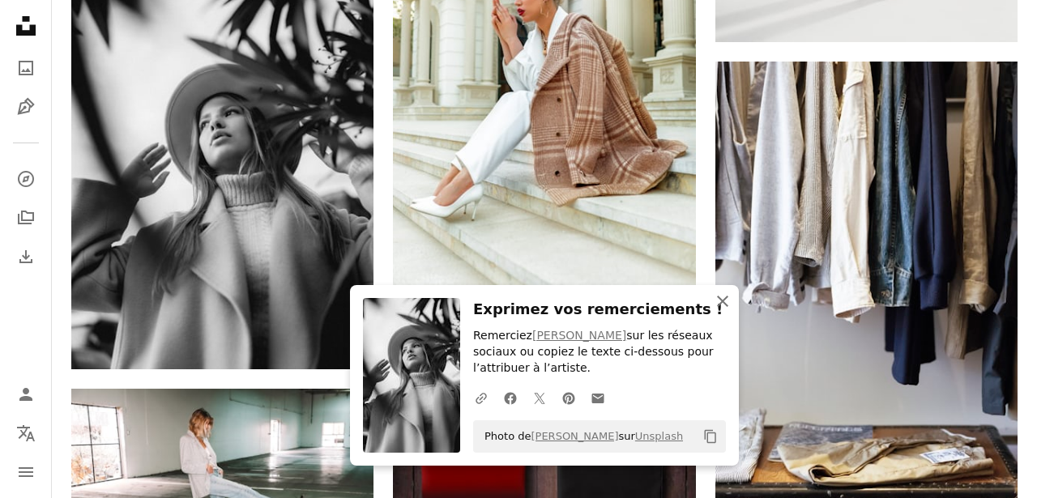
click at [721, 299] on icon "button" at bounding box center [722, 301] width 11 height 11
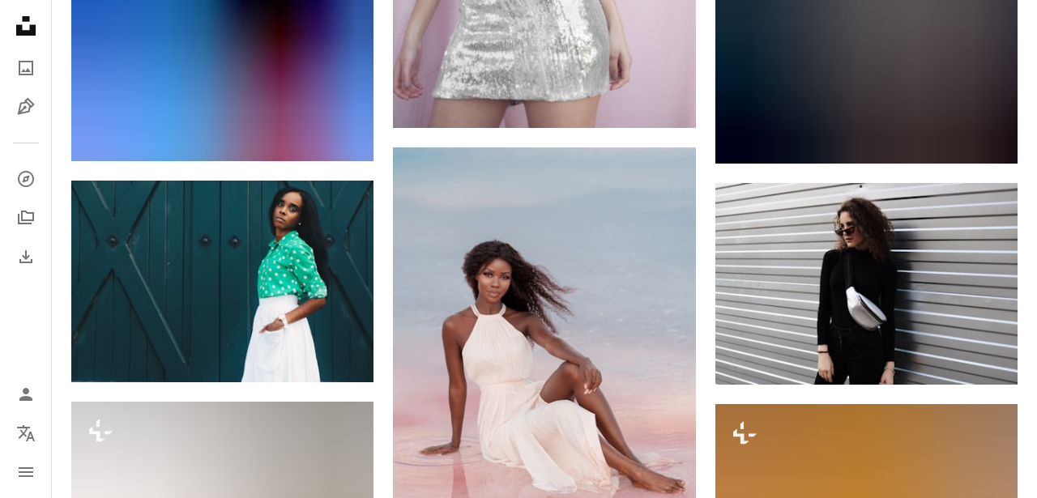
scroll to position [92150, 0]
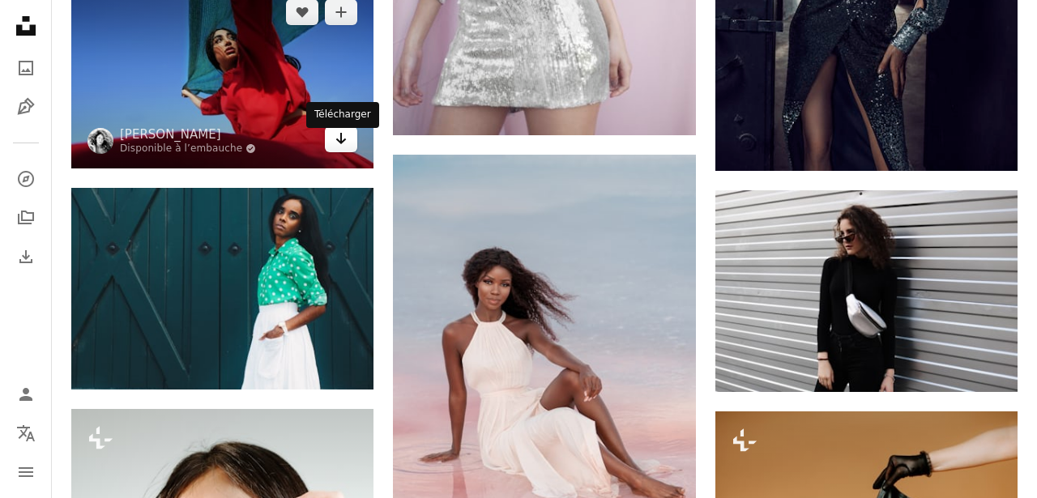
click at [346, 148] on icon "Arrow pointing down" at bounding box center [341, 138] width 13 height 19
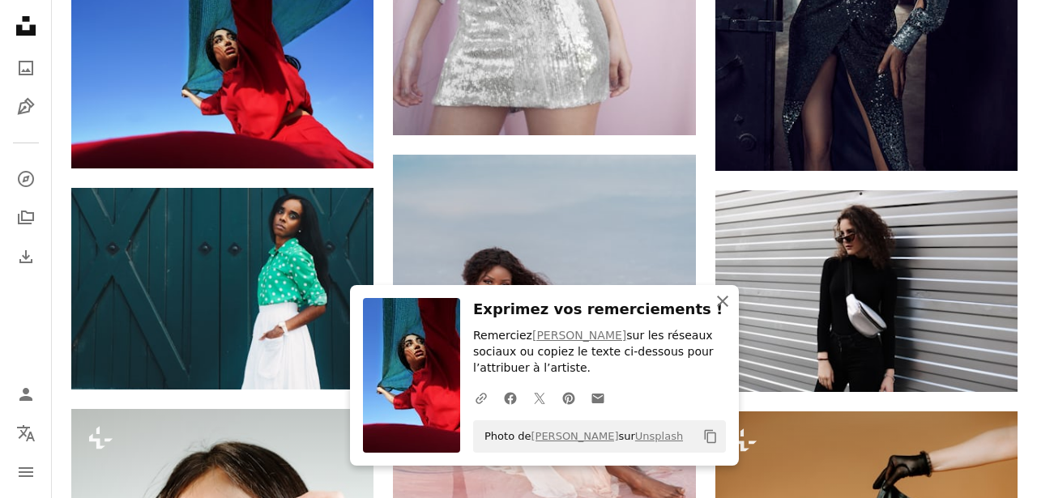
click at [718, 298] on icon "An X shape" at bounding box center [722, 301] width 19 height 19
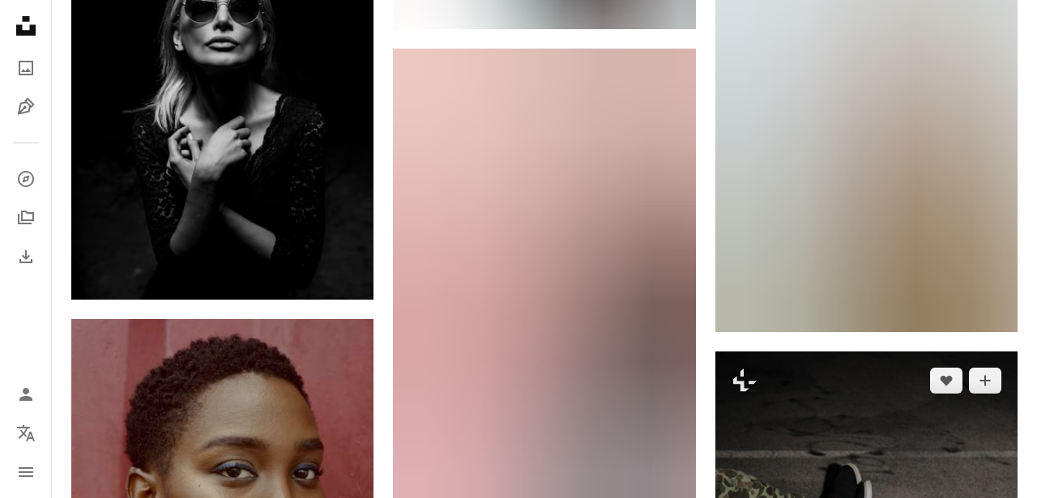
scroll to position [93153, 0]
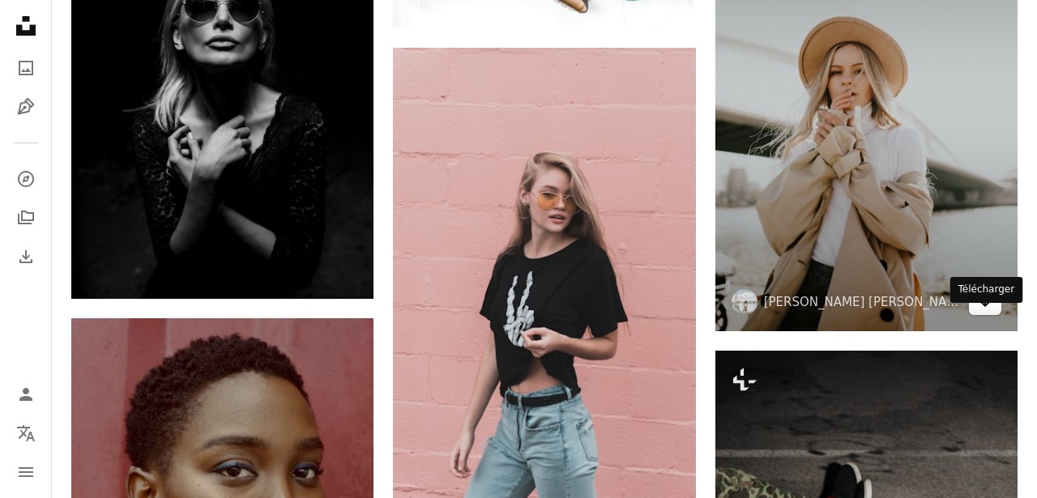
click at [994, 315] on link "Arrow pointing down" at bounding box center [985, 302] width 32 height 26
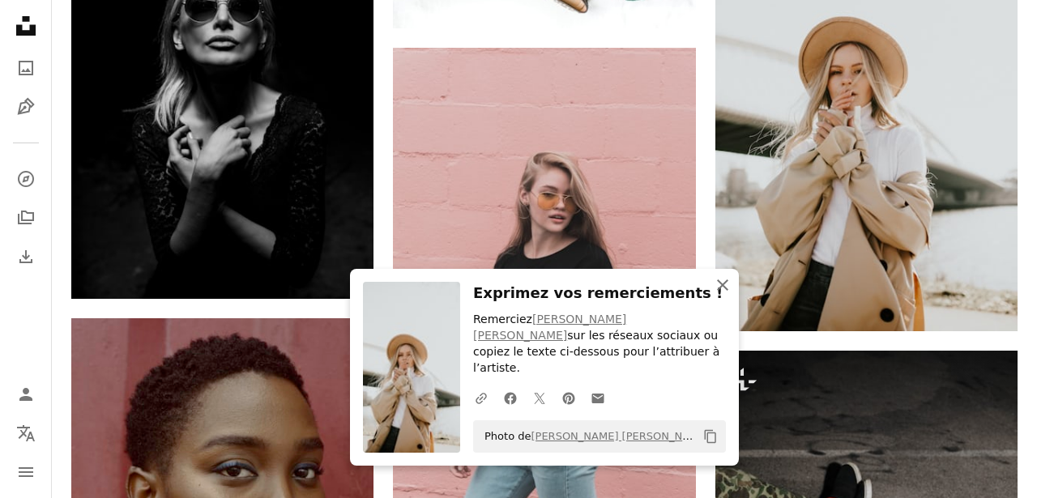
click at [725, 295] on icon "An X shape" at bounding box center [722, 284] width 19 height 19
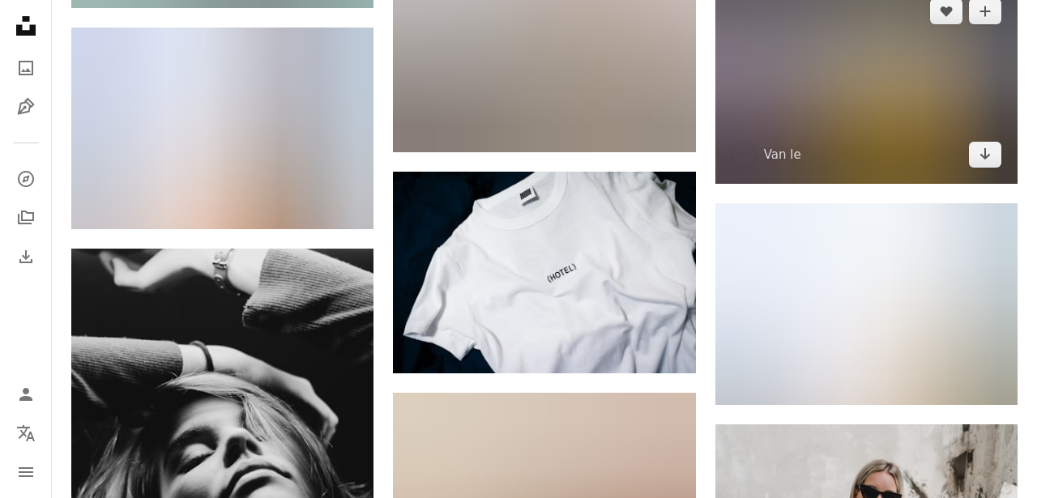
scroll to position [94861, 0]
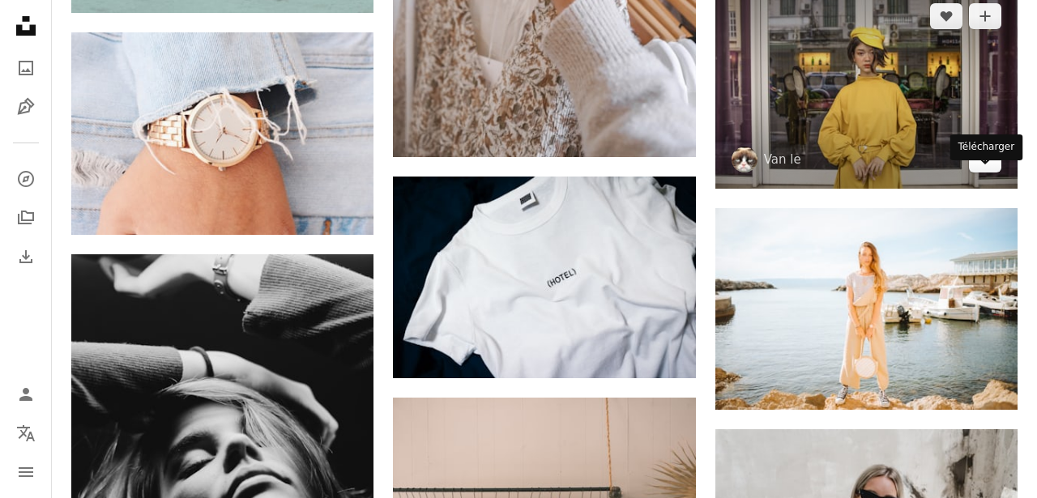
click at [983, 169] on icon "Arrow pointing down" at bounding box center [985, 158] width 13 height 19
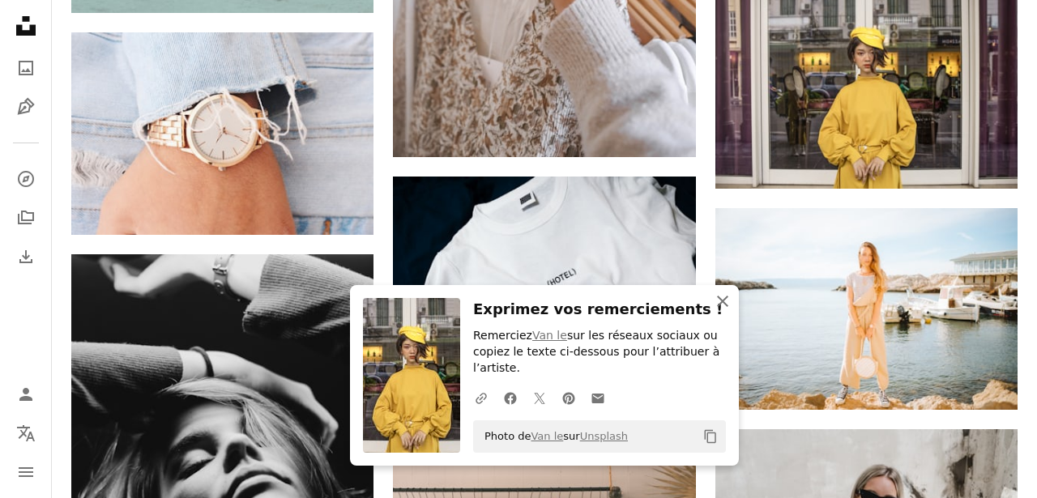
click at [729, 302] on icon "An X shape" at bounding box center [722, 301] width 19 height 19
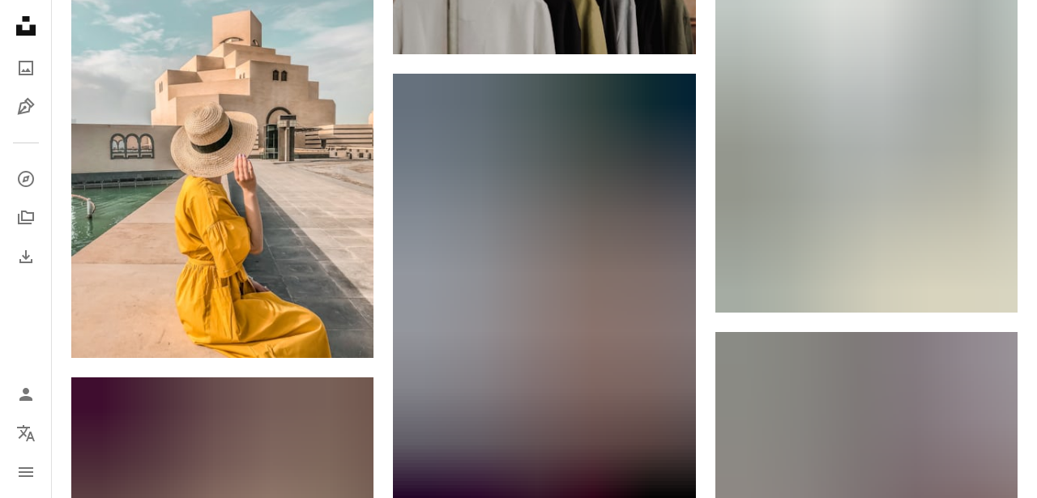
scroll to position [95832, 0]
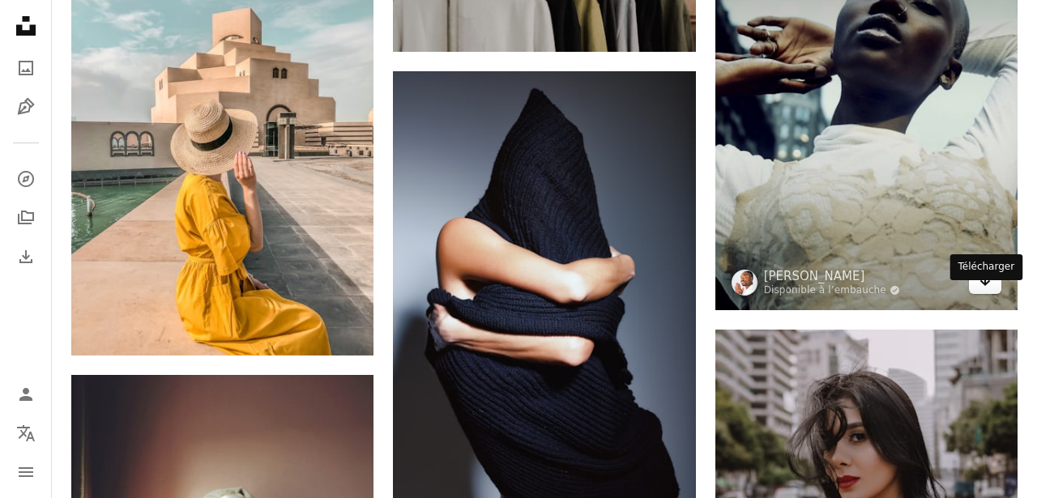
click at [981, 286] on icon "Télécharger" at bounding box center [985, 280] width 11 height 11
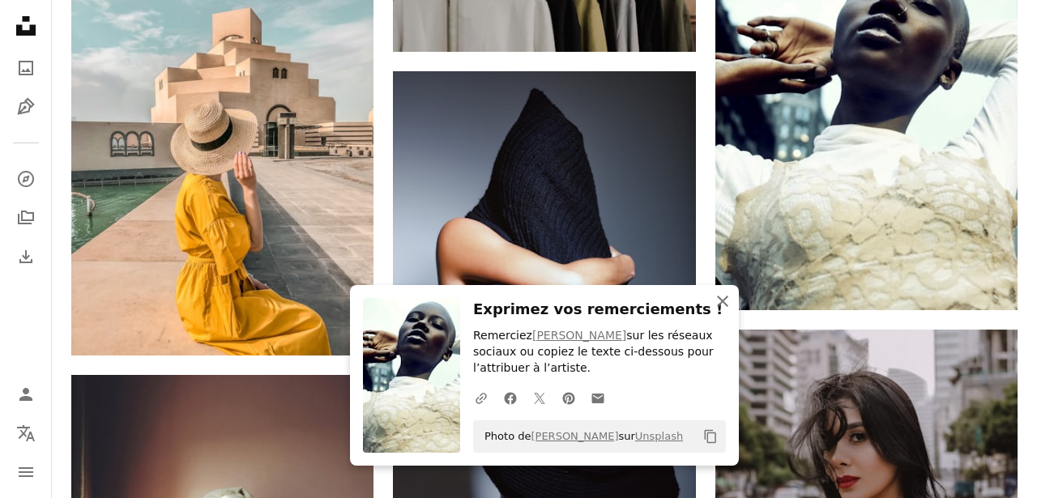
click at [725, 301] on icon "An X shape" at bounding box center [722, 301] width 19 height 19
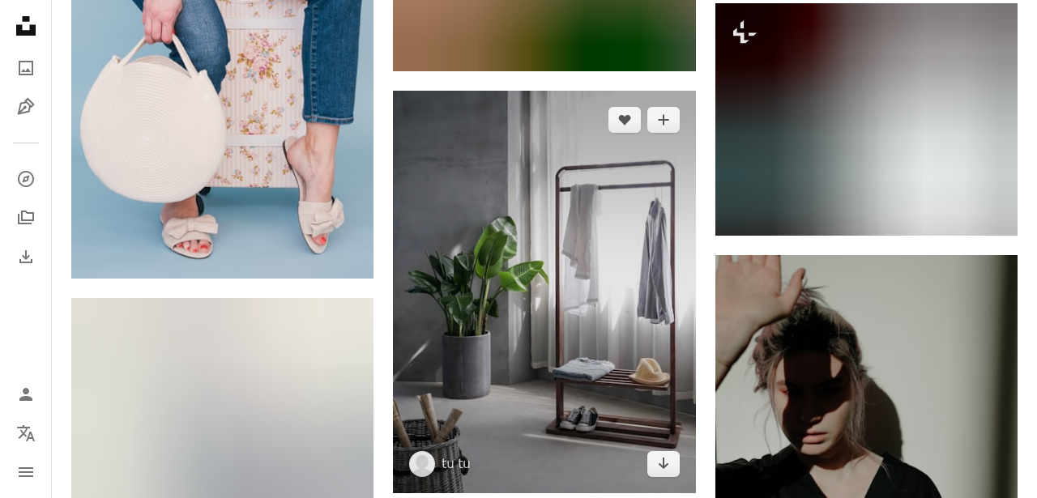
scroll to position [102887, 0]
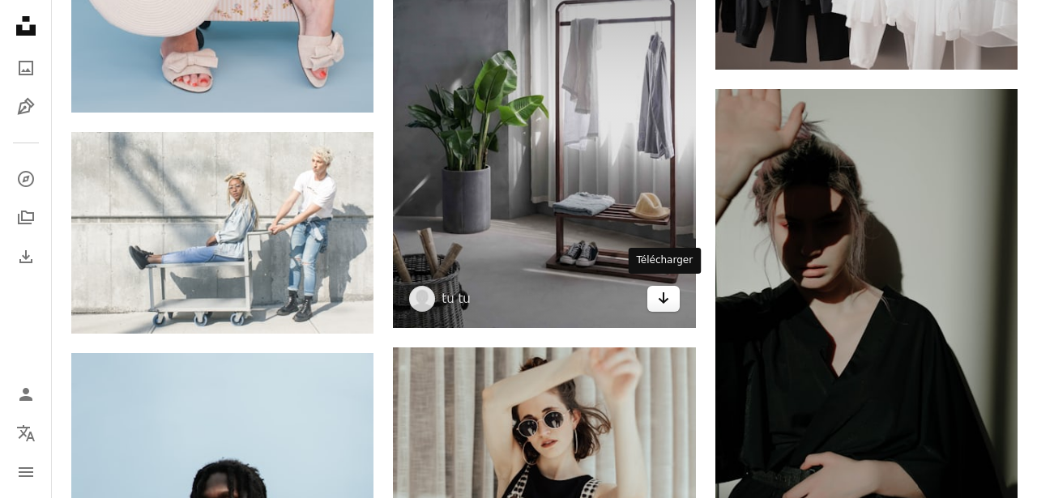
click at [669, 290] on link "Arrow pointing down" at bounding box center [663, 299] width 32 height 26
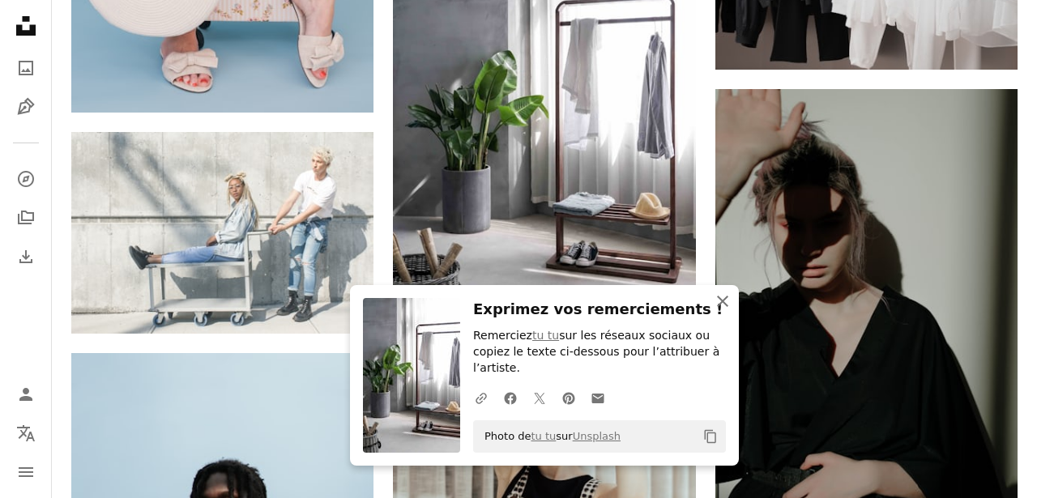
click at [724, 301] on icon "An X shape" at bounding box center [722, 301] width 19 height 19
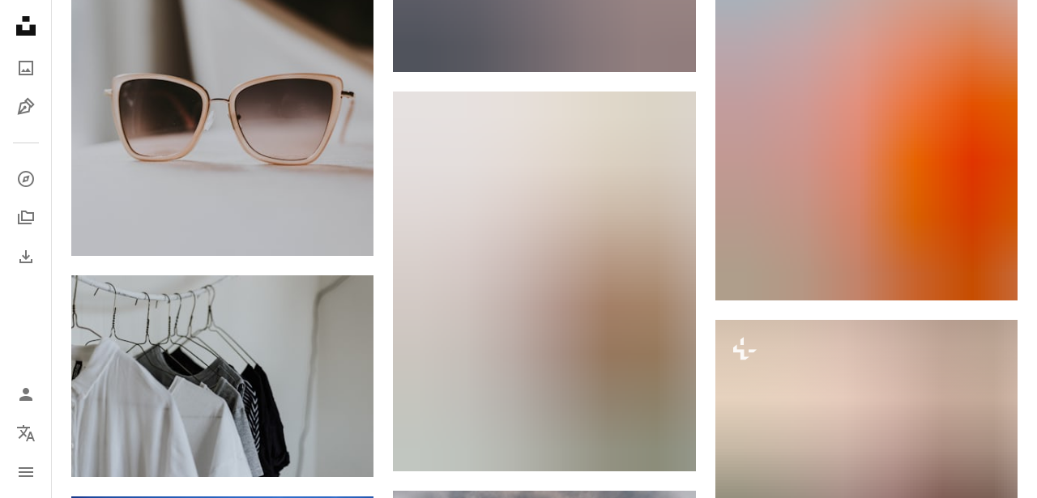
scroll to position [104989, 0]
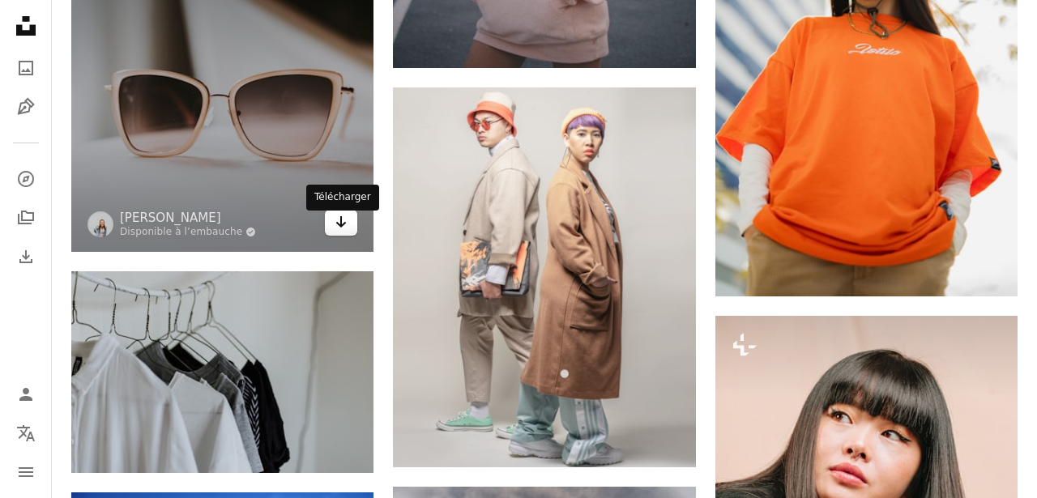
click at [337, 228] on icon "Arrow pointing down" at bounding box center [341, 221] width 13 height 19
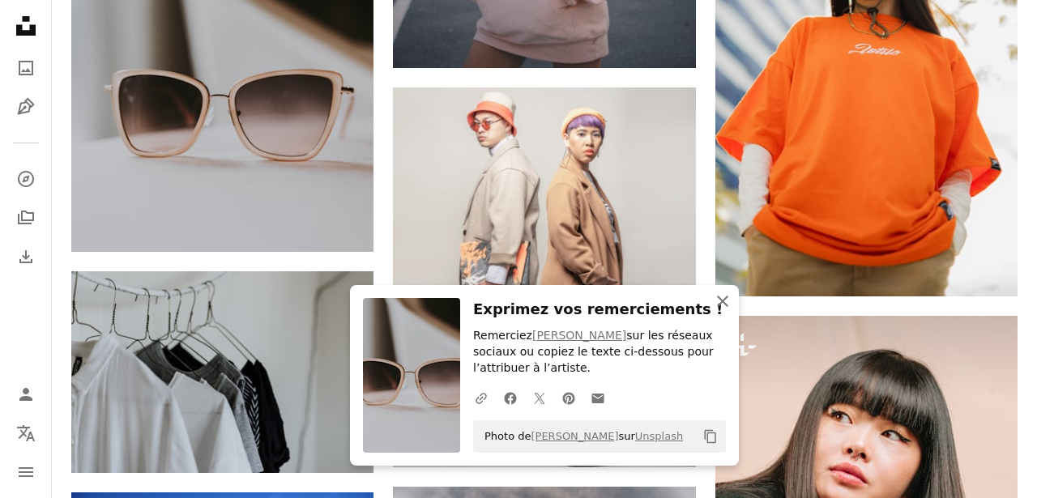
click at [723, 297] on icon "An X shape" at bounding box center [722, 301] width 19 height 19
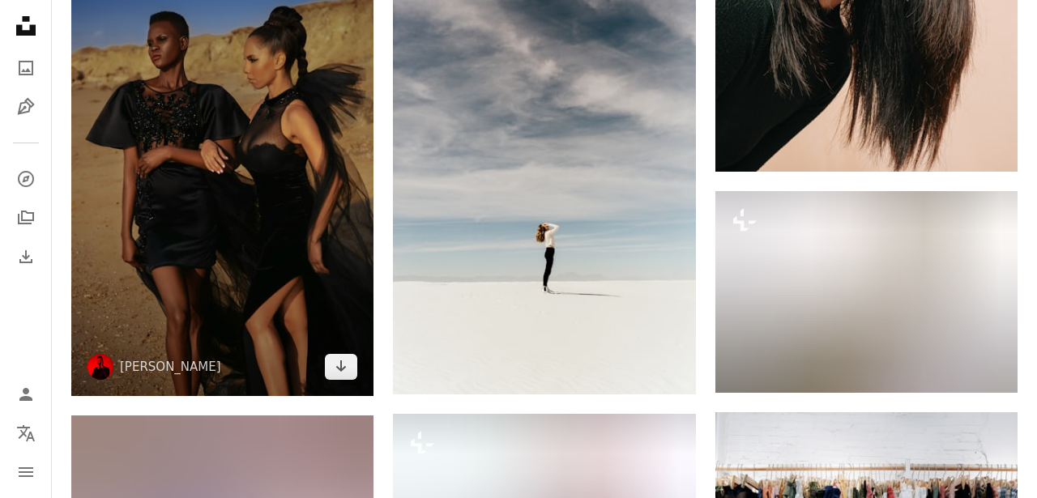
scroll to position [105602, 0]
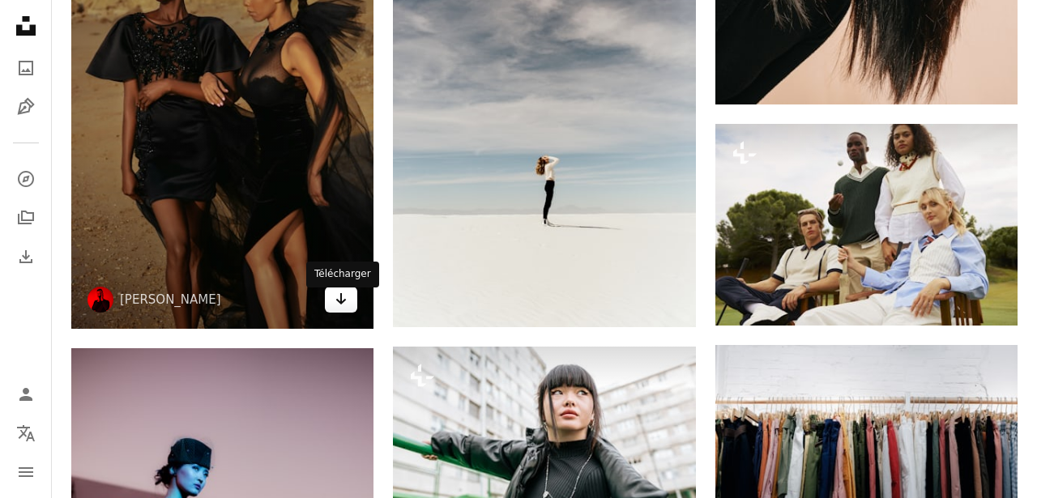
click at [339, 306] on icon "Arrow pointing down" at bounding box center [341, 298] width 13 height 19
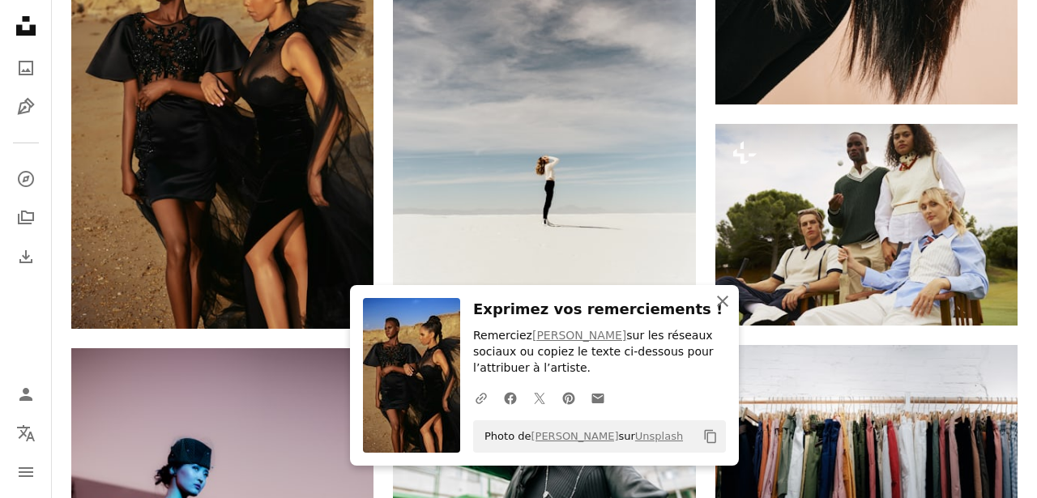
click at [721, 303] on icon "button" at bounding box center [722, 301] width 11 height 11
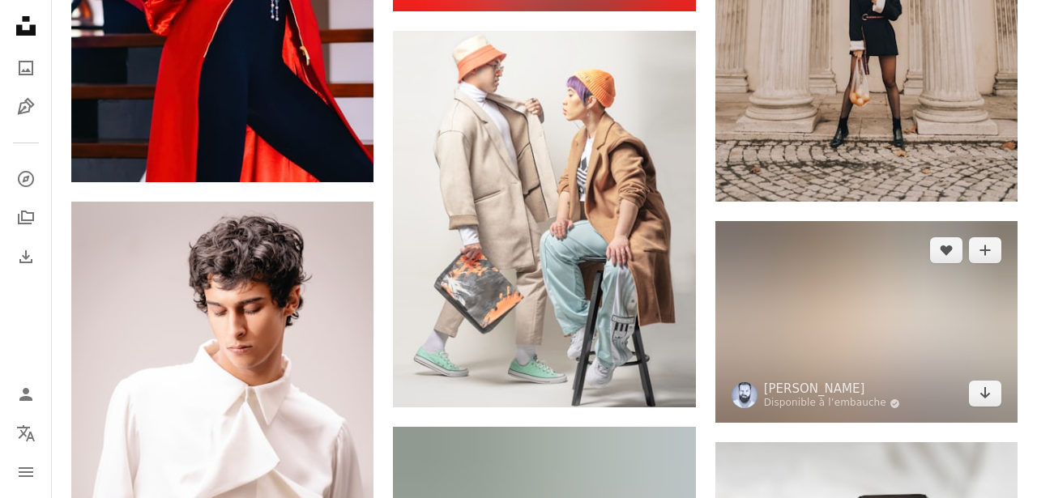
scroll to position [109762, 0]
